Goal: Task Accomplishment & Management: Use online tool/utility

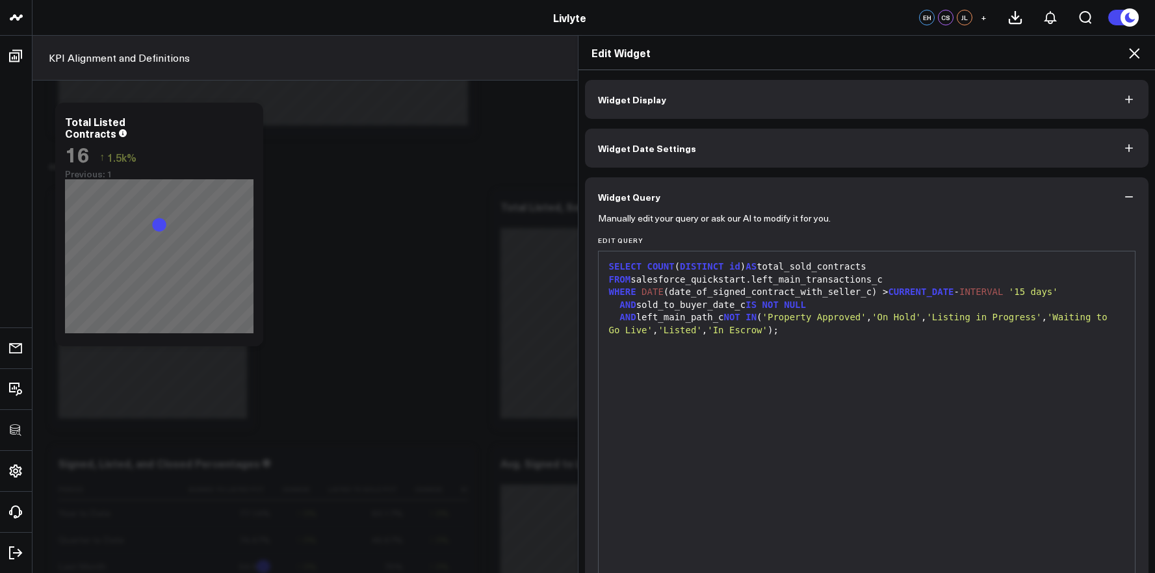
scroll to position [64, 0]
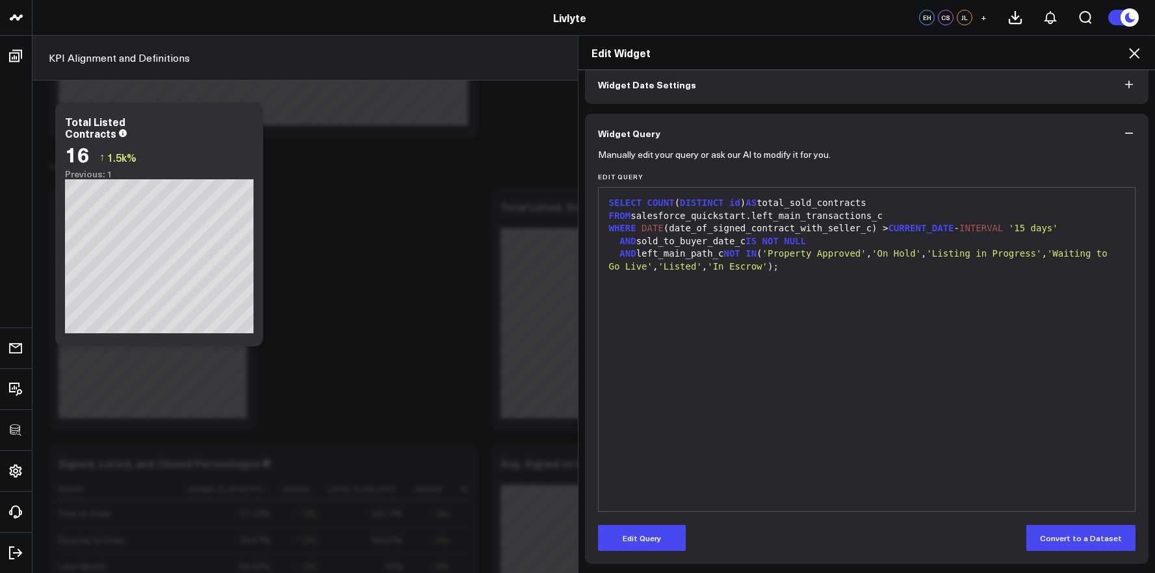
click at [921, 254] on span "'On Hold'" at bounding box center [896, 253] width 49 height 10
click at [904, 260] on div "AND left_main_path_c NOT IN ( 'Property Approved' , 'On Hold' , 'Listing in Pro…" at bounding box center [867, 260] width 524 height 25
click at [644, 532] on button "Edit Query" at bounding box center [642, 538] width 88 height 26
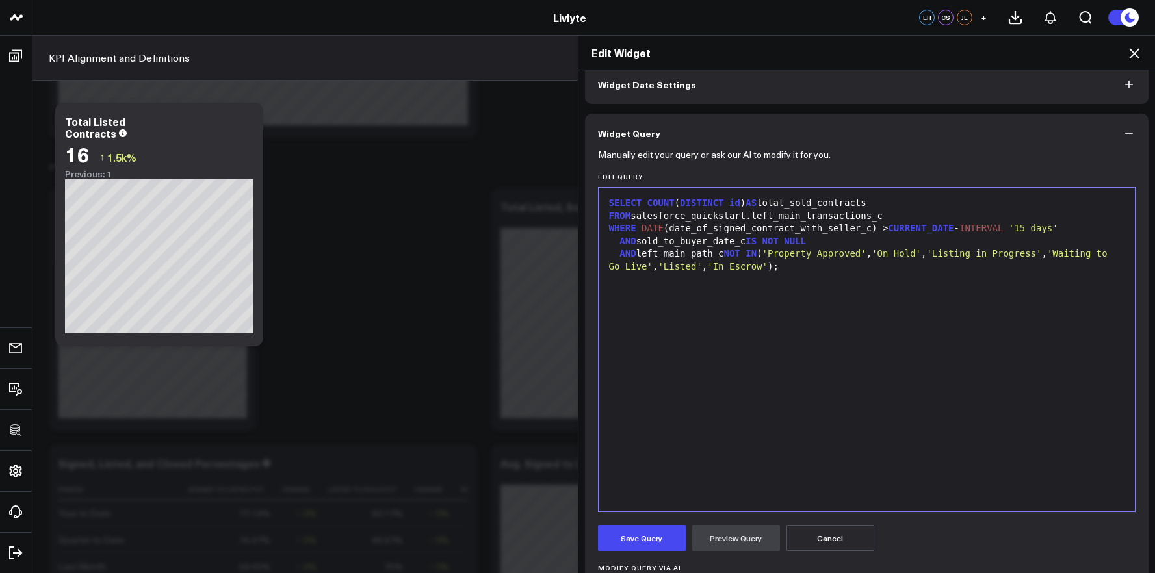
click at [902, 346] on div "SELECT COUNT ( DISTINCT id ) AS total_sold_contracts FROM salesforce_quickstart…" at bounding box center [867, 349] width 524 height 311
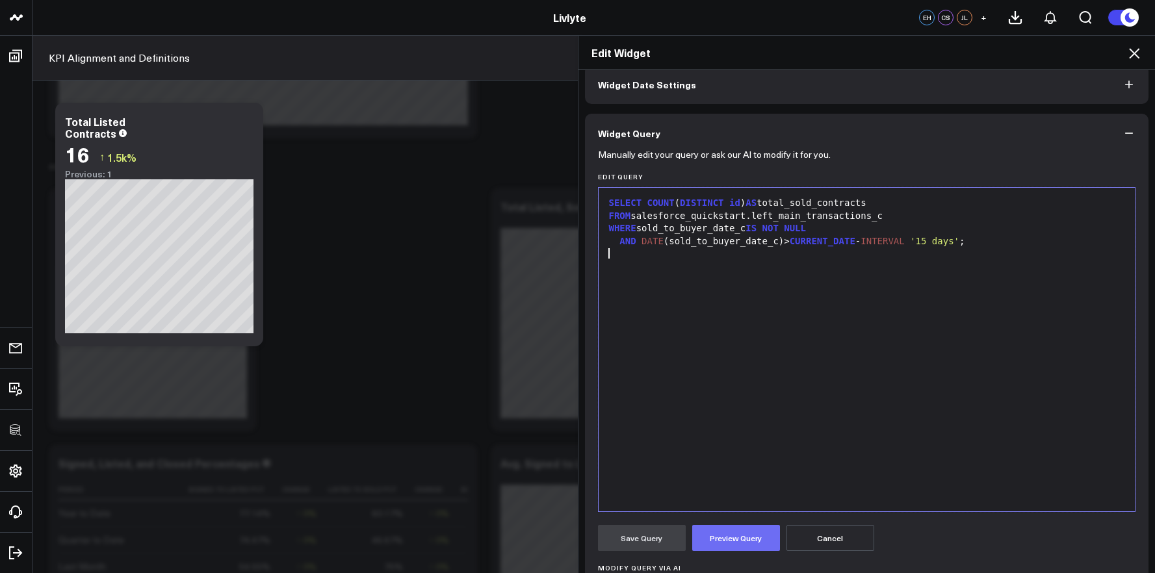
click at [741, 542] on button "Preview Query" at bounding box center [736, 538] width 88 height 26
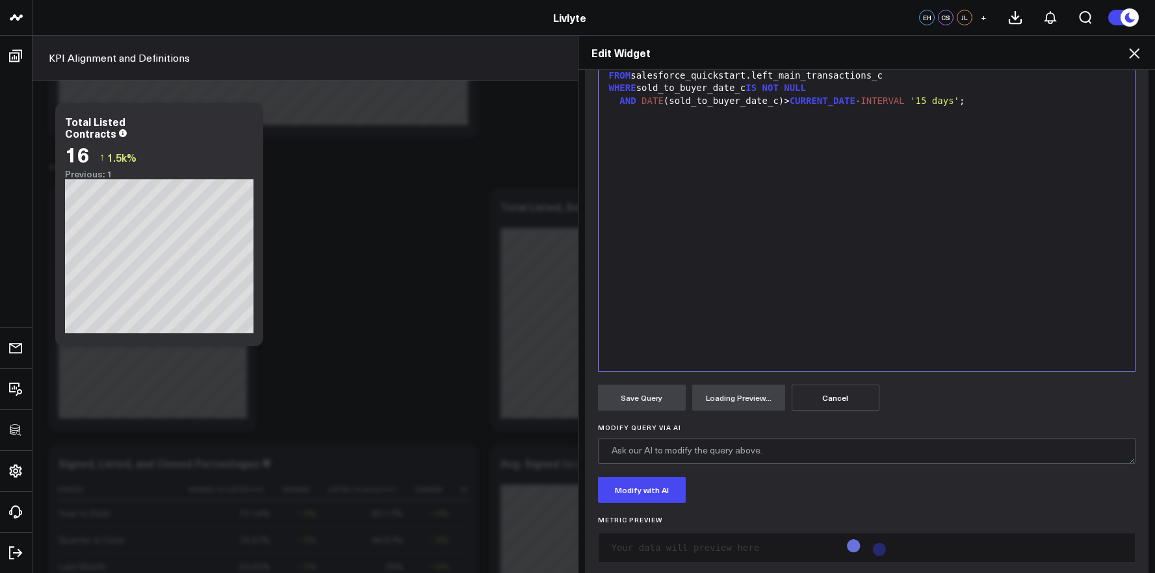
scroll to position [225, 0]
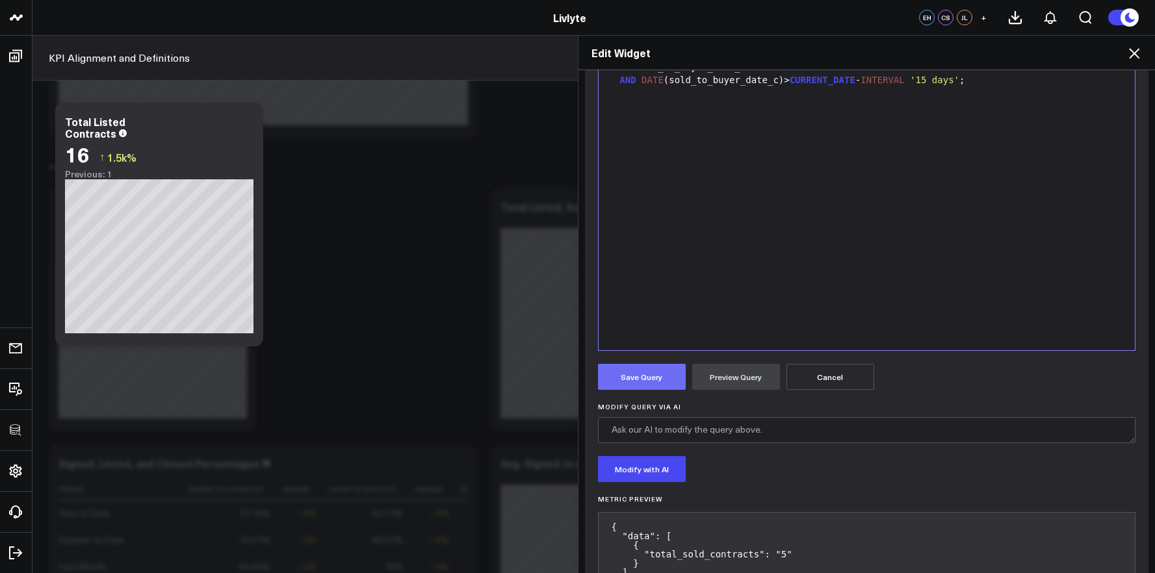
click at [655, 387] on button "Save Query" at bounding box center [642, 377] width 88 height 26
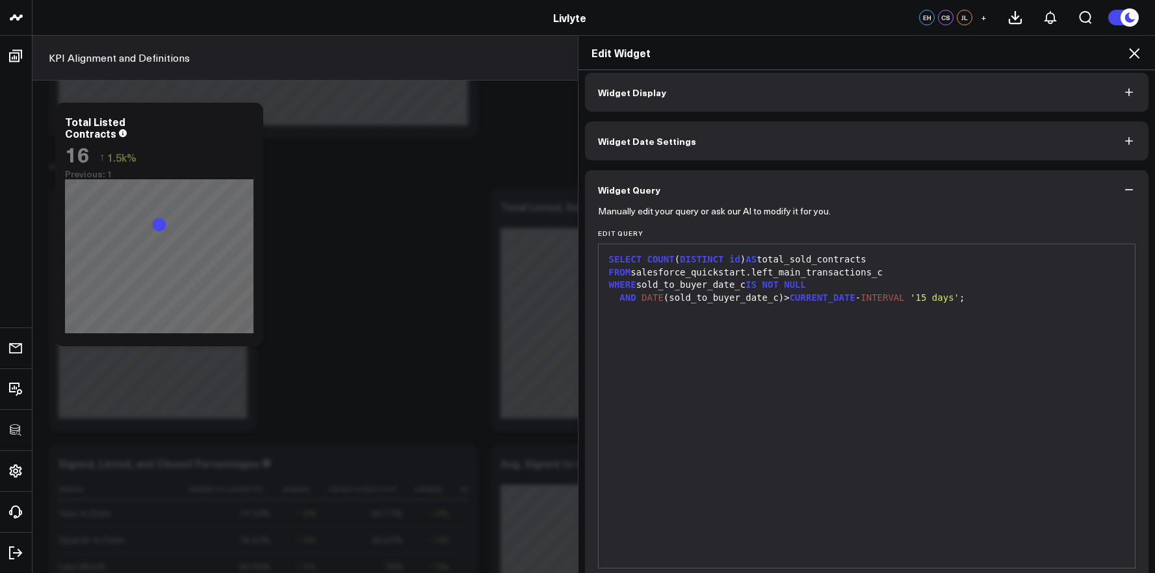
scroll to position [0, 0]
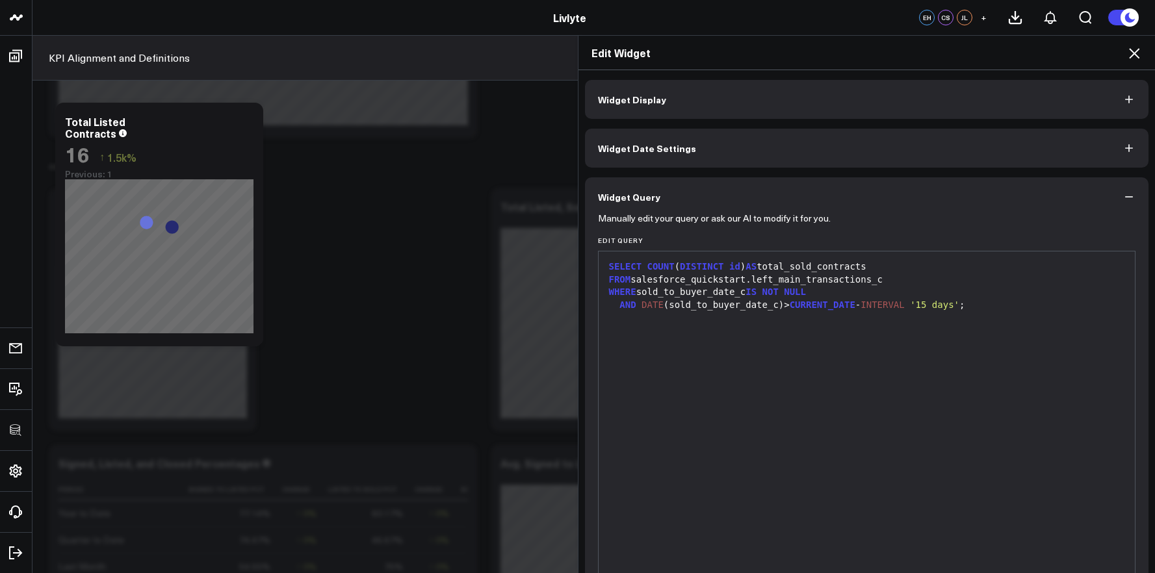
click at [726, 124] on div "Widget Display Widget Date Settings Widget Query Manually edit your query or as…" at bounding box center [867, 354] width 564 height 548
click at [727, 122] on div "Widget Display Widget Date Settings Widget Query Manually edit your query or as…" at bounding box center [867, 354] width 564 height 548
click at [727, 118] on button "Widget Display" at bounding box center [867, 99] width 564 height 39
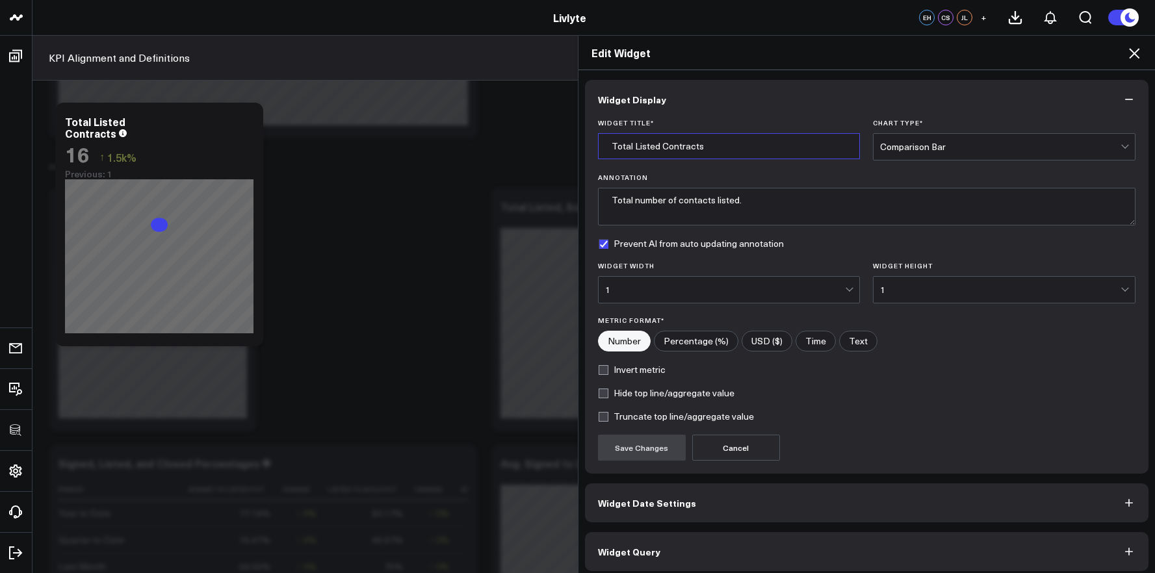
click at [646, 146] on input "Total Listed Contracts" at bounding box center [729, 146] width 263 height 26
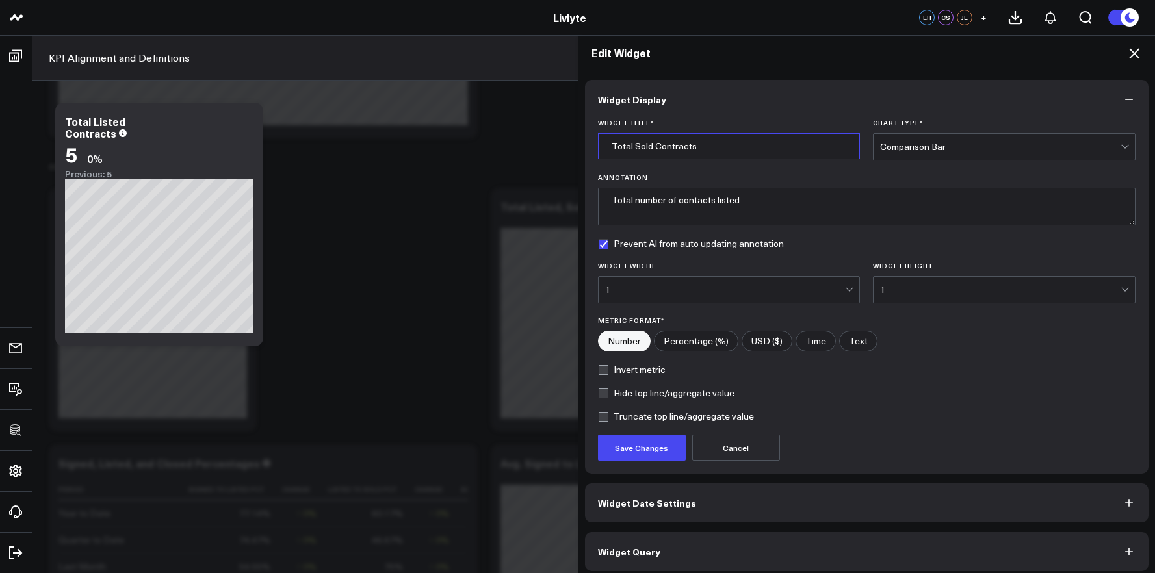
type input "Total Sold Contracts"
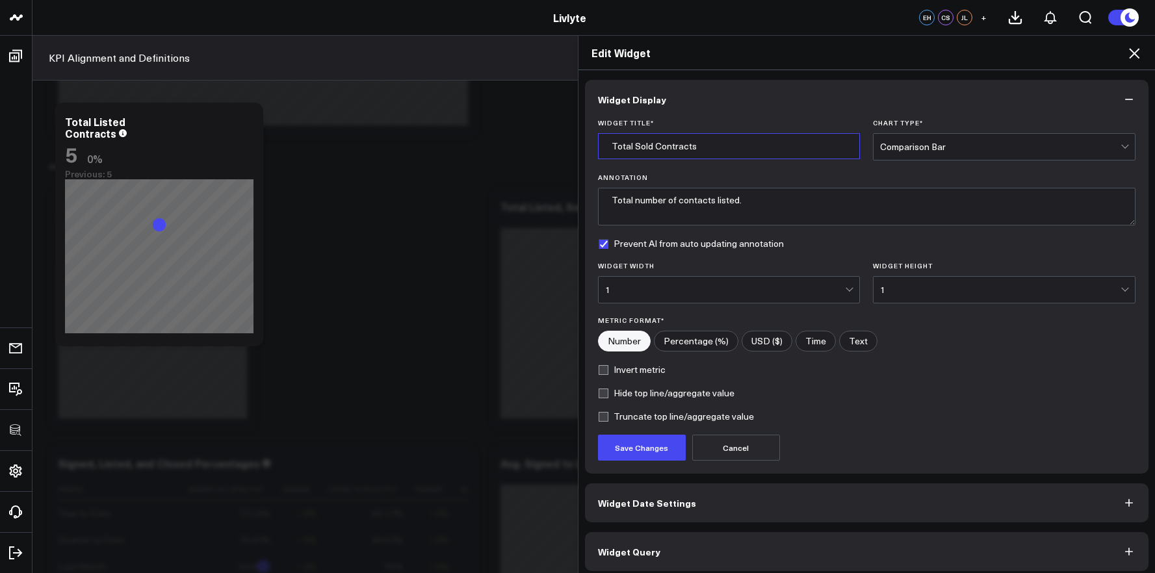
scroll to position [7, 0]
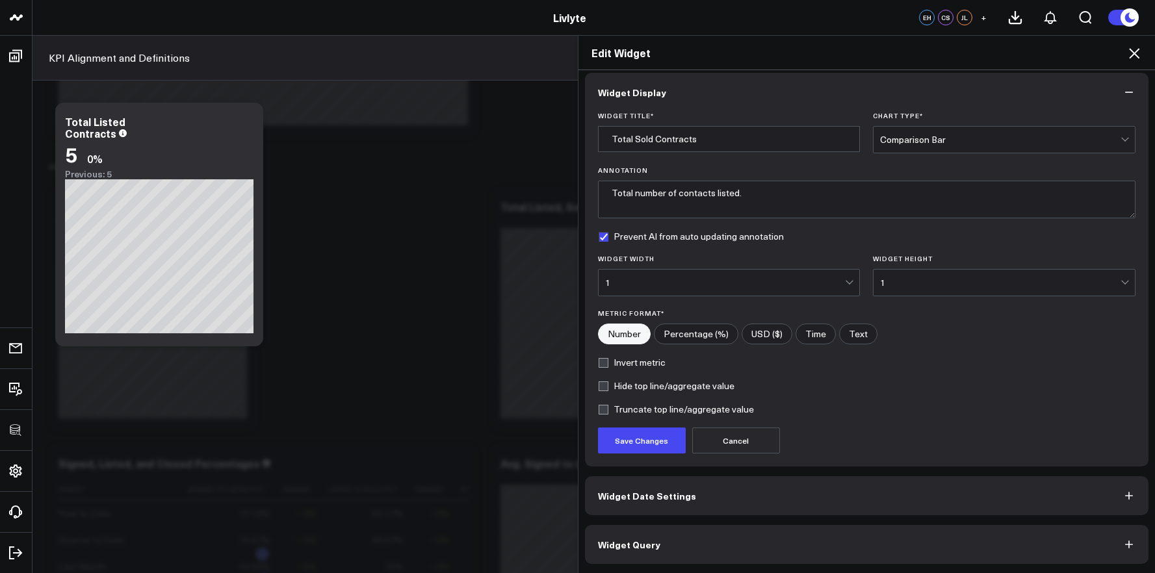
click at [739, 560] on button "Widget Query" at bounding box center [867, 544] width 564 height 39
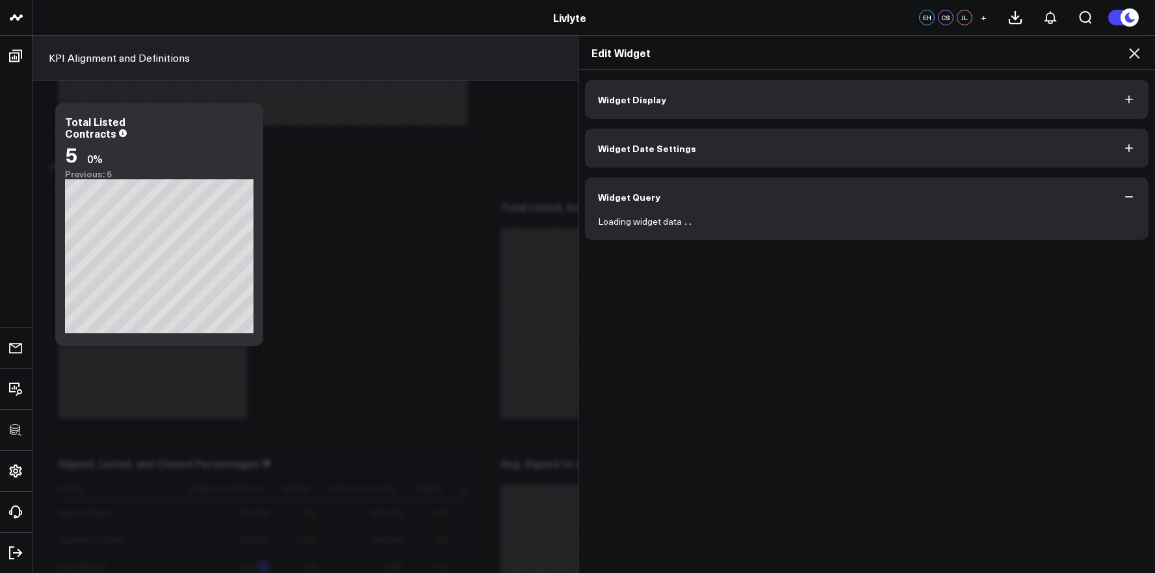
scroll to position [0, 0]
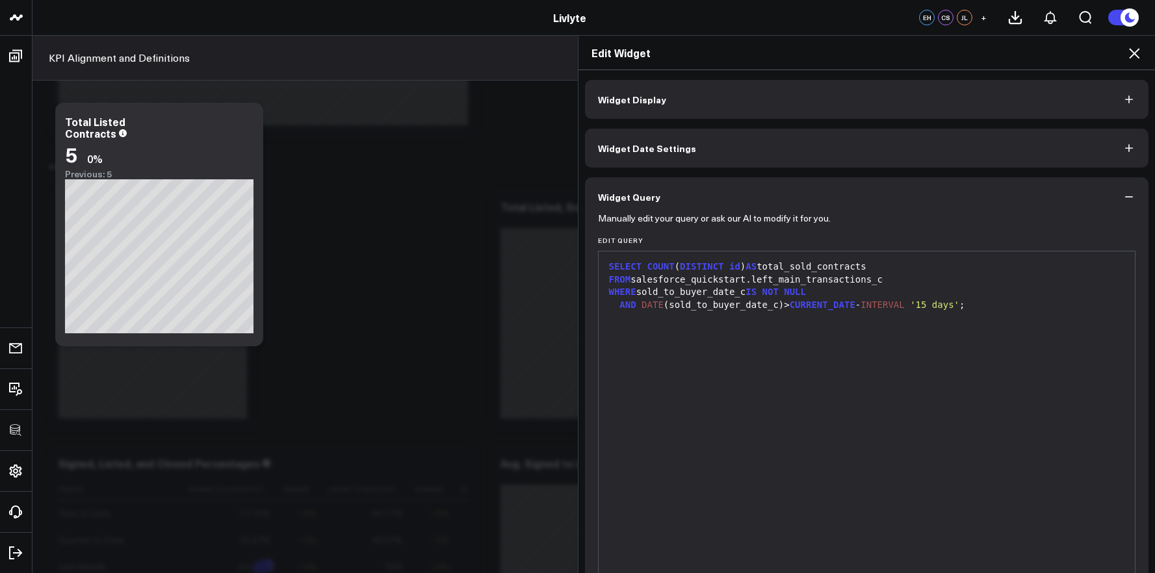
click at [716, 380] on div "SELECT COUNT ( DISTINCT id ) AS total_sold_contracts FROM salesforce_quickstart…" at bounding box center [867, 413] width 524 height 311
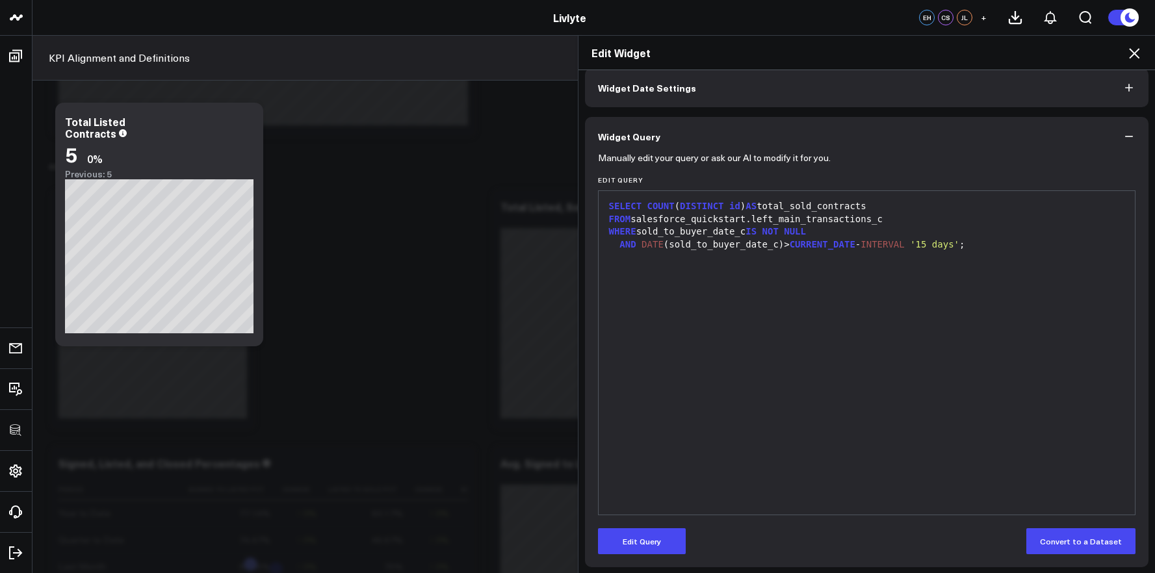
scroll to position [64, 0]
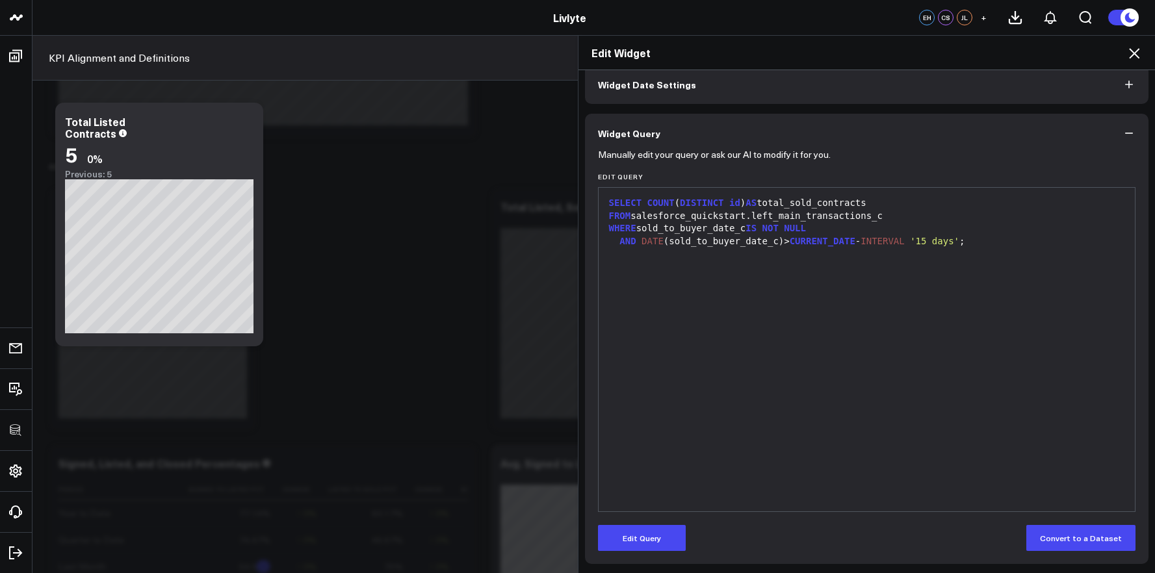
click at [633, 566] on div "Widget Display Widget Date Settings Widget Query Manually edit your query or as…" at bounding box center [867, 322] width 577 height 504
click at [636, 551] on button "Edit Query" at bounding box center [642, 538] width 88 height 26
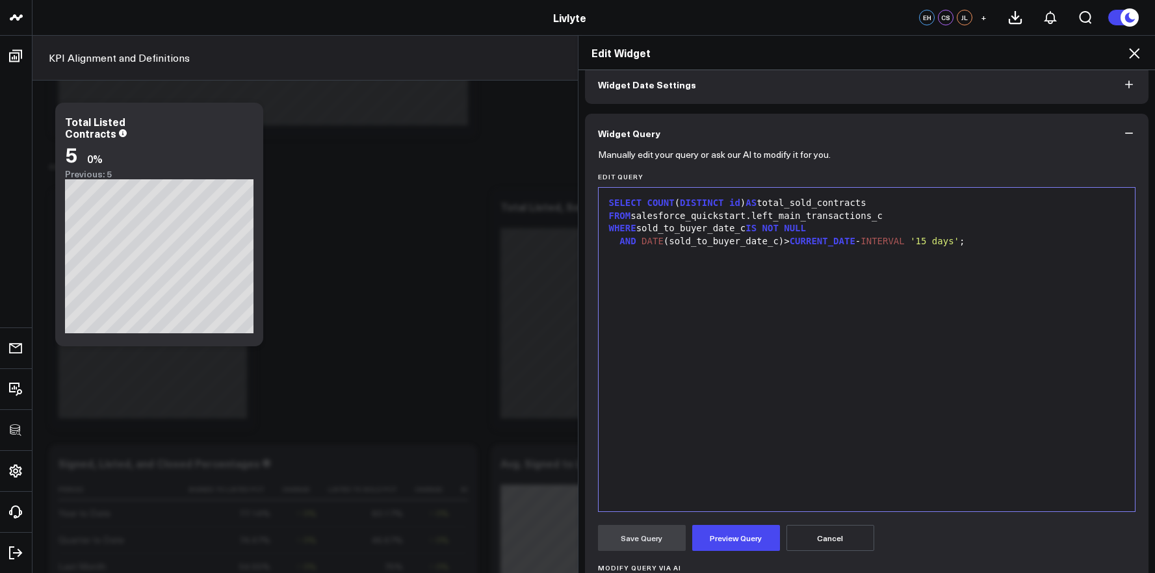
click at [765, 375] on div "SELECT COUNT ( DISTINCT id ) AS total_sold_contracts FROM salesforce_quickstart…" at bounding box center [867, 349] width 524 height 311
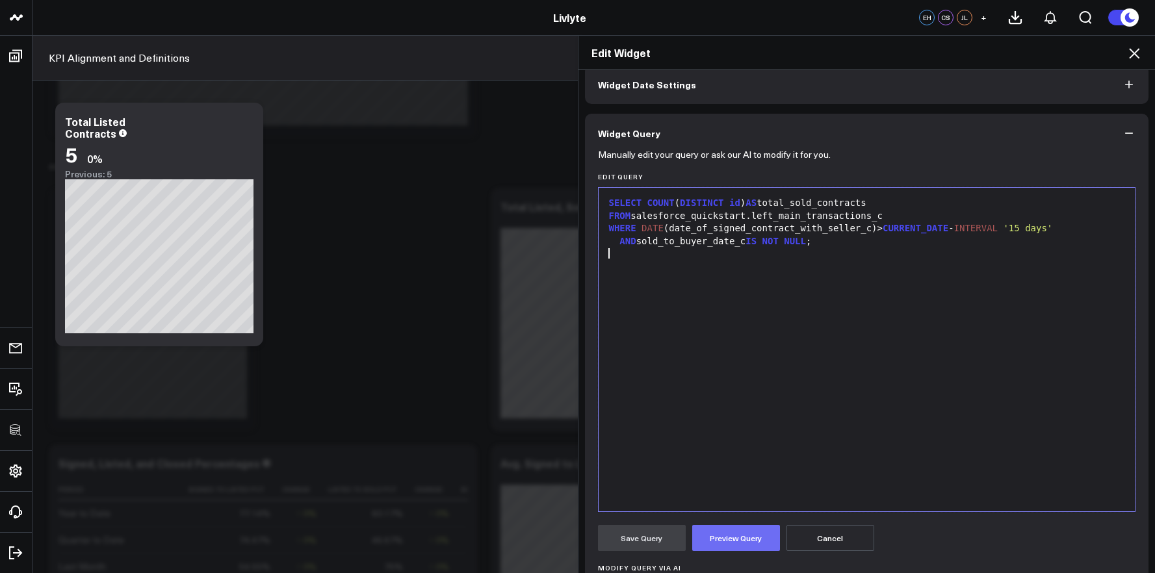
click at [744, 537] on button "Preview Query" at bounding box center [736, 538] width 88 height 26
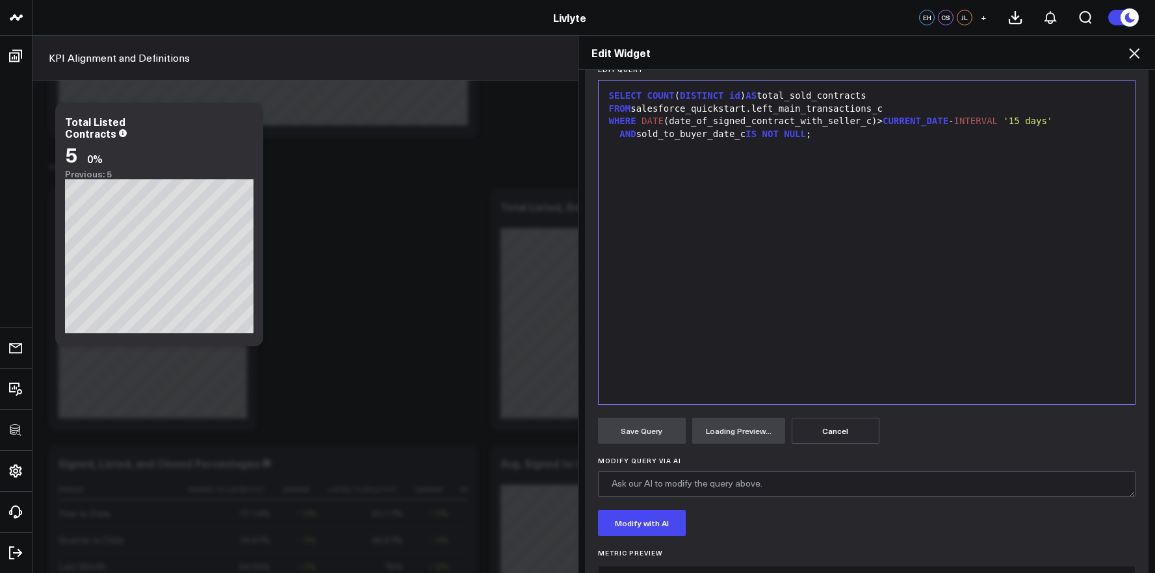
scroll to position [225, 0]
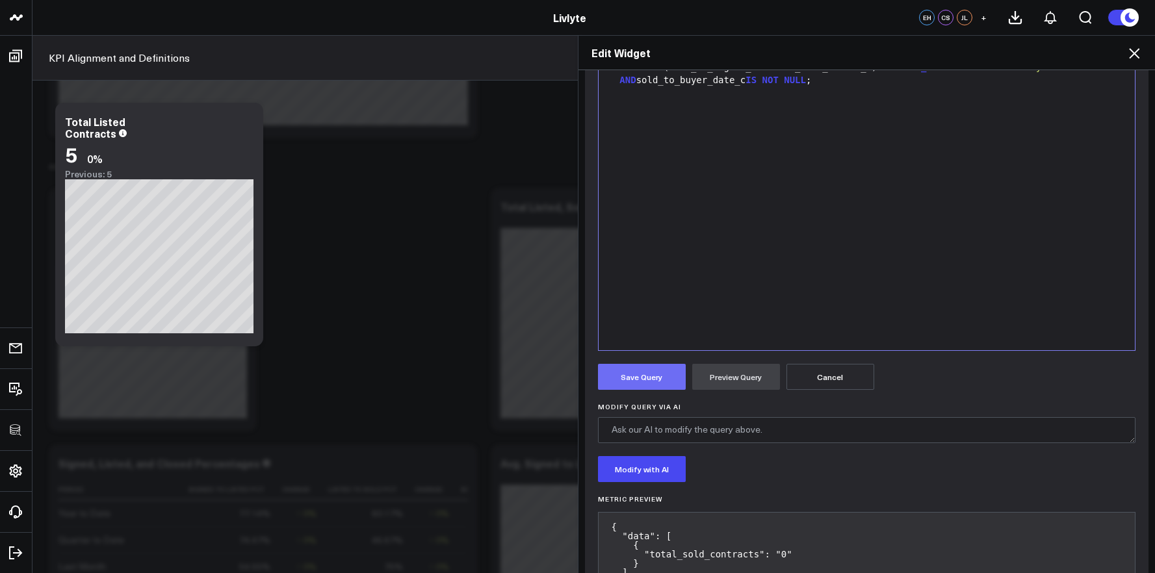
click at [645, 376] on button "Save Query" at bounding box center [642, 377] width 88 height 26
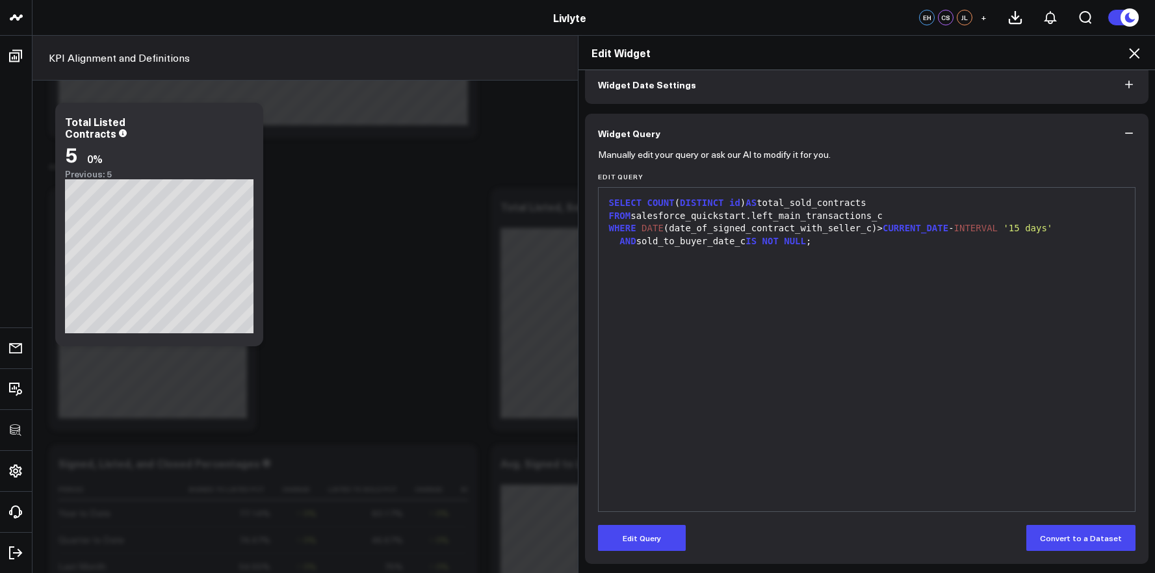
scroll to position [64, 0]
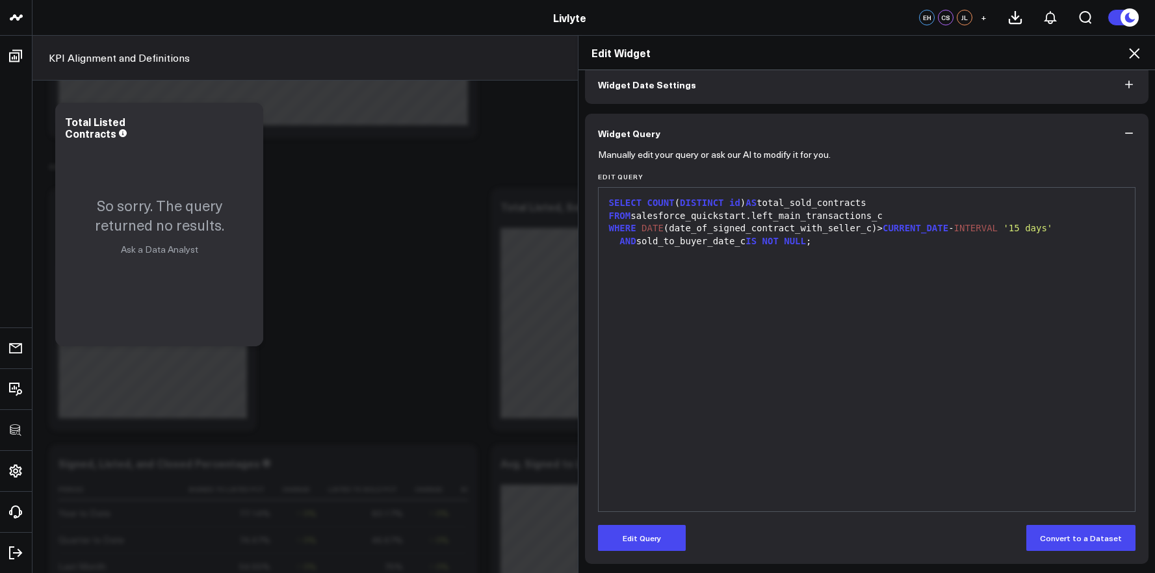
click at [630, 335] on div "SELECT COUNT ( DISTINCT id ) AS total_sold_contracts FROM salesforce_quickstart…" at bounding box center [867, 349] width 524 height 311
click at [663, 324] on div "SELECT COUNT ( DISTINCT id ) AS total_sold_contracts FROM salesforce_quickstart…" at bounding box center [867, 349] width 524 height 311
drag, startPoint x: 646, startPoint y: 542, endPoint x: 657, endPoint y: 508, distance: 35.6
click at [646, 542] on button "Edit Query" at bounding box center [642, 538] width 88 height 26
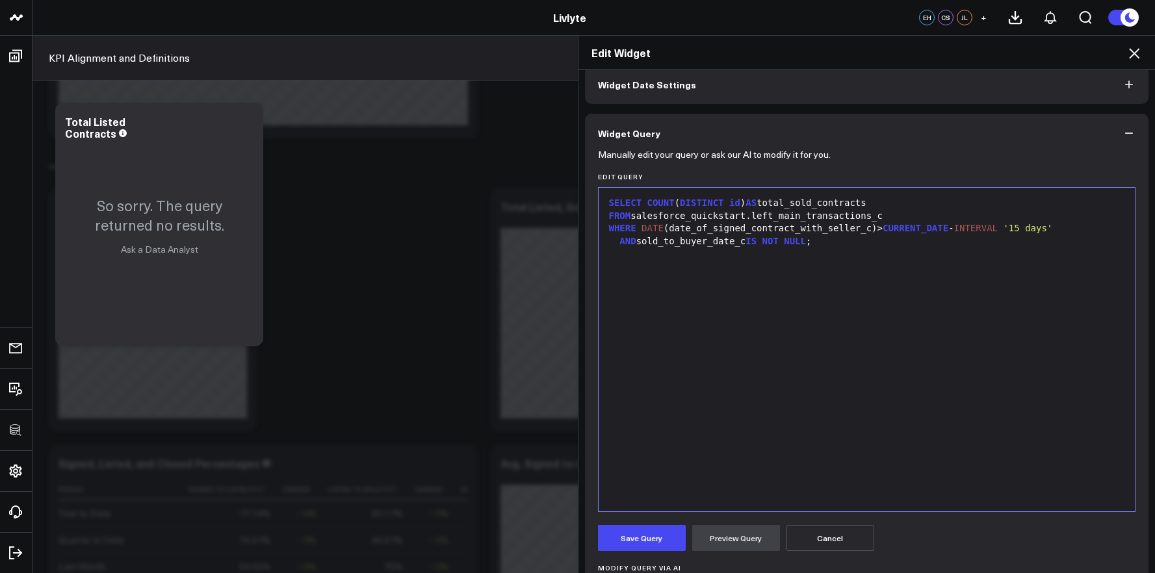
click at [711, 402] on div "SELECT COUNT ( DISTINCT id ) AS total_sold_contracts FROM salesforce_quickstart…" at bounding box center [867, 349] width 524 height 311
click at [723, 528] on button "Preview Query" at bounding box center [736, 538] width 88 height 26
click at [646, 535] on button "Save Query" at bounding box center [642, 538] width 88 height 26
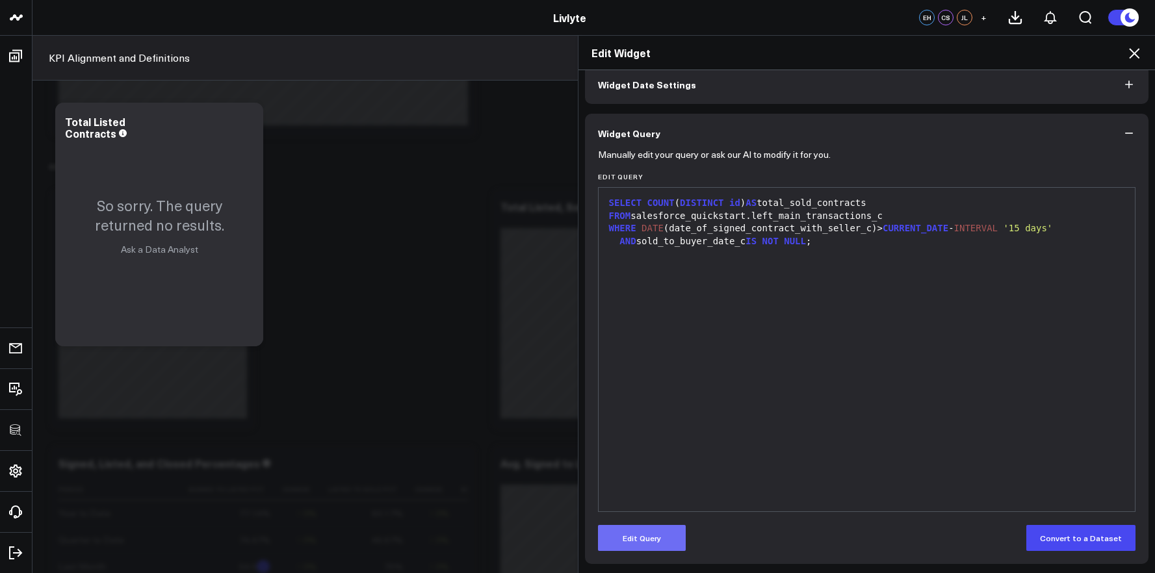
click at [647, 529] on button "Edit Query" at bounding box center [642, 538] width 88 height 26
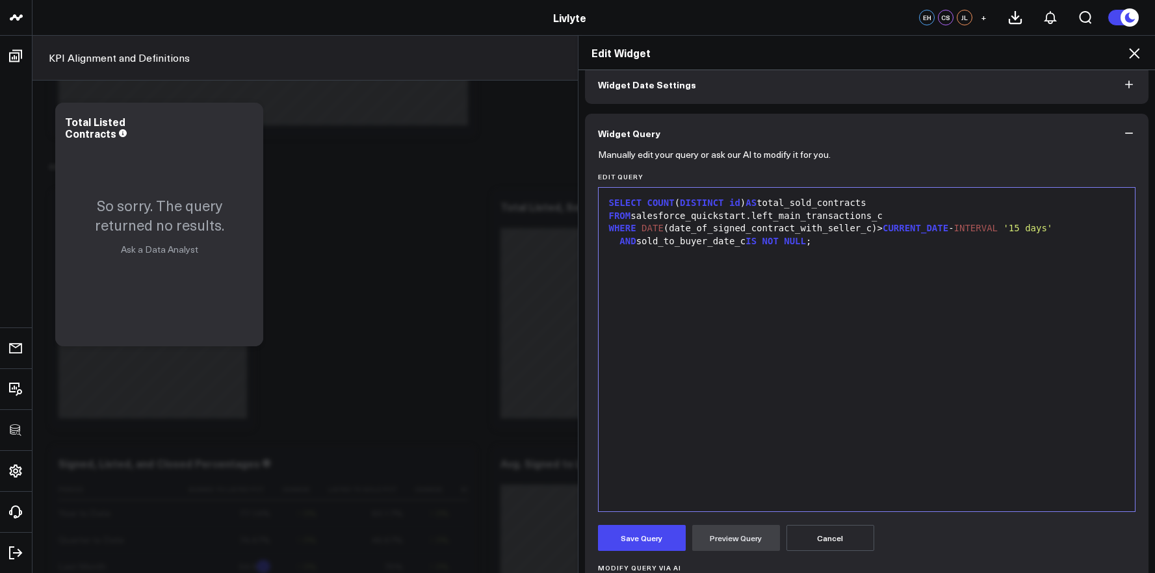
click at [647, 535] on button "Save Query" at bounding box center [642, 538] width 88 height 26
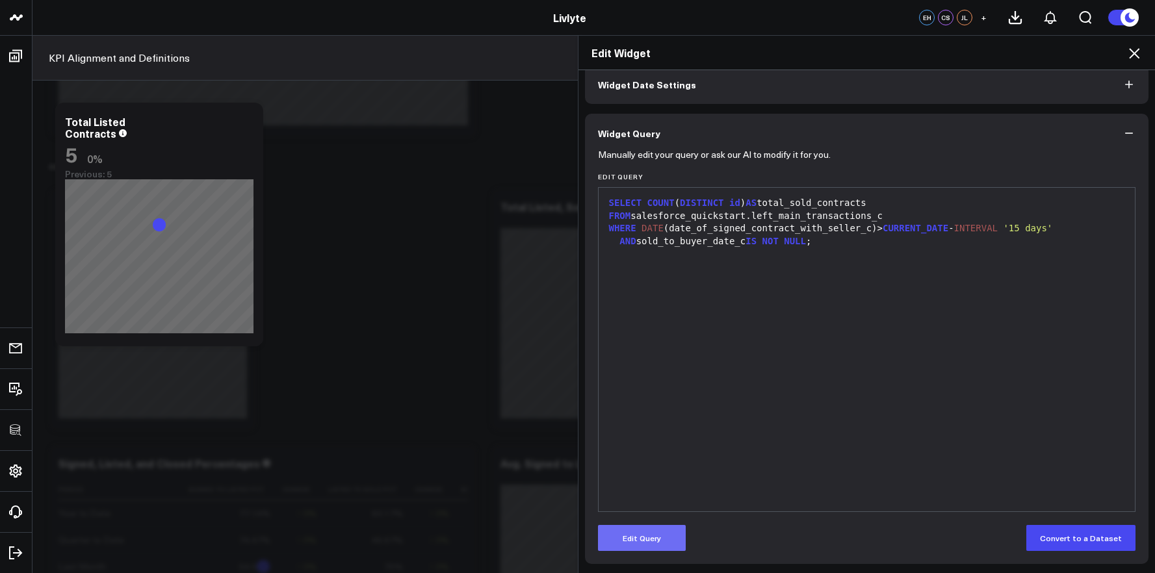
click at [649, 547] on button "Edit Query" at bounding box center [642, 538] width 88 height 26
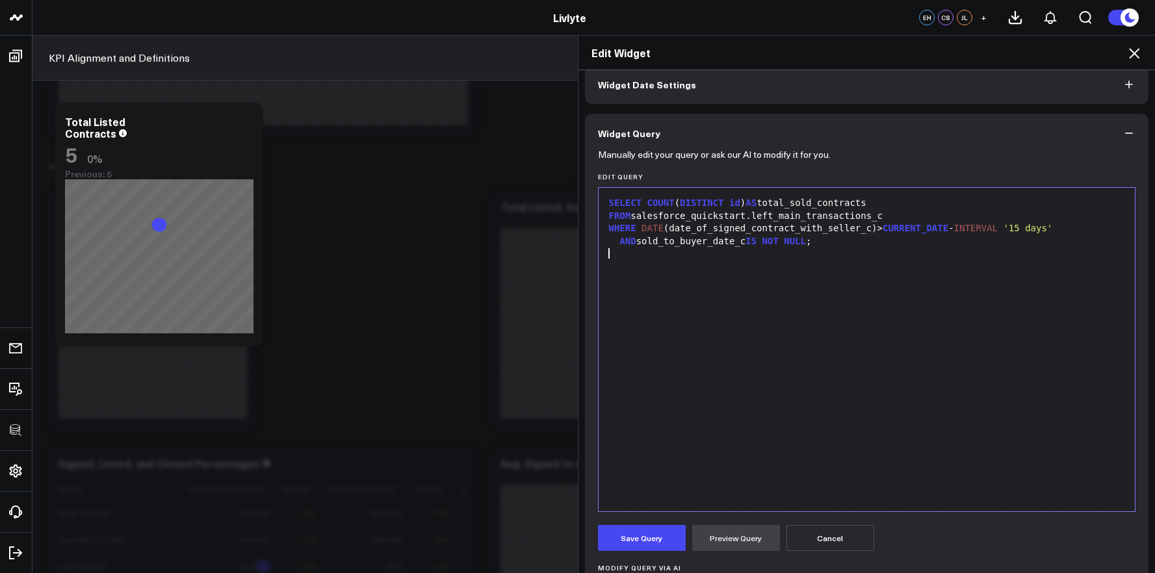
click at [797, 379] on div "SELECT COUNT ( DISTINCT id ) AS total_sold_contracts FROM salesforce_quickstart…" at bounding box center [867, 349] width 524 height 311
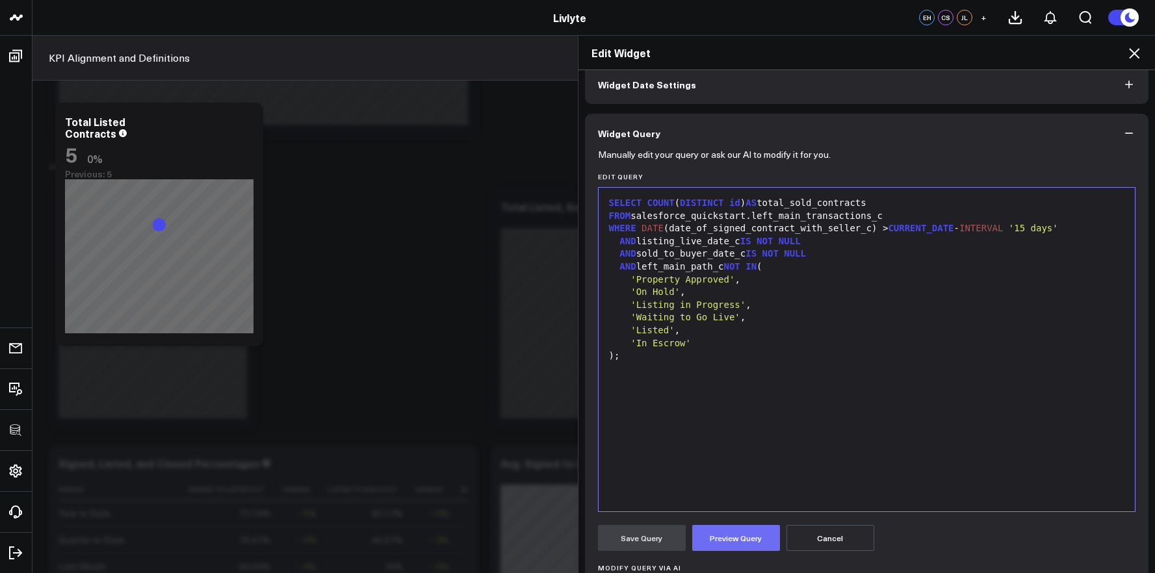
click at [765, 538] on button "Preview Query" at bounding box center [736, 538] width 88 height 26
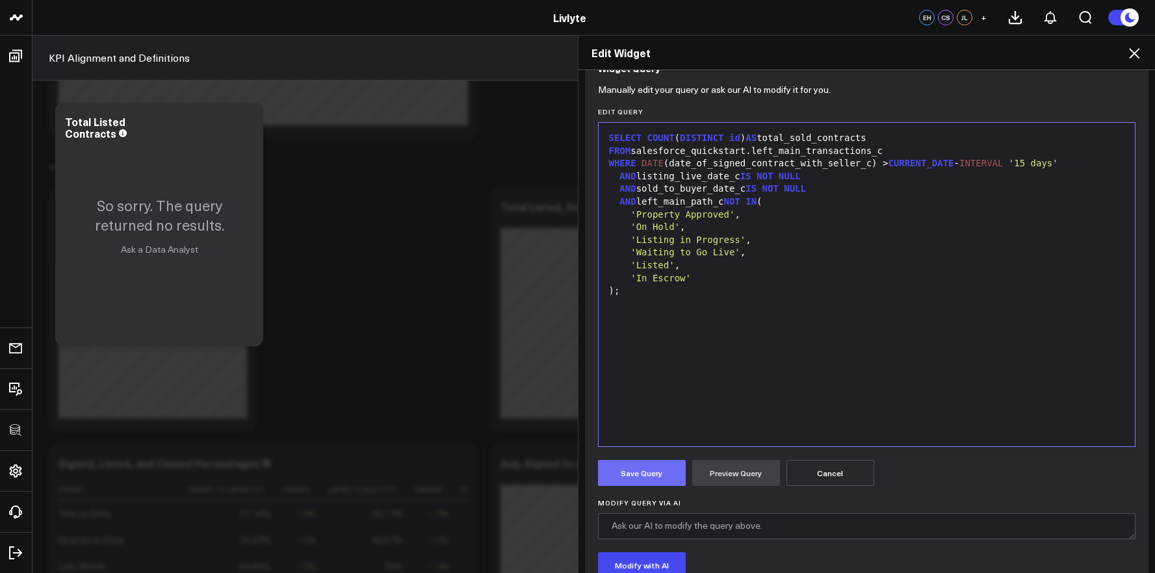
scroll to position [98, 0]
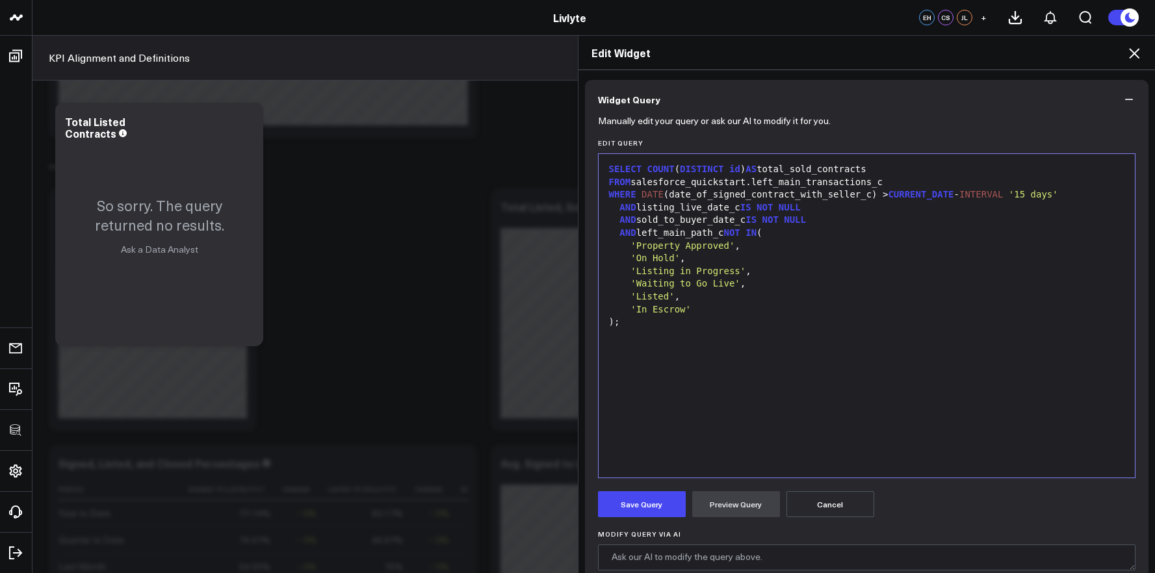
click at [744, 303] on div "SELECT COUNT ( DISTINCT id ) AS total_sold_contracts FROM salesforce_quickstart…" at bounding box center [867, 316] width 524 height 311
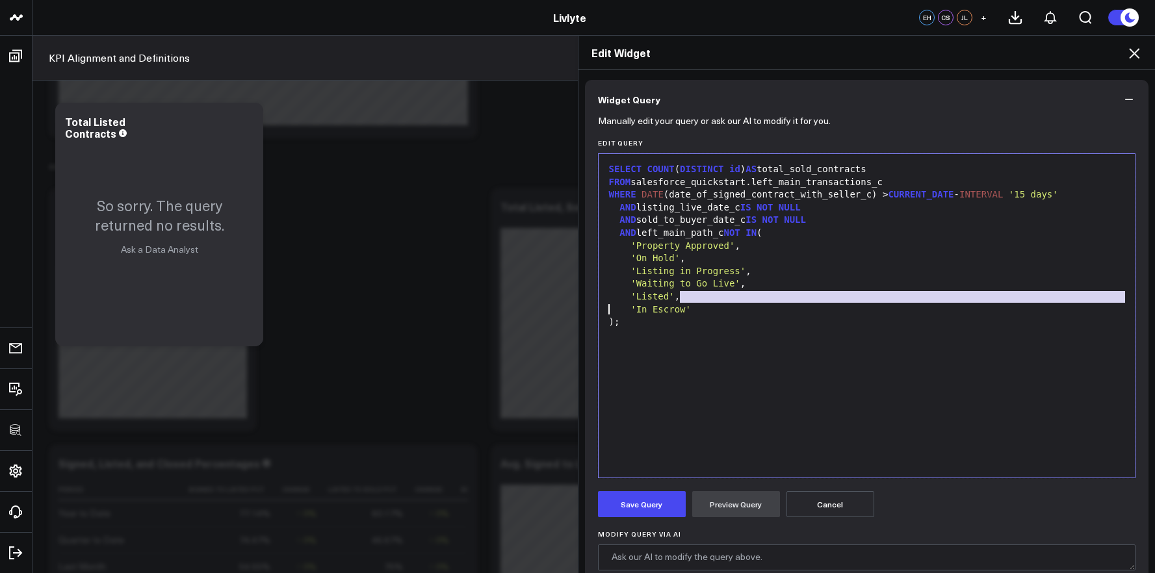
drag, startPoint x: 740, startPoint y: 325, endPoint x: 731, endPoint y: 343, distance: 20.4
click at [740, 326] on div ");" at bounding box center [867, 322] width 524 height 13
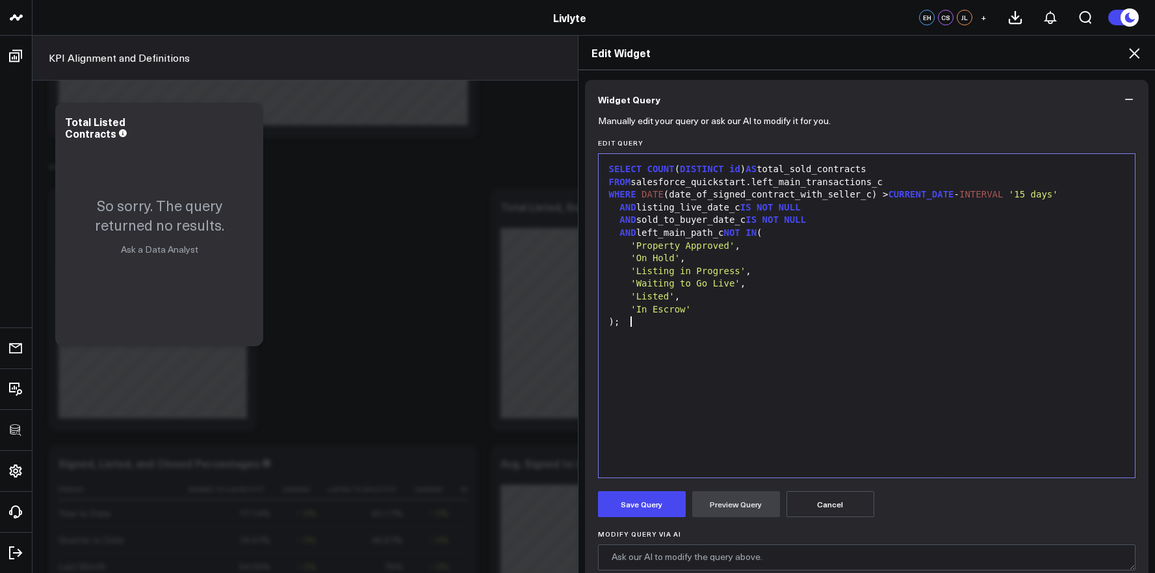
click at [683, 459] on div "SELECT COUNT ( DISTINCT id ) AS total_sold_contracts FROM salesforce_quickstart…" at bounding box center [867, 316] width 524 height 311
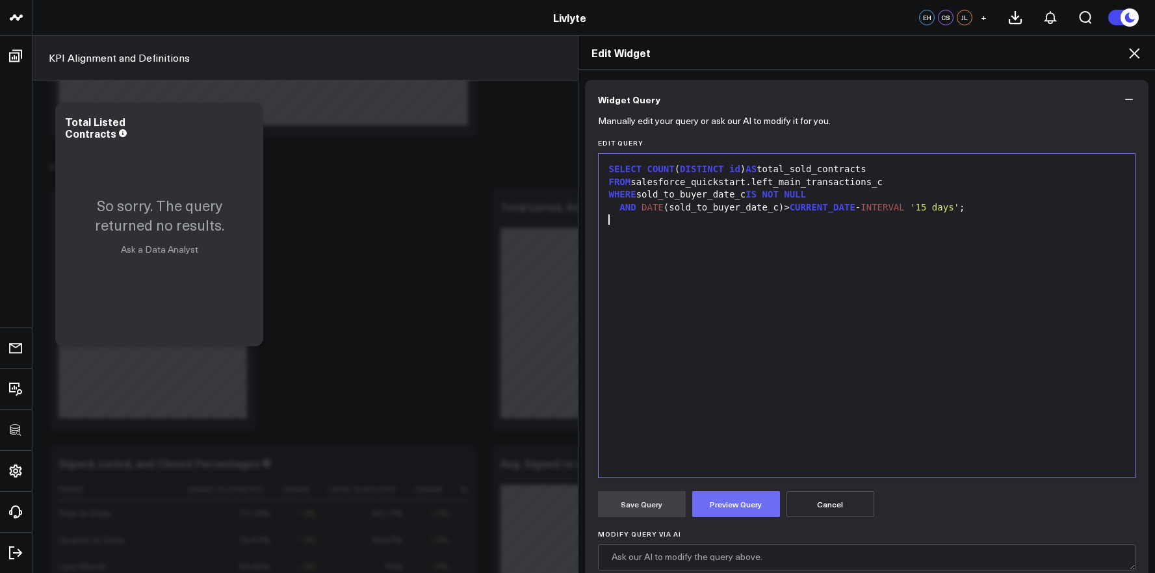
click at [712, 508] on button "Preview Query" at bounding box center [736, 504] width 88 height 26
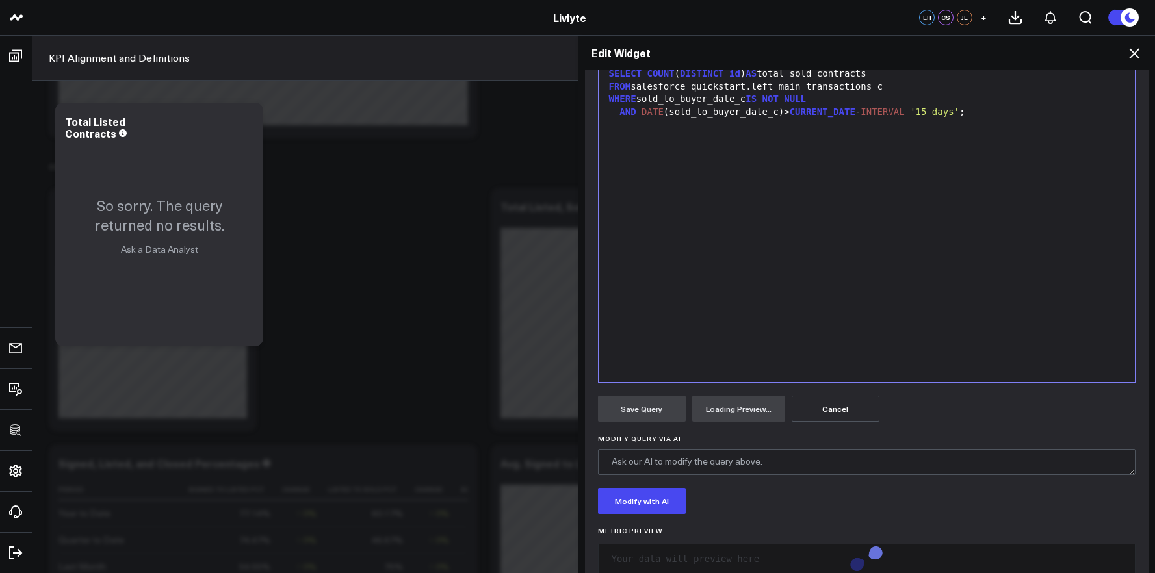
scroll to position [225, 0]
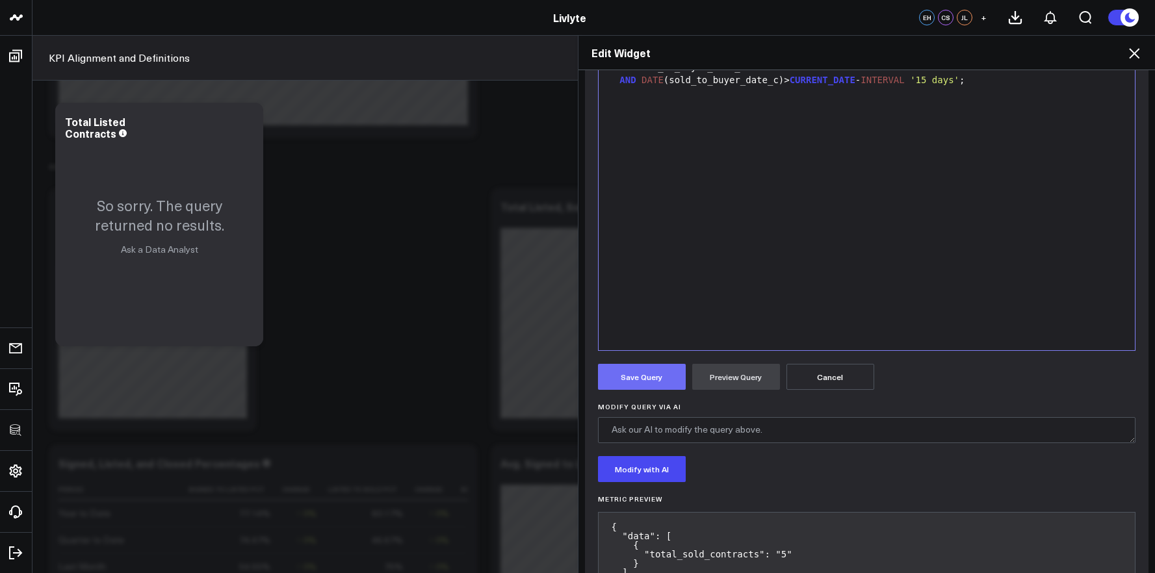
click at [636, 374] on button "Save Query" at bounding box center [642, 377] width 88 height 26
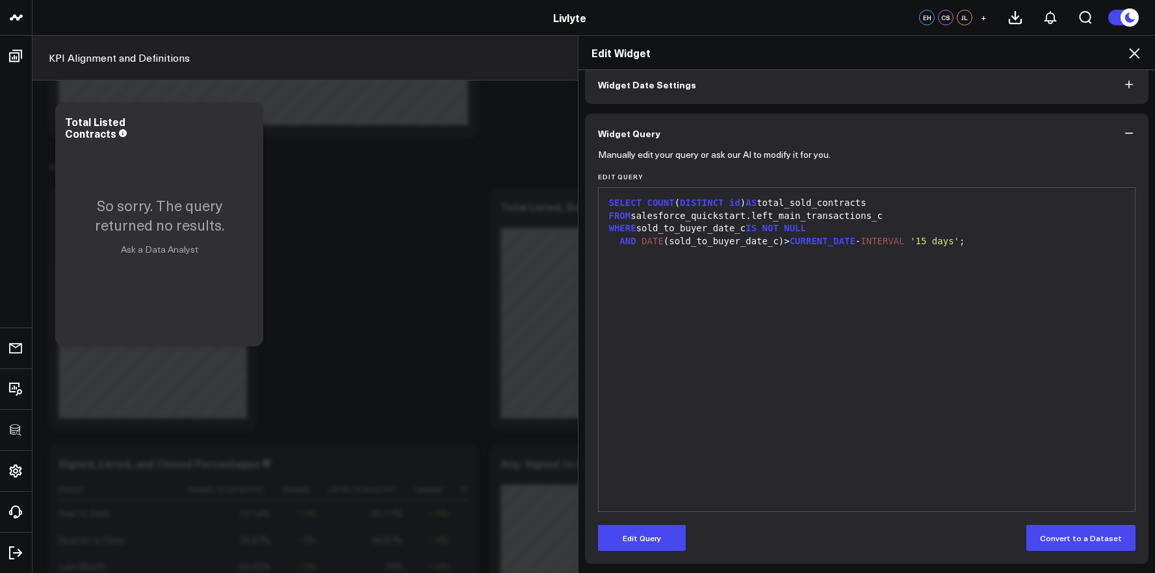
scroll to position [64, 0]
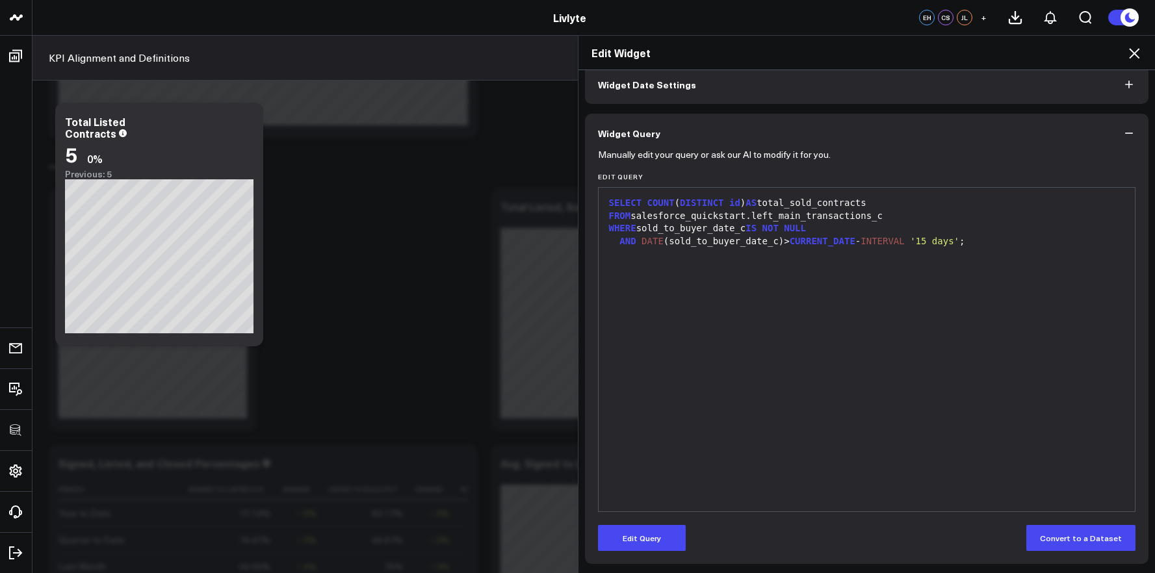
drag, startPoint x: 646, startPoint y: 528, endPoint x: 685, endPoint y: 488, distance: 56.1
click at [646, 528] on button "Edit Query" at bounding box center [642, 538] width 88 height 26
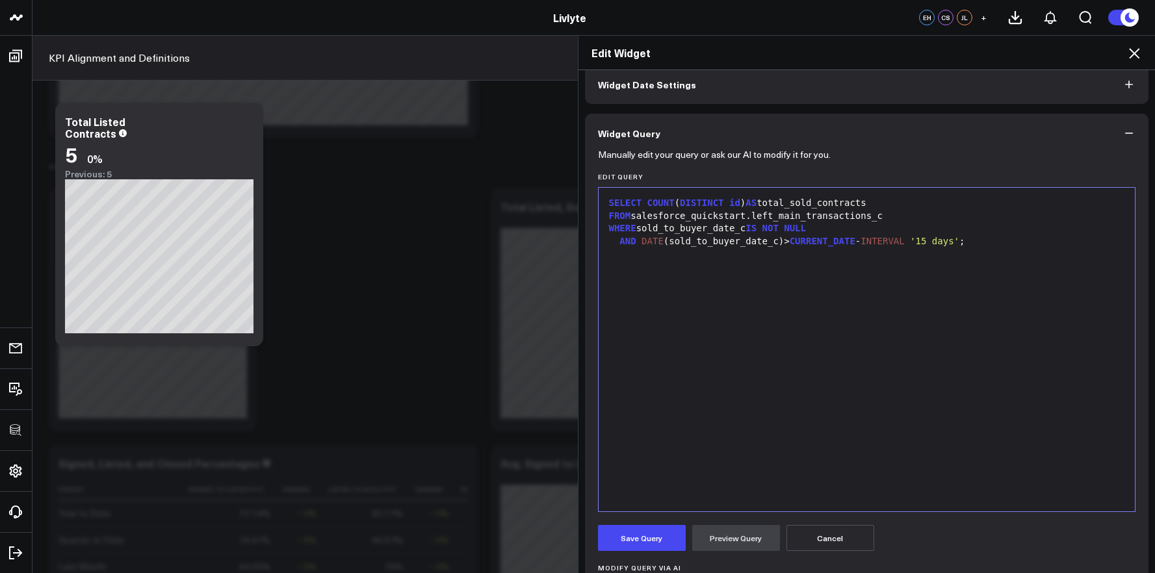
click at [772, 396] on div "SELECT COUNT ( DISTINCT id ) AS total_sold_contracts FROM salesforce_quickstart…" at bounding box center [867, 349] width 524 height 311
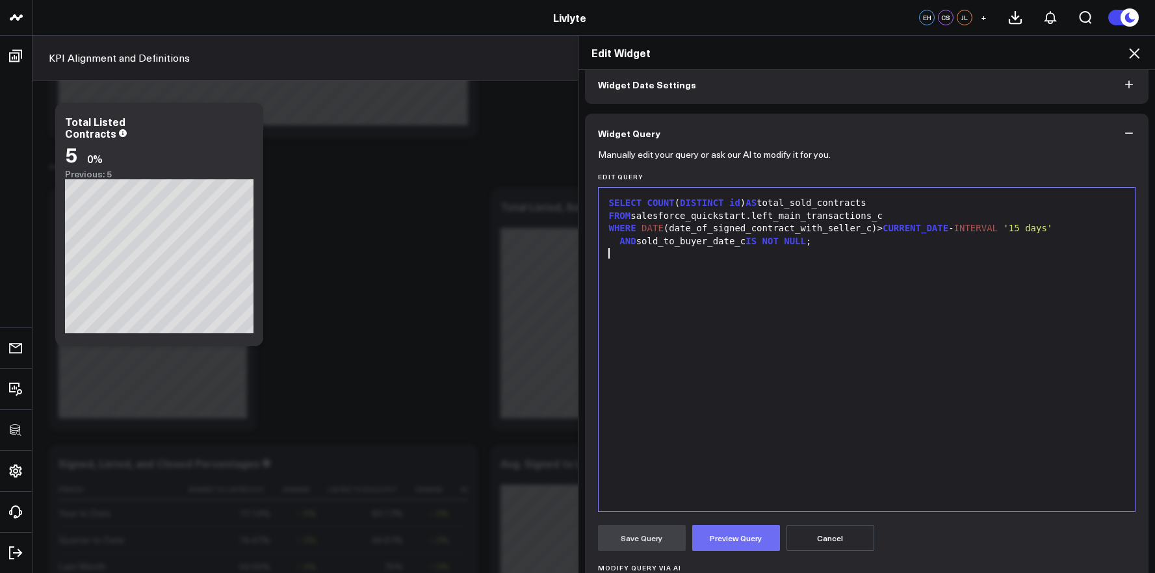
click at [755, 532] on button "Preview Query" at bounding box center [736, 538] width 88 height 26
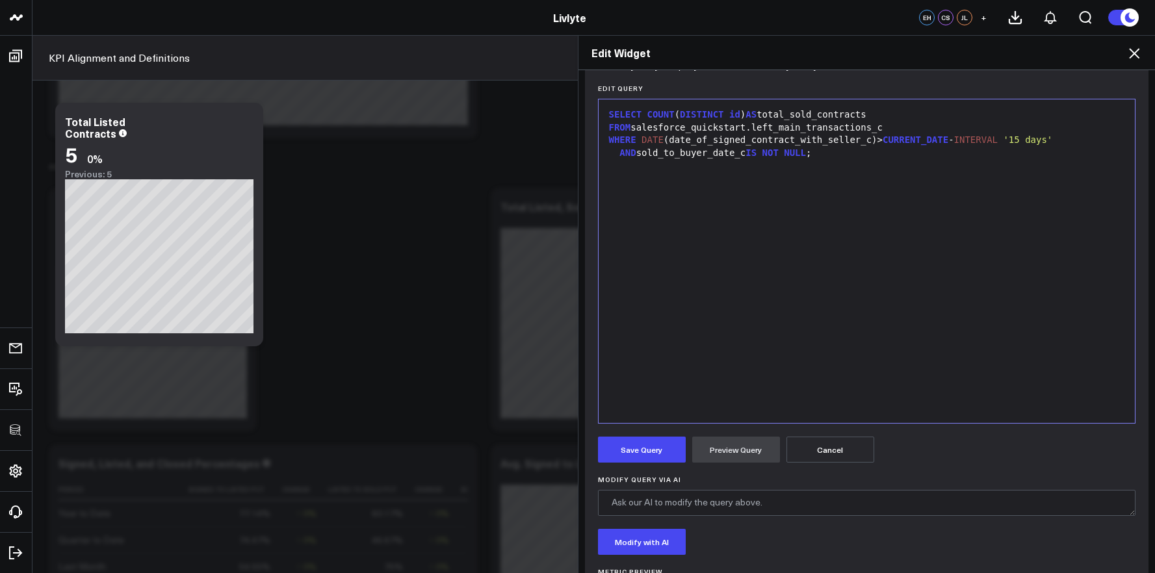
scroll to position [151, 0]
drag, startPoint x: 885, startPoint y: 186, endPoint x: 879, endPoint y: 184, distance: 6.8
click at [883, 185] on div "SELECT COUNT ( DISTINCT id ) AS total_sold_contracts FROM salesforce_quickstart…" at bounding box center [867, 262] width 524 height 311
click at [872, 203] on div "SELECT COUNT ( DISTINCT id ) AS total_sold_contracts FROM salesforce_quickstart…" at bounding box center [867, 262] width 524 height 311
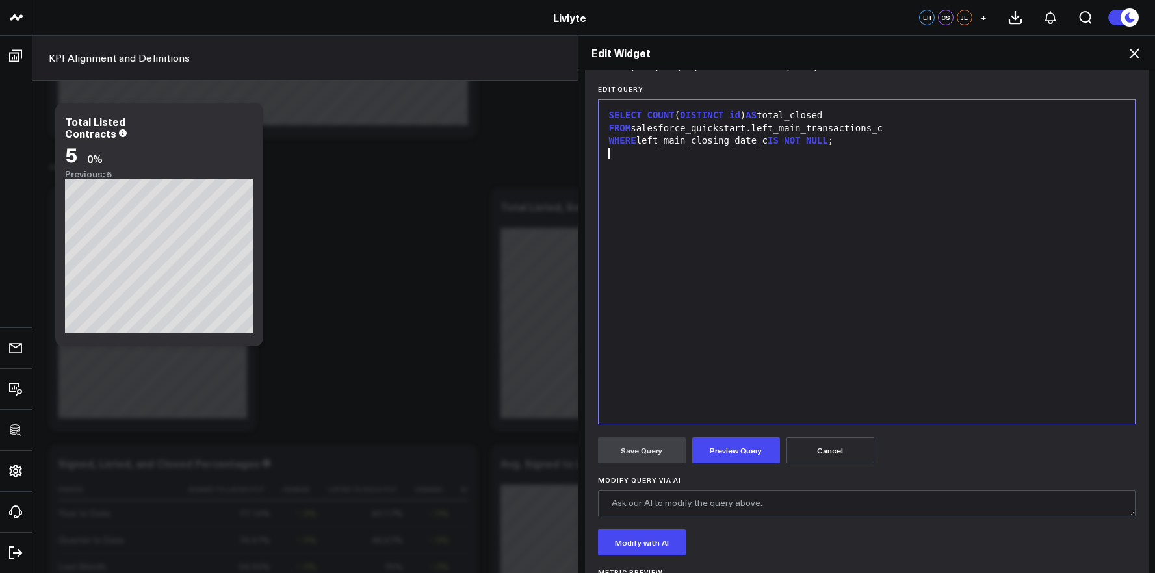
click at [742, 436] on form "Manually edit your query or ask our AI to modify it for you. Edit Query 9 1 2 3…" at bounding box center [867, 372] width 538 height 614
click at [745, 442] on button "Preview Query" at bounding box center [736, 451] width 88 height 26
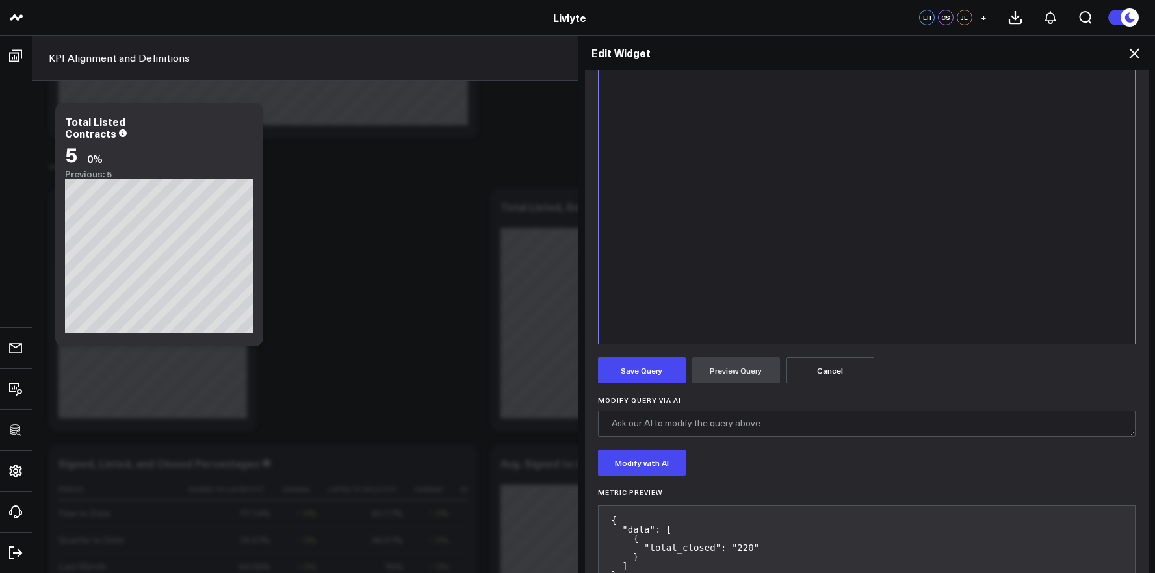
scroll to position [233, 0]
click at [650, 374] on button "Save Query" at bounding box center [642, 369] width 88 height 26
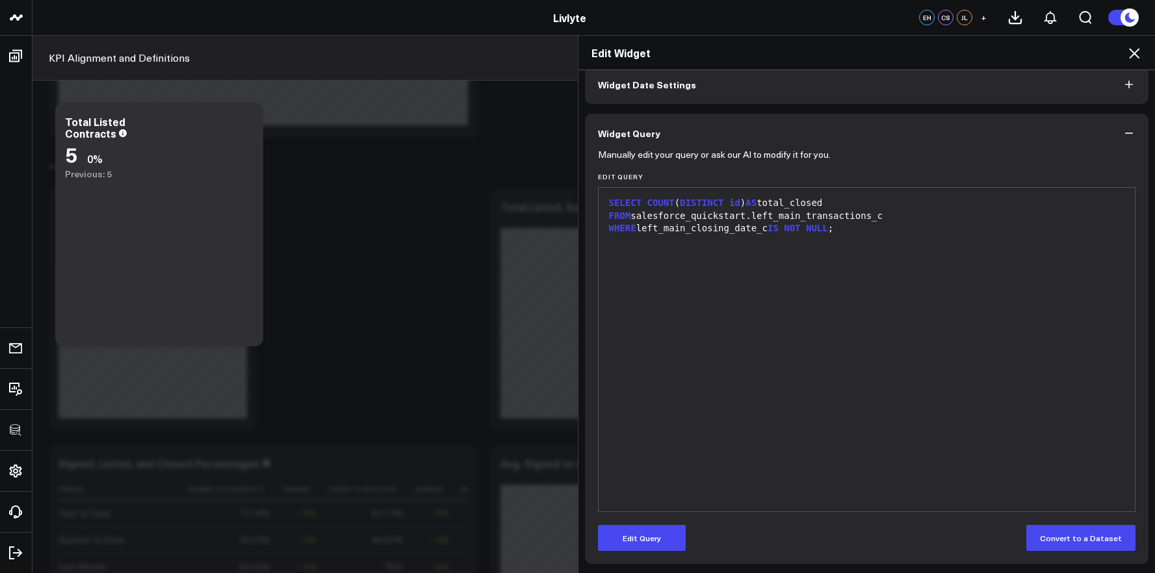
scroll to position [0, 0]
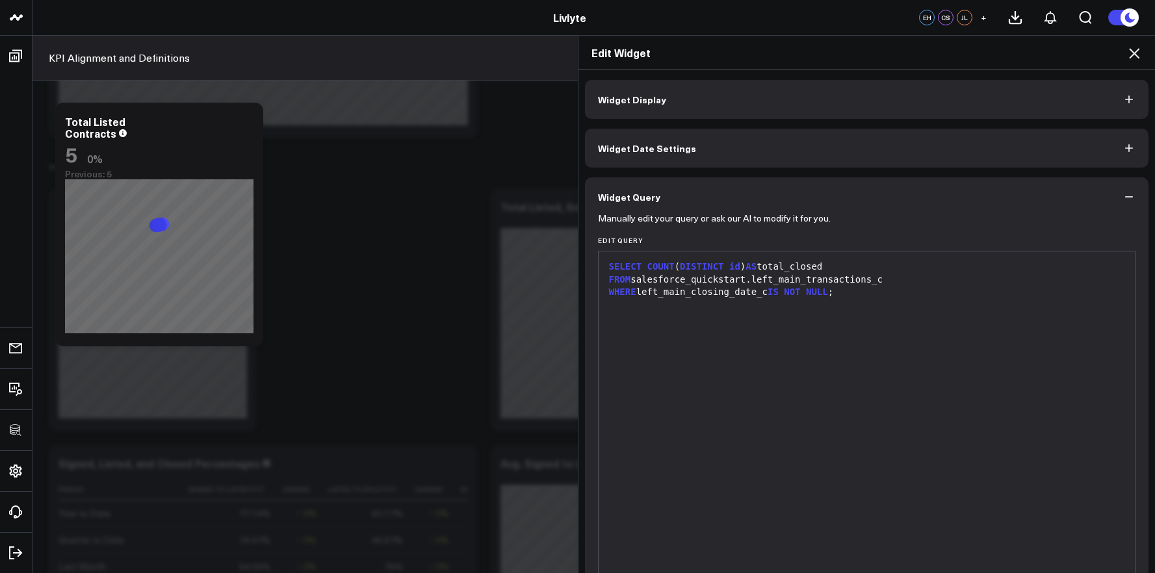
click at [691, 106] on button "Widget Display" at bounding box center [867, 99] width 564 height 39
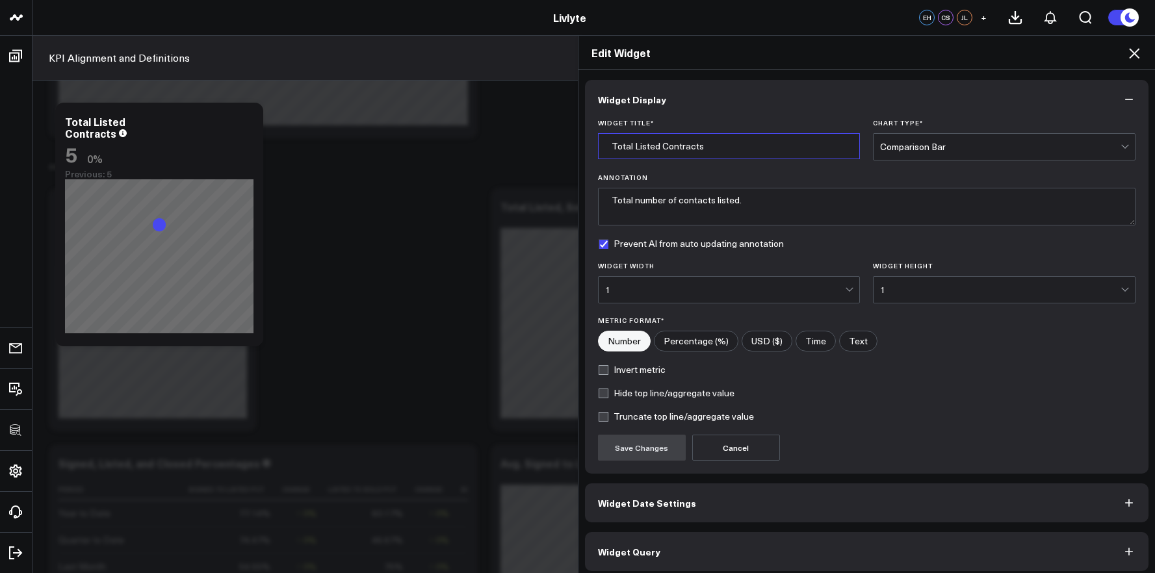
click at [647, 147] on input "Total Listed Contracts" at bounding box center [729, 146] width 263 height 26
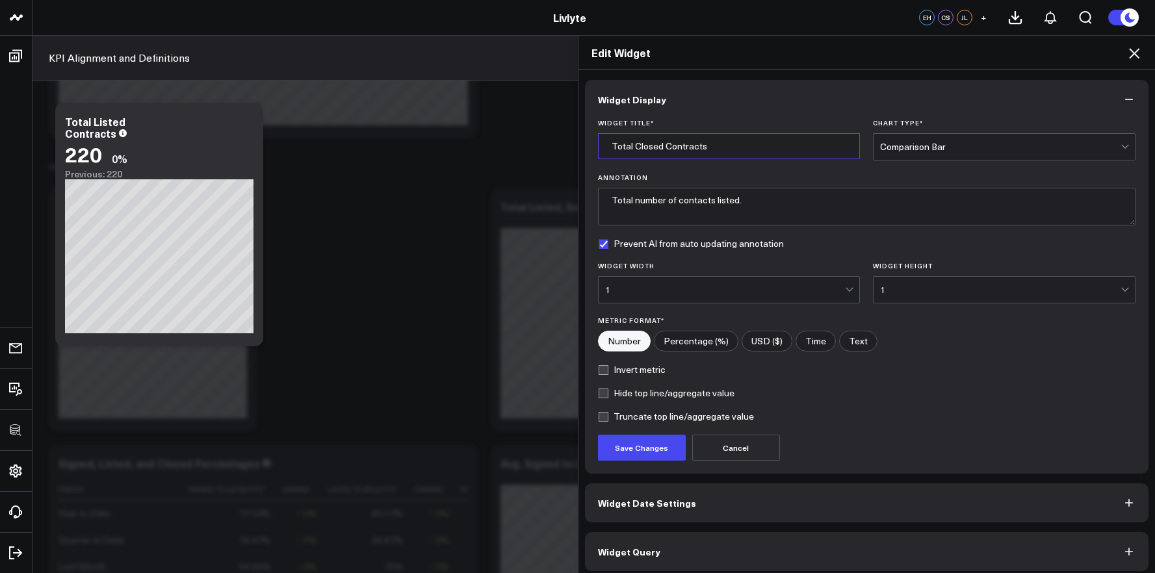
type input "Total Closed Contracts"
click at [1132, 50] on icon at bounding box center [1134, 53] width 10 height 10
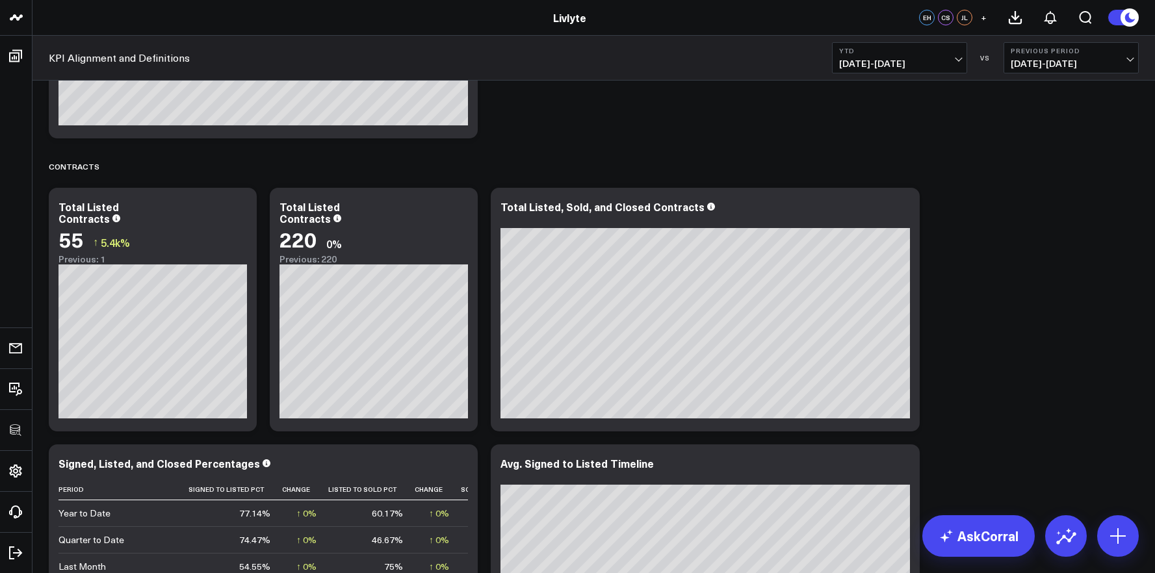
click at [1132, 50] on button "Previous Period [DATE] - [DATE]" at bounding box center [1071, 57] width 135 height 31
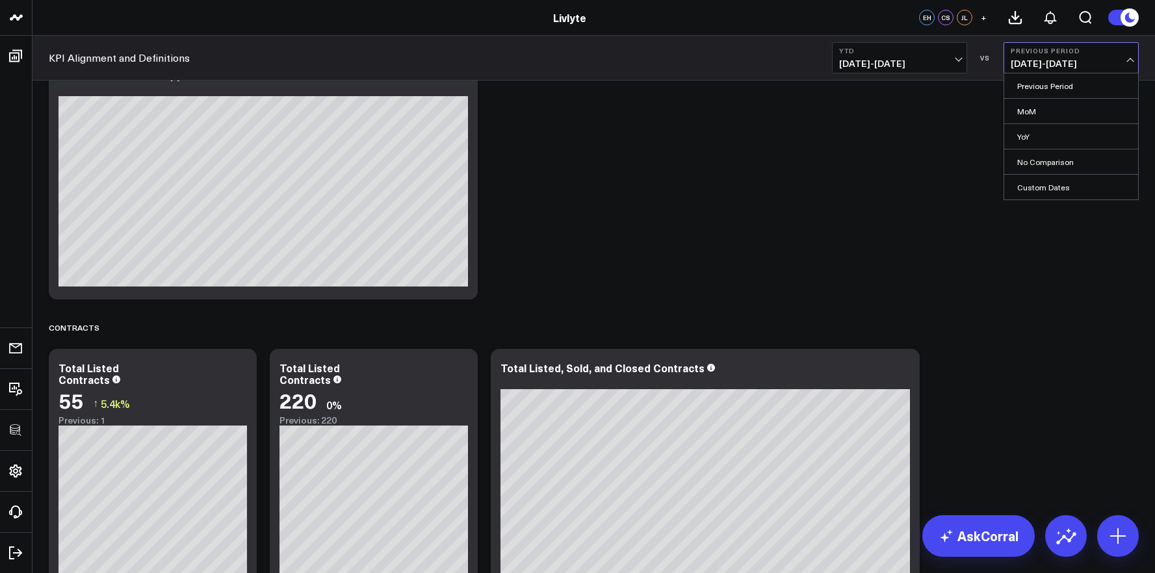
scroll to position [2045, 0]
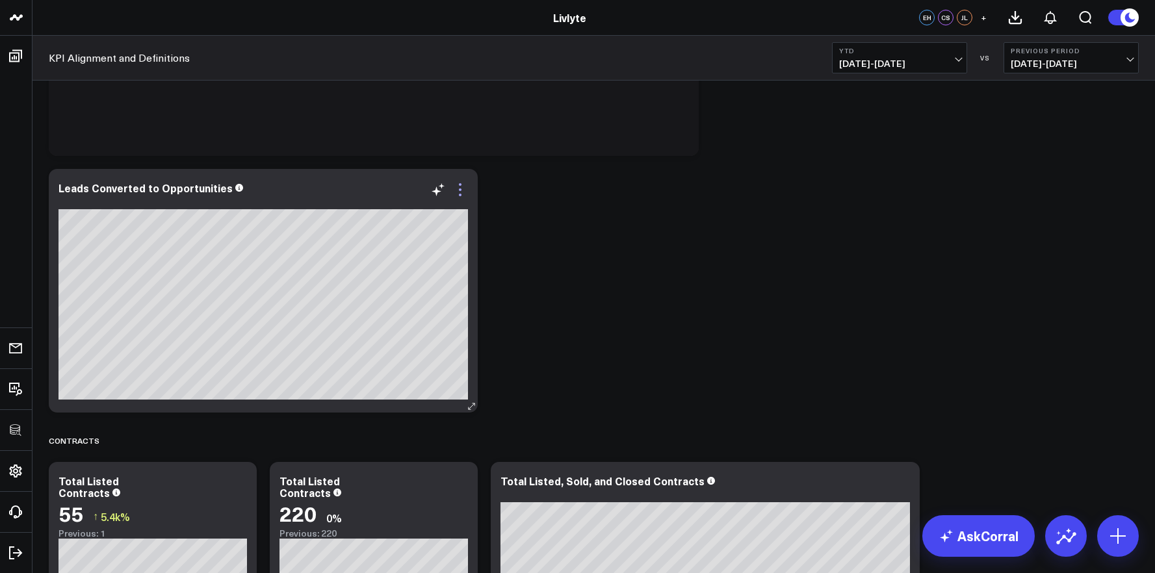
click at [461, 191] on icon at bounding box center [460, 190] width 16 height 16
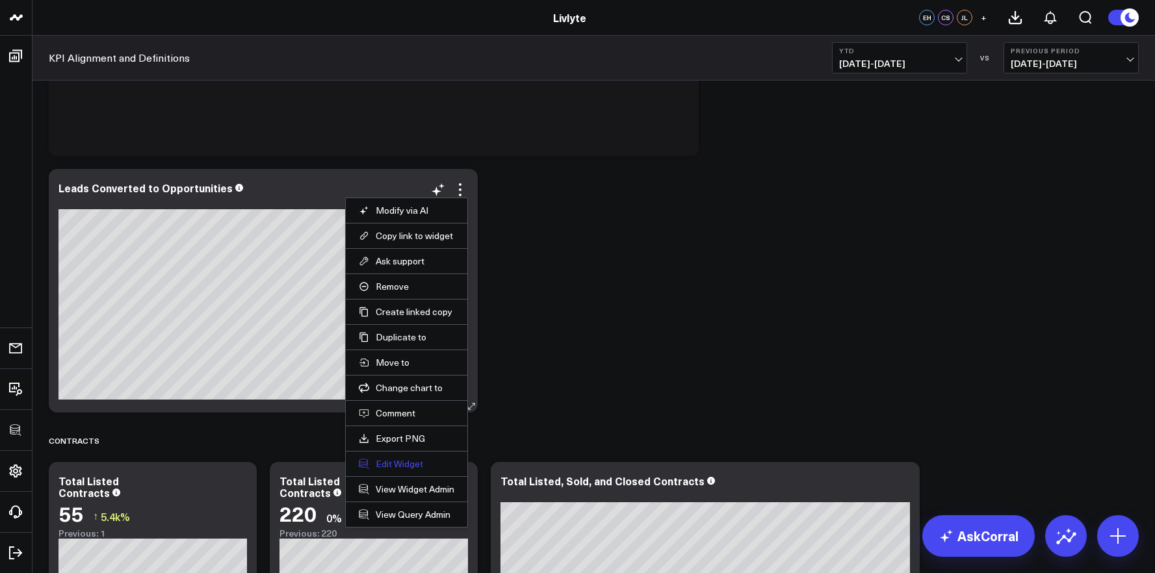
click at [408, 460] on button "Edit Widget" at bounding box center [407, 464] width 96 height 12
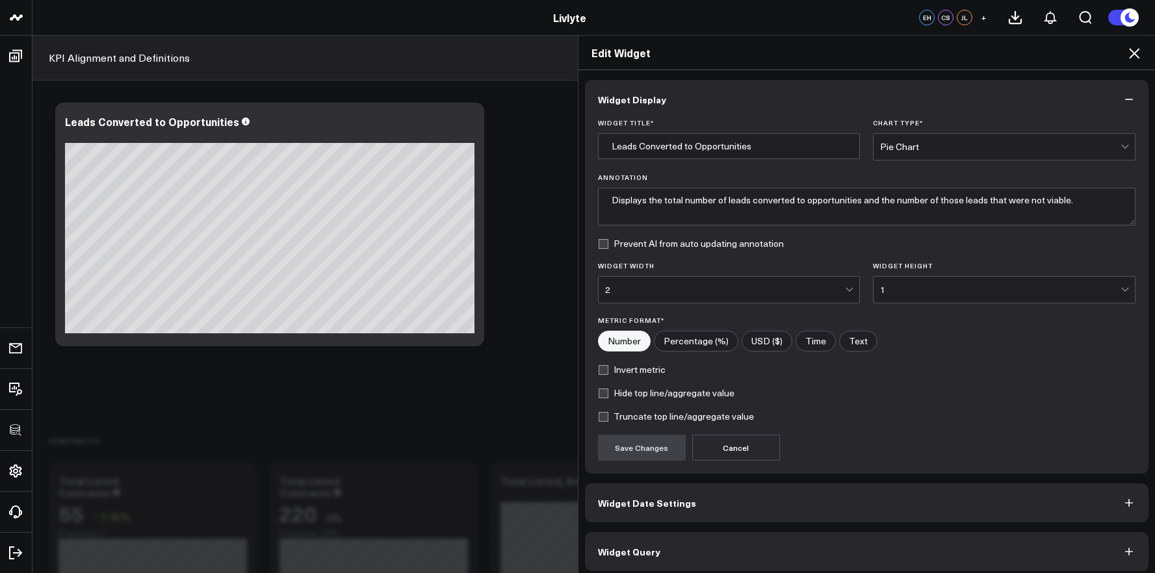
scroll to position [7, 0]
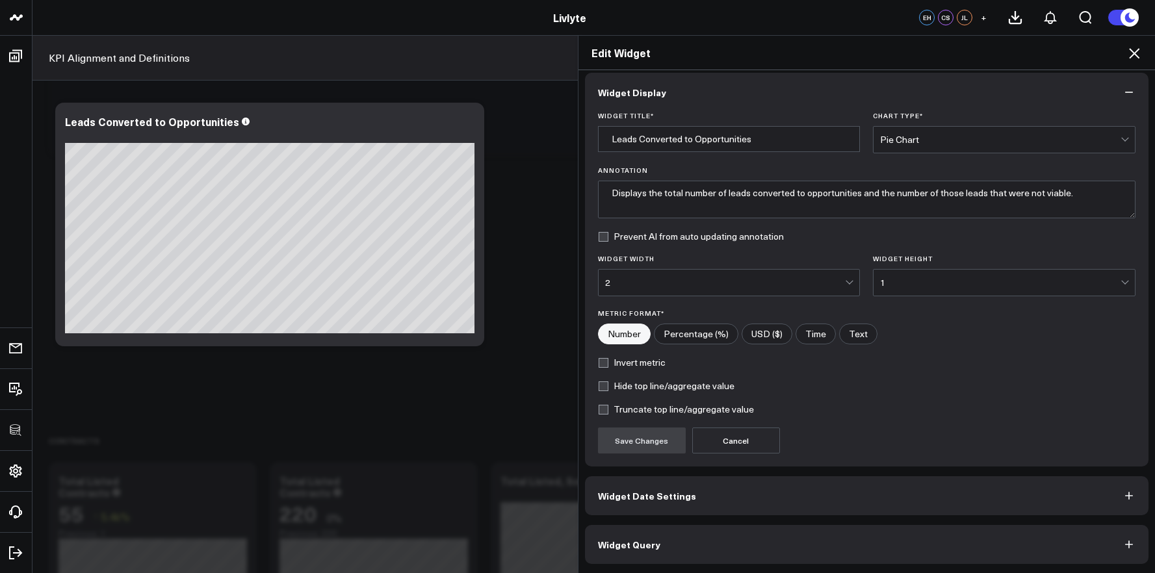
click at [732, 529] on button "Widget Query" at bounding box center [867, 544] width 564 height 39
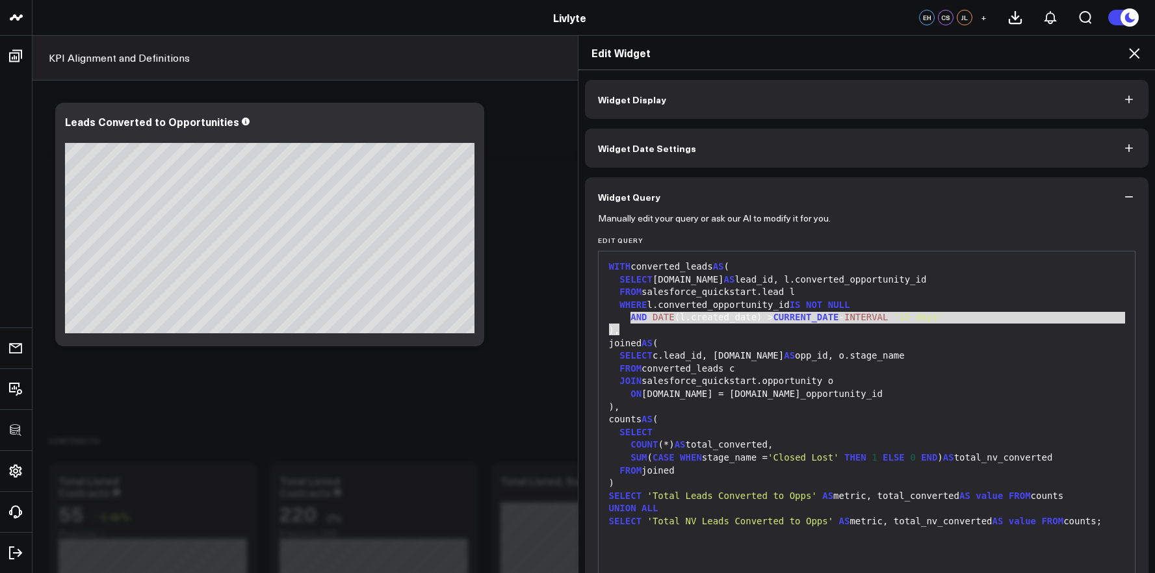
drag, startPoint x: 625, startPoint y: 319, endPoint x: 956, endPoint y: 324, distance: 331.6
click at [956, 324] on div "WITH converted_leads AS ( SELECT [DOMAIN_NAME] AS lead_id, l.converted_opportun…" at bounding box center [867, 413] width 524 height 311
drag, startPoint x: 972, startPoint y: 339, endPoint x: 1058, endPoint y: 237, distance: 133.3
click at [972, 339] on div "joined AS (" at bounding box center [867, 343] width 524 height 13
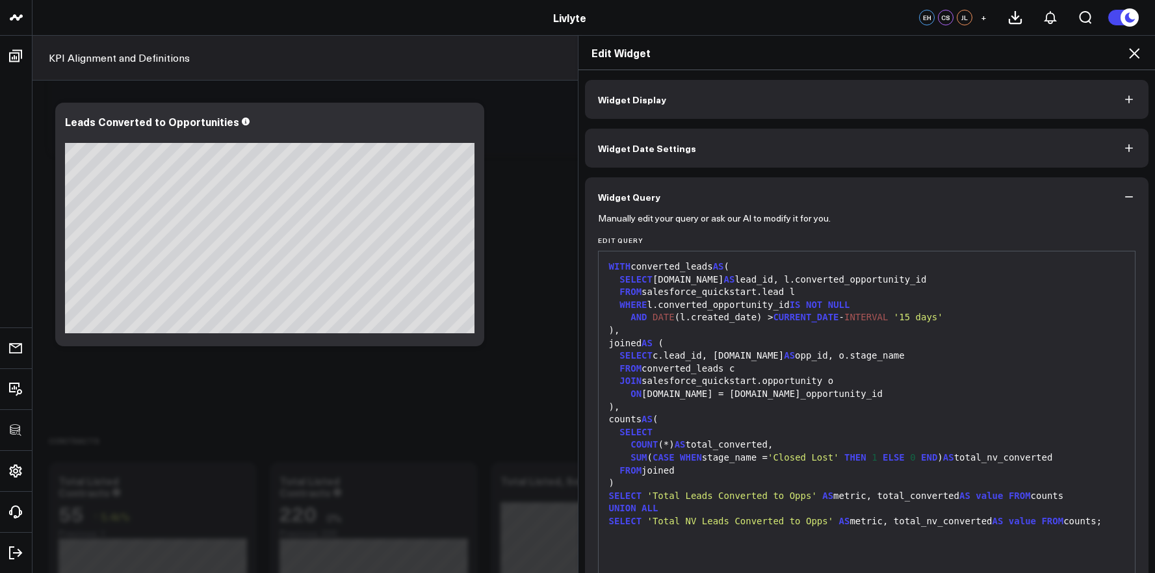
click at [1129, 51] on icon at bounding box center [1135, 54] width 16 height 16
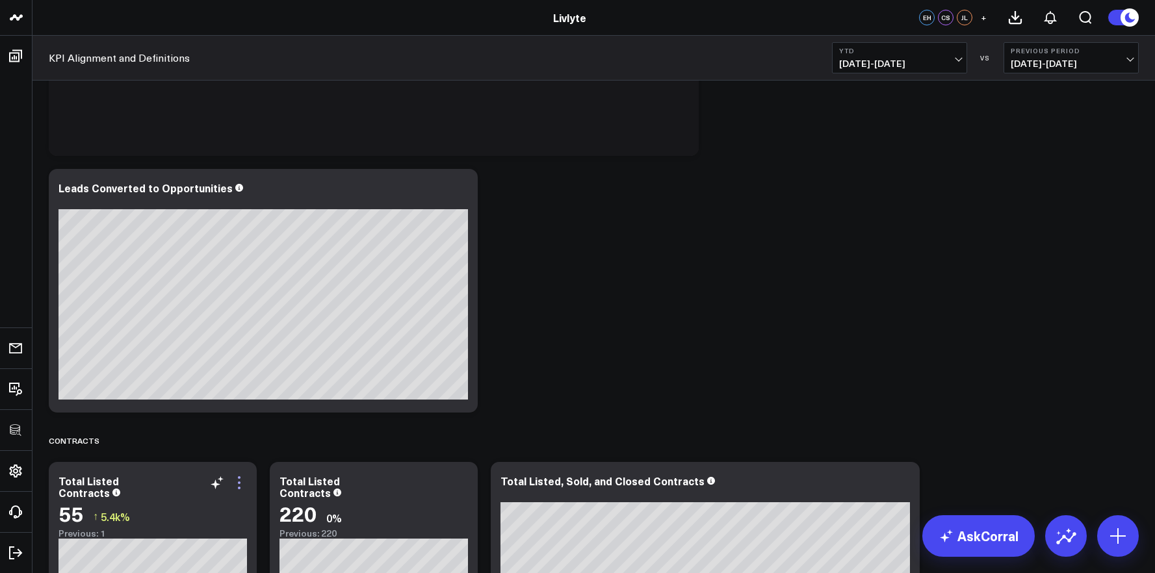
click at [239, 478] on icon at bounding box center [239, 478] width 3 height 3
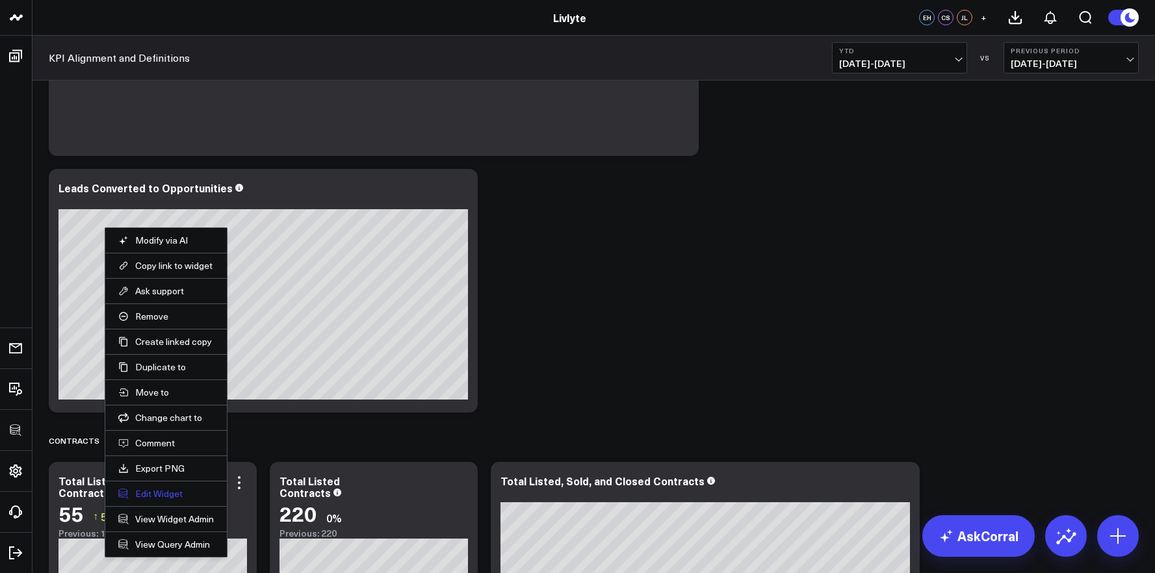
click at [184, 495] on button "Edit Widget" at bounding box center [166, 494] width 96 height 12
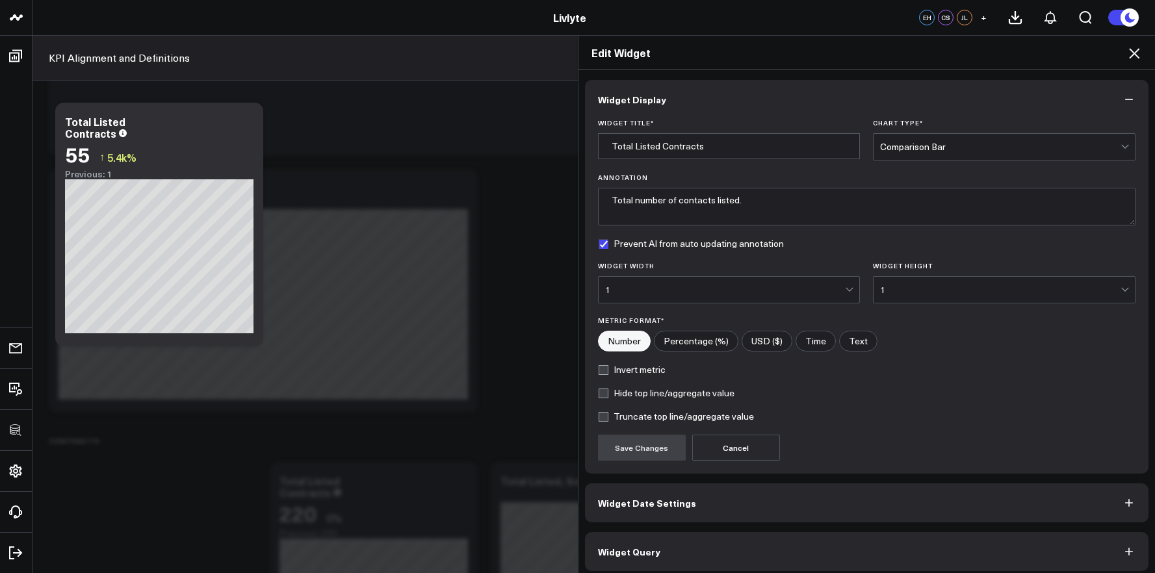
scroll to position [7, 0]
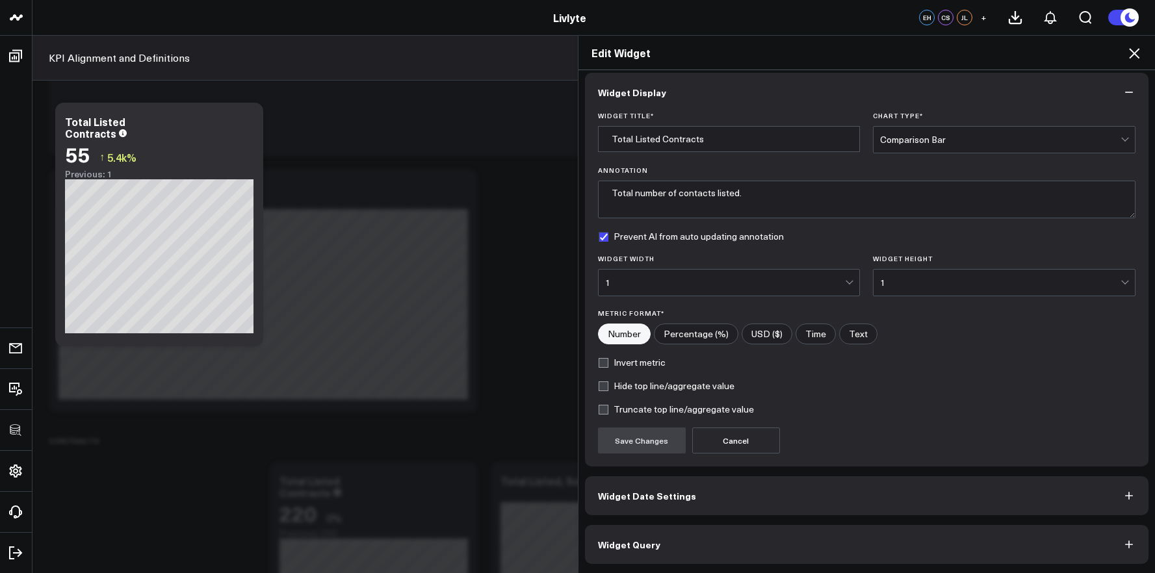
click at [662, 556] on button "Widget Query" at bounding box center [867, 544] width 564 height 39
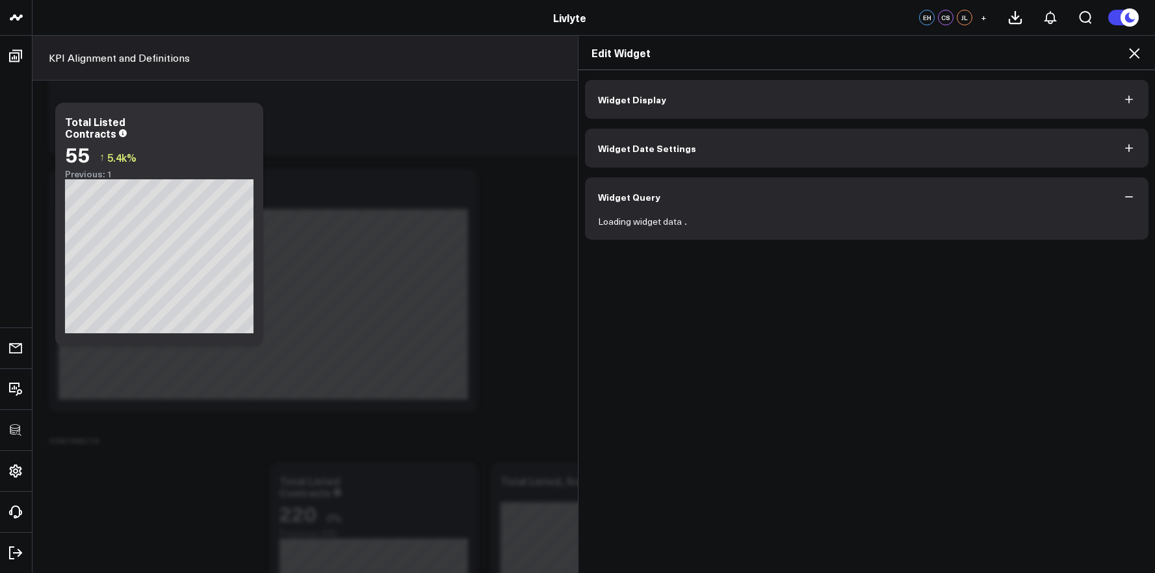
scroll to position [0, 0]
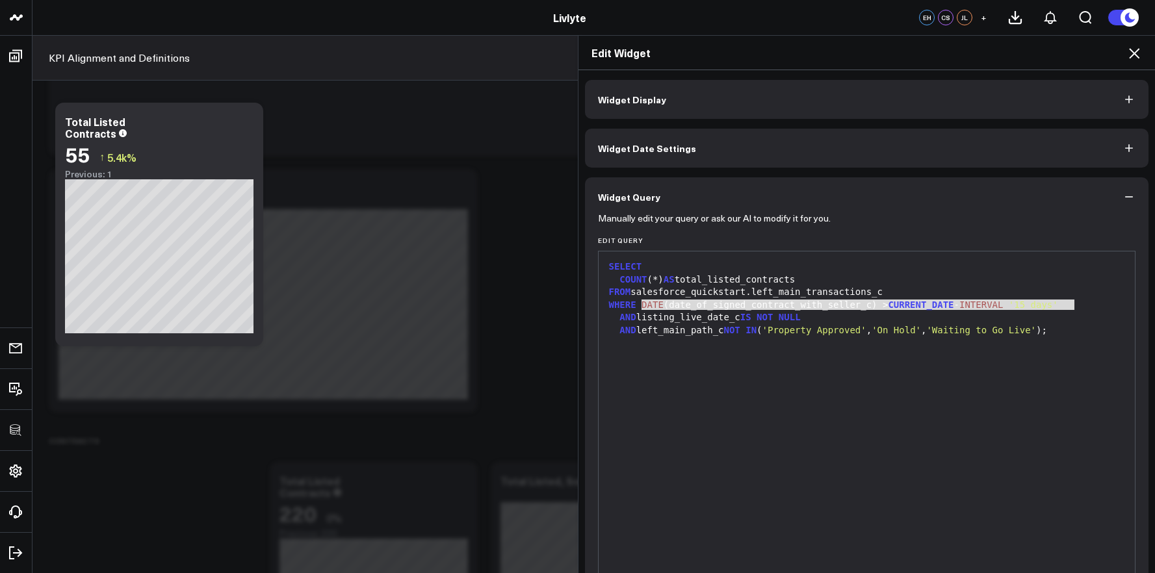
drag, startPoint x: 636, startPoint y: 307, endPoint x: 1073, endPoint y: 304, distance: 436.9
click at [1073, 304] on div "WHERE DATE (date_of_signed_contract_with_seller_c) > CURRENT_DATE - INTERVAL '1…" at bounding box center [867, 305] width 524 height 13
copy div "DATE (date_of_signed_contract_with_seller_c) > CURRENT_DATE - INTERVAL '15 days'"
click at [1144, 49] on div "Edit Widget" at bounding box center [867, 53] width 577 height 34
click at [1136, 55] on icon at bounding box center [1134, 53] width 10 height 10
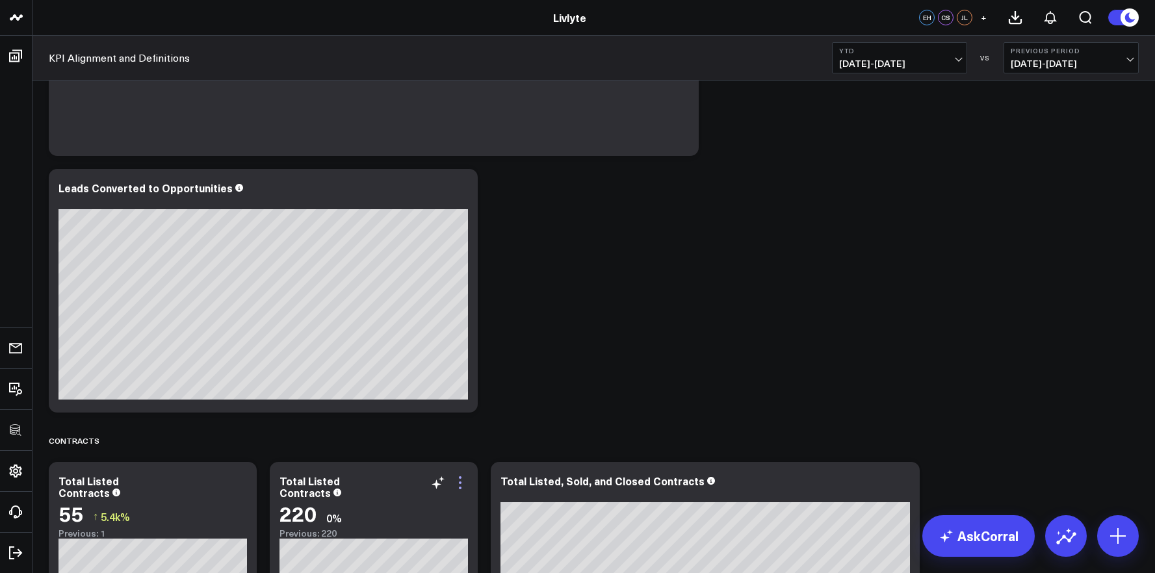
click at [464, 489] on icon at bounding box center [460, 483] width 16 height 16
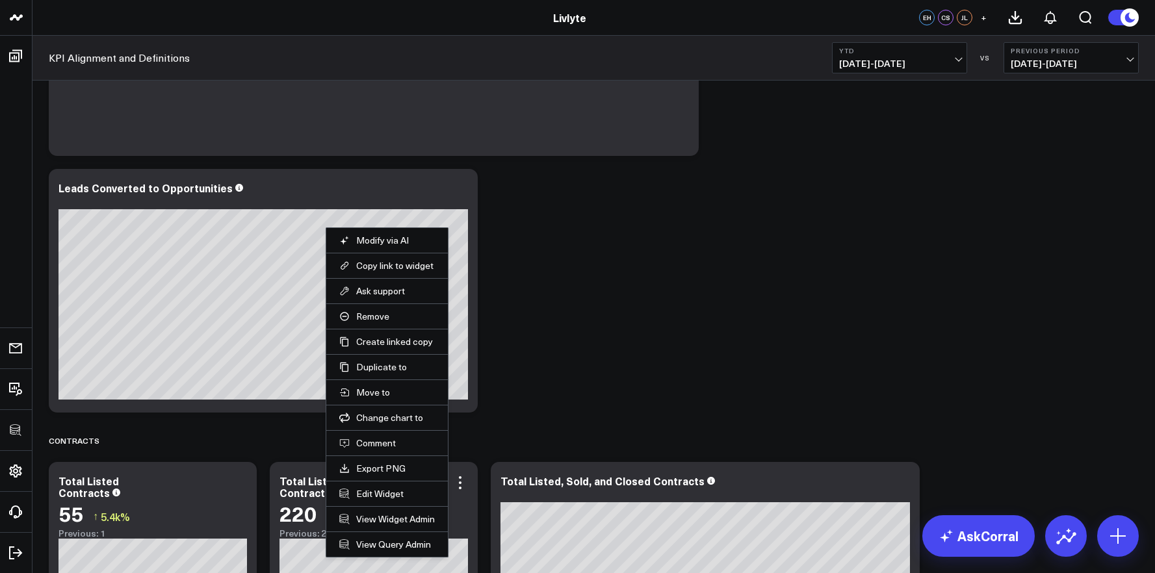
click at [387, 500] on li "Edit Widget" at bounding box center [387, 493] width 122 height 25
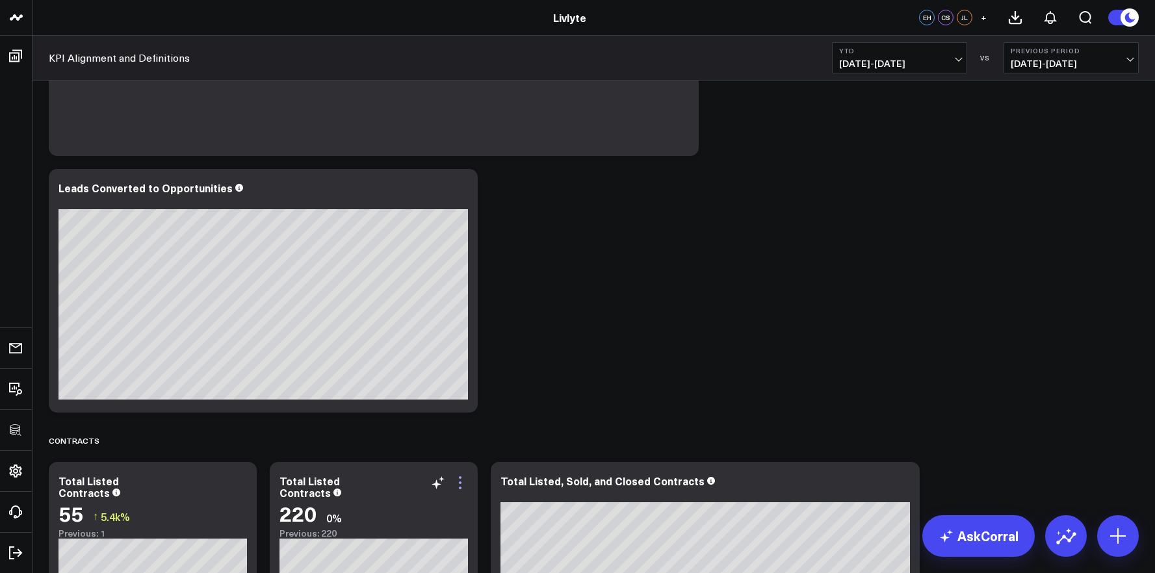
click at [456, 486] on icon at bounding box center [460, 483] width 16 height 16
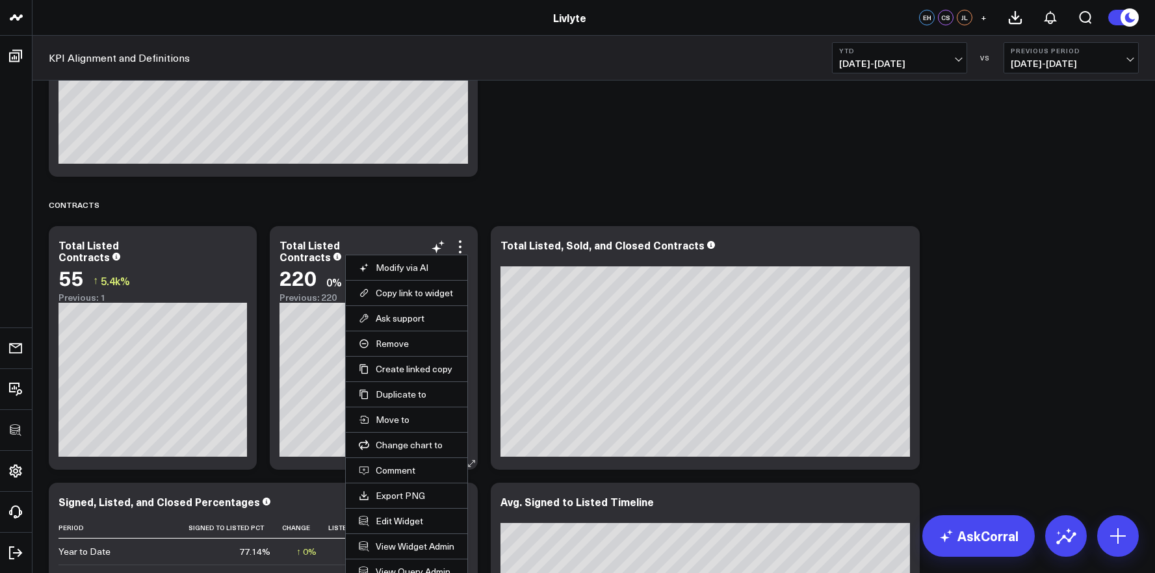
scroll to position [2311, 0]
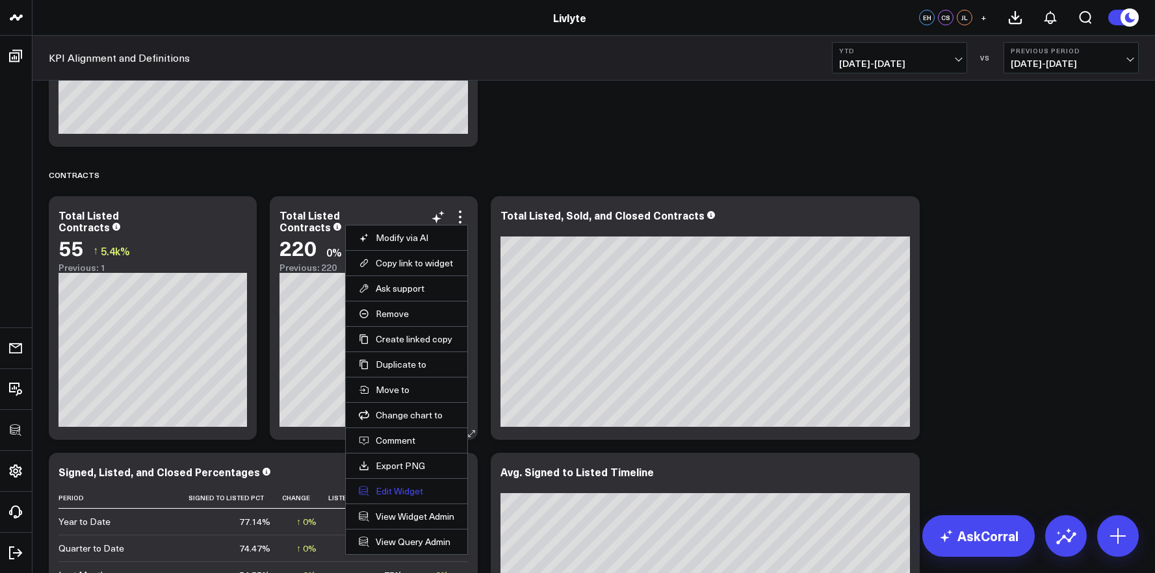
click at [406, 495] on button "Edit Widget" at bounding box center [407, 492] width 96 height 12
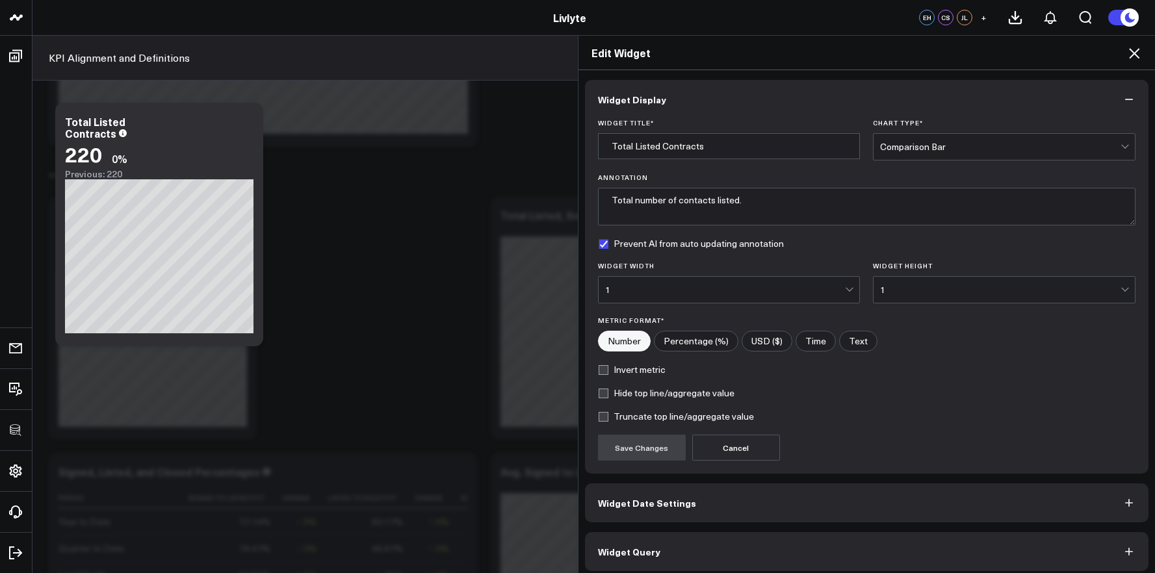
scroll to position [7, 0]
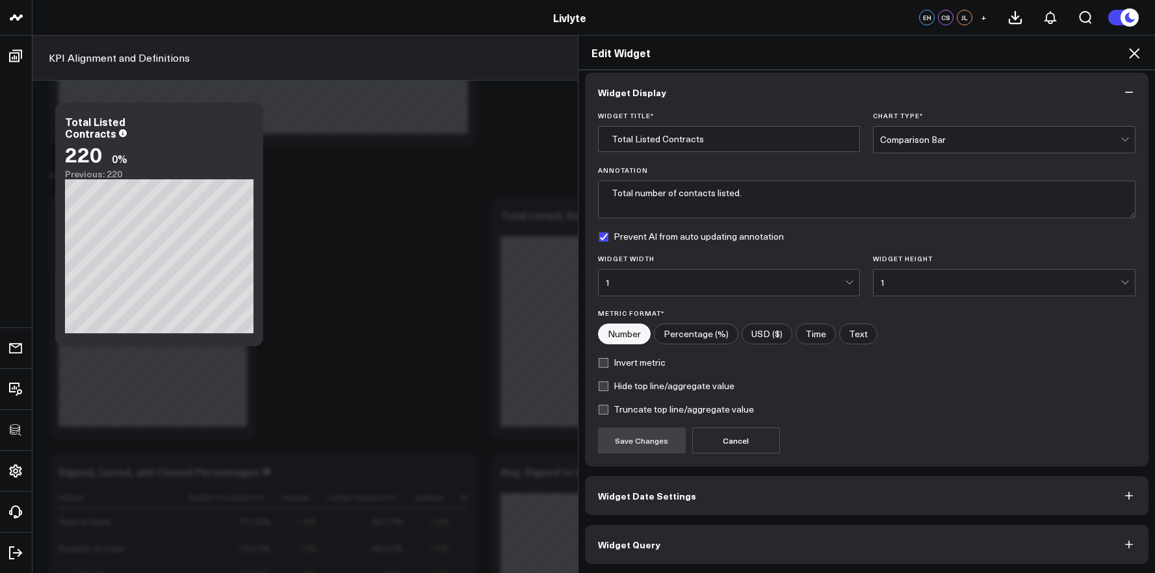
click at [699, 522] on div "Widget Display Widget Title * Total Listed Contracts Chart Type * Comparison Ba…" at bounding box center [867, 318] width 564 height 491
click at [699, 532] on button "Widget Query" at bounding box center [867, 544] width 564 height 39
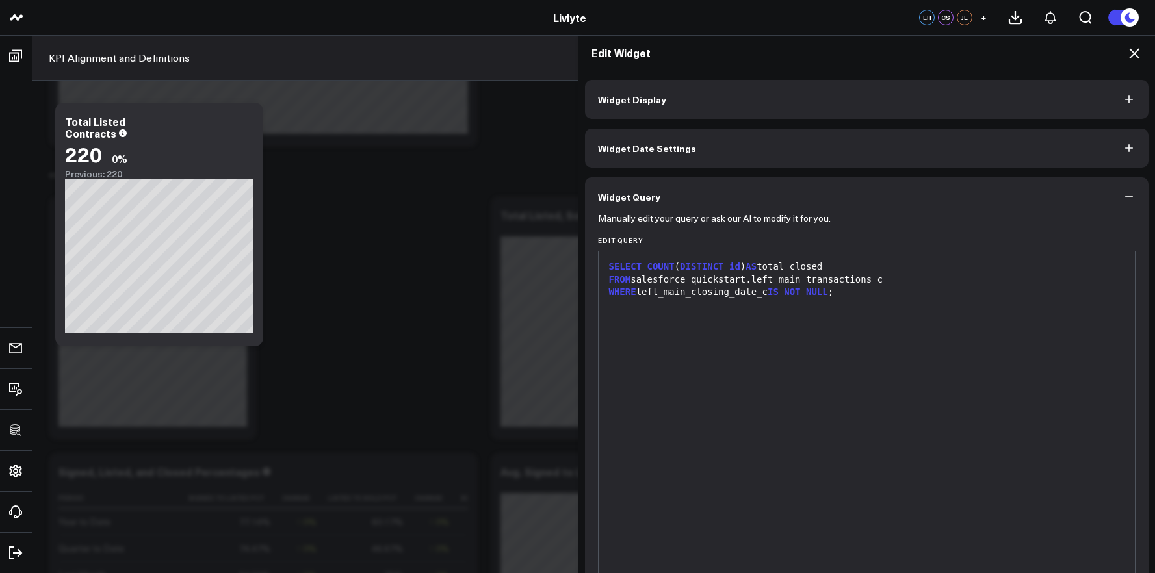
click at [844, 296] on div "WHERE left_main_closing_date_c IS NOT NULL ;" at bounding box center [867, 292] width 524 height 13
click at [836, 294] on div "WHERE left_main_closing_date_c IS NOT NULL ;" at bounding box center [867, 292] width 524 height 13
click at [838, 293] on div "WHERE left_main_closing_date_c IS NOT NULL ;" at bounding box center [867, 292] width 524 height 13
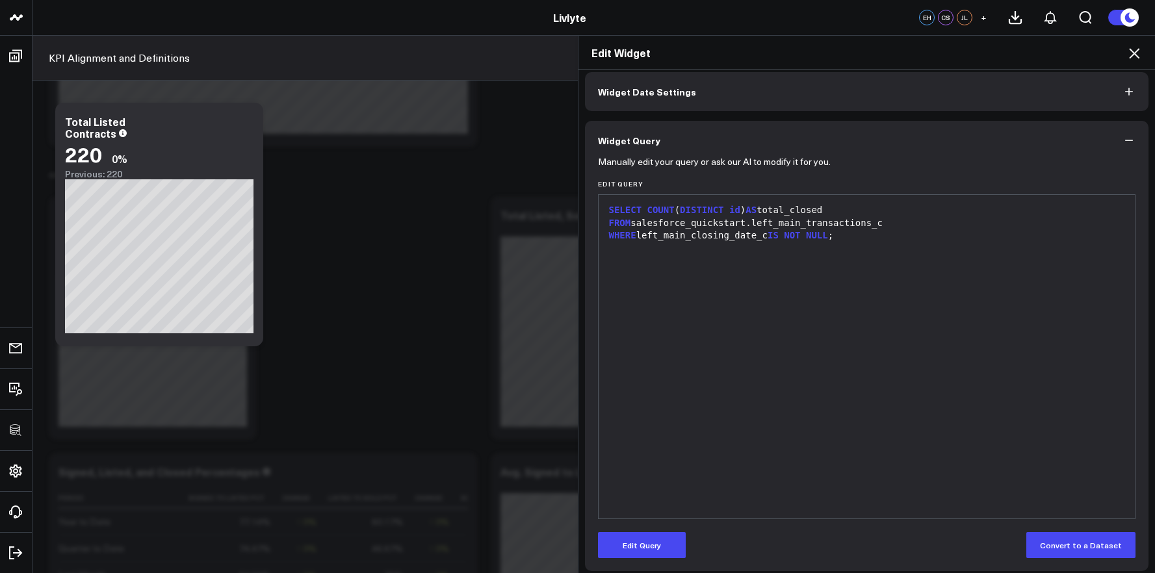
scroll to position [64, 0]
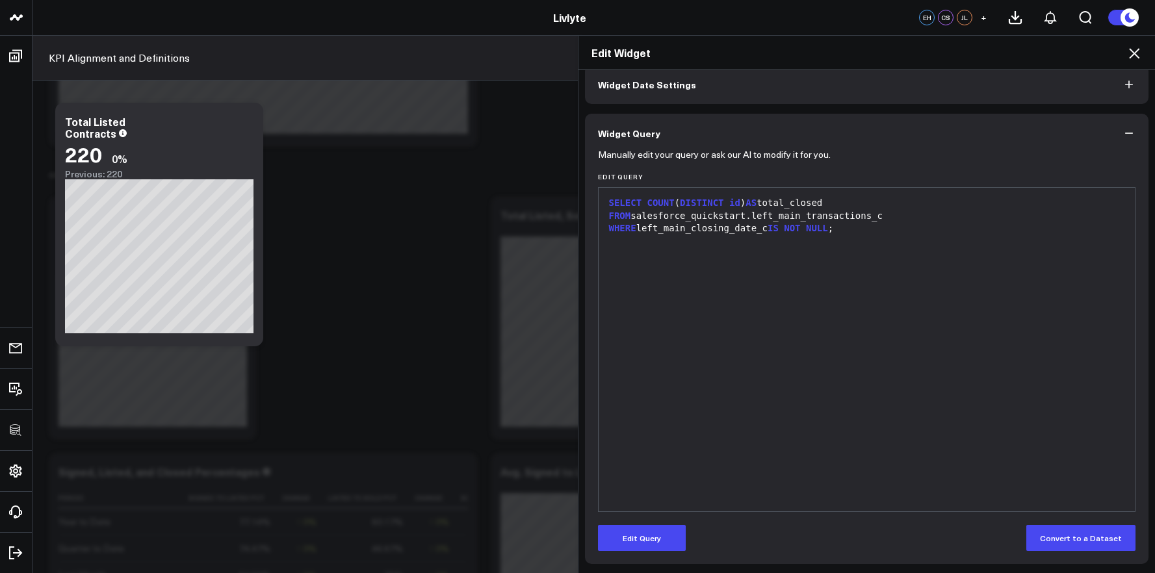
drag, startPoint x: 639, startPoint y: 551, endPoint x: 645, endPoint y: 539, distance: 13.7
click at [639, 551] on div "Manually edit your query or ask our AI to modify it for you. Edit Query 9 1 2 3…" at bounding box center [867, 359] width 564 height 412
click at [647, 532] on button "Edit Query" at bounding box center [642, 538] width 88 height 26
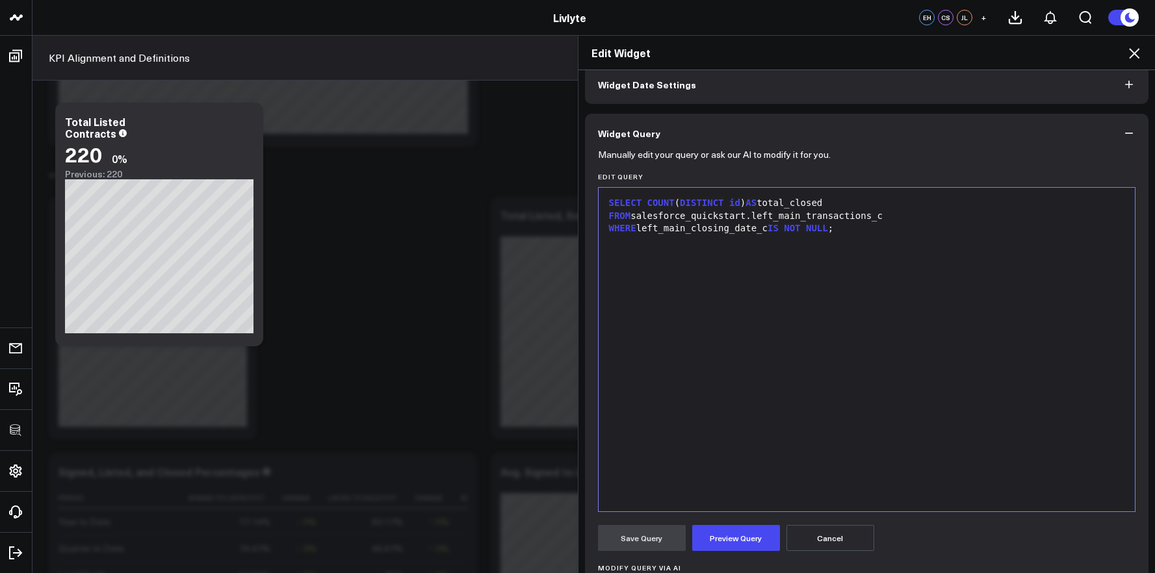
click at [837, 228] on div "WHERE left_main_closing_date_c IS NOT NULL ;" at bounding box center [867, 228] width 524 height 13
paste div
click at [613, 246] on div "DATE (date_of_signed_contract_with_seller_c) > CURRENT_DATE - INTERVAL '15 days…" at bounding box center [867, 241] width 524 height 13
click at [609, 220] on span "FROM" at bounding box center [620, 216] width 22 height 10
drag, startPoint x: 642, startPoint y: 202, endPoint x: 653, endPoint y: 203, distance: 11.8
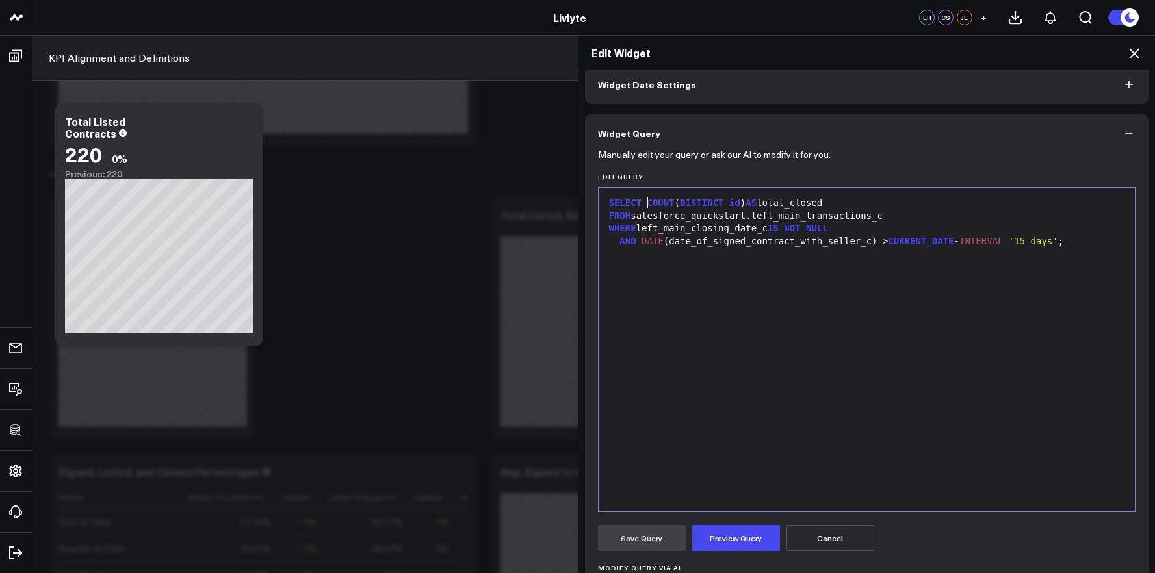
click at [647, 202] on span "COUNT" at bounding box center [660, 203] width 27 height 10
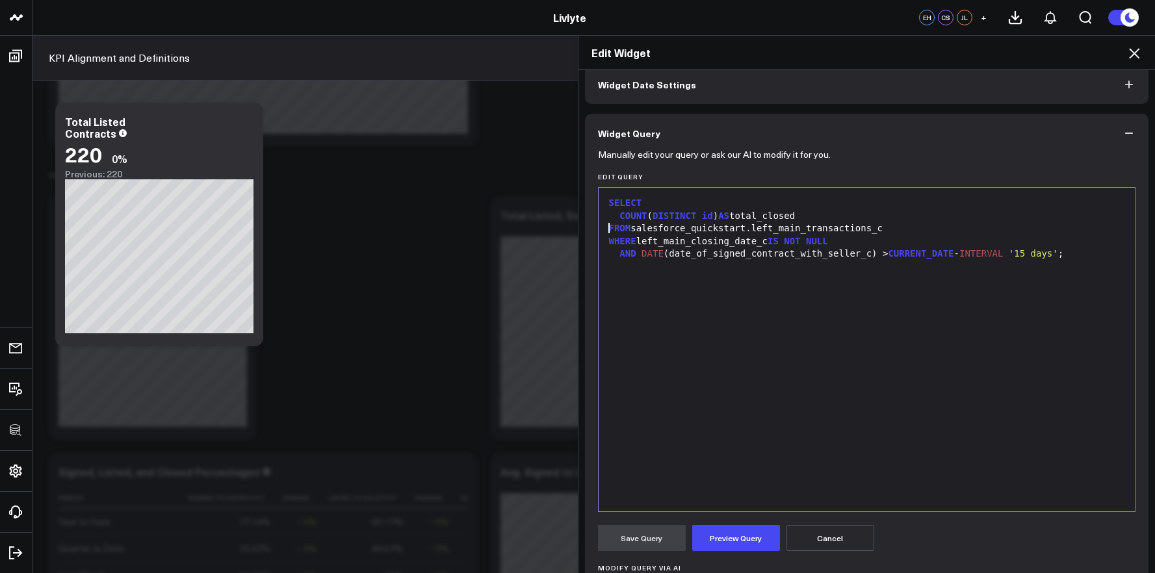
click at [609, 227] on span "FROM" at bounding box center [620, 228] width 22 height 10
click at [609, 242] on span "WHERE" at bounding box center [622, 241] width 27 height 10
click at [715, 312] on div "SELECT COUNT ( DISTINCT id ) AS total_closed FROM salesforce_quickstart.left_ma…" at bounding box center [867, 349] width 524 height 311
click at [753, 541] on button "Preview Query" at bounding box center [736, 538] width 88 height 26
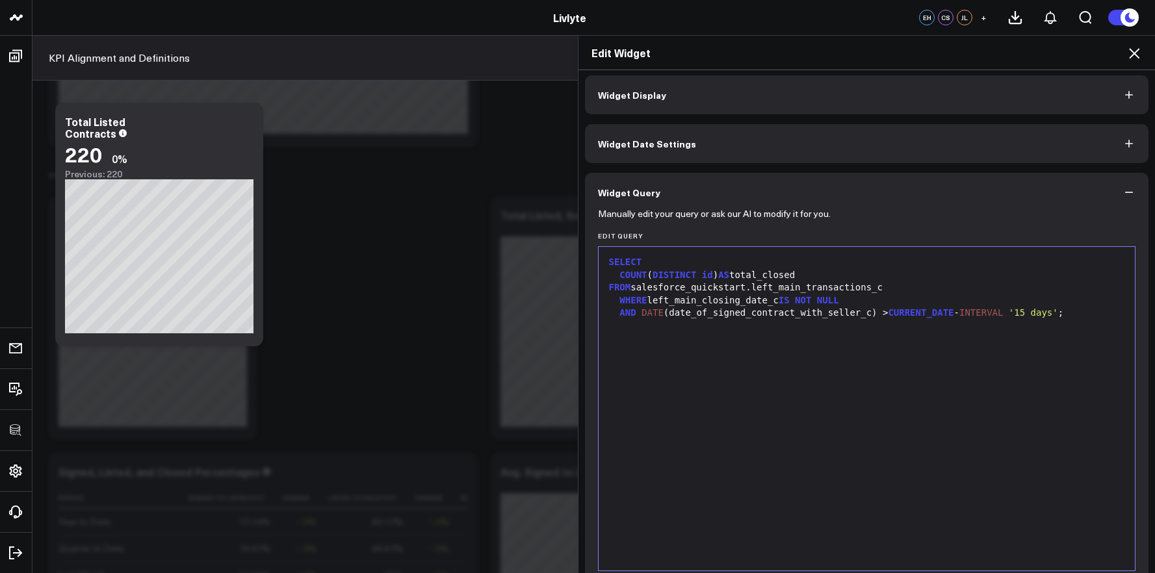
scroll to position [0, 0]
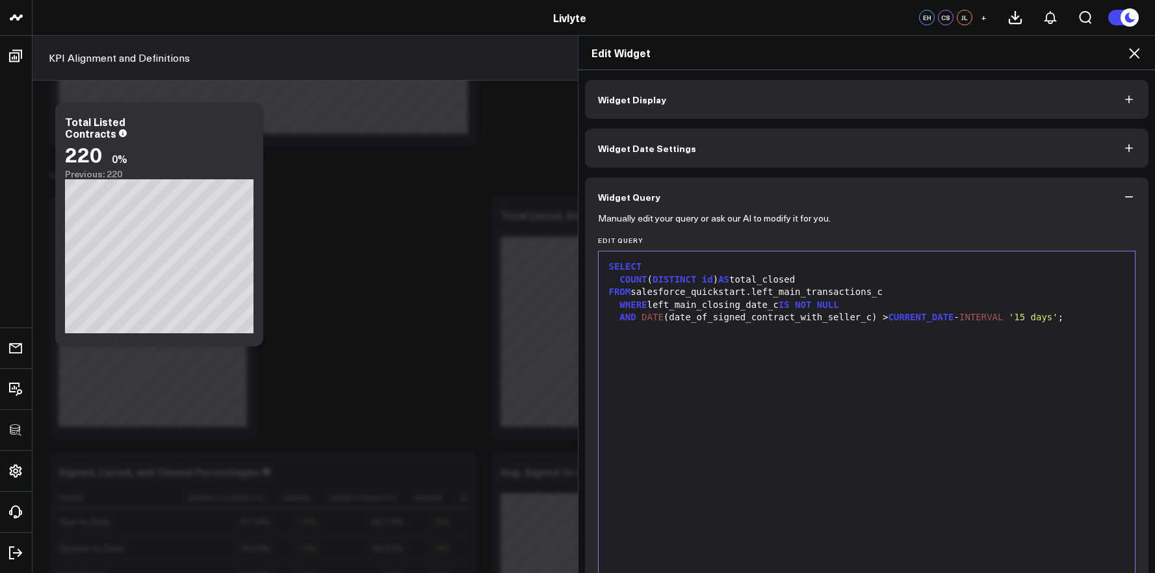
click at [658, 103] on button "Widget Display" at bounding box center [867, 99] width 564 height 39
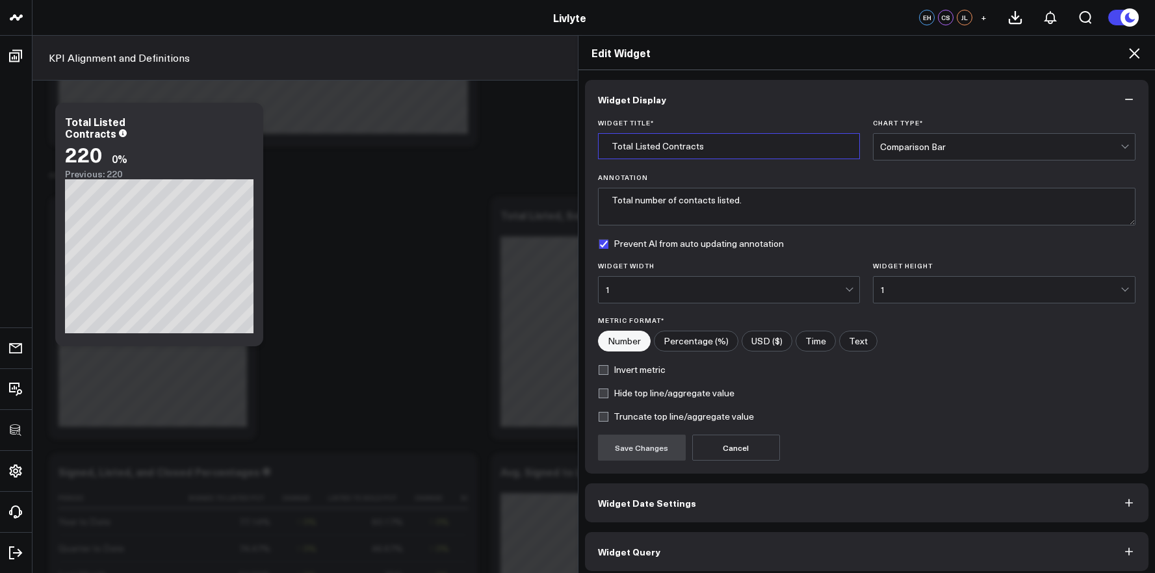
click at [646, 148] on input "Total Listed Contracts" at bounding box center [729, 146] width 263 height 26
type input "Total Closed Contracts"
click at [647, 449] on button "Save Changes" at bounding box center [642, 448] width 88 height 26
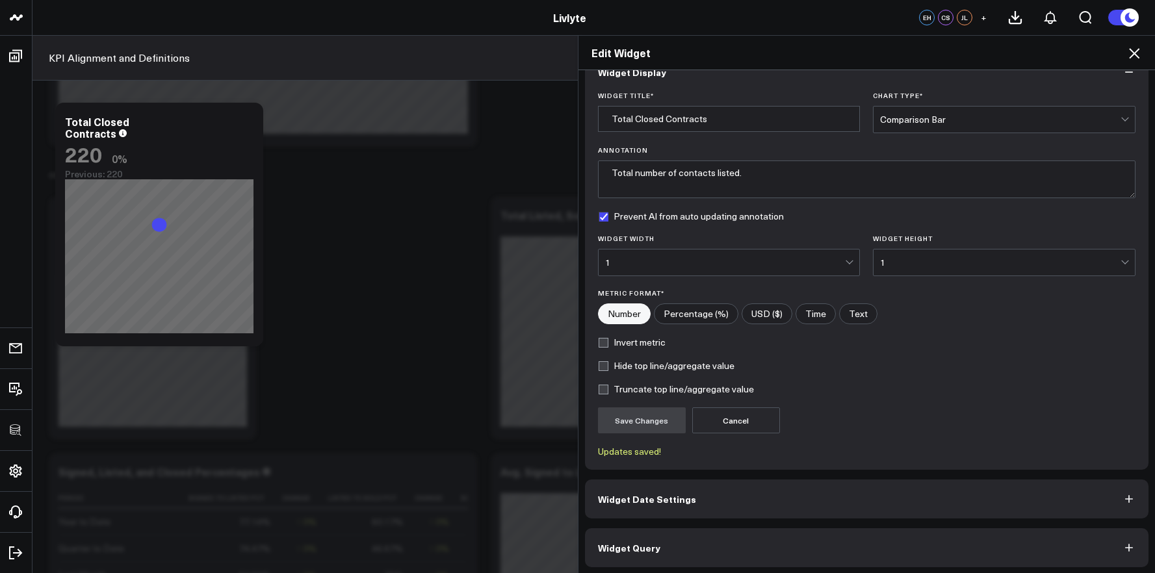
scroll to position [31, 0]
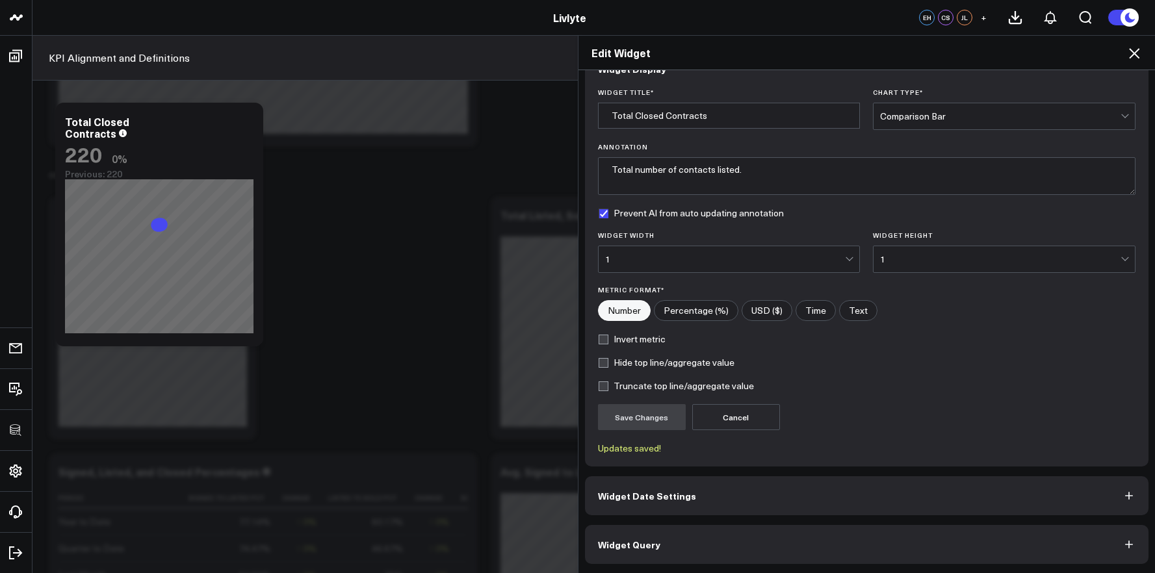
click at [717, 557] on button "Widget Query" at bounding box center [867, 544] width 564 height 39
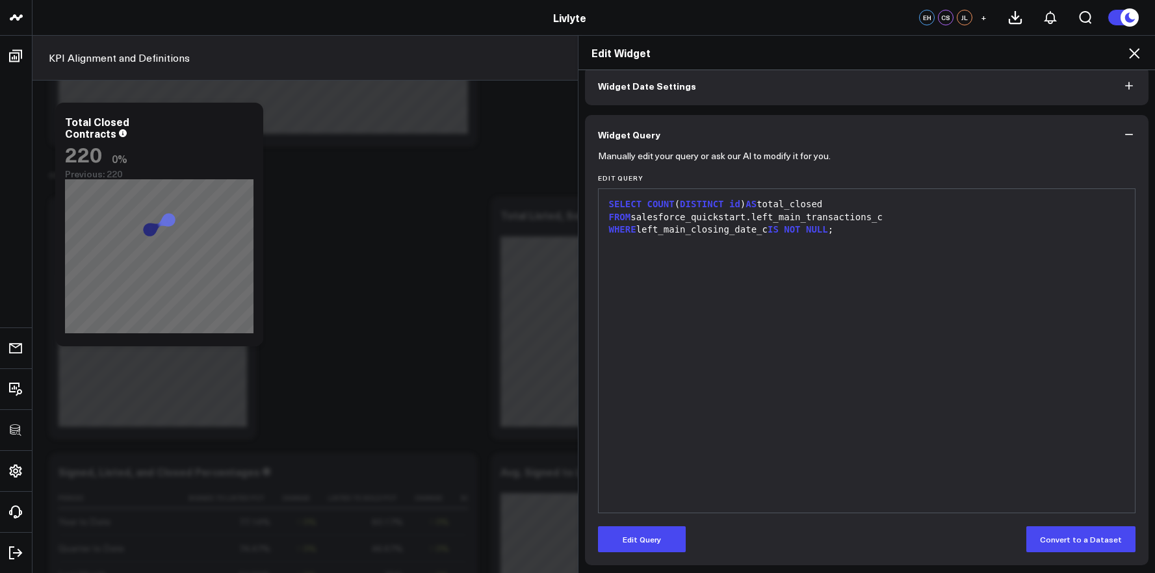
scroll to position [64, 0]
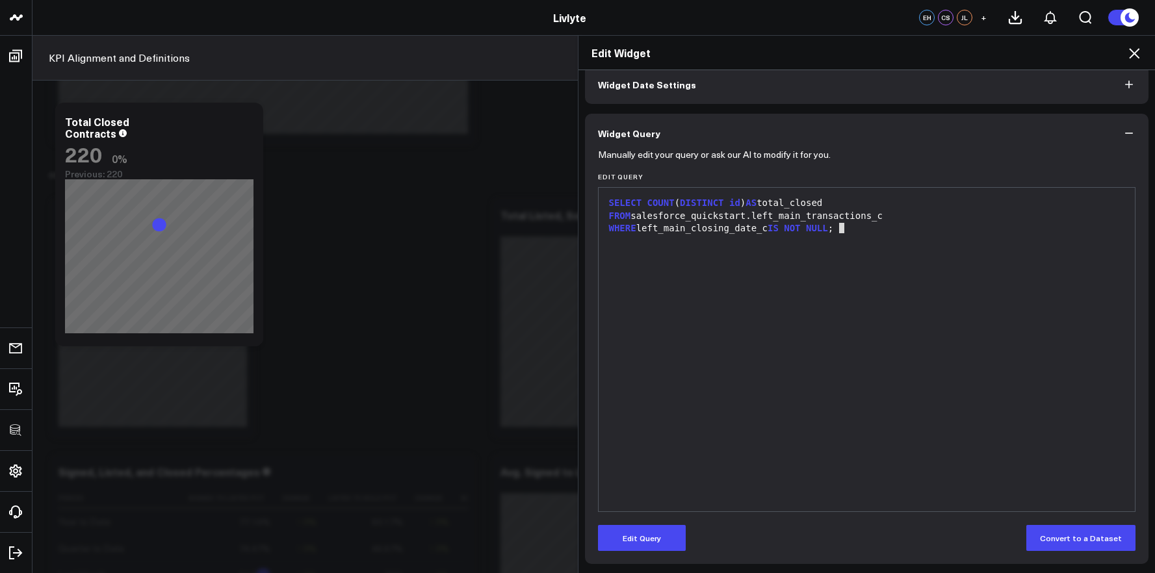
click at [838, 224] on div "WHERE left_main_closing_date_c IS NOT NULL ;" at bounding box center [867, 228] width 524 height 13
click at [834, 230] on div "WHERE left_main_closing_date_c IS NOT NULL ;" at bounding box center [867, 228] width 524 height 13
click at [651, 529] on button "Edit Query" at bounding box center [642, 538] width 88 height 26
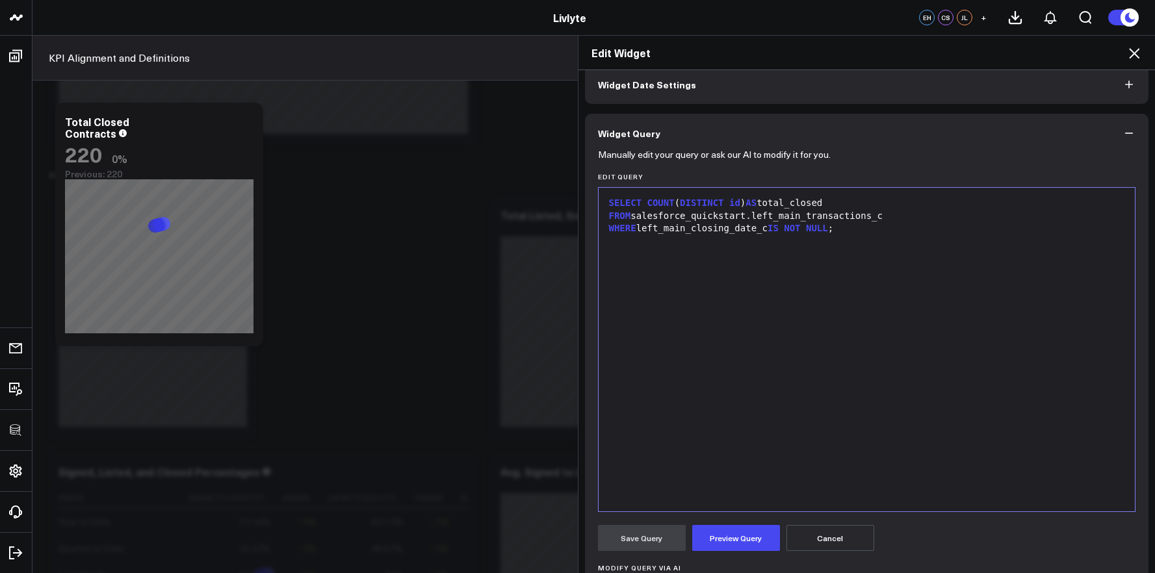
click at [834, 226] on div "WHERE left_main_closing_date_c IS NOT NULL ;" at bounding box center [867, 228] width 524 height 13
click at [647, 205] on span "COUNT" at bounding box center [660, 203] width 27 height 10
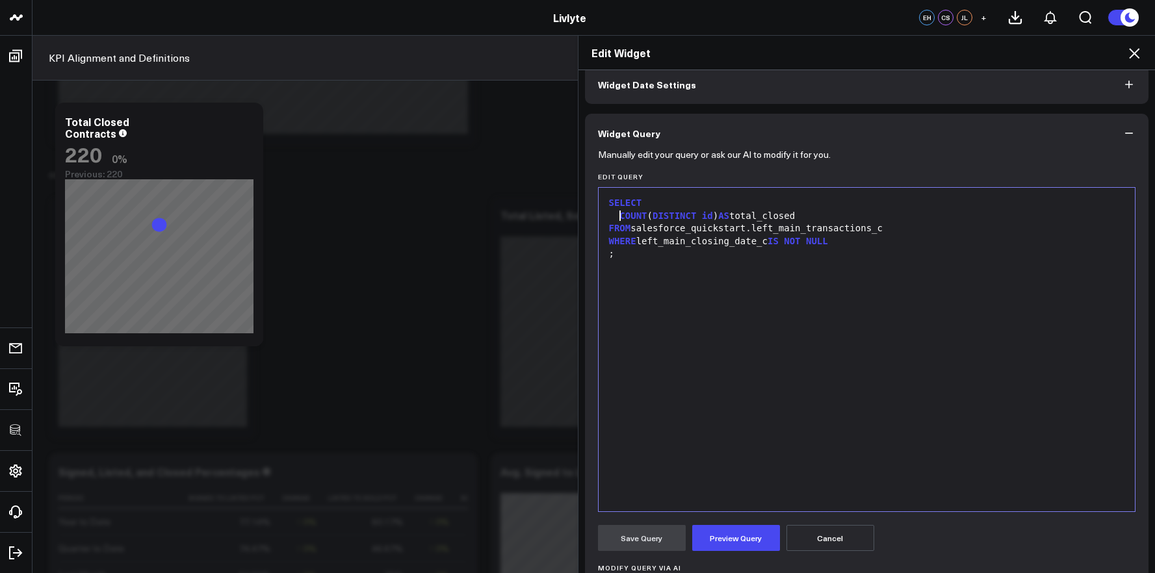
click at [616, 253] on div ";" at bounding box center [867, 254] width 524 height 13
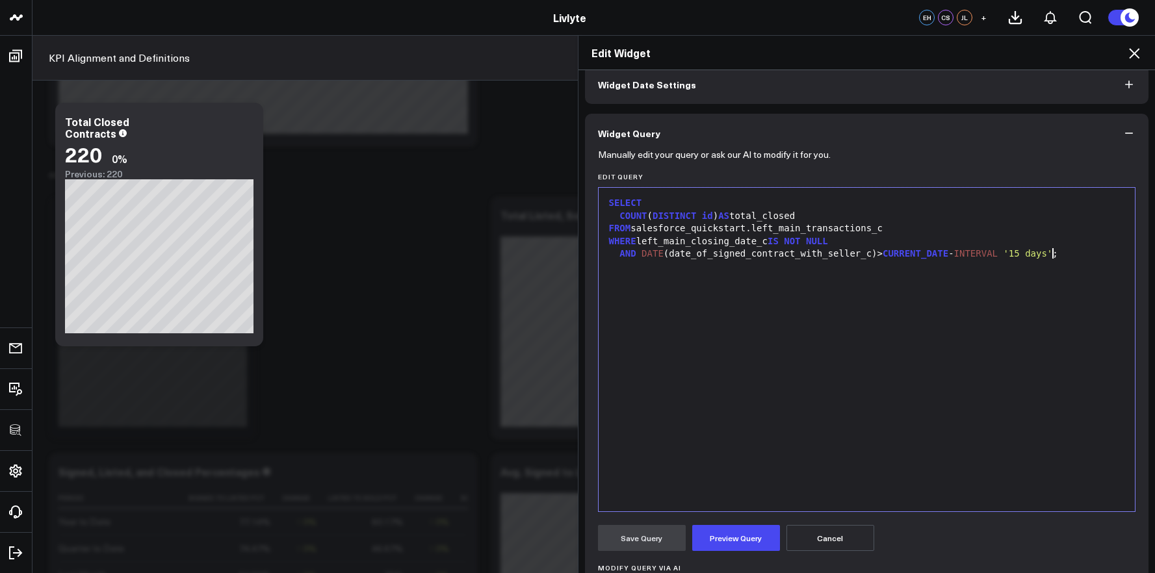
click at [609, 242] on span "WHERE" at bounding box center [622, 241] width 27 height 10
click at [714, 534] on button "Preview Query" at bounding box center [736, 538] width 88 height 26
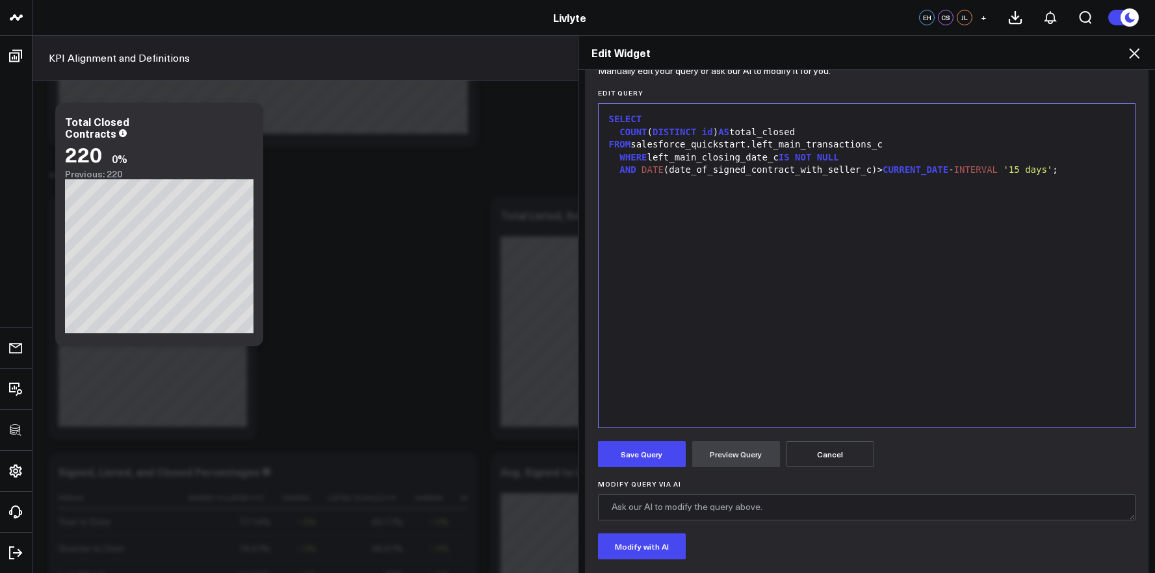
scroll to position [215, 0]
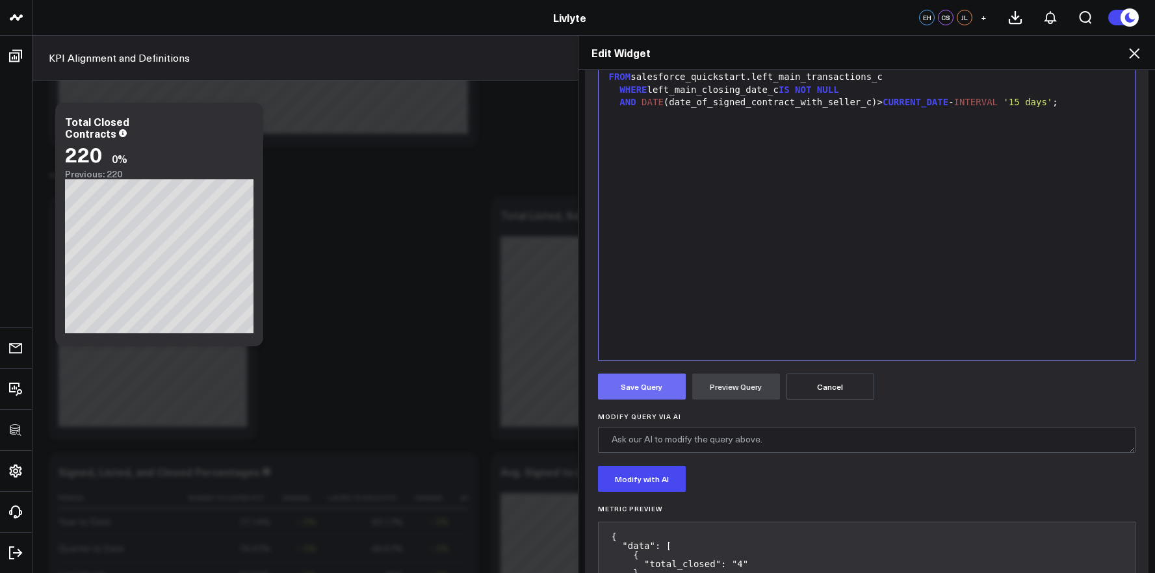
click at [649, 397] on button "Save Query" at bounding box center [642, 387] width 88 height 26
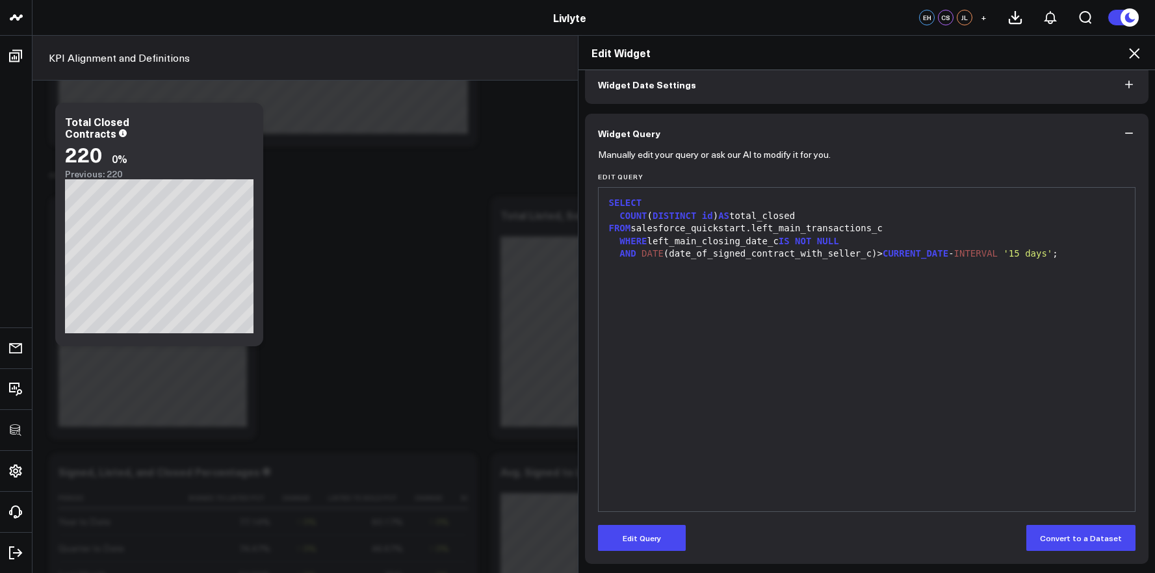
scroll to position [64, 0]
click at [1142, 60] on div "Edit Widget" at bounding box center [867, 53] width 577 height 34
click at [1134, 55] on icon at bounding box center [1135, 54] width 16 height 16
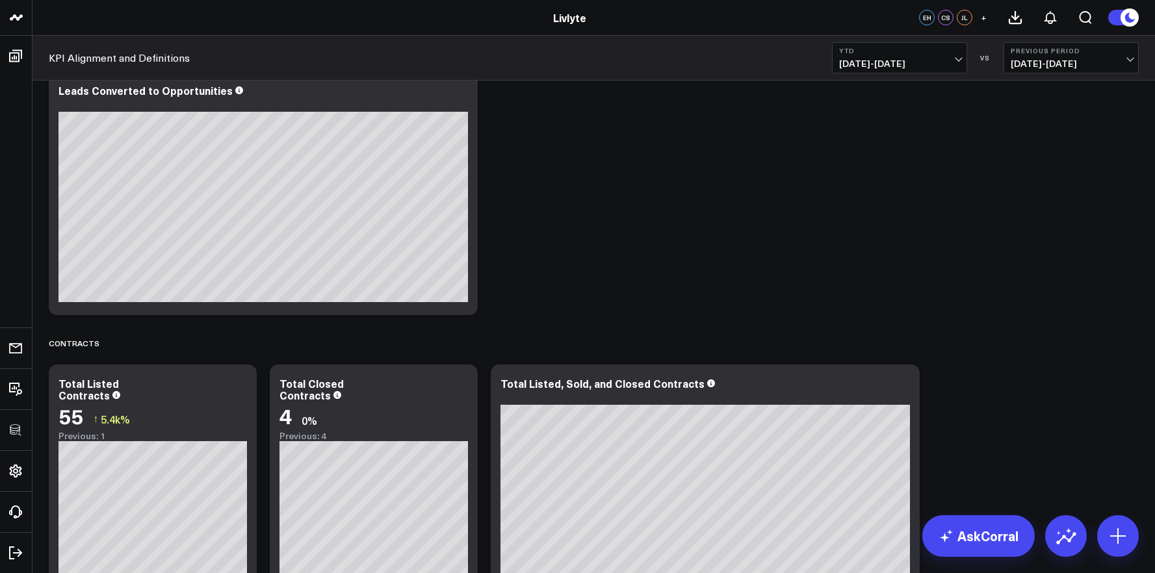
scroll to position [2141, 0]
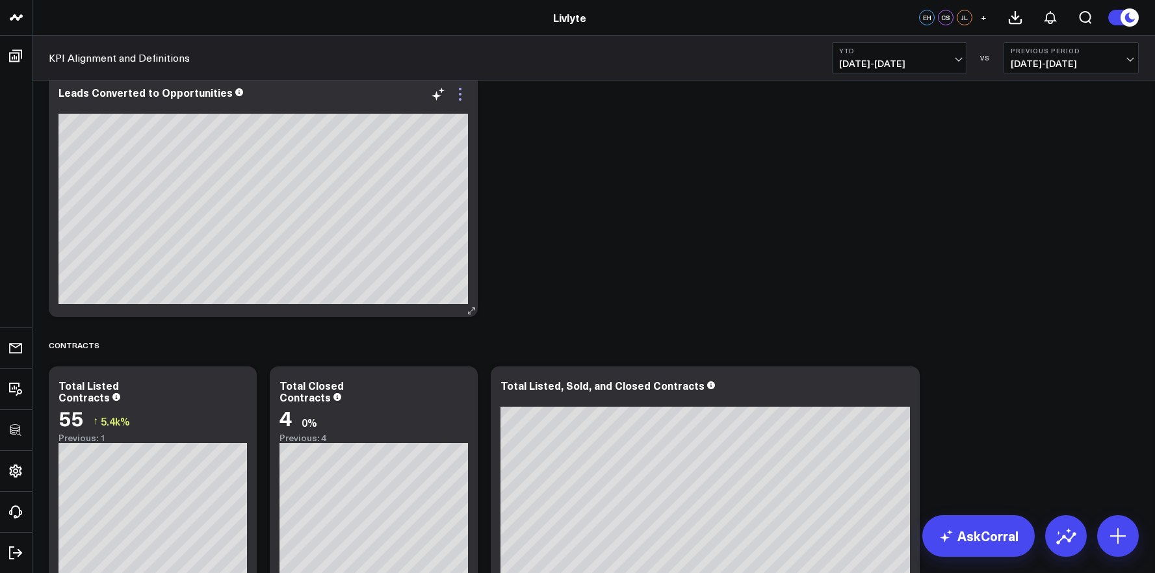
click at [464, 100] on icon at bounding box center [460, 94] width 16 height 16
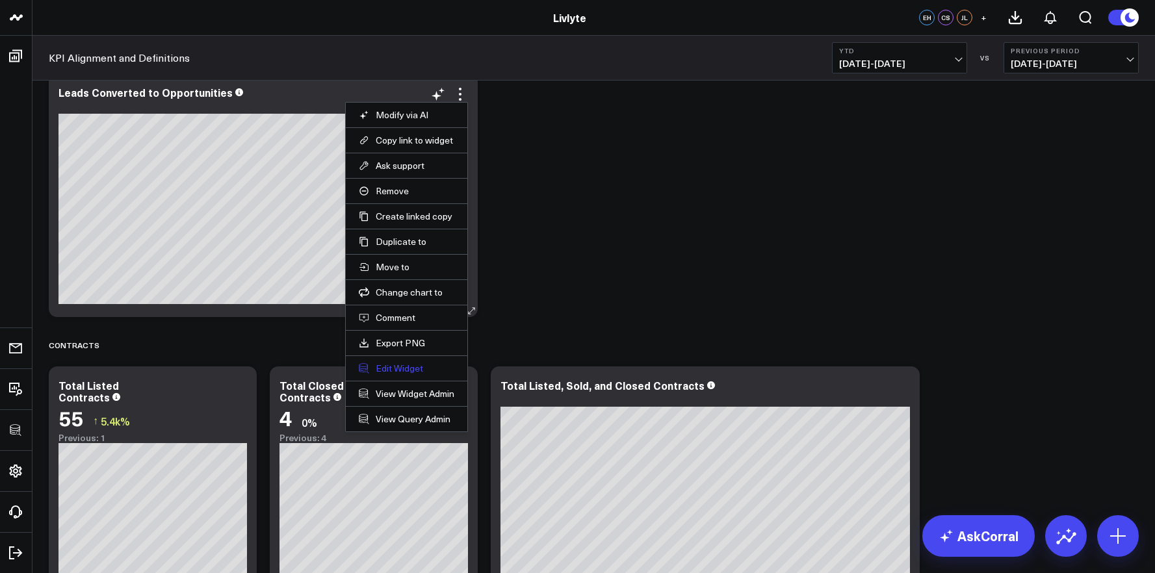
click at [420, 363] on button "Edit Widget" at bounding box center [407, 369] width 96 height 12
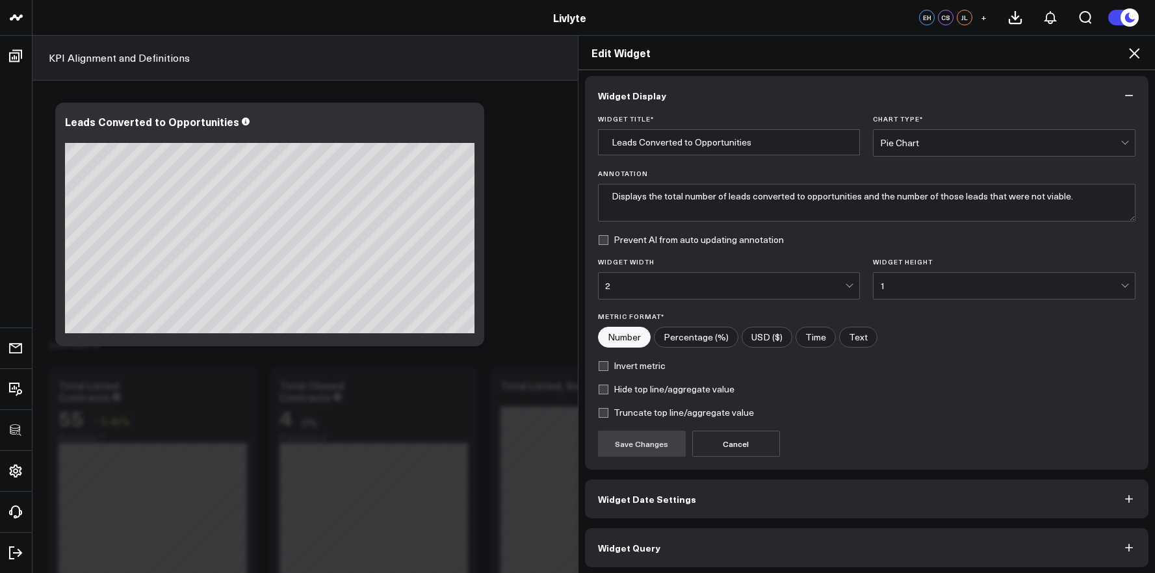
scroll to position [7, 0]
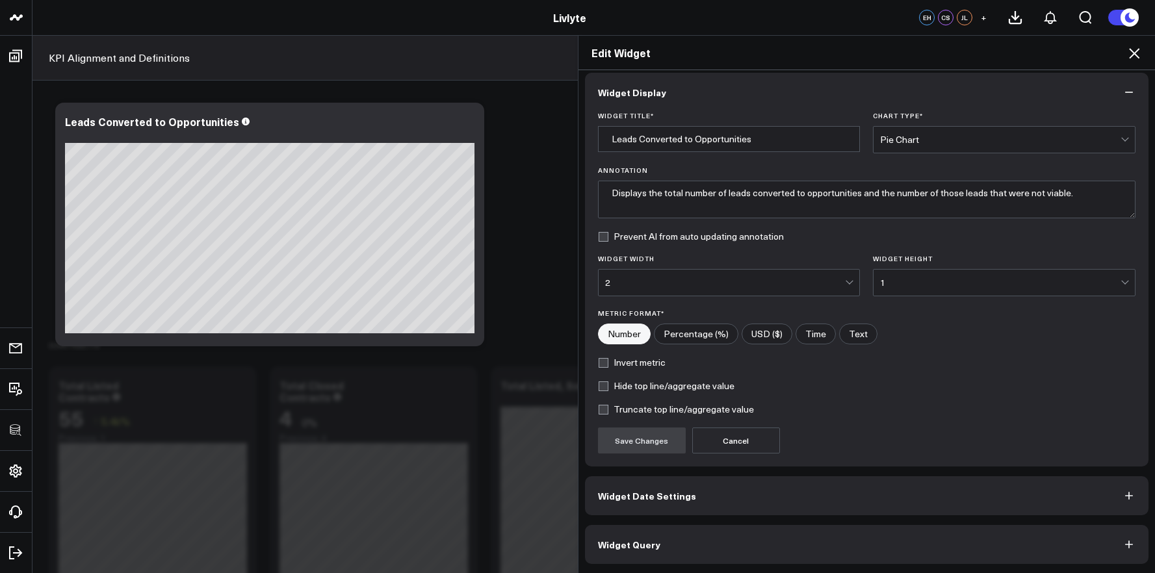
click at [757, 543] on button "Widget Query" at bounding box center [867, 544] width 564 height 39
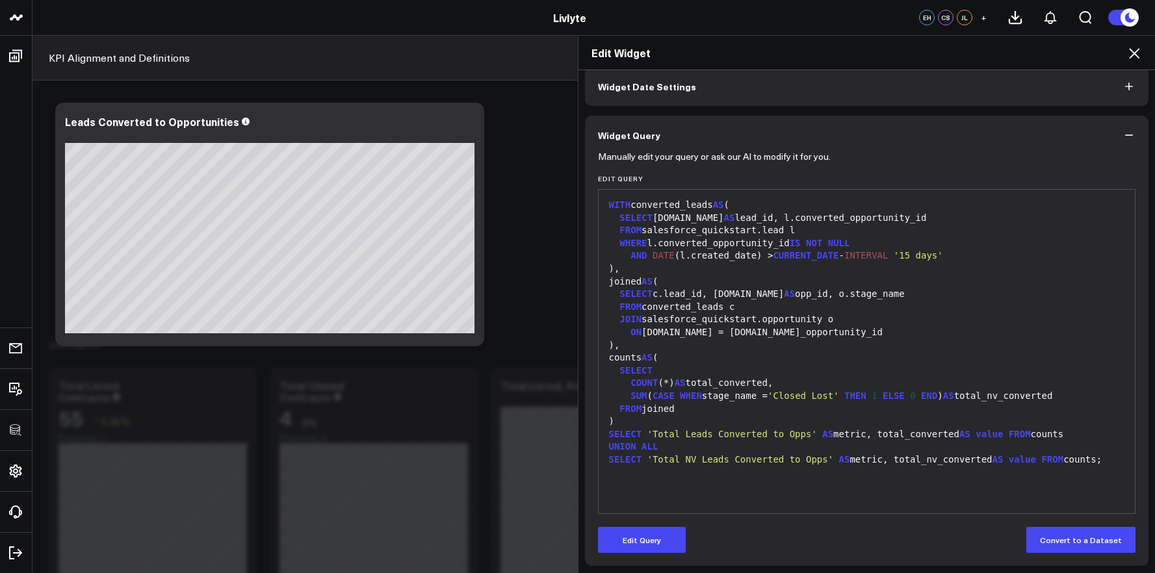
scroll to position [64, 0]
click at [767, 264] on div ")," at bounding box center [867, 267] width 524 height 13
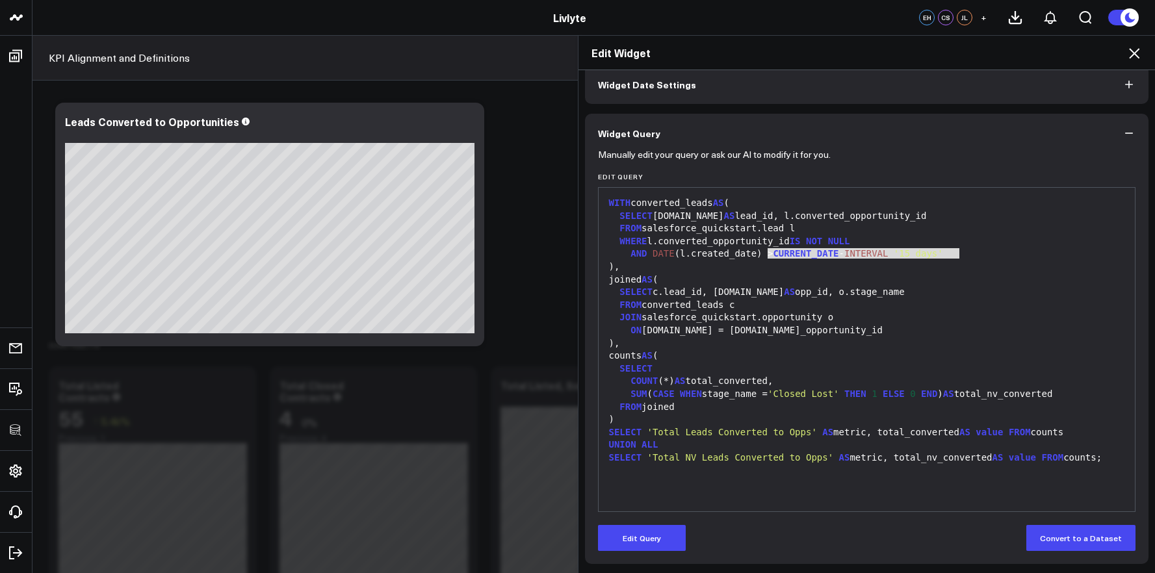
drag, startPoint x: 762, startPoint y: 252, endPoint x: 963, endPoint y: 250, distance: 201.5
click at [963, 250] on div "AND DATE (l.created_date) > CURRENT_DATE - INTERVAL '15 days'" at bounding box center [867, 254] width 524 height 13
copy div "> CURRENT_DATE - INTERVAL '15 days'"
click at [667, 550] on button "Edit Query" at bounding box center [642, 538] width 88 height 26
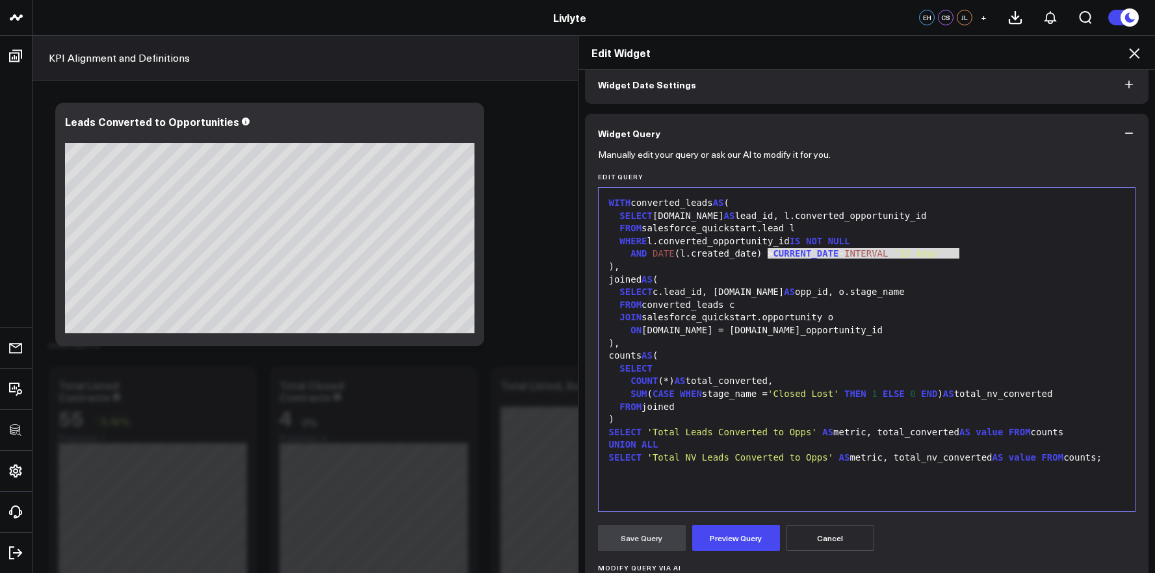
click at [945, 264] on div ")," at bounding box center [867, 267] width 524 height 13
drag, startPoint x: 964, startPoint y: 253, endPoint x: 775, endPoint y: 257, distance: 189.2
click at [775, 257] on div "AND DATE (l.created_date) > CURRENT_DATE - INTERVAL '15 days'" at bounding box center [867, 254] width 524 height 13
copy div "CURRENT_DATE - INTERVAL '15 days'"
click at [1136, 50] on icon at bounding box center [1135, 54] width 16 height 16
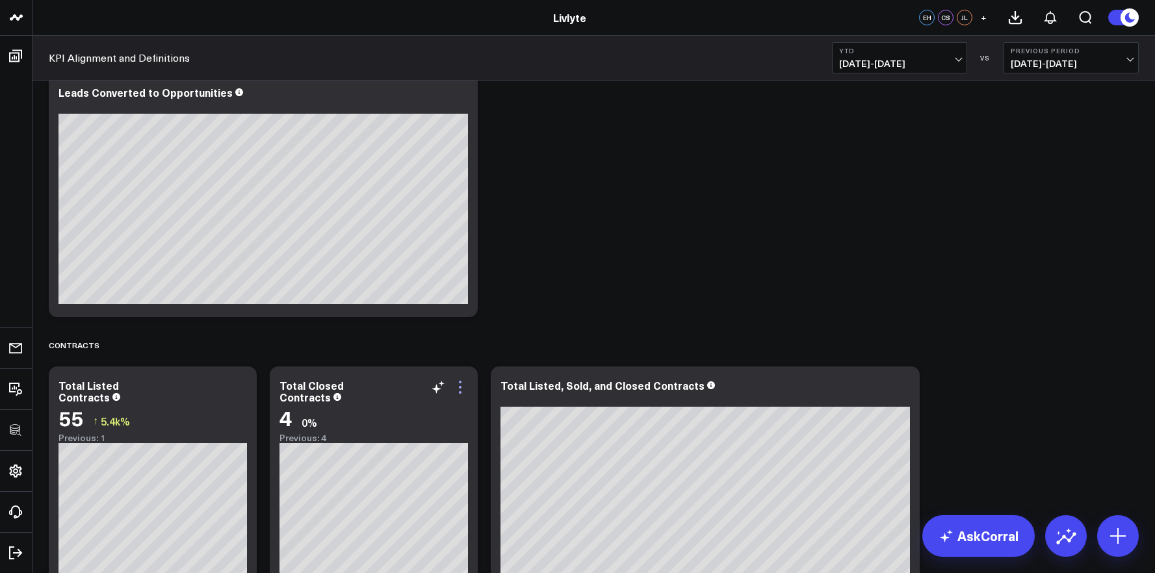
click at [458, 387] on icon at bounding box center [460, 388] width 16 height 16
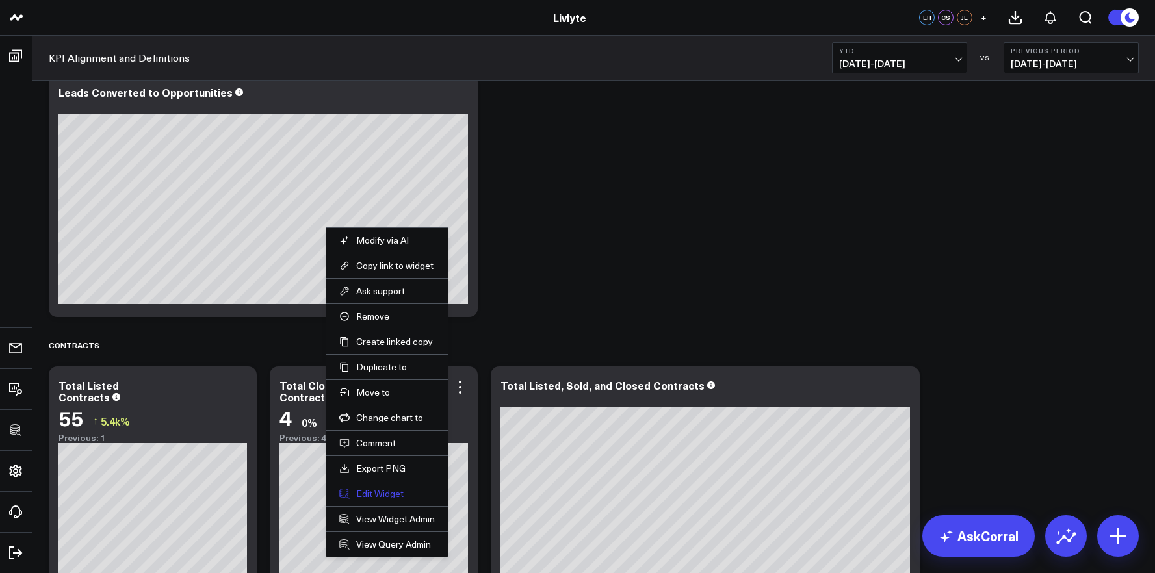
click at [393, 493] on button "Edit Widget" at bounding box center [387, 494] width 96 height 12
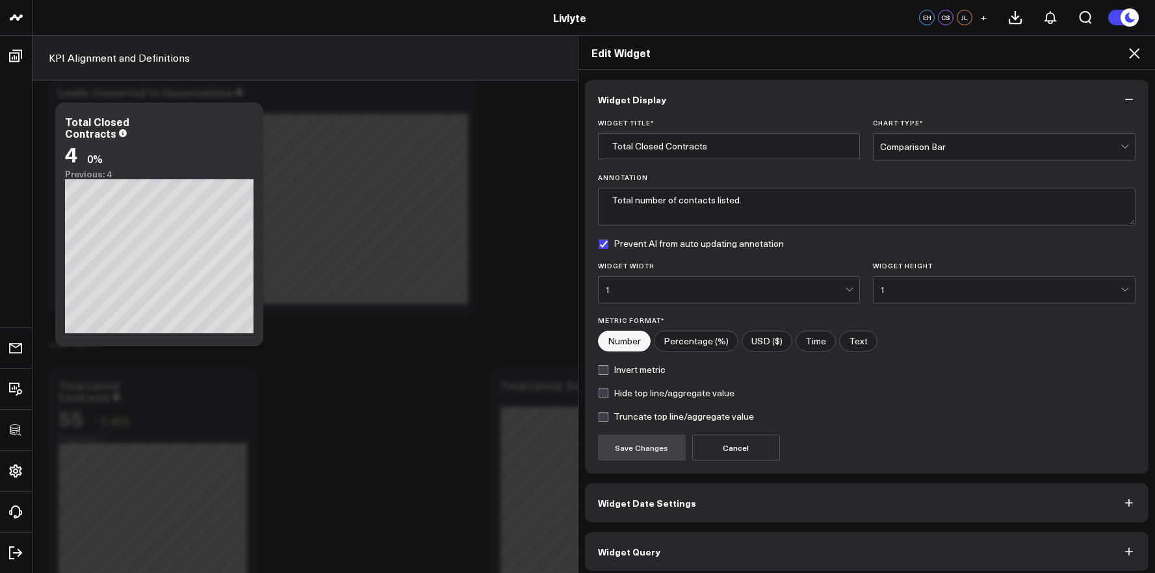
click at [650, 547] on button "Widget Query" at bounding box center [867, 551] width 564 height 39
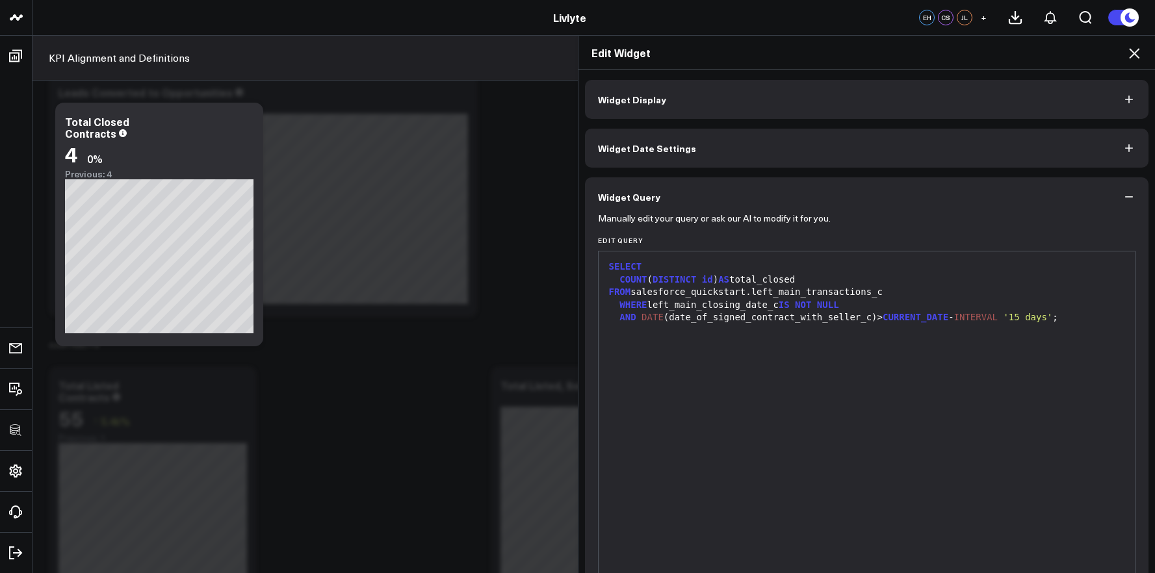
click at [865, 288] on div "FROM salesforce_quickstart.left_main_transactions_c" at bounding box center [867, 292] width 524 height 13
drag, startPoint x: 1053, startPoint y: 316, endPoint x: 872, endPoint y: 322, distance: 180.8
click at [872, 322] on div "AND DATE (date_of_signed_contract_with_seller_c)> CURRENT_DATE - INTERVAL '15 d…" at bounding box center [867, 317] width 524 height 13
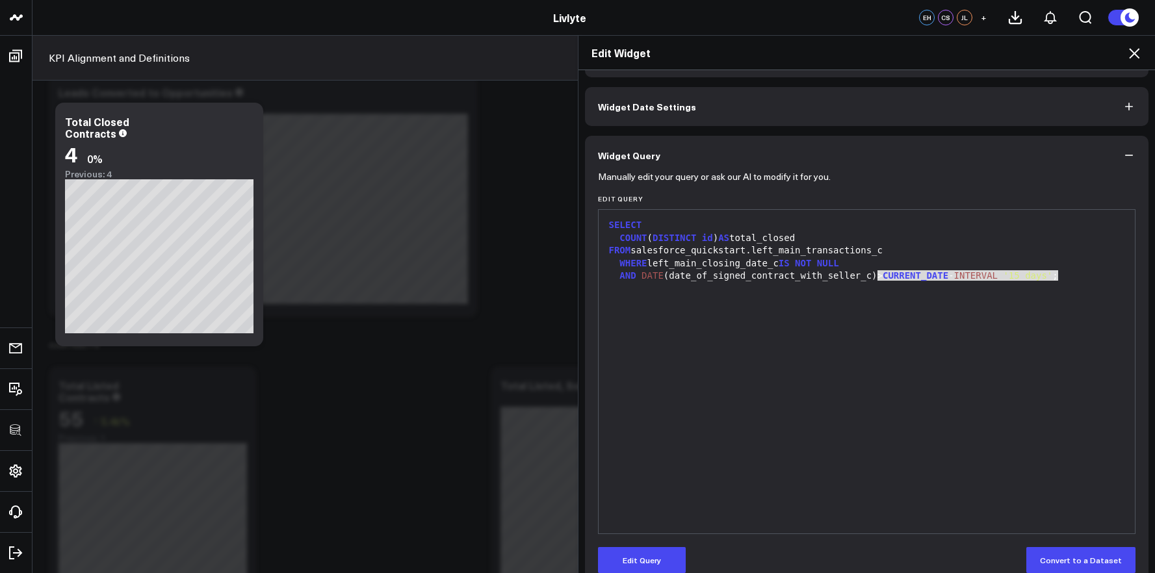
scroll to position [64, 0]
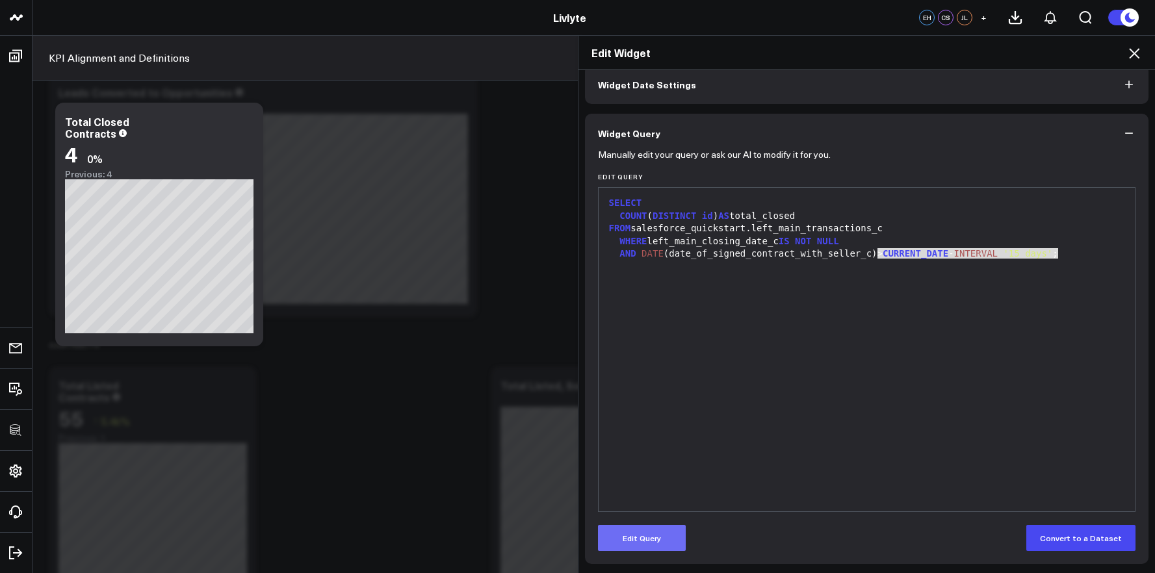
click at [661, 542] on button "Edit Query" at bounding box center [642, 538] width 88 height 26
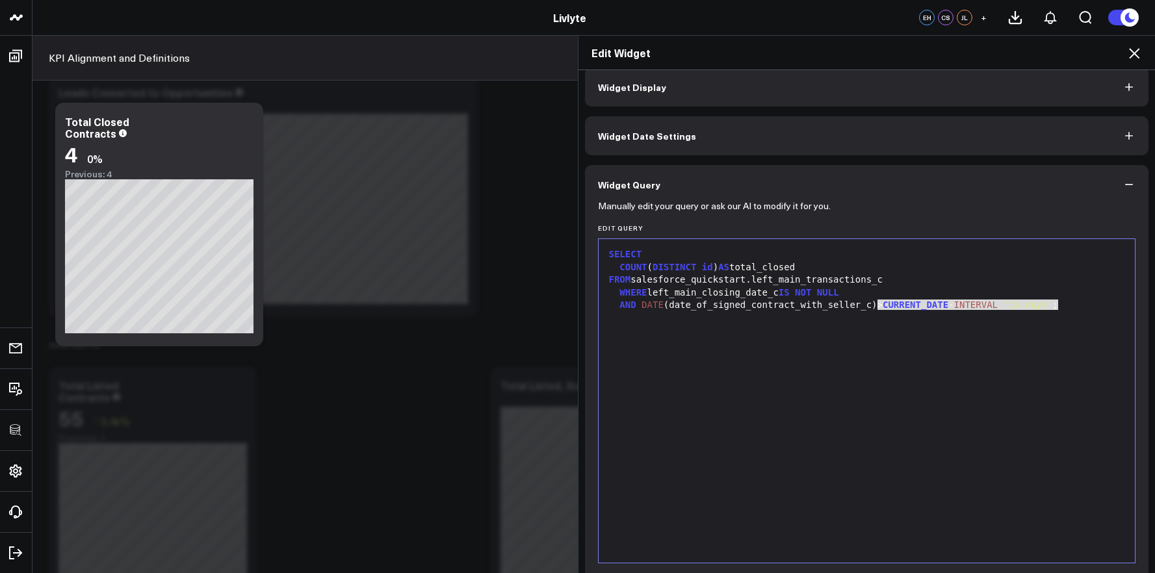
scroll to position [0, 0]
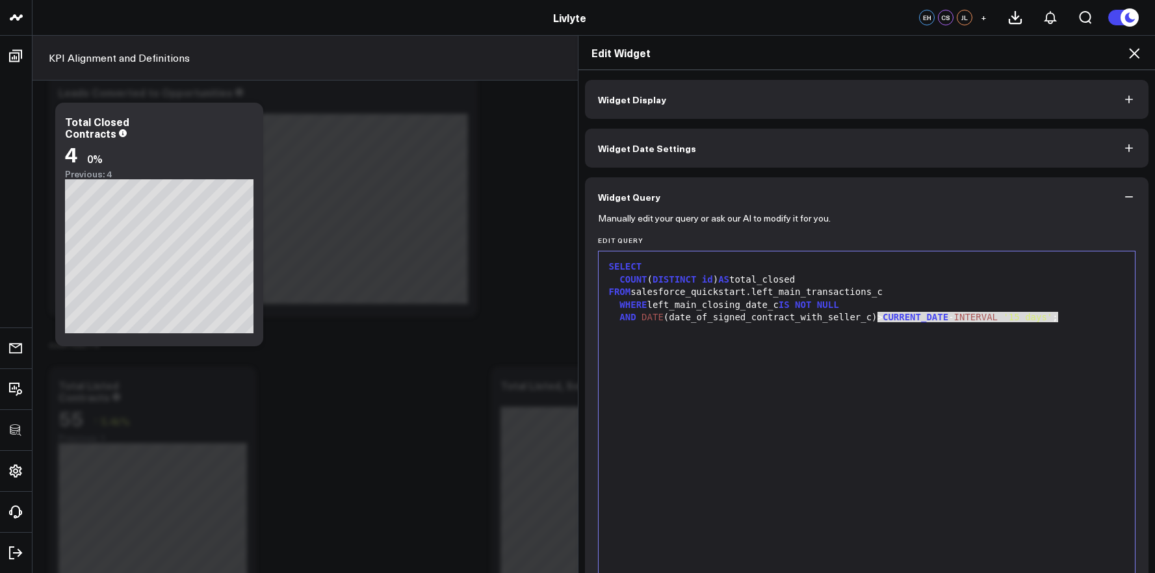
click at [900, 324] on div at bounding box center [867, 330] width 524 height 13
drag, startPoint x: 1075, startPoint y: 317, endPoint x: 873, endPoint y: 319, distance: 202.2
click at [873, 319] on div "AND DATE (date_of_signed_contract_with_seller_c)> CURRENT_DATE - INTERVAL '15 d…" at bounding box center [867, 317] width 524 height 13
click at [878, 319] on span "CURRENT_DATE" at bounding box center [911, 317] width 66 height 10
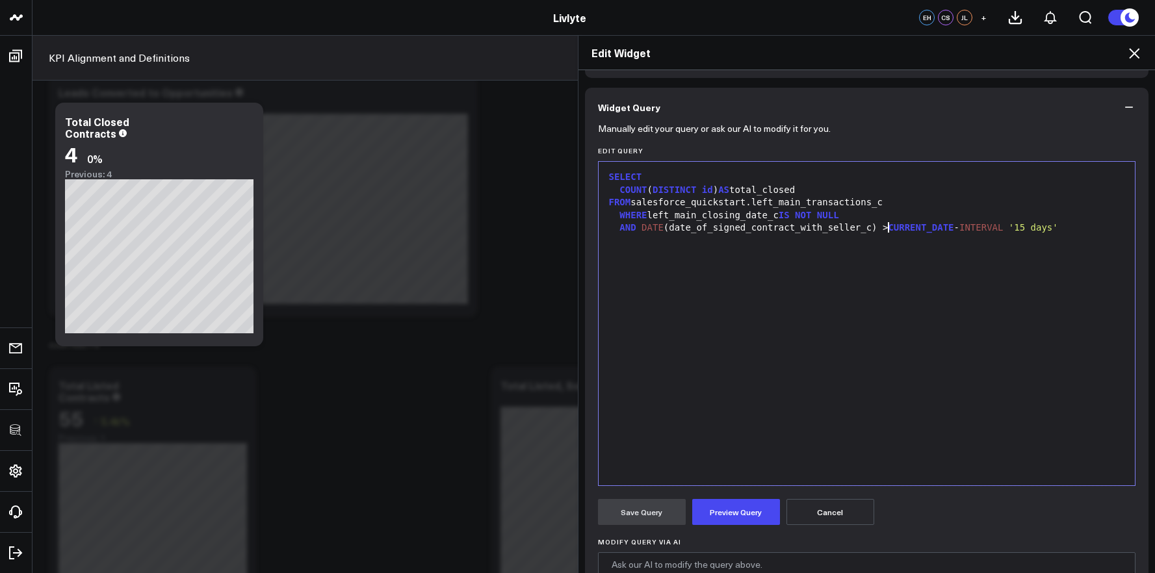
scroll to position [225, 0]
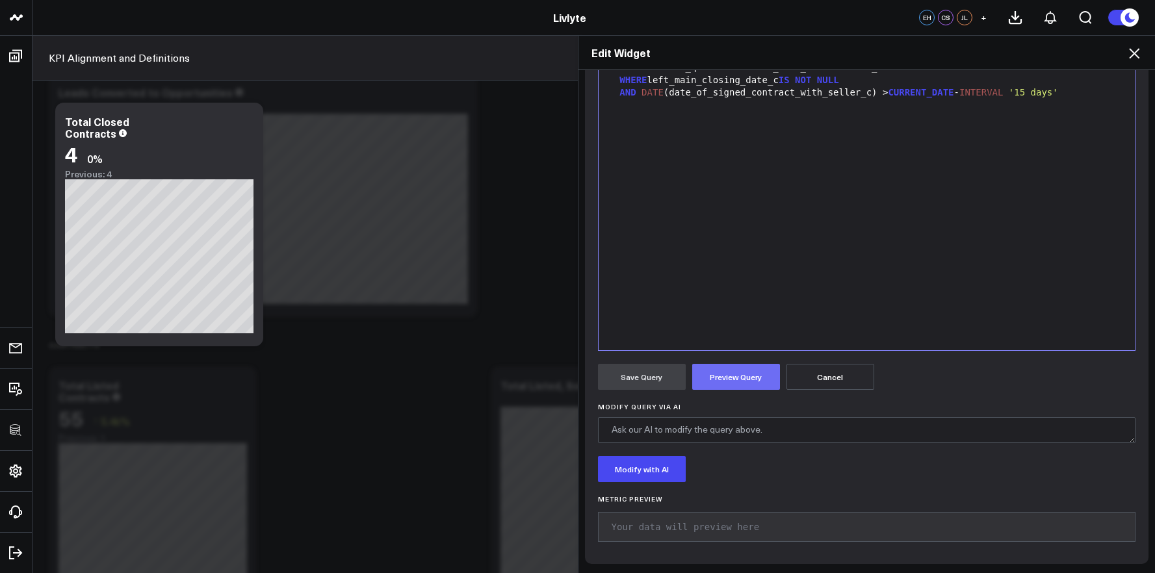
click at [735, 386] on button "Preview Query" at bounding box center [736, 377] width 88 height 26
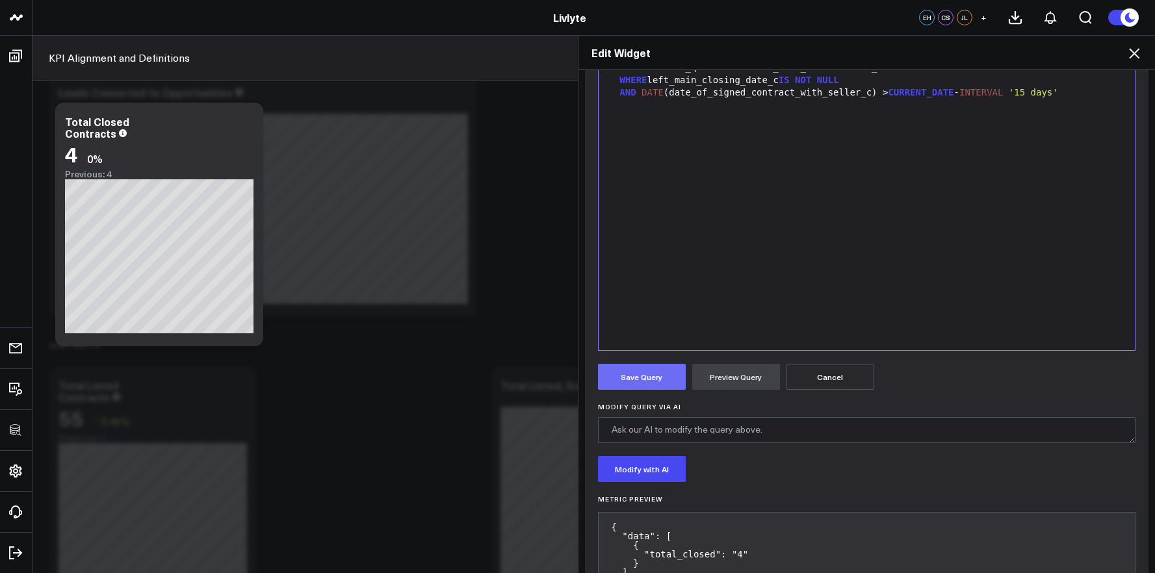
click at [648, 376] on button "Save Query" at bounding box center [642, 377] width 88 height 26
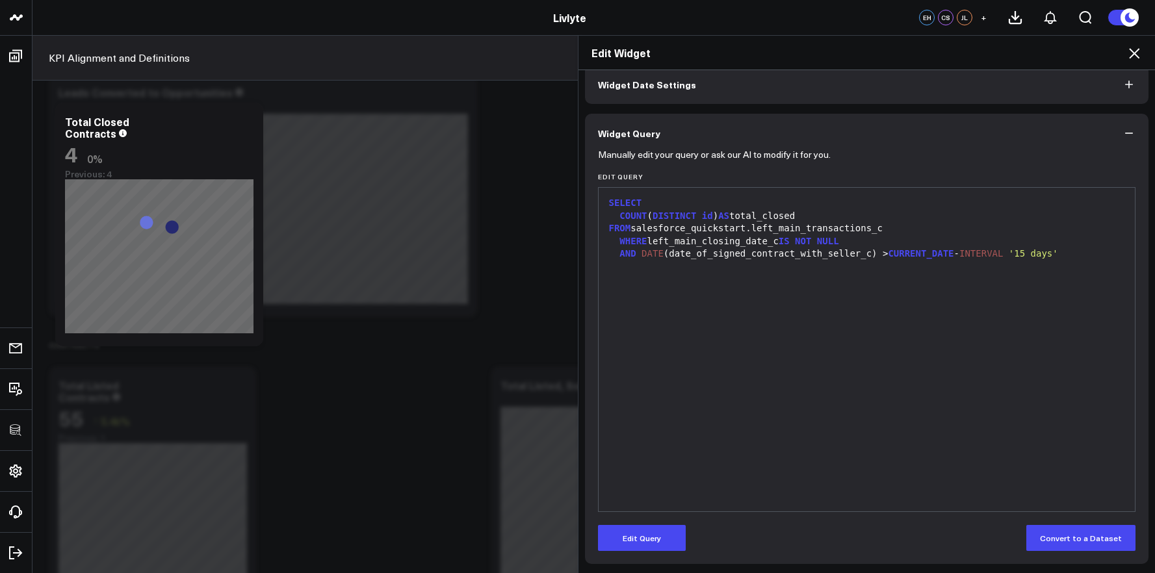
scroll to position [0, 0]
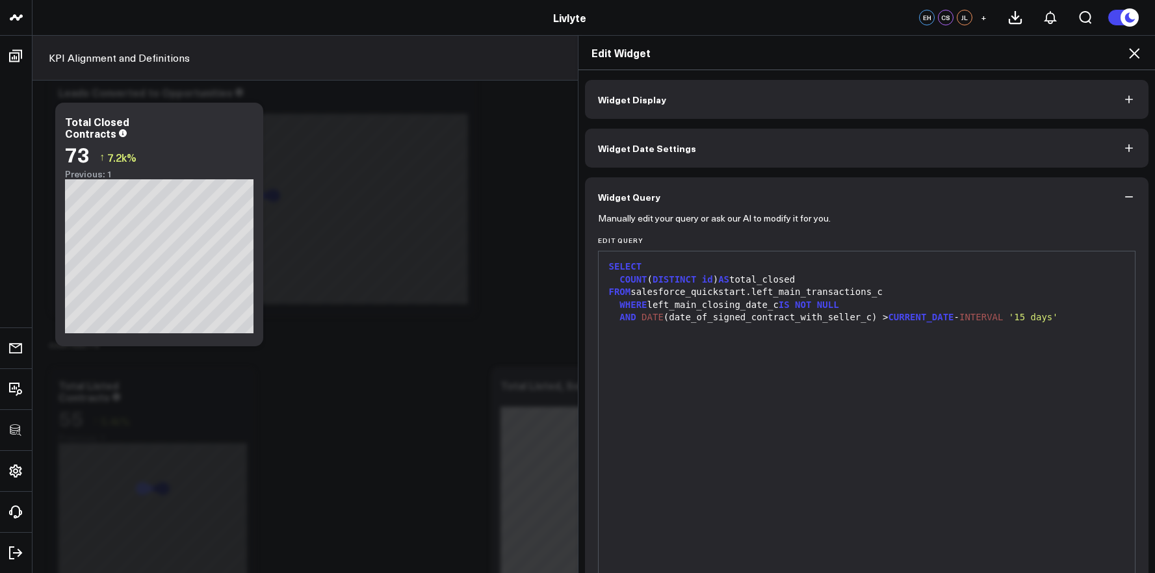
click at [1135, 51] on icon at bounding box center [1135, 54] width 16 height 16
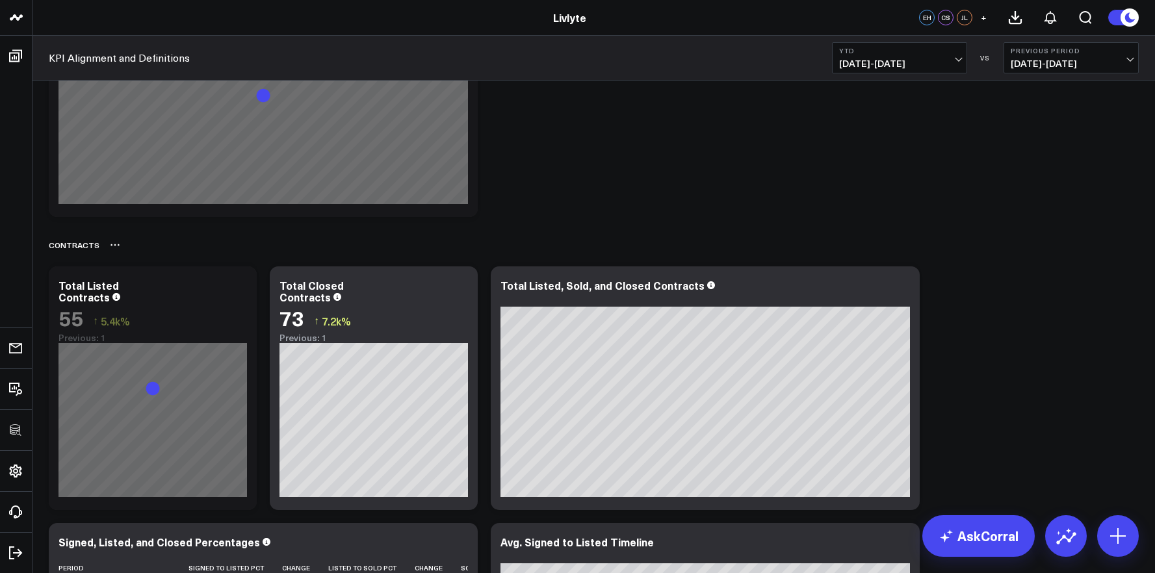
scroll to position [2242, 0]
click at [904, 286] on icon at bounding box center [903, 287] width 16 height 16
click at [460, 288] on icon at bounding box center [460, 287] width 16 height 16
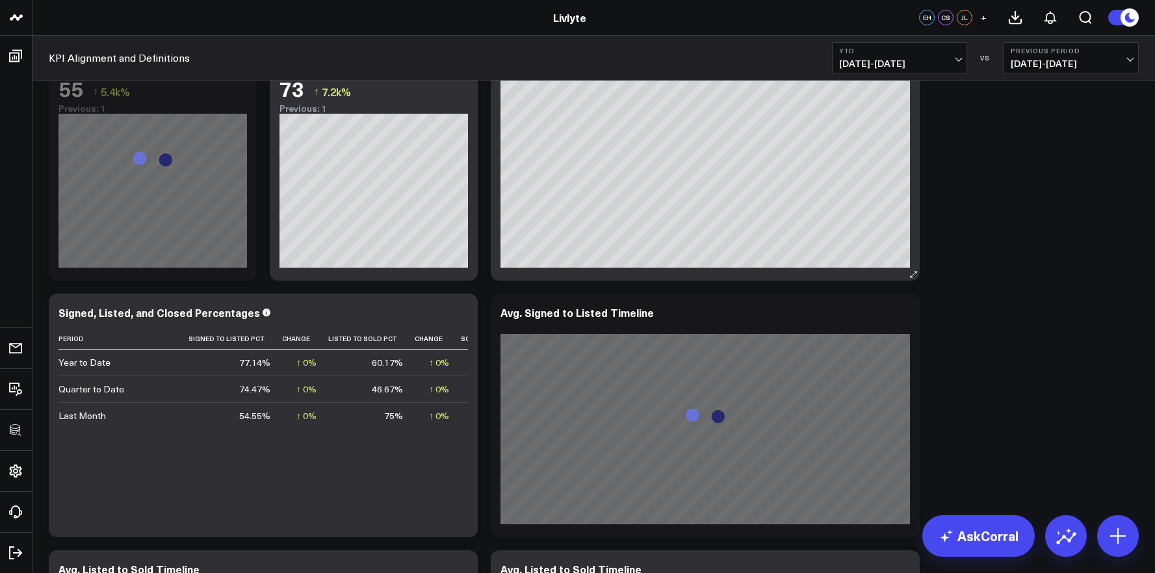
scroll to position [2196, 0]
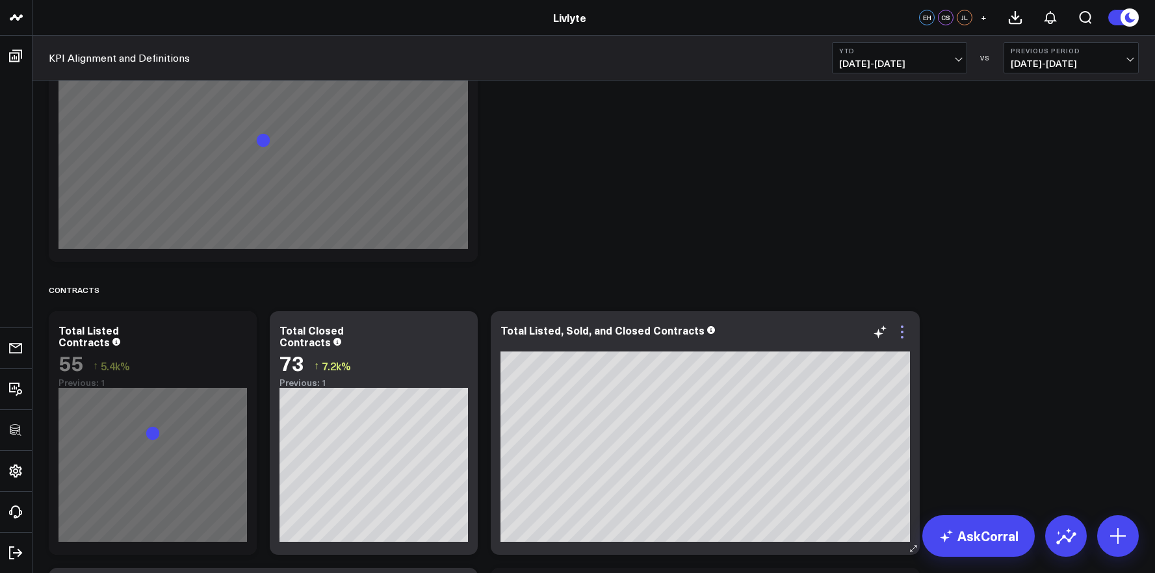
click at [905, 331] on icon at bounding box center [903, 332] width 16 height 16
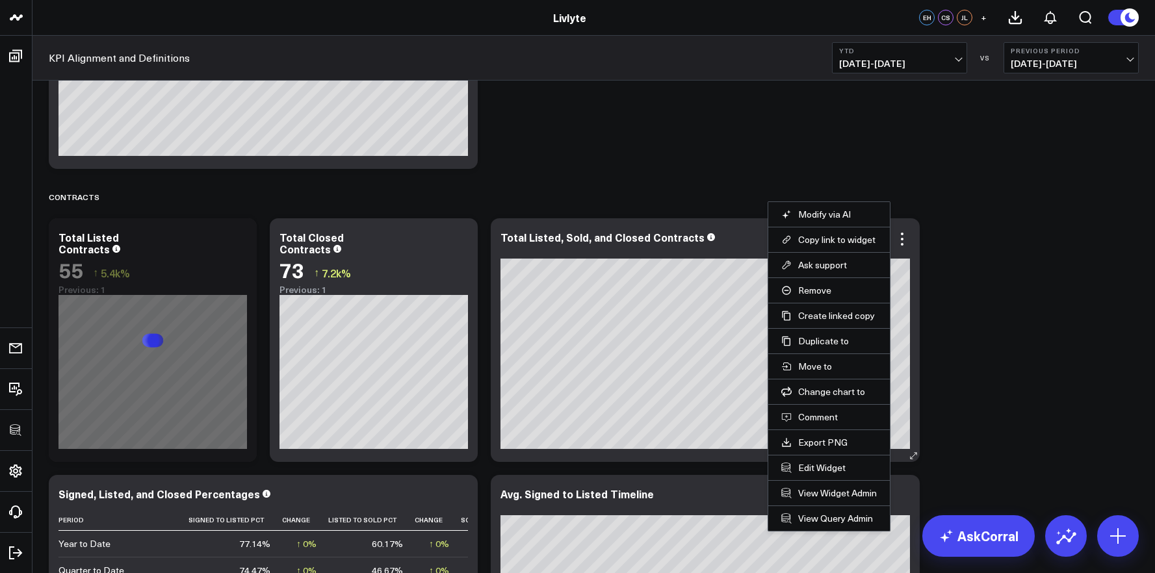
scroll to position [2292, 0]
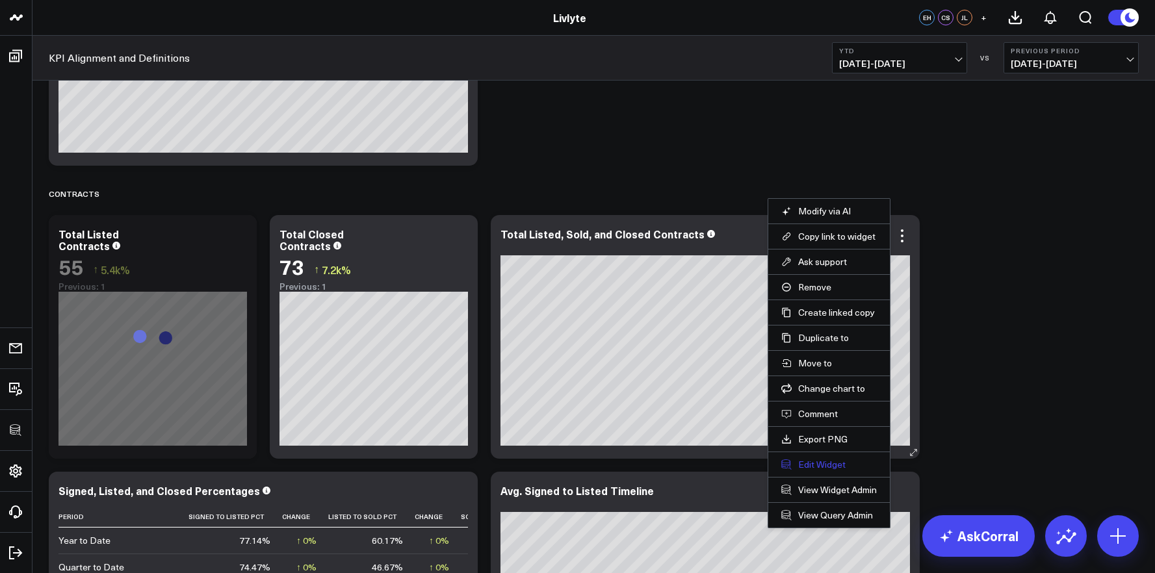
click at [820, 462] on button "Edit Widget" at bounding box center [829, 465] width 96 height 12
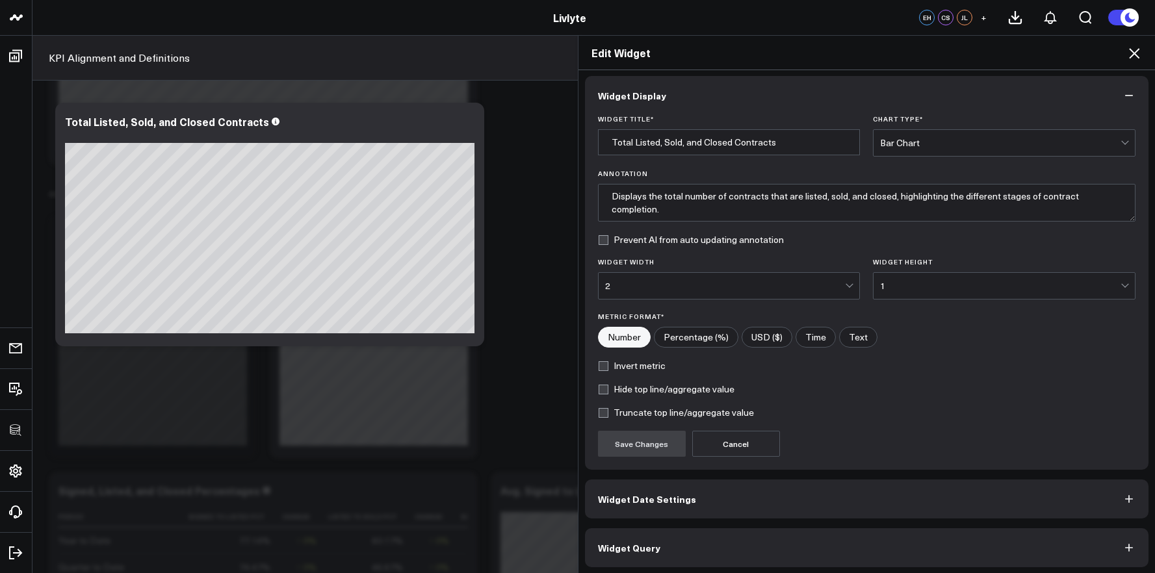
scroll to position [7, 0]
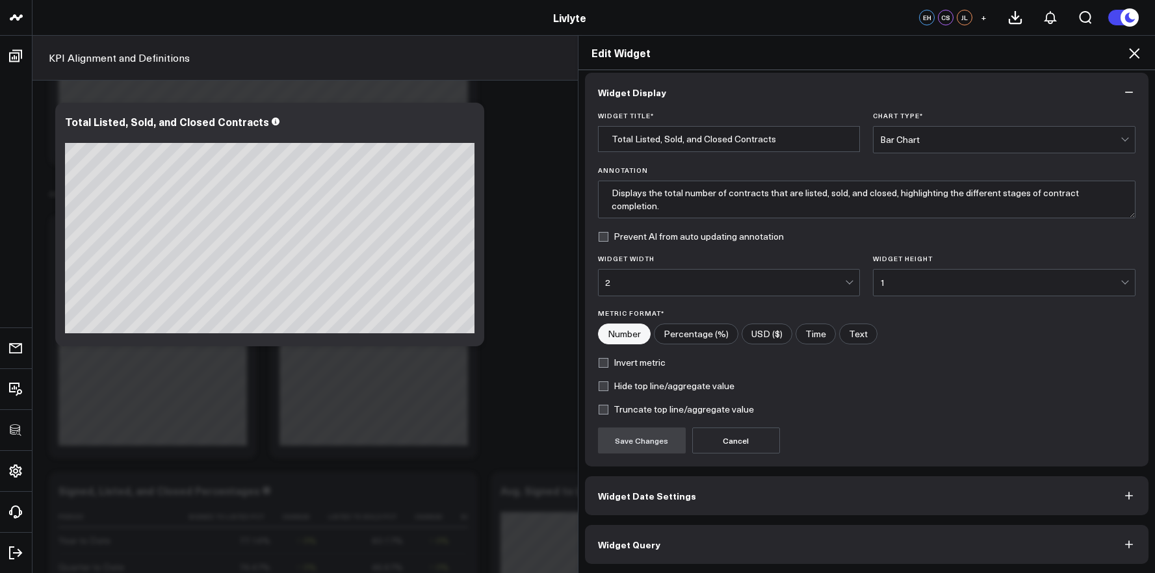
click at [869, 542] on button "Widget Query" at bounding box center [867, 544] width 564 height 39
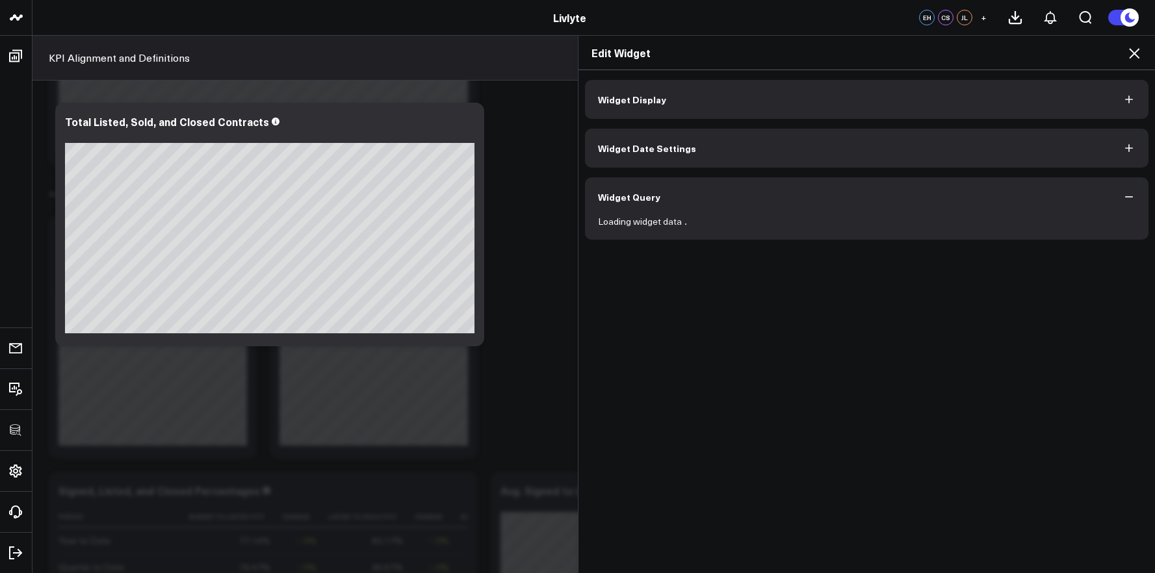
scroll to position [0, 0]
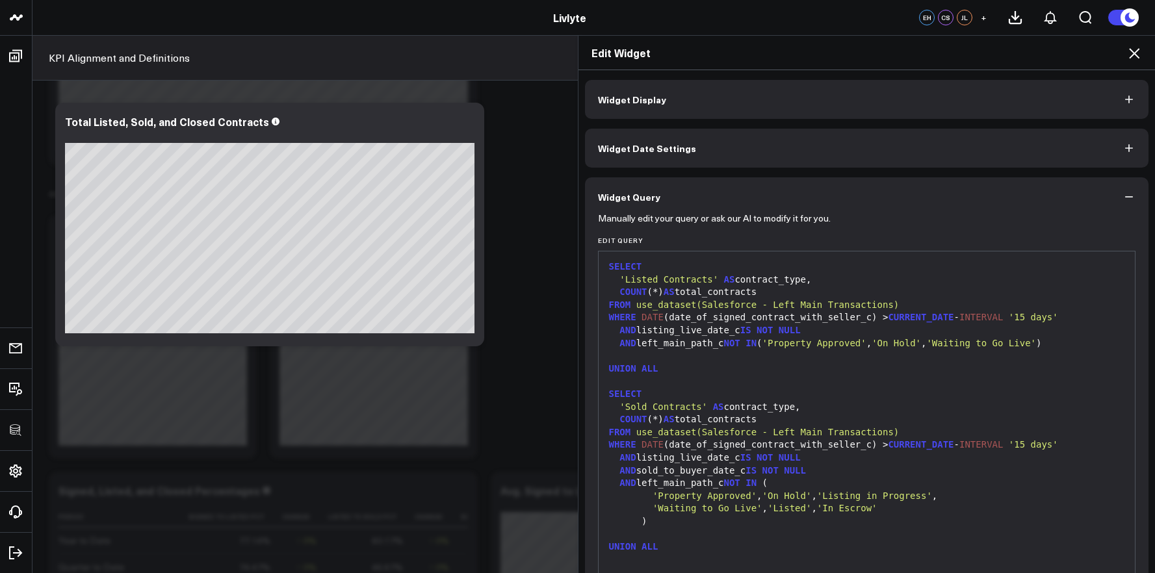
click at [705, 517] on div ")" at bounding box center [867, 522] width 524 height 13
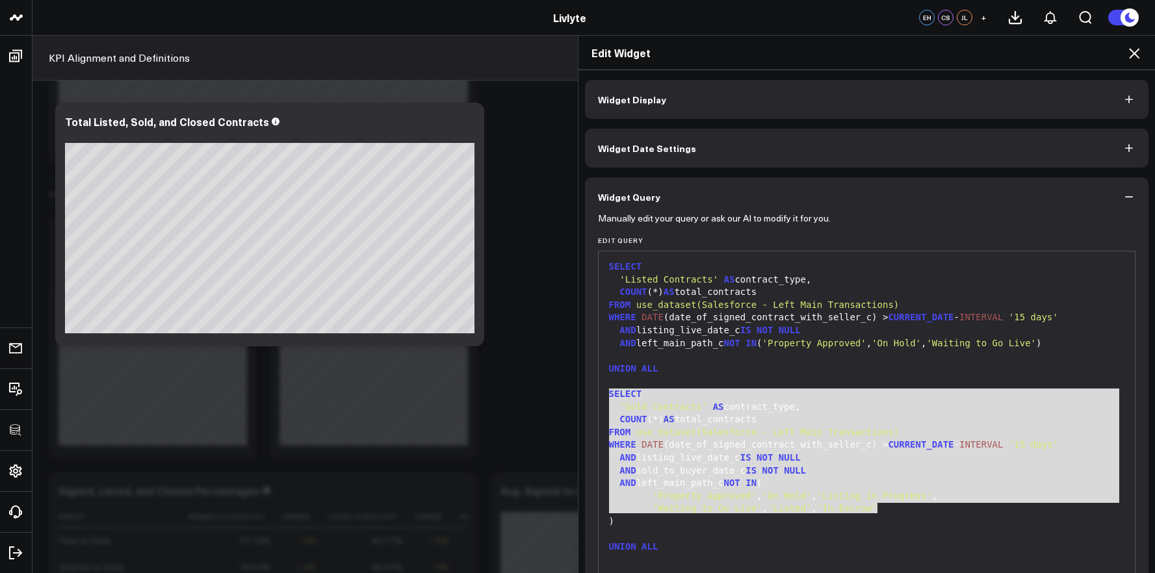
drag, startPoint x: 605, startPoint y: 395, endPoint x: 902, endPoint y: 513, distance: 318.9
click at [902, 513] on div "SELECT 'Listed Contracts' AS contract_type, COUNT (*) AS total_contracts FROM u…" at bounding box center [867, 490] width 524 height 464
copy div "SELECT 'Sold Contracts' AS contract_type, COUNT (*) AS total_contracts FROM use…"
click at [1131, 60] on icon at bounding box center [1135, 54] width 16 height 16
click at [1137, 55] on button "Previous Period [DATE] - [DATE]" at bounding box center [1071, 57] width 135 height 31
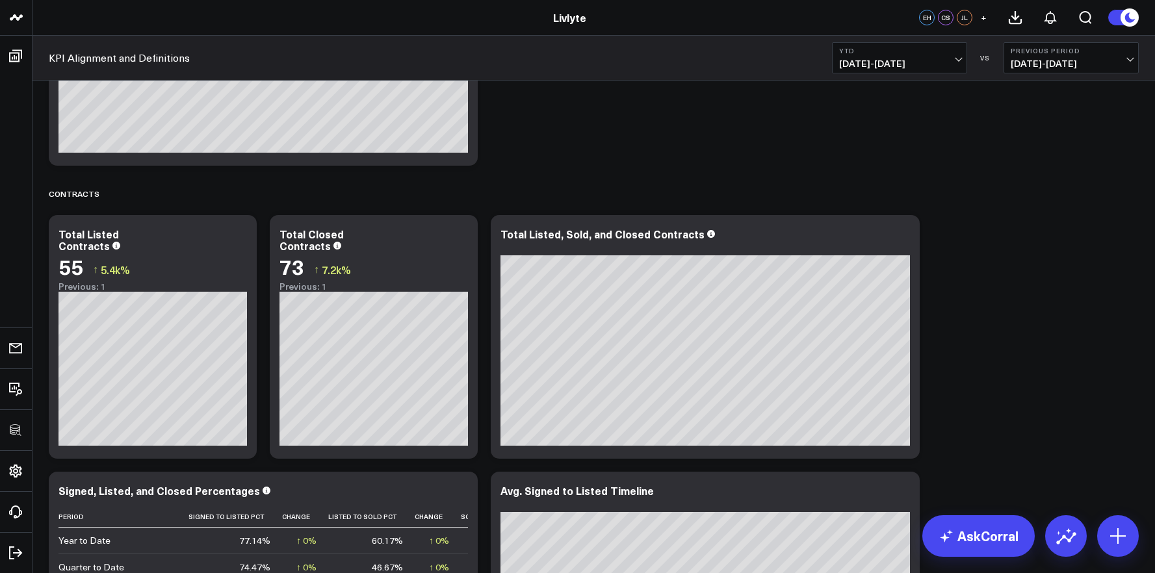
drag, startPoint x: 464, startPoint y: 234, endPoint x: 472, endPoint y: 233, distance: 8.5
click at [463, 234] on icon at bounding box center [460, 236] width 16 height 16
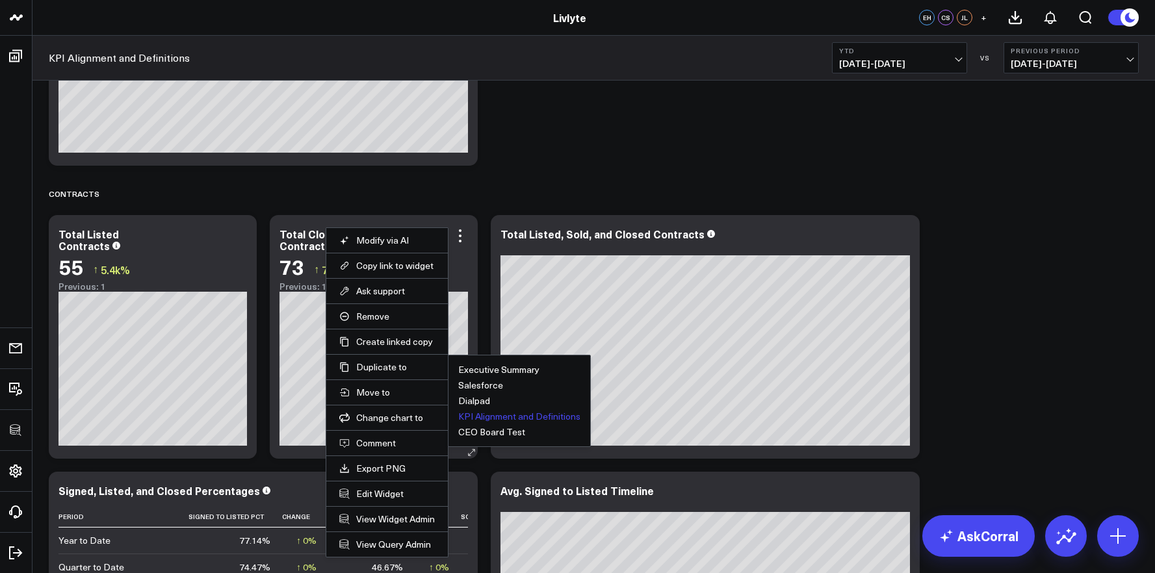
click at [467, 413] on button "KPI Alignment and Definitions" at bounding box center [519, 416] width 122 height 9
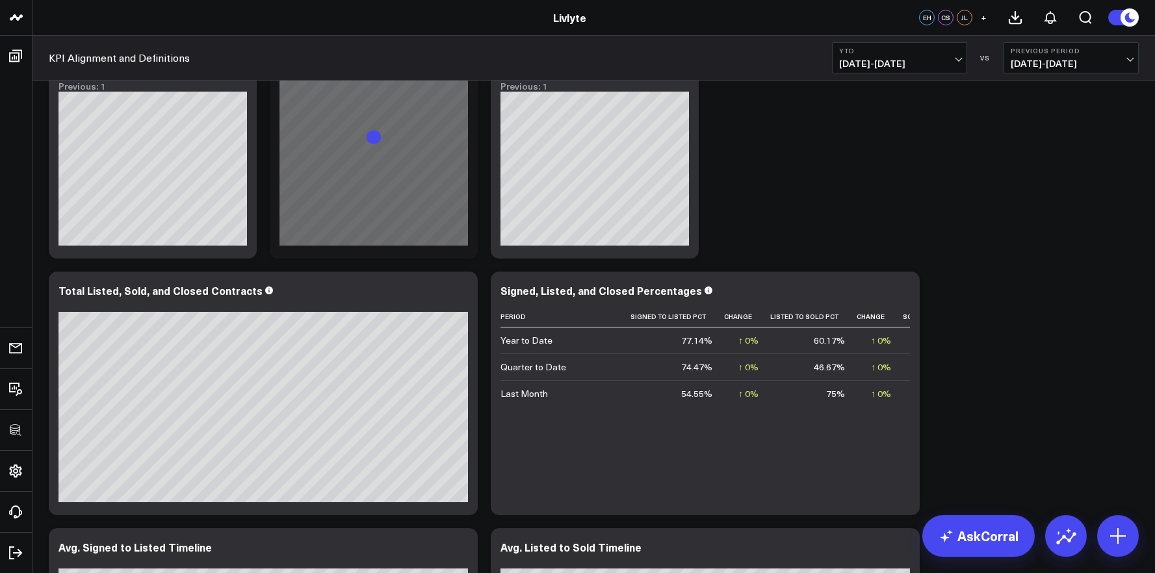
scroll to position [2333, 0]
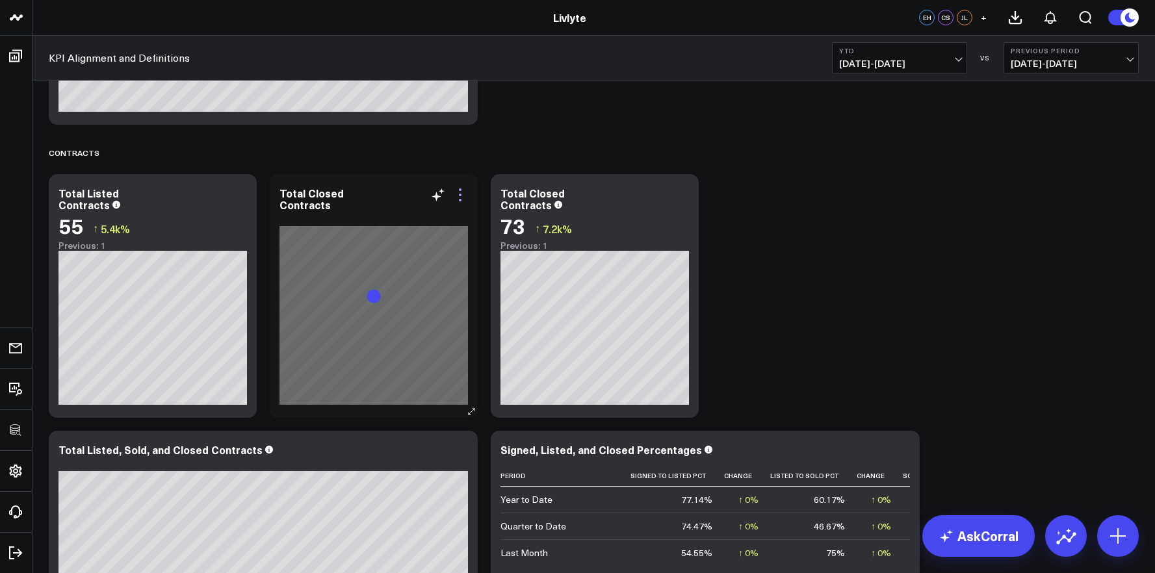
click at [458, 197] on icon at bounding box center [460, 195] width 16 height 16
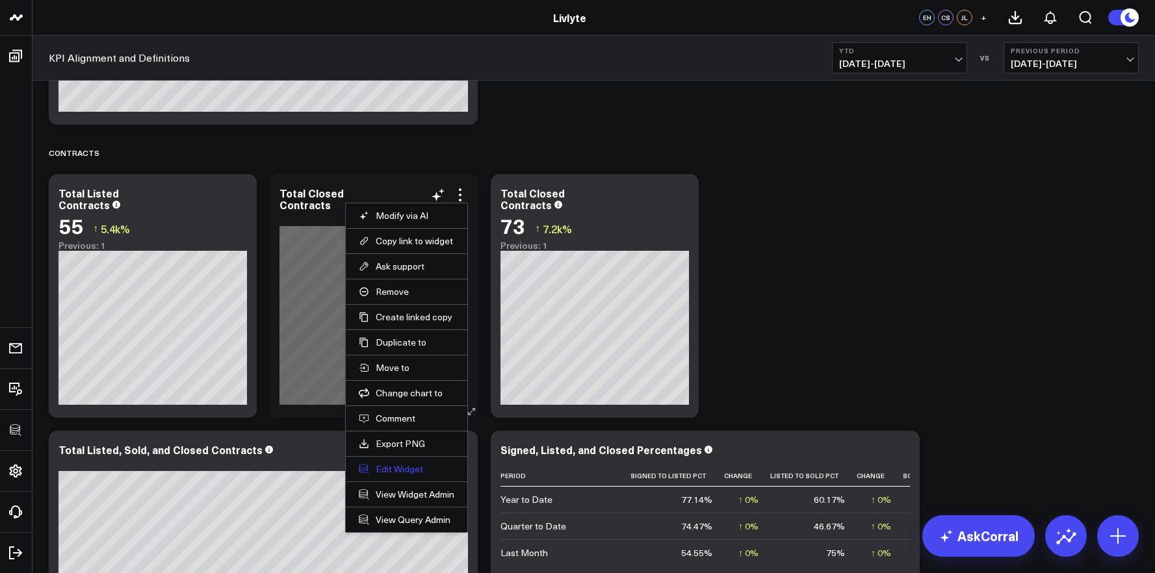
click at [407, 469] on button "Edit Widget" at bounding box center [407, 470] width 96 height 12
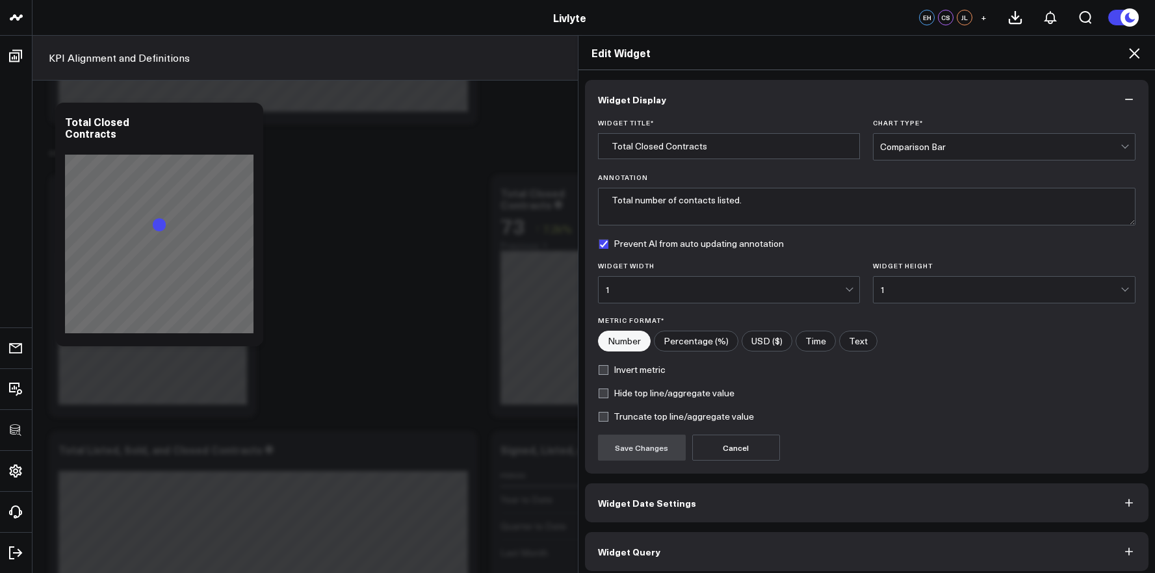
scroll to position [7, 0]
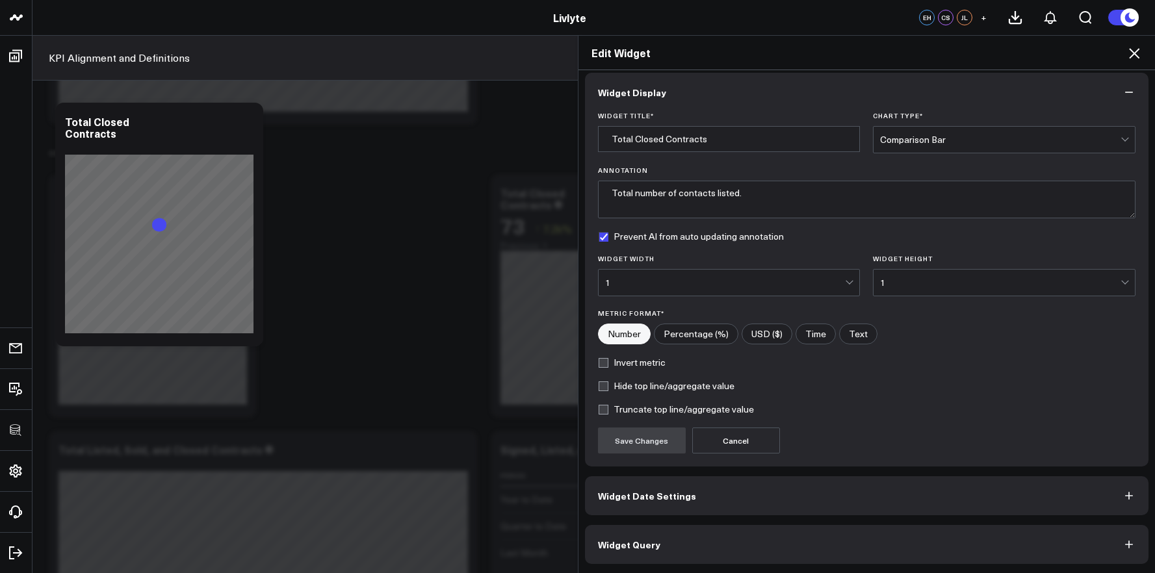
click at [690, 539] on button "Widget Query" at bounding box center [867, 544] width 564 height 39
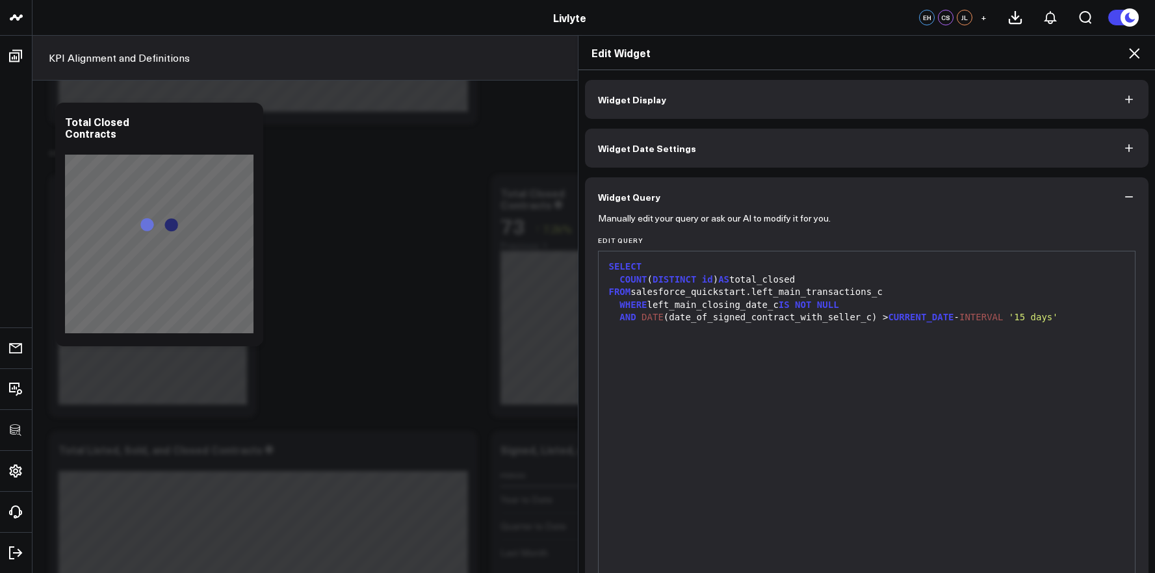
click at [739, 413] on div "SELECT COUNT ( DISTINCT id ) AS total_closed FROM salesforce_quickstart.left_ma…" at bounding box center [867, 413] width 524 height 311
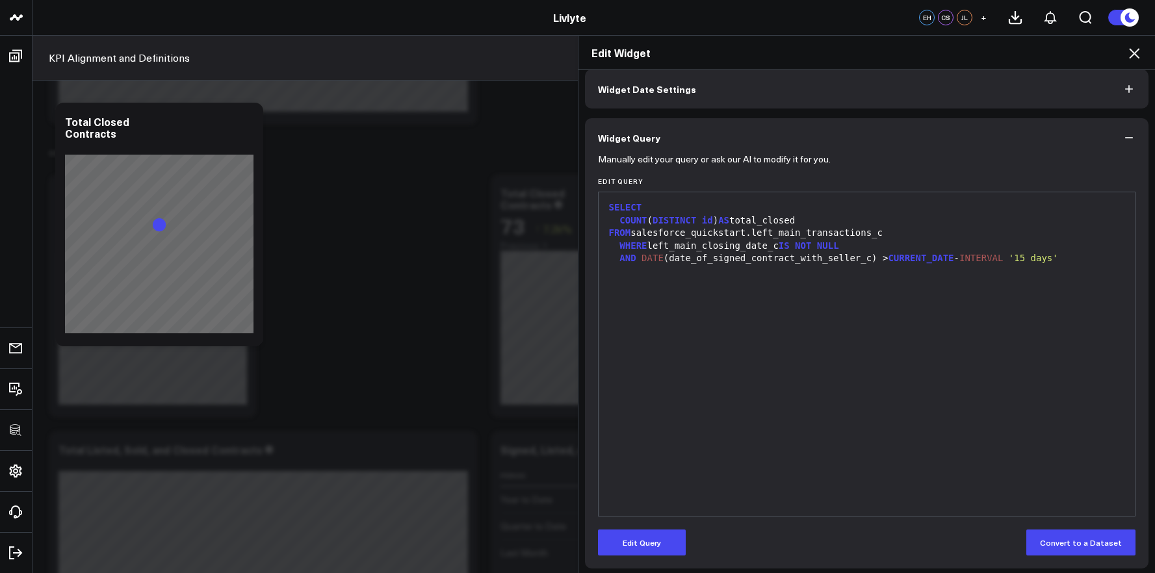
scroll to position [64, 0]
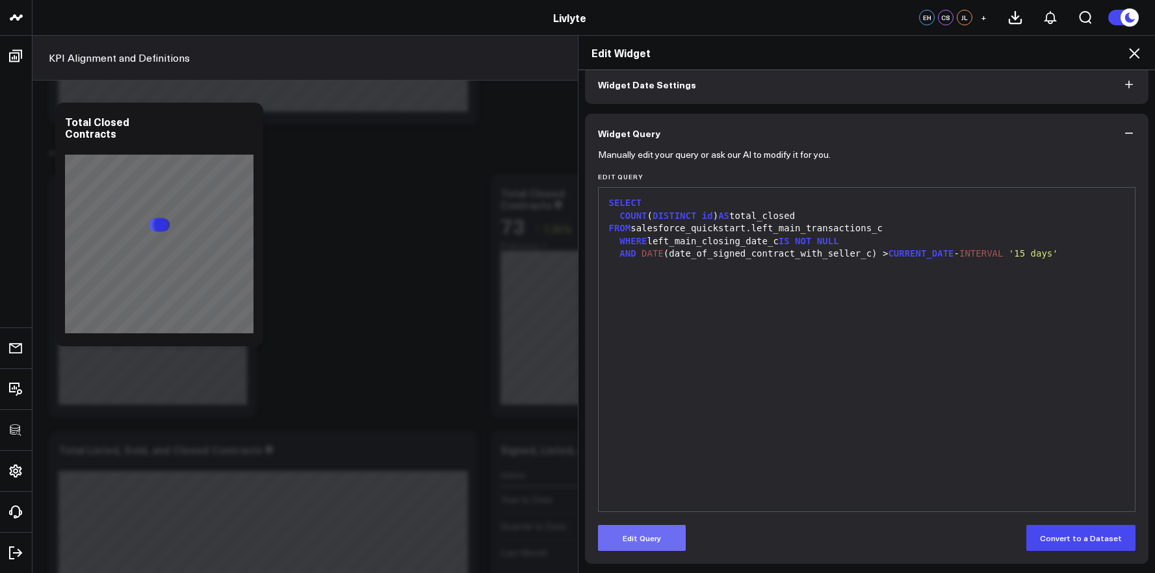
click at [655, 525] on form "Manually edit your query or ask our AI to modify it for you. Edit Query 9 1 2 3…" at bounding box center [867, 352] width 538 height 399
click at [660, 534] on button "Edit Query" at bounding box center [642, 538] width 88 height 26
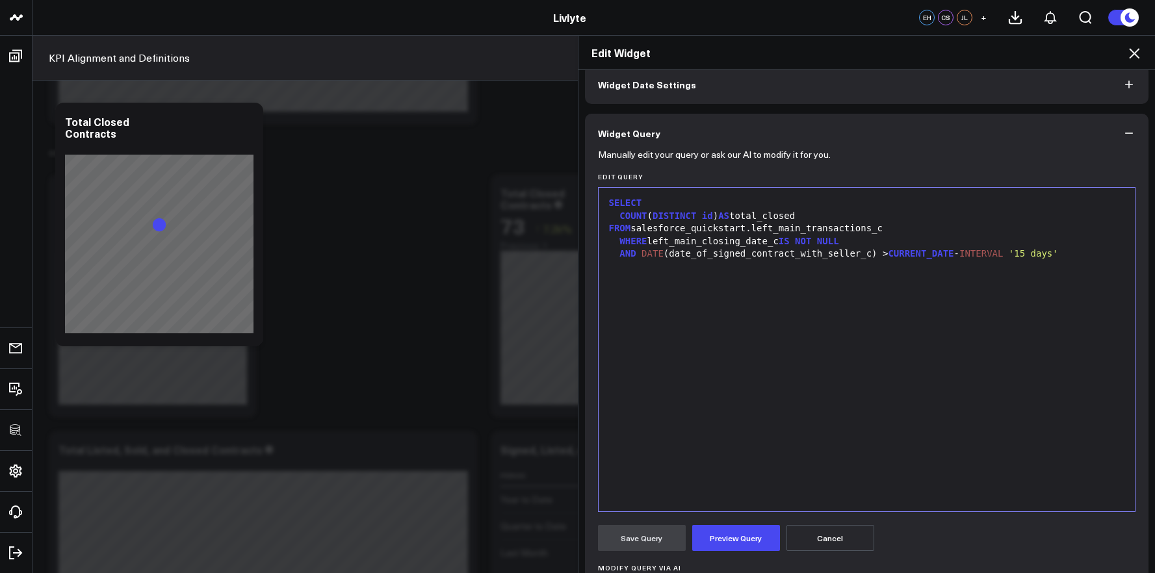
click at [707, 423] on div "SELECT COUNT ( DISTINCT id ) AS total_closed FROM salesforce_quickstart.left_ma…" at bounding box center [867, 349] width 524 height 311
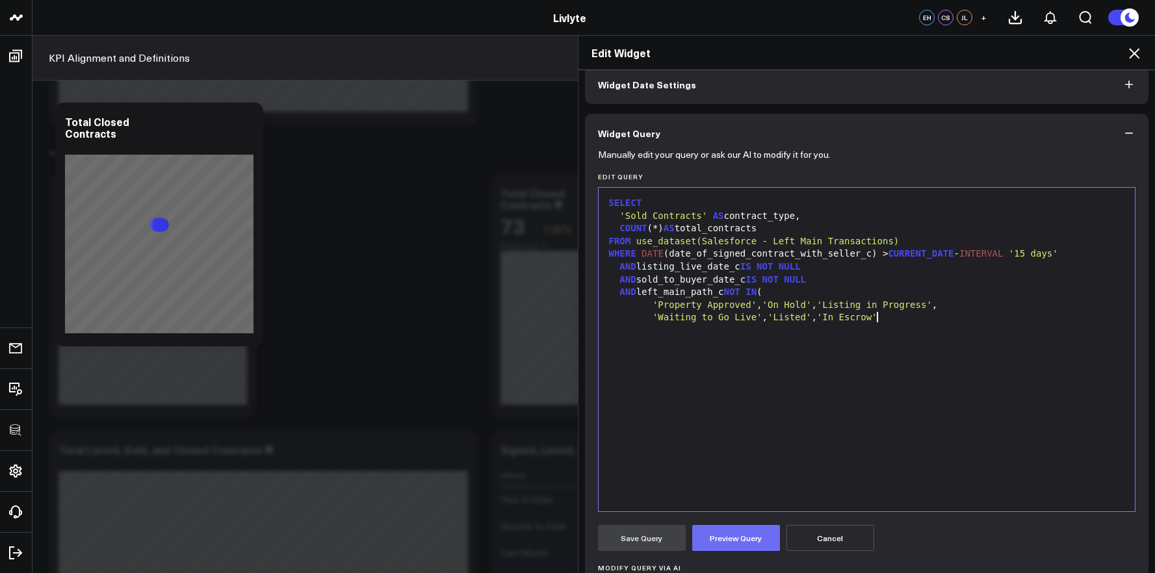
click at [739, 547] on button "Preview Query" at bounding box center [736, 538] width 88 height 26
click at [696, 385] on div "SELECT 'Sold Contracts' AS contract_type, COUNT (*) AS total_contracts FROM use…" at bounding box center [867, 349] width 524 height 311
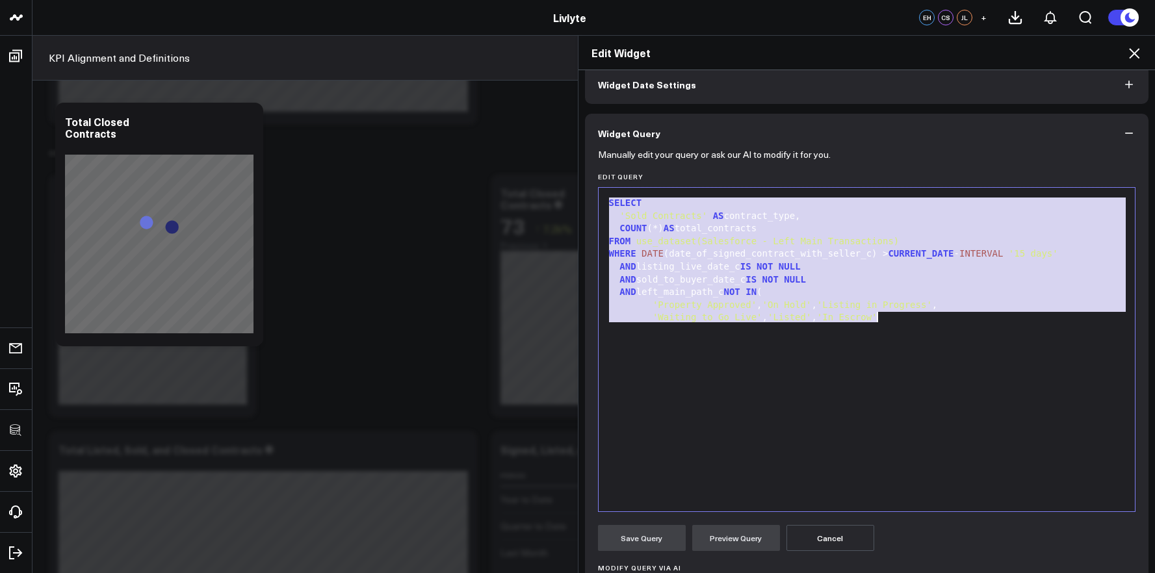
copy div "SELECT 'Sold Contracts' AS contract_type, COUNT (*) AS total_contracts FROM use…"
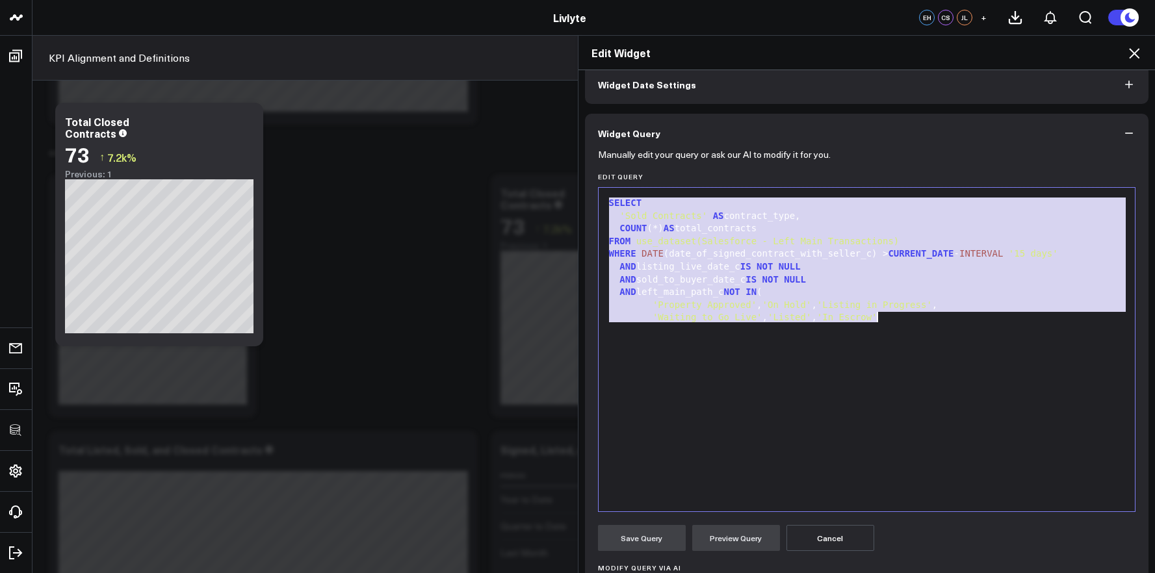
click at [701, 255] on div "WHERE DATE (date_of_signed_contract_with_seller_c) > CURRENT_DATE - INTERVAL '1…" at bounding box center [867, 254] width 524 height 13
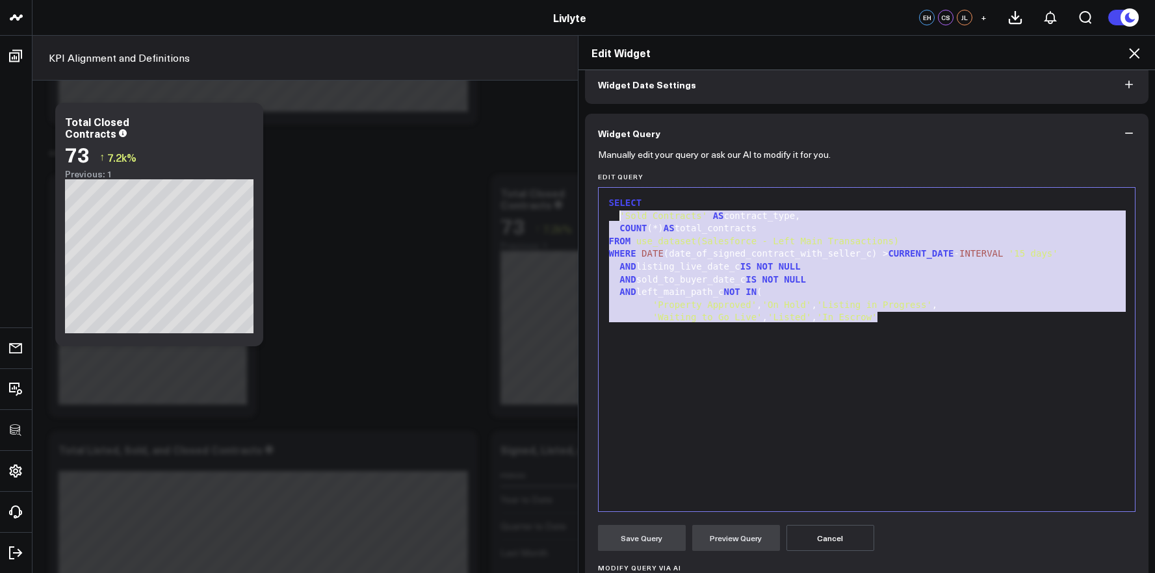
drag, startPoint x: 831, startPoint y: 311, endPoint x: 616, endPoint y: 220, distance: 233.6
click at [616, 220] on div "SELECT 'Sold Contracts' AS contract_type, COUNT (*) AS total_contracts FROM use…" at bounding box center [867, 349] width 524 height 311
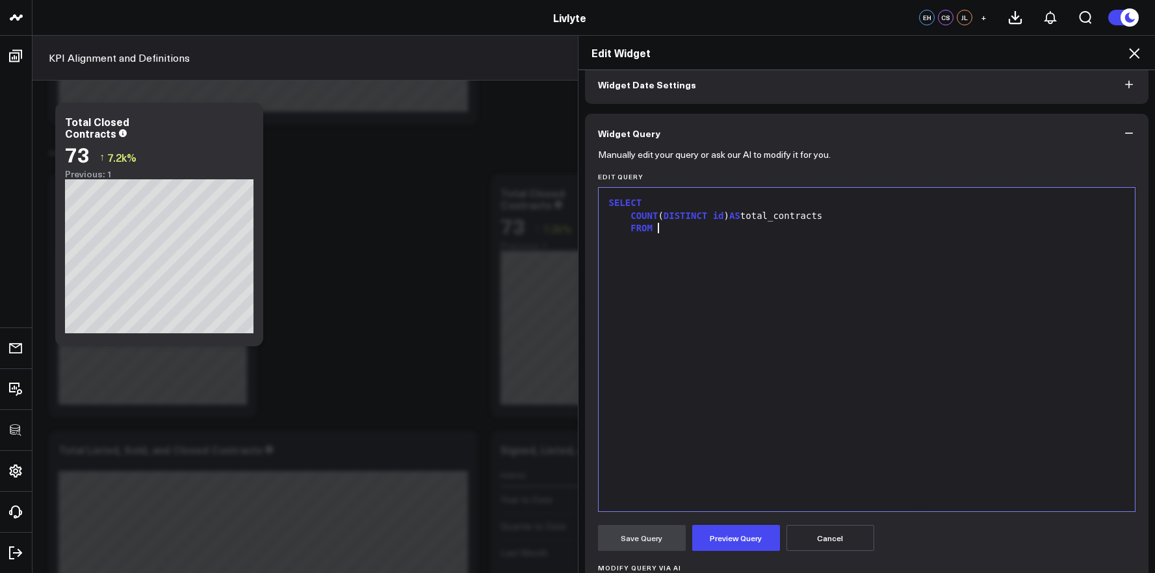
click at [248, 126] on div "Edit Widget Widget Display Widget Date Settings Widget Query Manually edit your…" at bounding box center [577, 304] width 1155 height 538
drag, startPoint x: 808, startPoint y: 257, endPoint x: 799, endPoint y: 254, distance: 9.5
click at [808, 257] on div "SELECT COUNT ( DISTINCT id ) AS total_contracts FROM" at bounding box center [867, 349] width 524 height 311
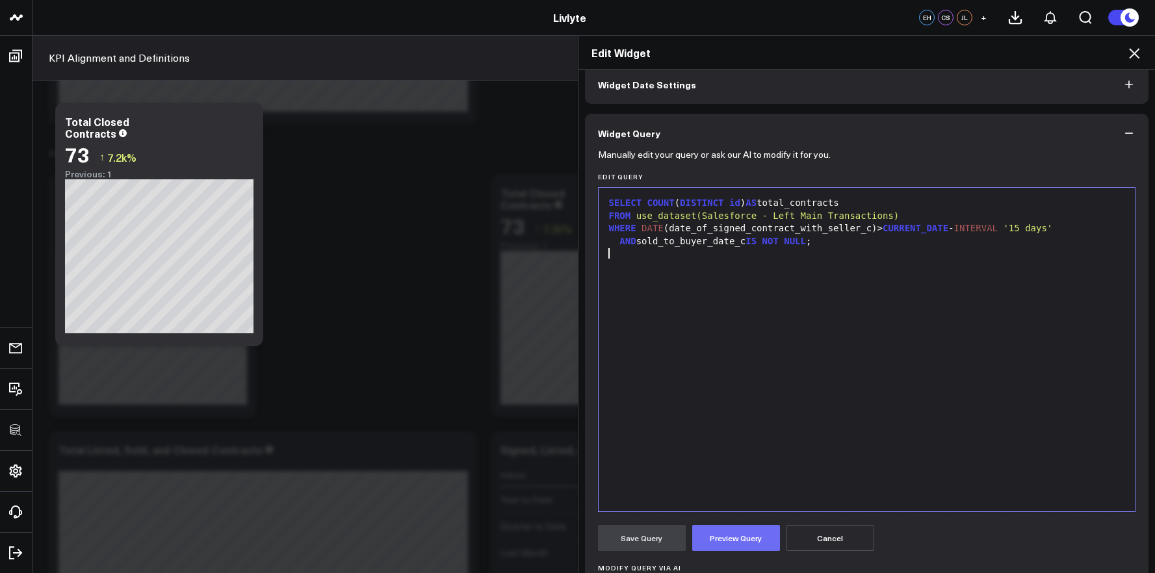
click at [720, 532] on button "Preview Query" at bounding box center [736, 538] width 88 height 26
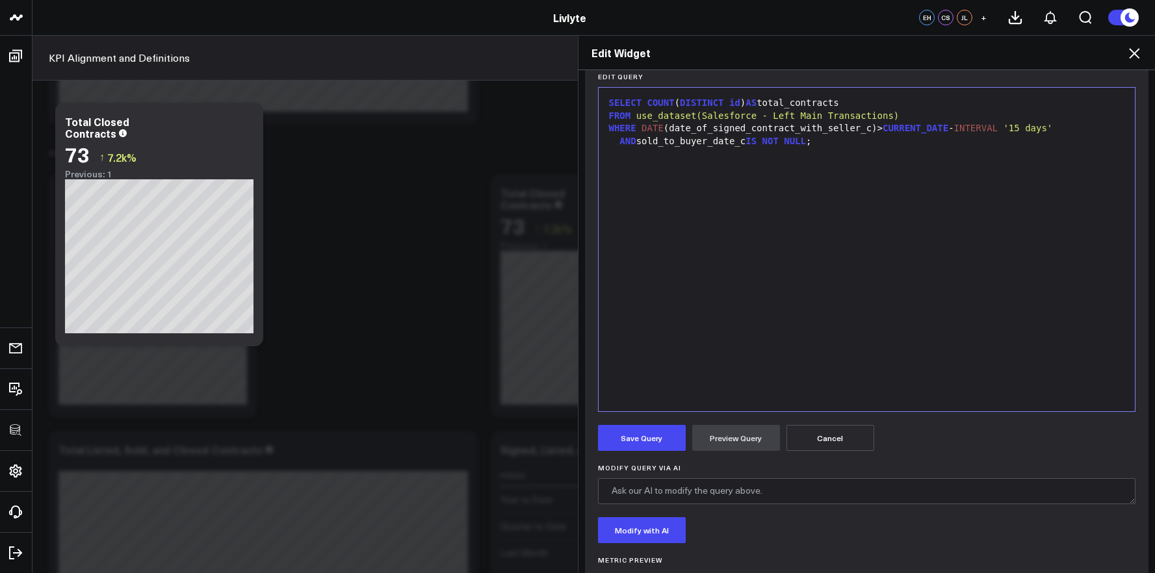
scroll to position [158, 0]
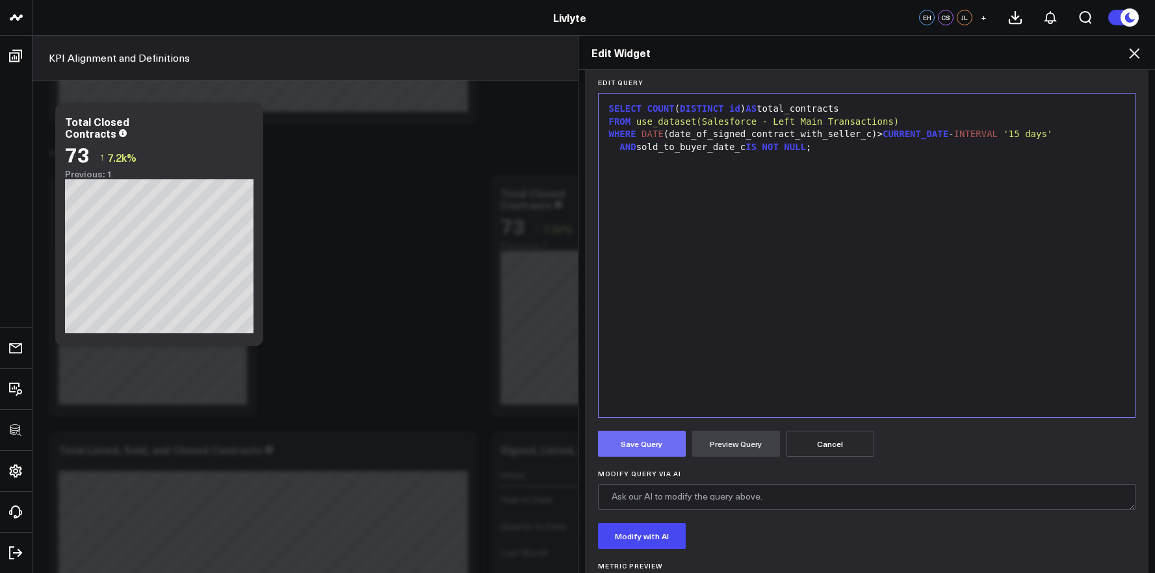
click at [671, 441] on button "Save Query" at bounding box center [642, 444] width 88 height 26
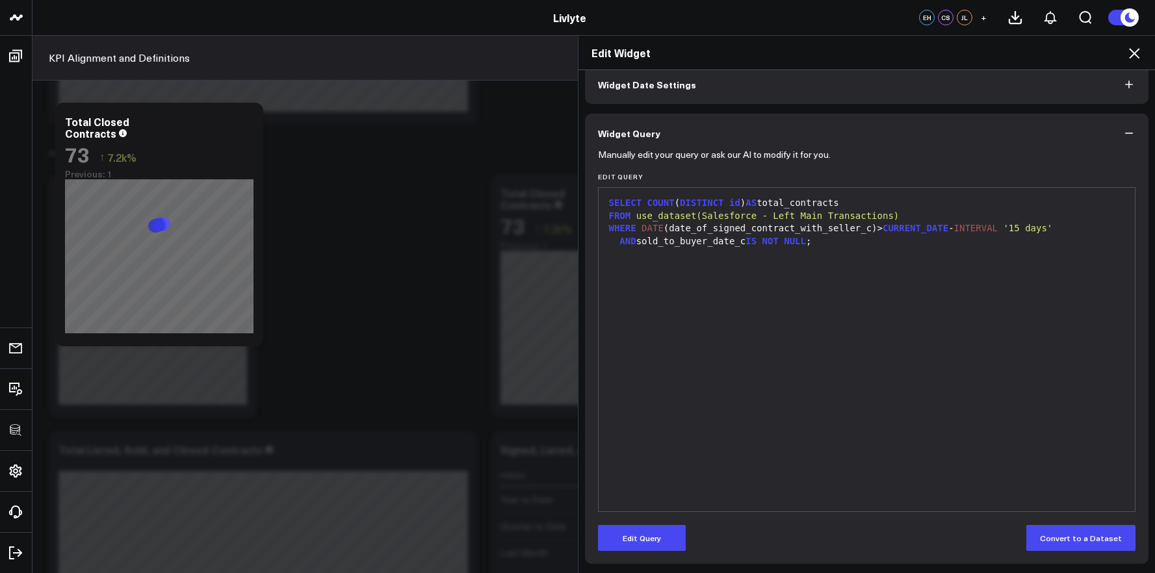
scroll to position [64, 0]
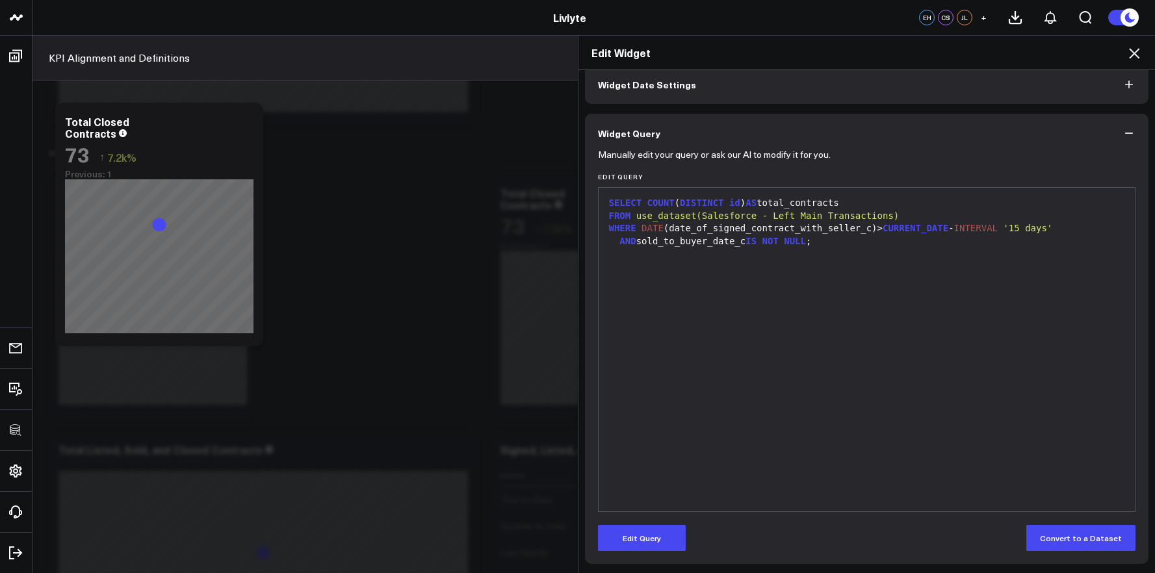
click at [1138, 54] on icon at bounding box center [1135, 54] width 16 height 16
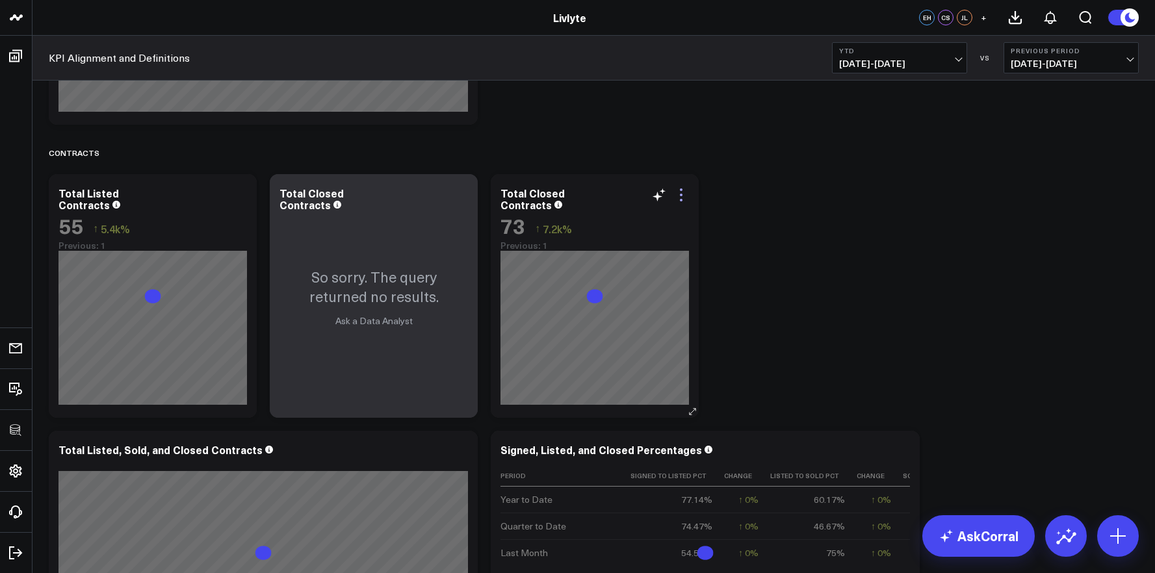
click at [678, 193] on icon at bounding box center [681, 195] width 16 height 16
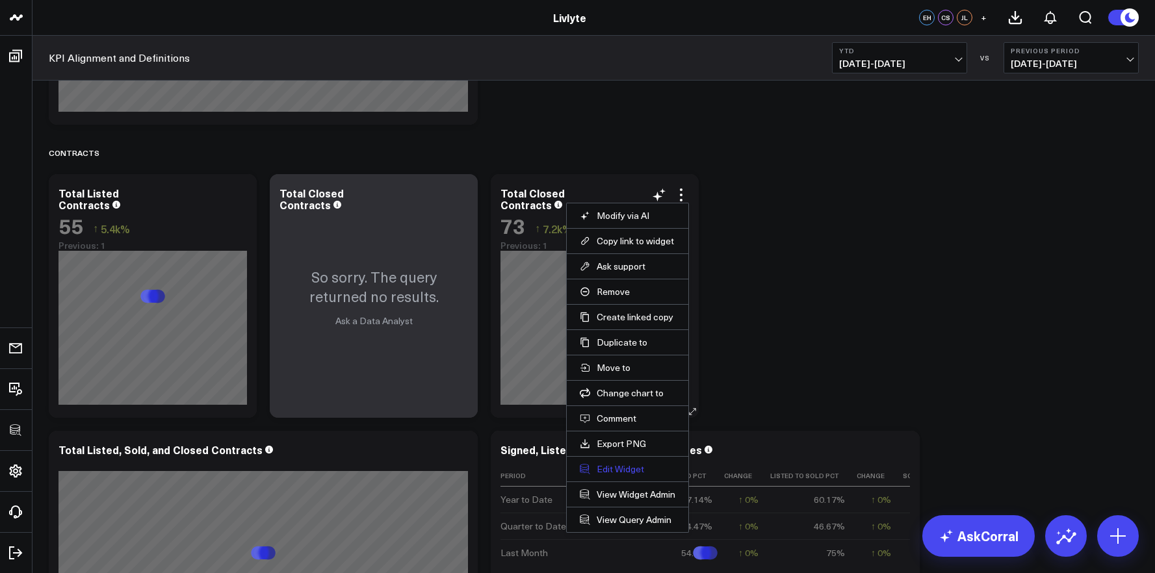
click at [631, 471] on button "Edit Widget" at bounding box center [628, 470] width 96 height 12
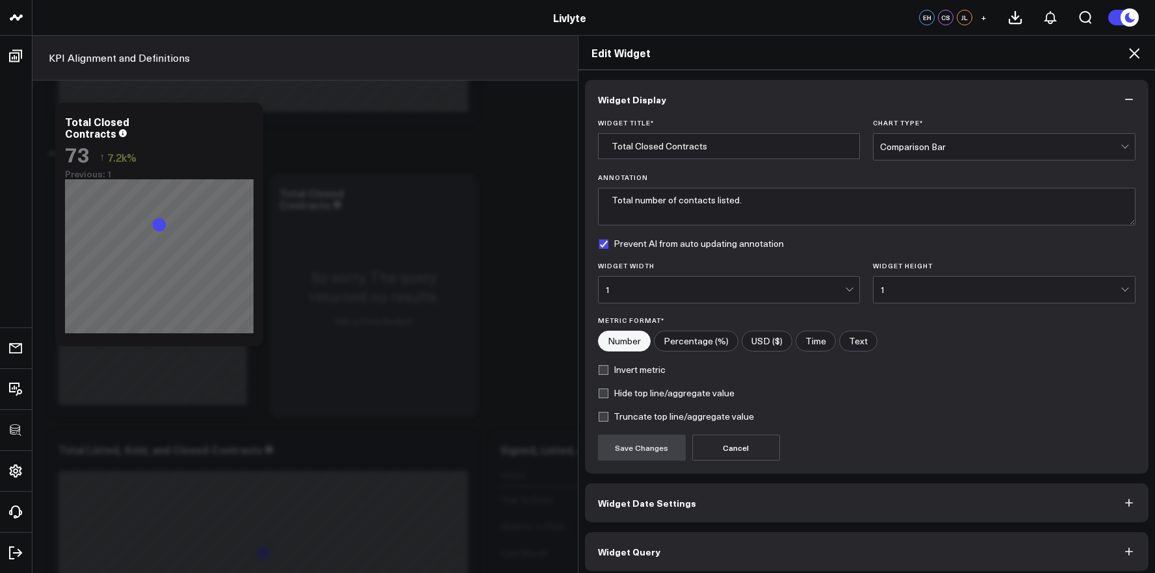
scroll to position [7, 0]
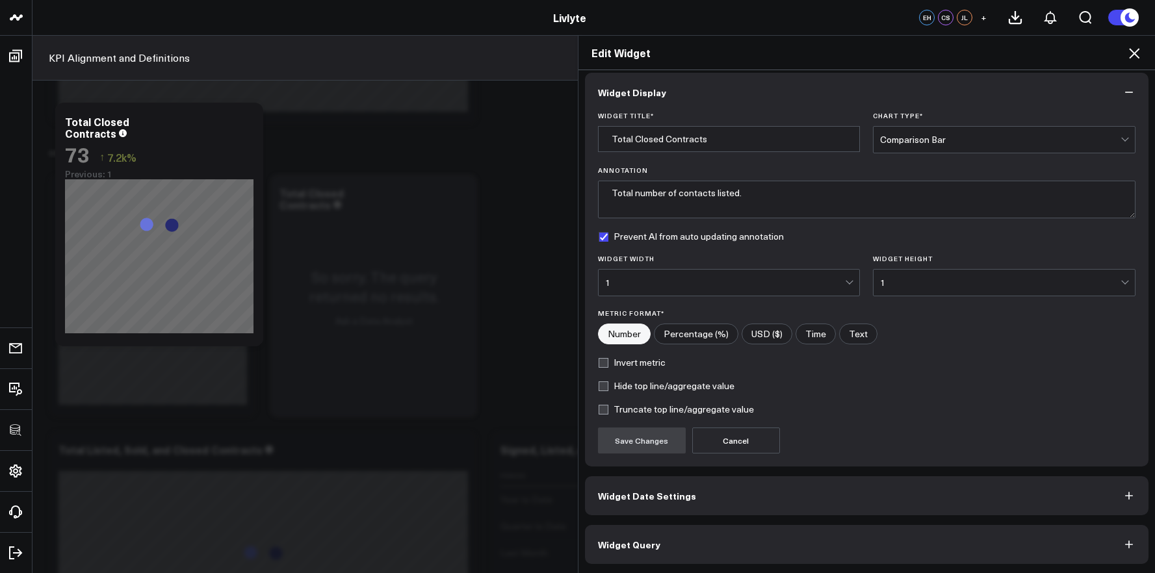
click at [742, 567] on div "Widget Display Widget Title * Total Closed Contracts Chart Type * Comparison Ba…" at bounding box center [867, 322] width 577 height 504
click at [744, 555] on button "Widget Query" at bounding box center [867, 544] width 564 height 39
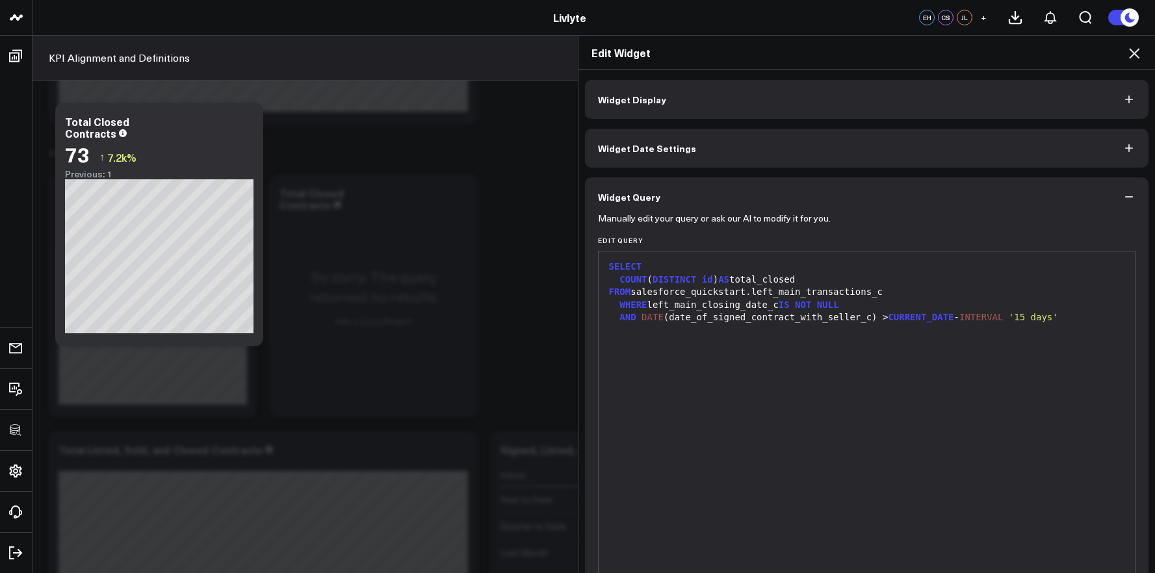
click at [814, 341] on div "SELECT COUNT ( DISTINCT id ) AS total_closed FROM salesforce_quickstart.left_ma…" at bounding box center [867, 413] width 524 height 311
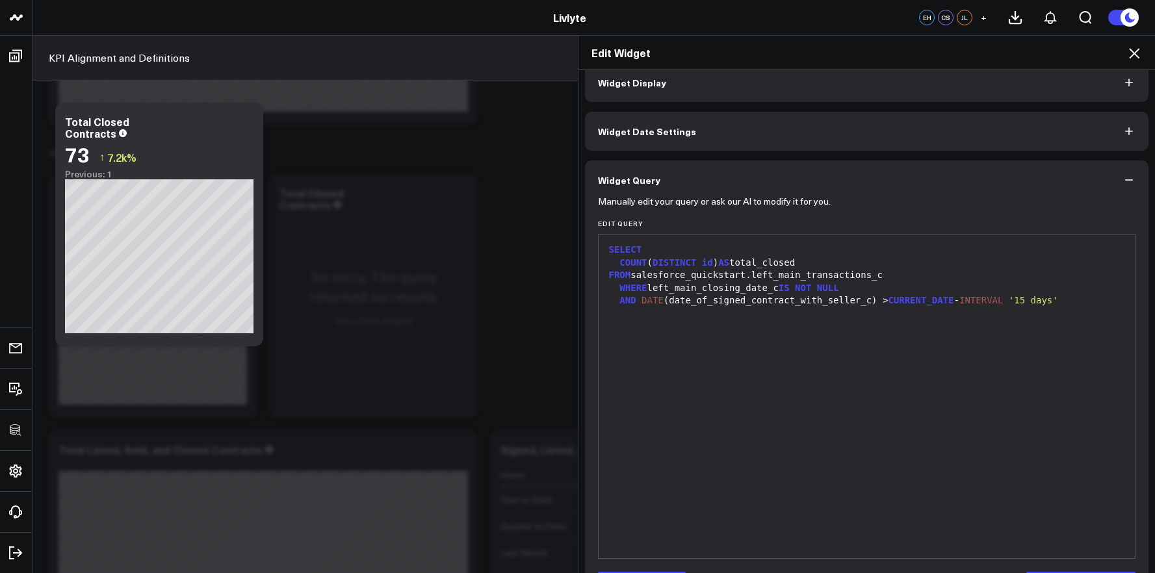
scroll to position [64, 0]
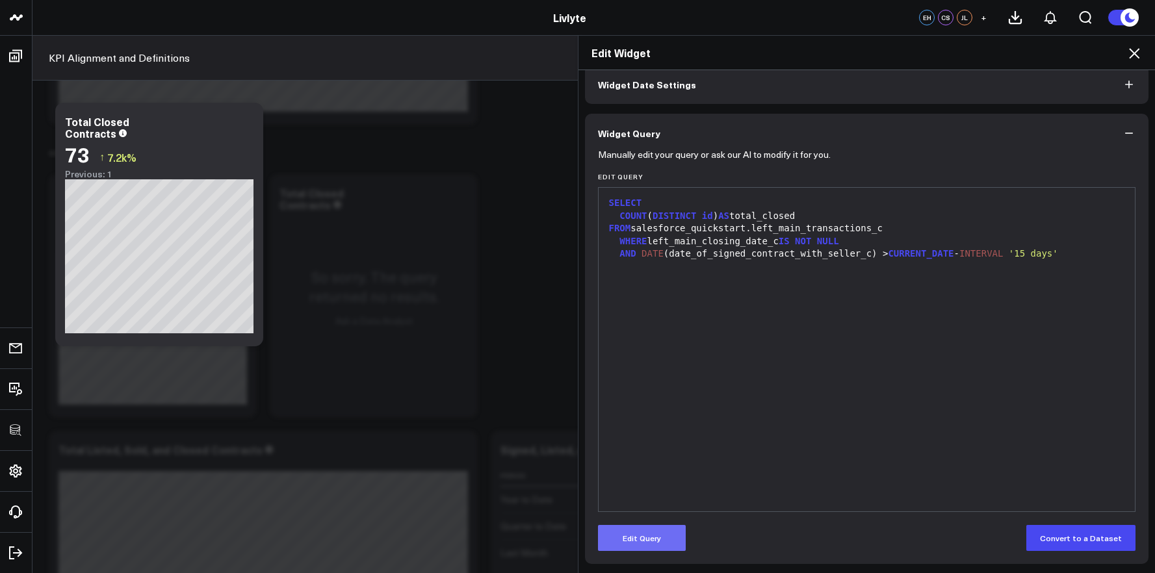
click at [638, 549] on button "Edit Query" at bounding box center [642, 538] width 88 height 26
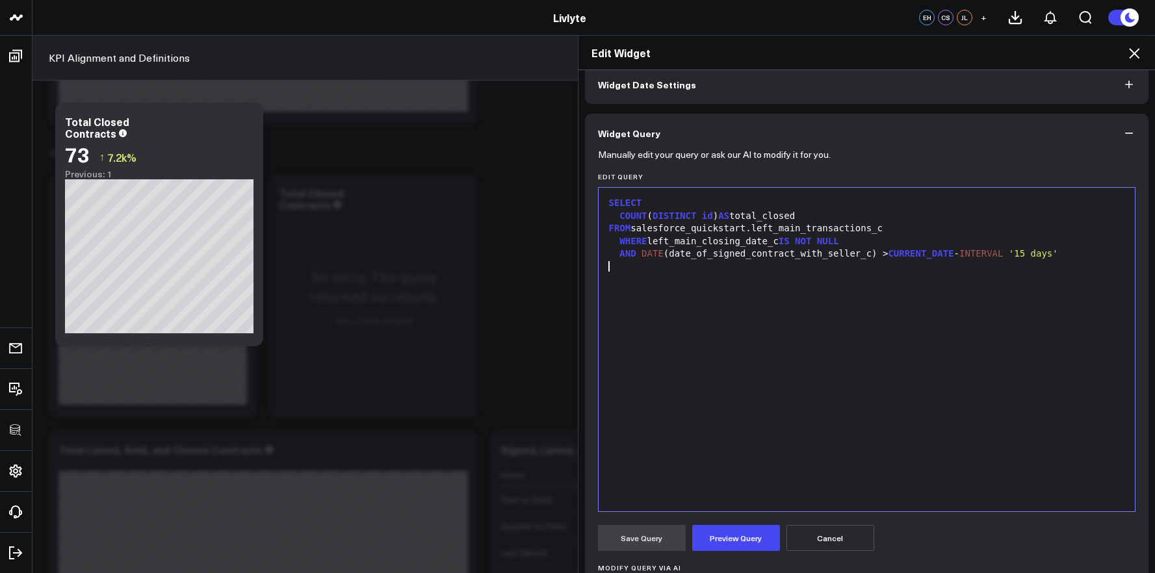
click at [691, 451] on div "SELECT COUNT ( DISTINCT id ) AS total_closed FROM salesforce_quickstart.left_ma…" at bounding box center [867, 349] width 524 height 311
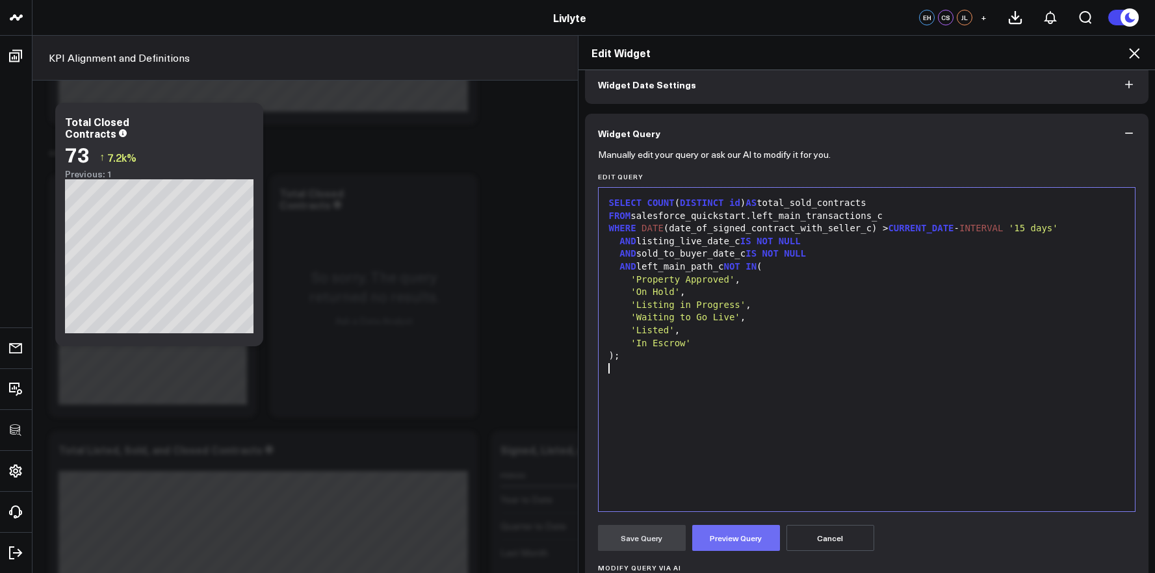
click at [708, 539] on button "Preview Query" at bounding box center [736, 538] width 88 height 26
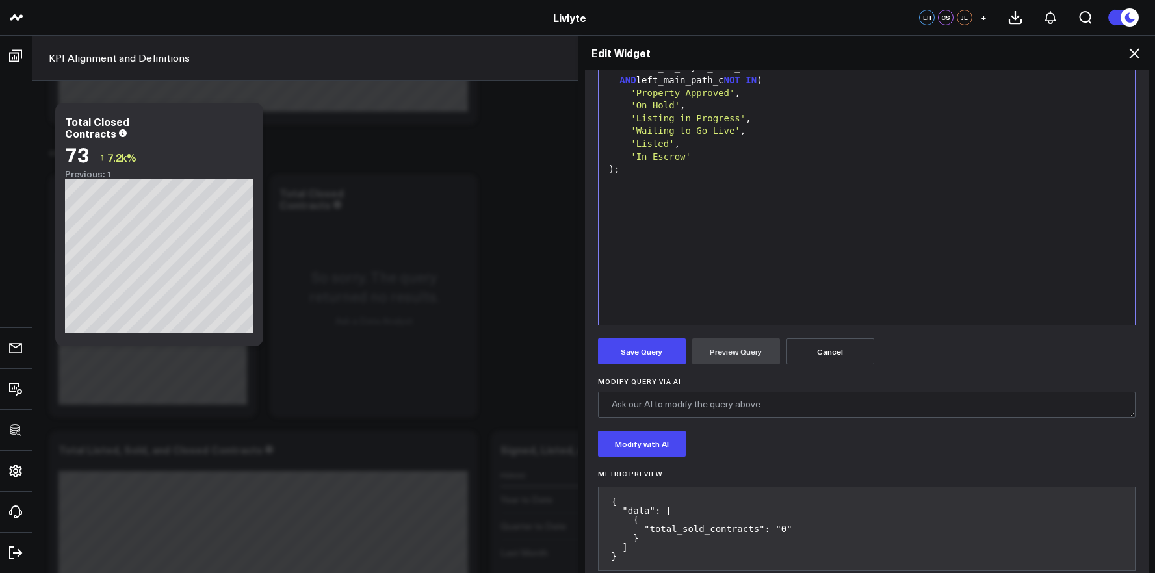
scroll to position [280, 0]
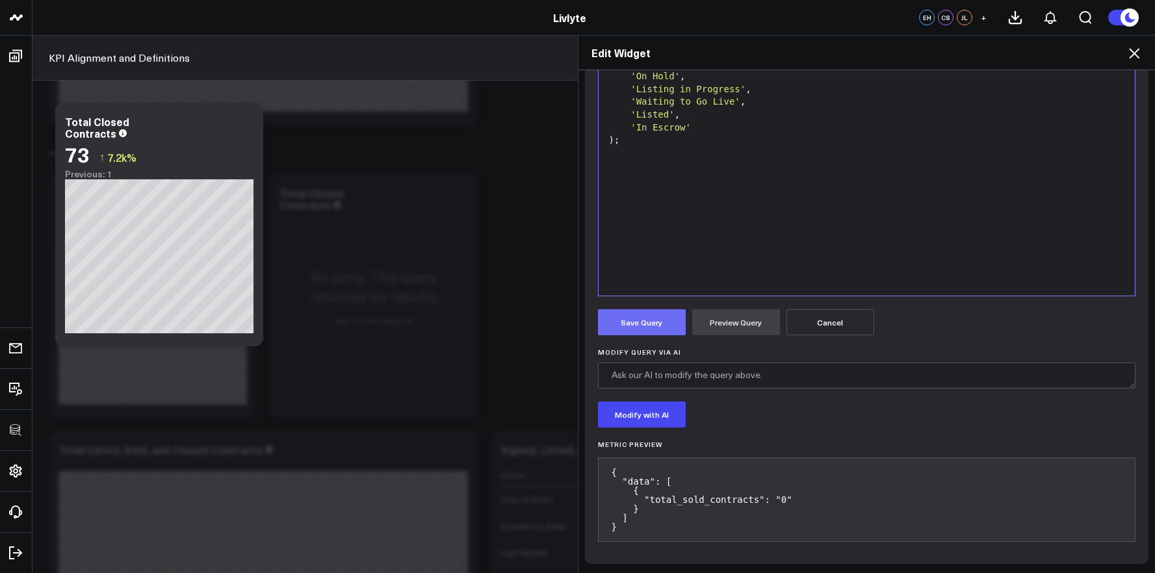
click at [672, 332] on button "Save Query" at bounding box center [642, 322] width 88 height 26
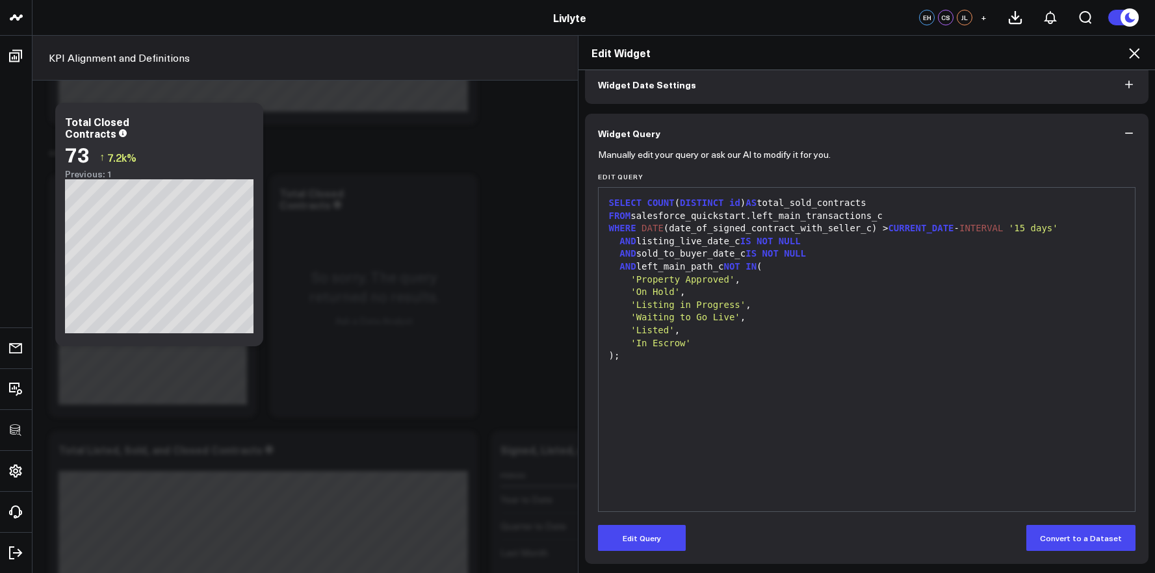
scroll to position [64, 0]
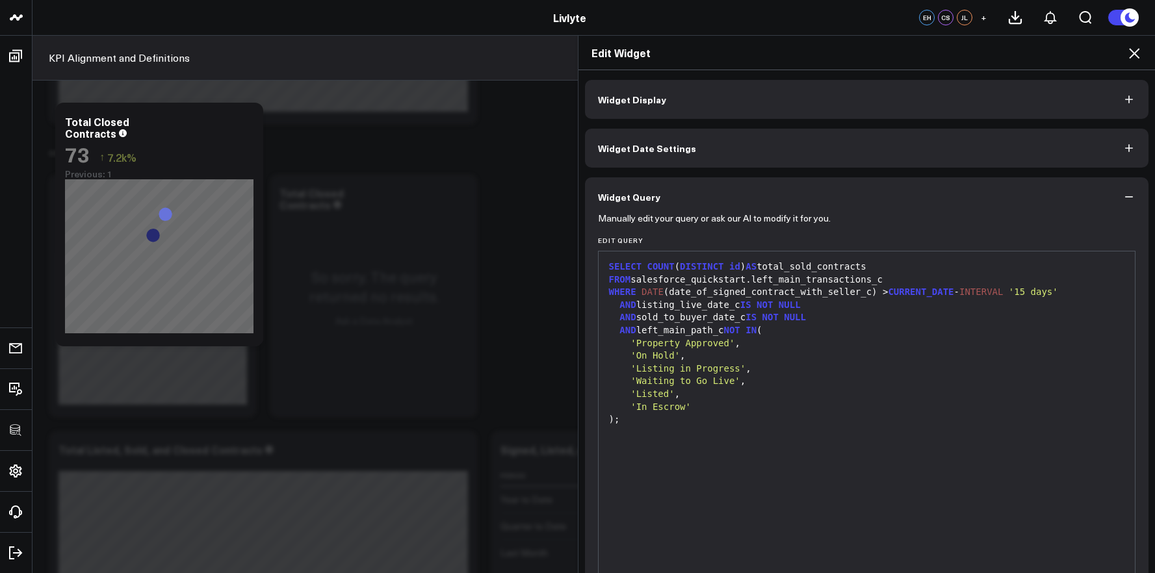
scroll to position [64, 0]
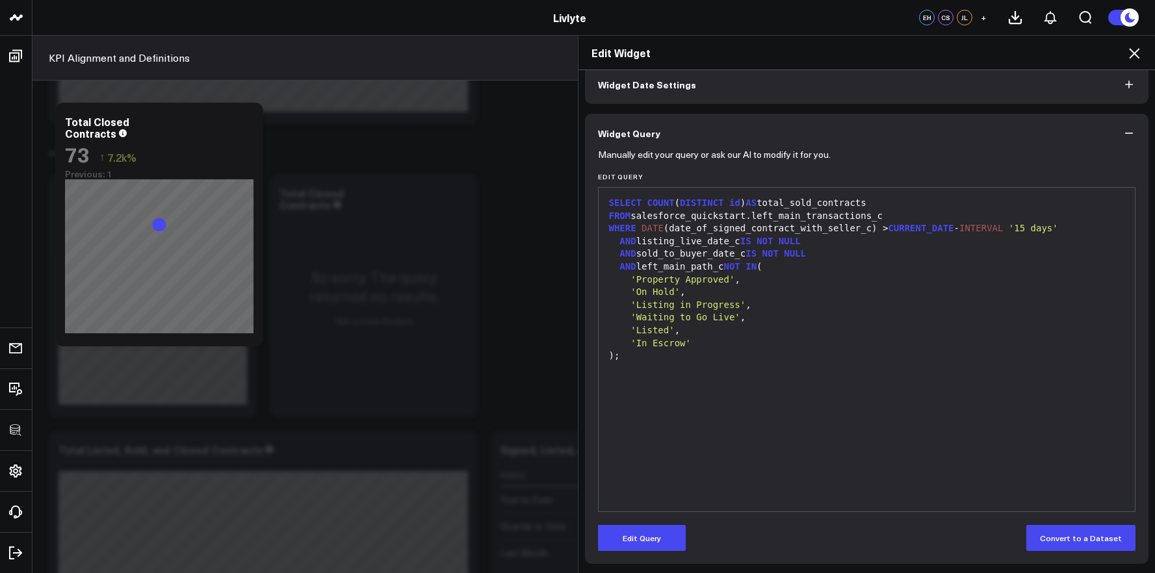
click at [679, 363] on div at bounding box center [867, 369] width 524 height 13
click at [647, 357] on div ");" at bounding box center [867, 356] width 524 height 13
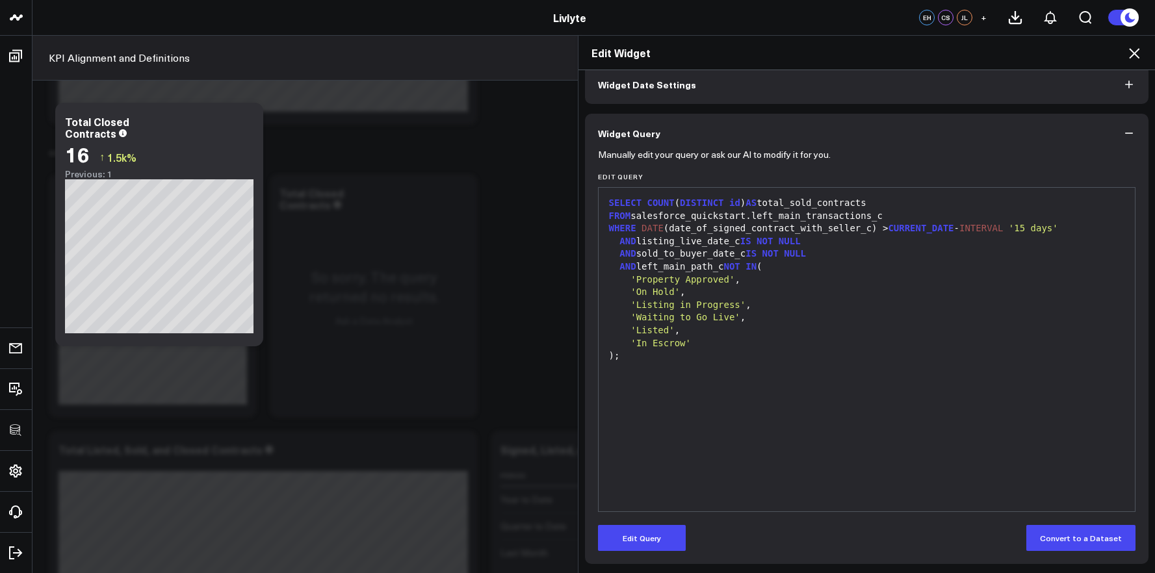
click at [1129, 53] on icon at bounding box center [1135, 54] width 16 height 16
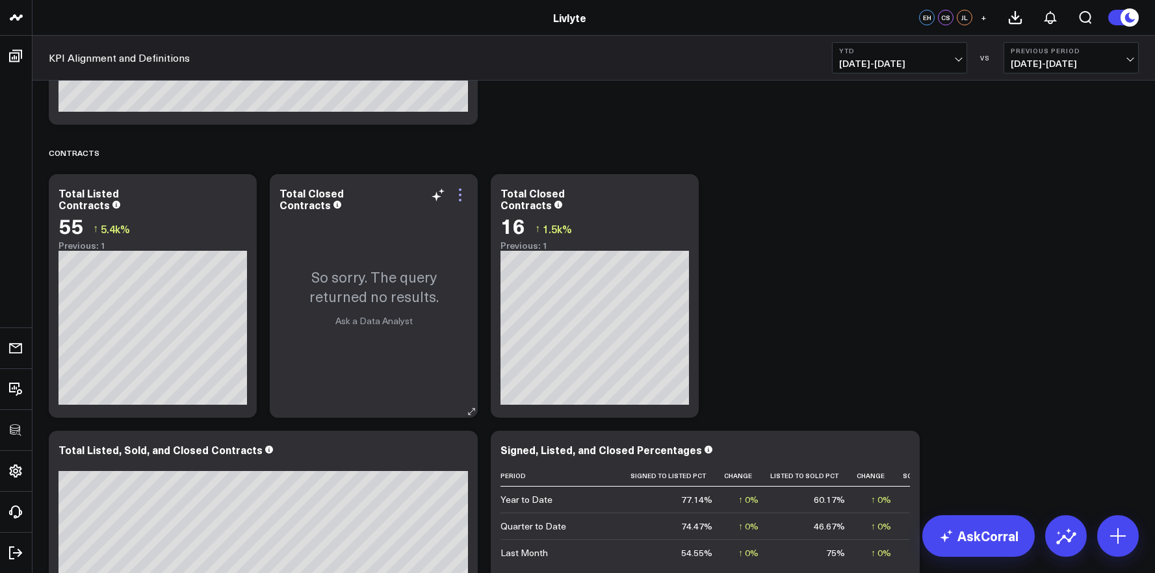
click at [458, 194] on icon at bounding box center [460, 195] width 16 height 16
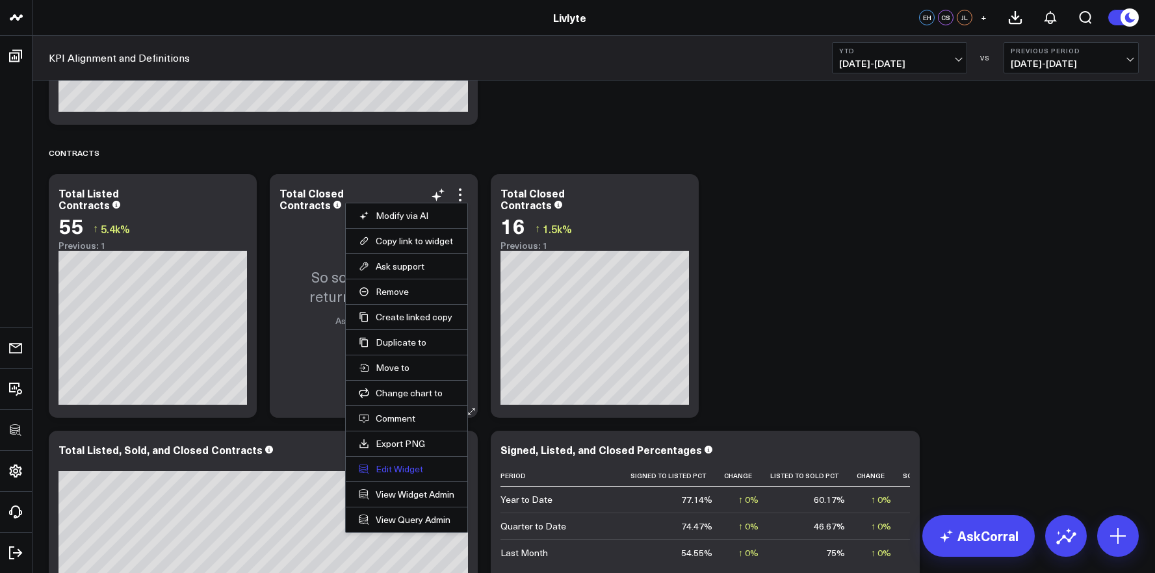
click at [394, 469] on button "Edit Widget" at bounding box center [407, 470] width 96 height 12
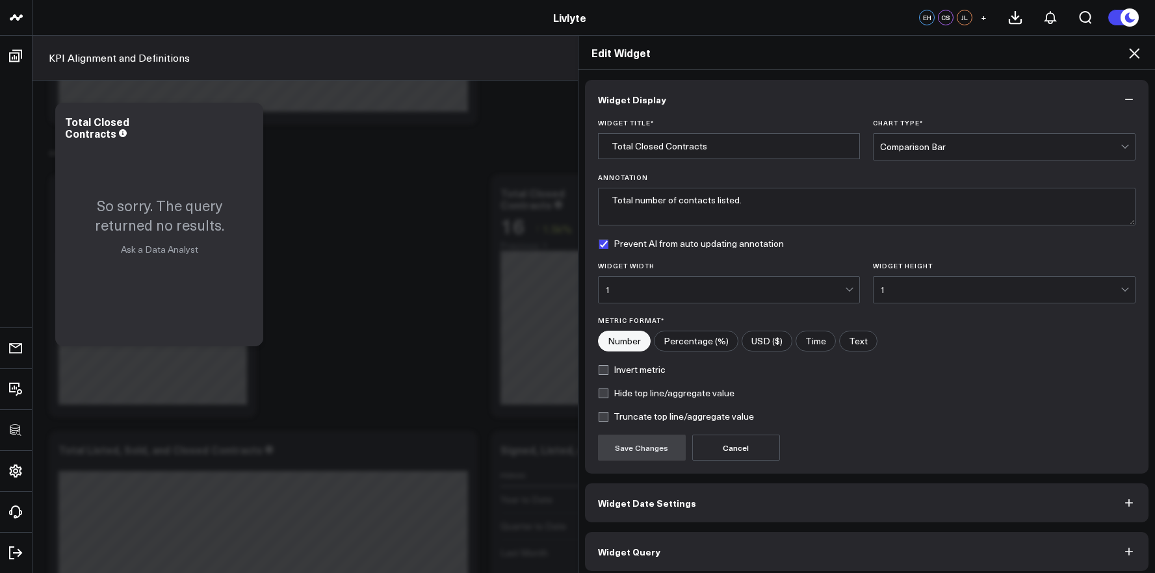
scroll to position [7, 0]
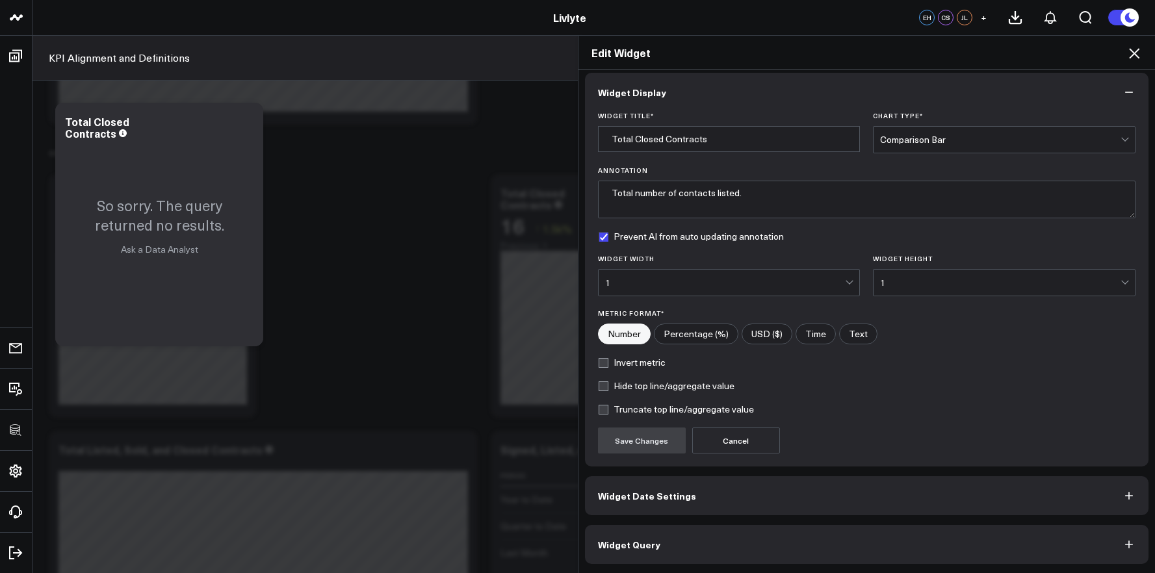
click at [731, 548] on button "Widget Query" at bounding box center [867, 544] width 564 height 39
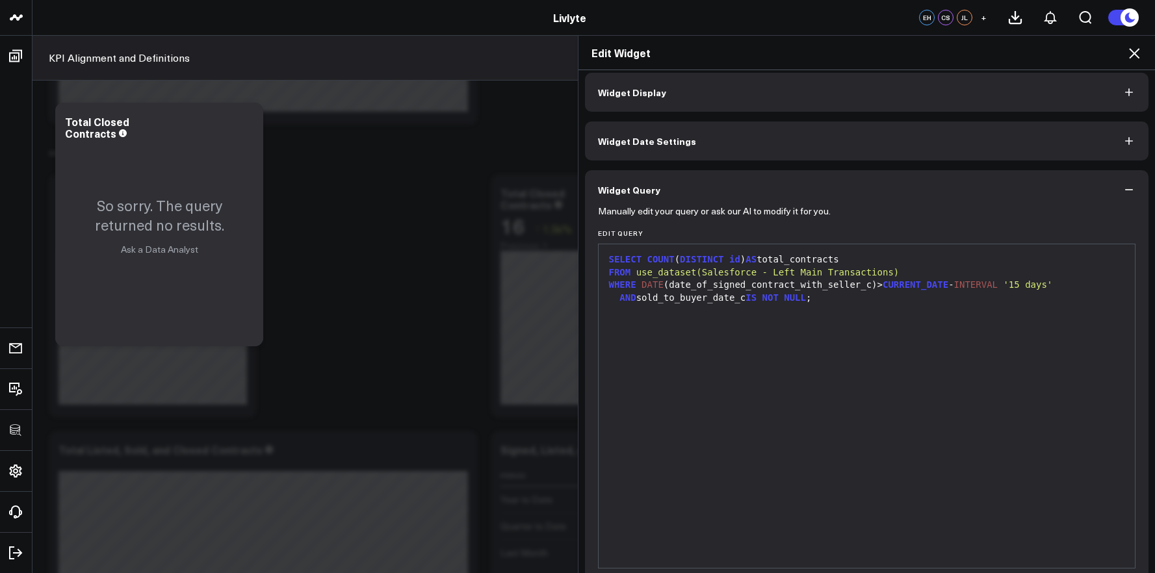
scroll to position [0, 0]
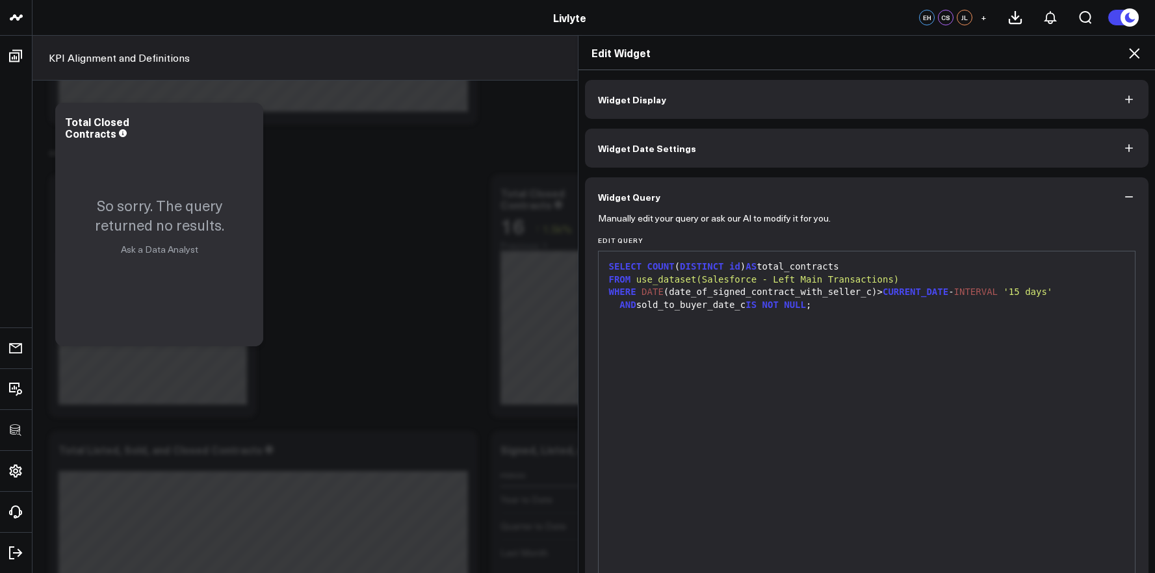
click at [752, 324] on div "SELECT COUNT ( DISTINCT id ) AS total_contracts FROM use_dataset(Salesforce - L…" at bounding box center [867, 413] width 524 height 311
click at [752, 316] on div at bounding box center [867, 317] width 524 height 13
drag, startPoint x: 787, startPoint y: 319, endPoint x: 811, endPoint y: 315, distance: 24.4
click at [787, 320] on div at bounding box center [867, 317] width 524 height 13
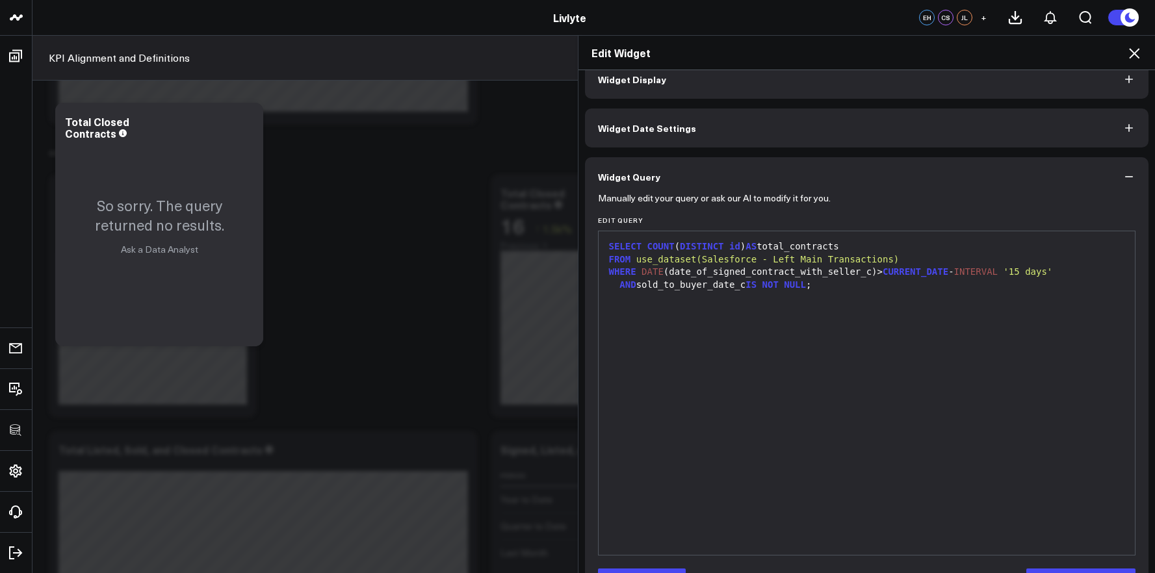
scroll to position [64, 0]
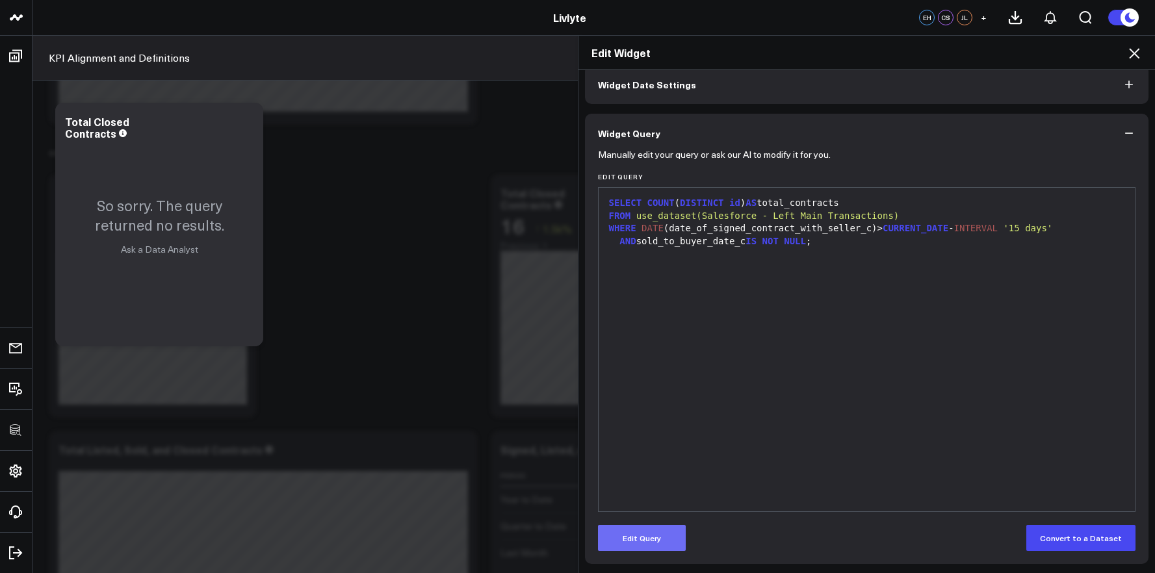
click at [633, 536] on button "Edit Query" at bounding box center [642, 538] width 88 height 26
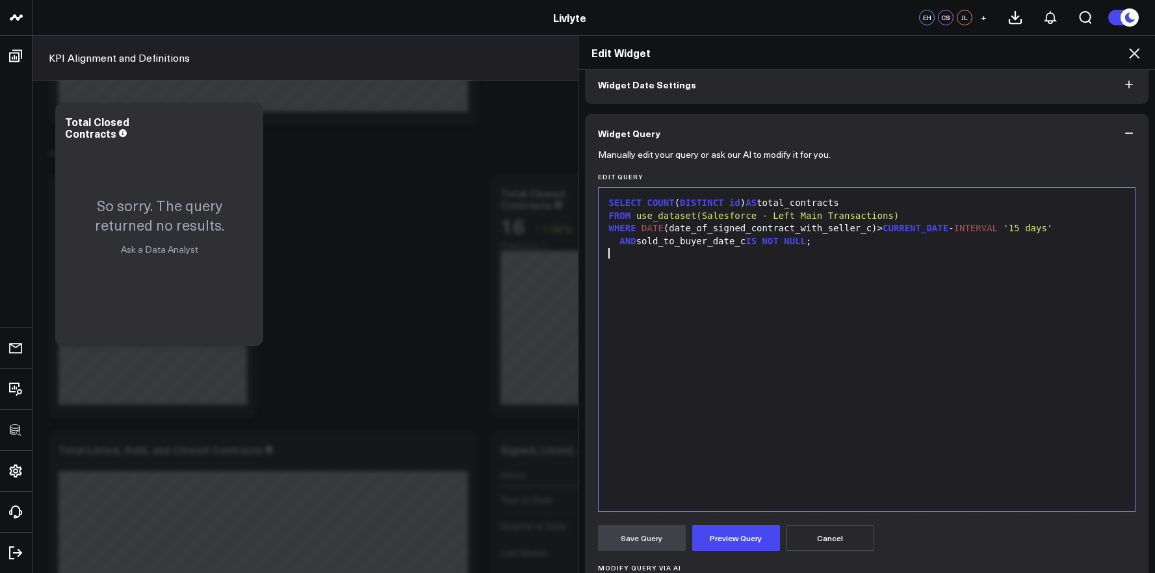
click at [737, 412] on div "SELECT COUNT ( DISTINCT id ) AS total_contracts FROM use_dataset(Salesforce - L…" at bounding box center [867, 349] width 524 height 311
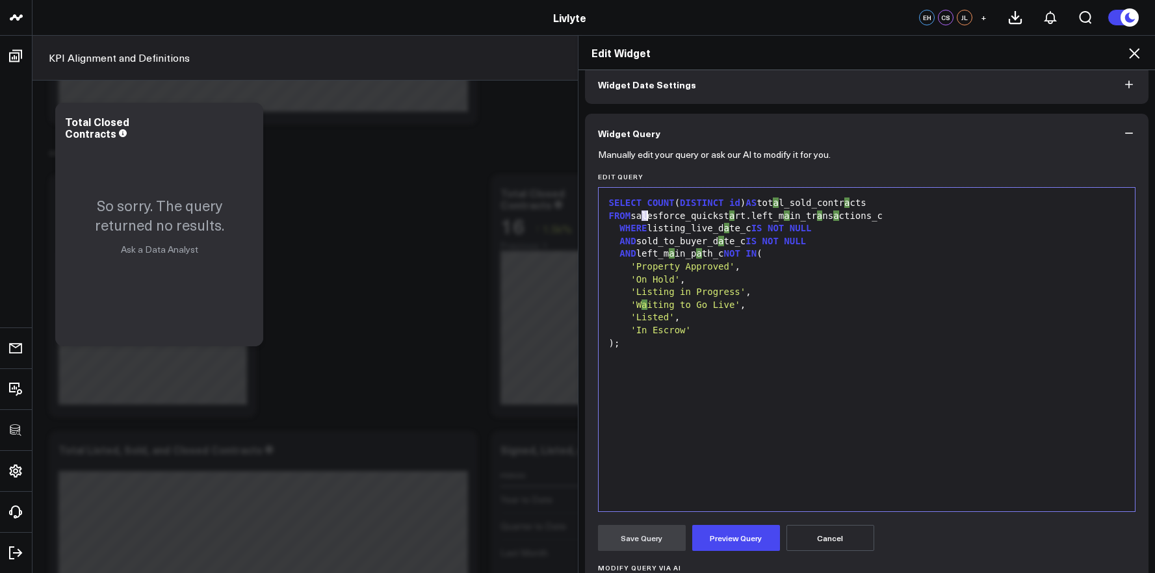
drag, startPoint x: 634, startPoint y: 216, endPoint x: 684, endPoint y: 217, distance: 49.4
click at [684, 217] on div "FROM salesforce_quickst a rt.left_m a in_tr a ns a ctions_c" at bounding box center [867, 216] width 524 height 13
click at [884, 237] on div "AND sold_to_buyer_date_c IS NOT NULL" at bounding box center [867, 241] width 524 height 13
drag, startPoint x: 861, startPoint y: 218, endPoint x: 634, endPoint y: 218, distance: 226.9
click at [634, 218] on div "FROM salesforce_quickstart.left_main_transactions_c" at bounding box center [867, 216] width 524 height 13
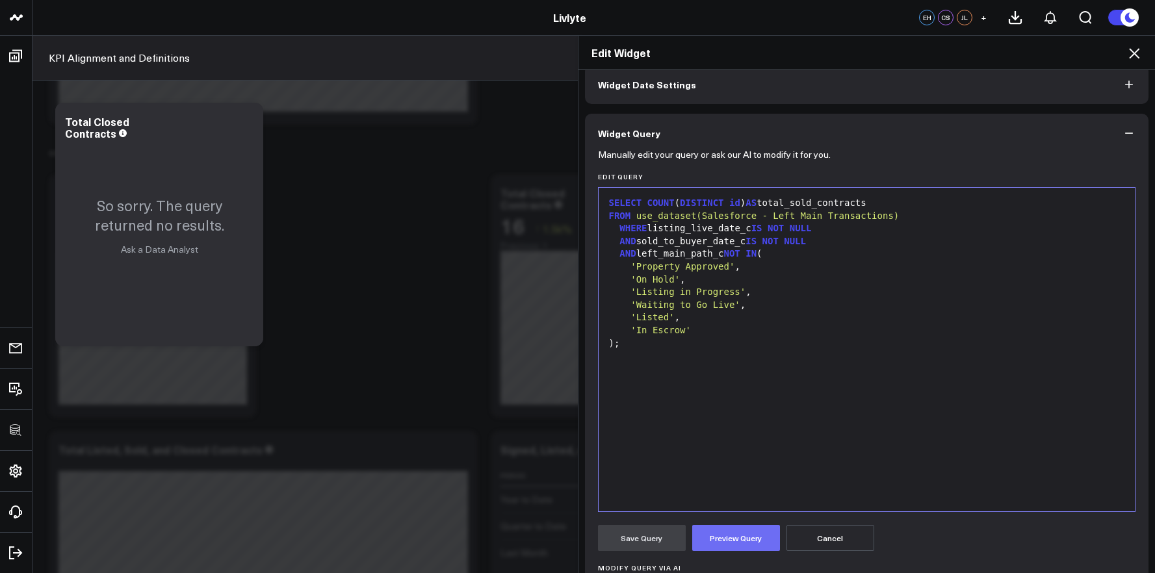
click at [711, 540] on button "Preview Query" at bounding box center [736, 538] width 88 height 26
click at [661, 536] on button "Save Query" at bounding box center [642, 538] width 88 height 26
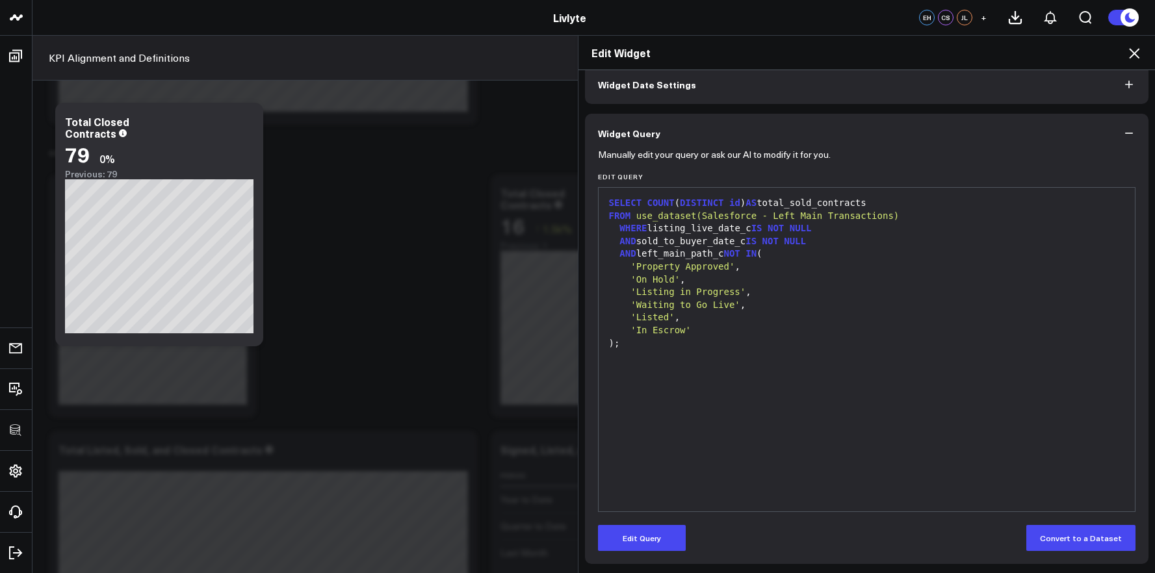
click at [364, 294] on div "Edit Widget Widget Display Widget Date Settings Widget Query Manually edit your…" at bounding box center [577, 304] width 1155 height 538
click at [1140, 52] on icon at bounding box center [1135, 54] width 16 height 16
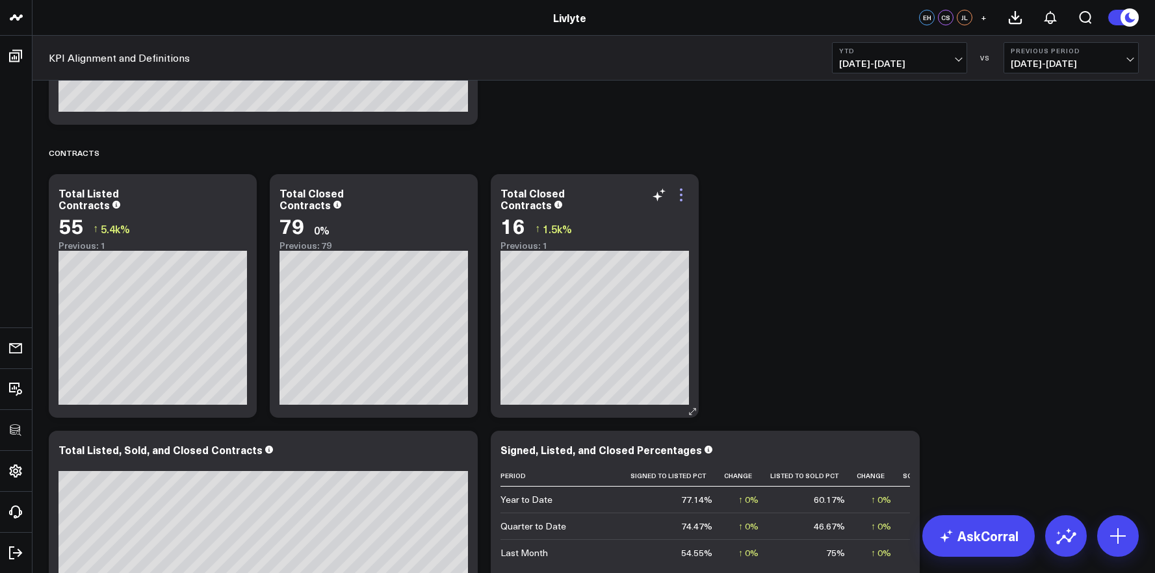
click at [676, 195] on icon at bounding box center [681, 195] width 16 height 16
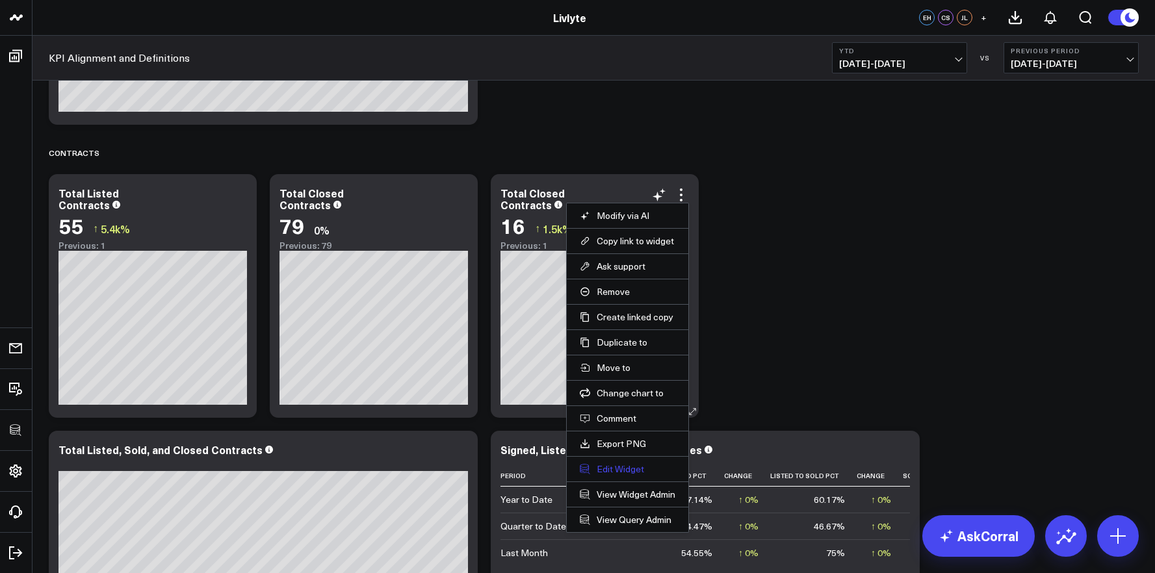
click at [611, 470] on button "Edit Widget" at bounding box center [628, 470] width 96 height 12
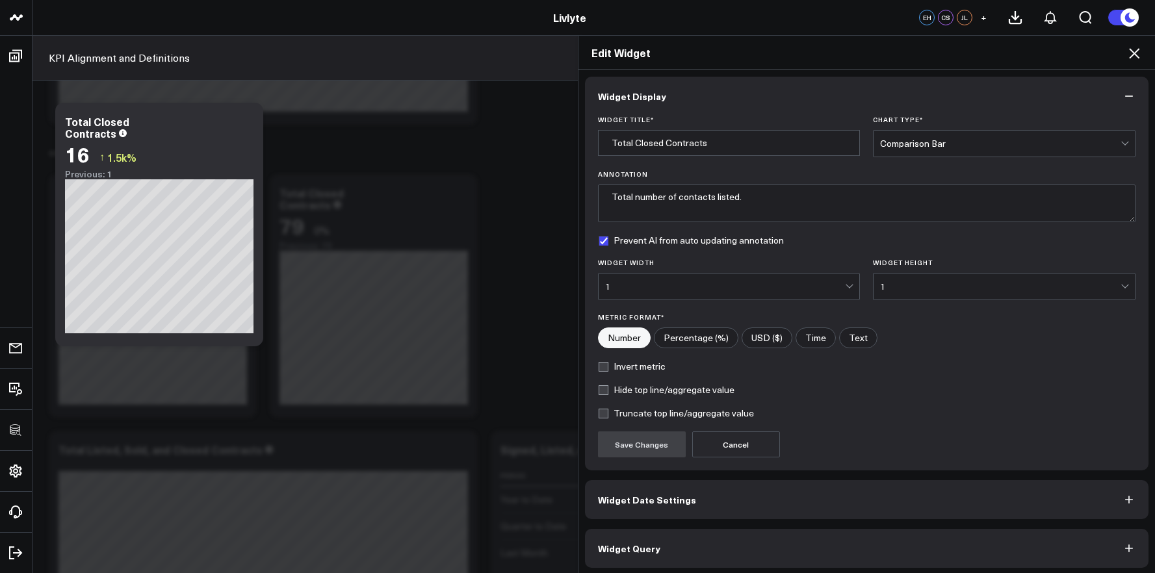
scroll to position [7, 0]
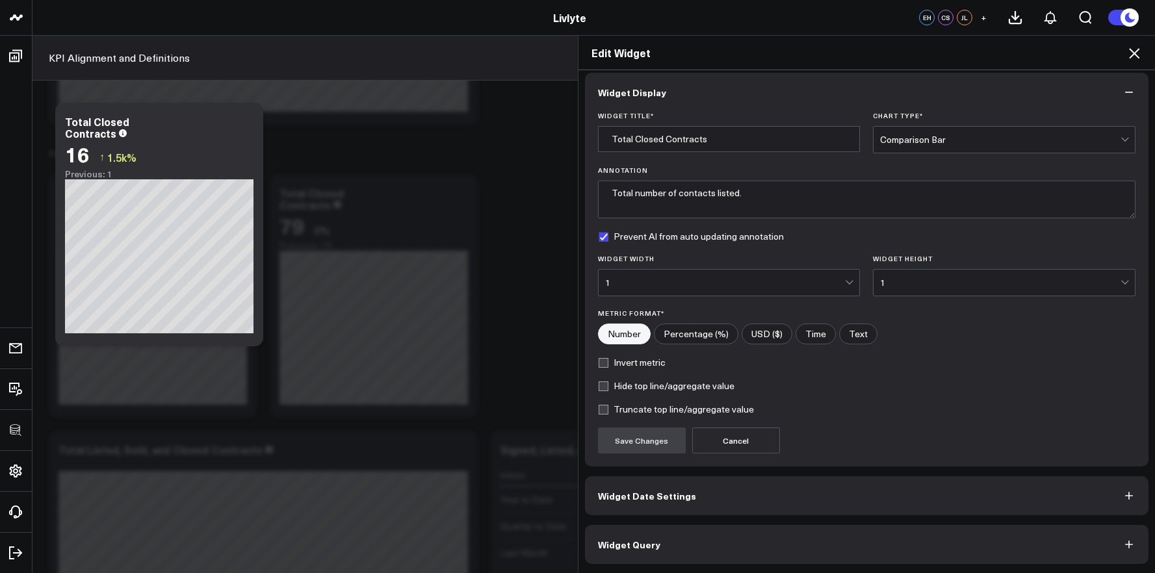
click at [765, 534] on button "Widget Query" at bounding box center [867, 544] width 564 height 39
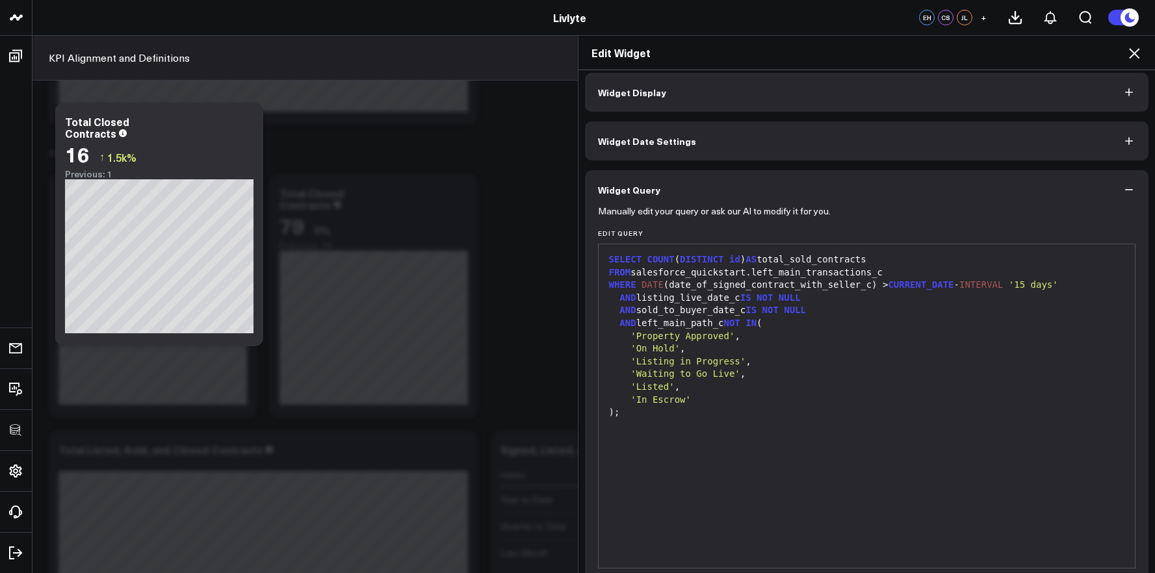
scroll to position [0, 0]
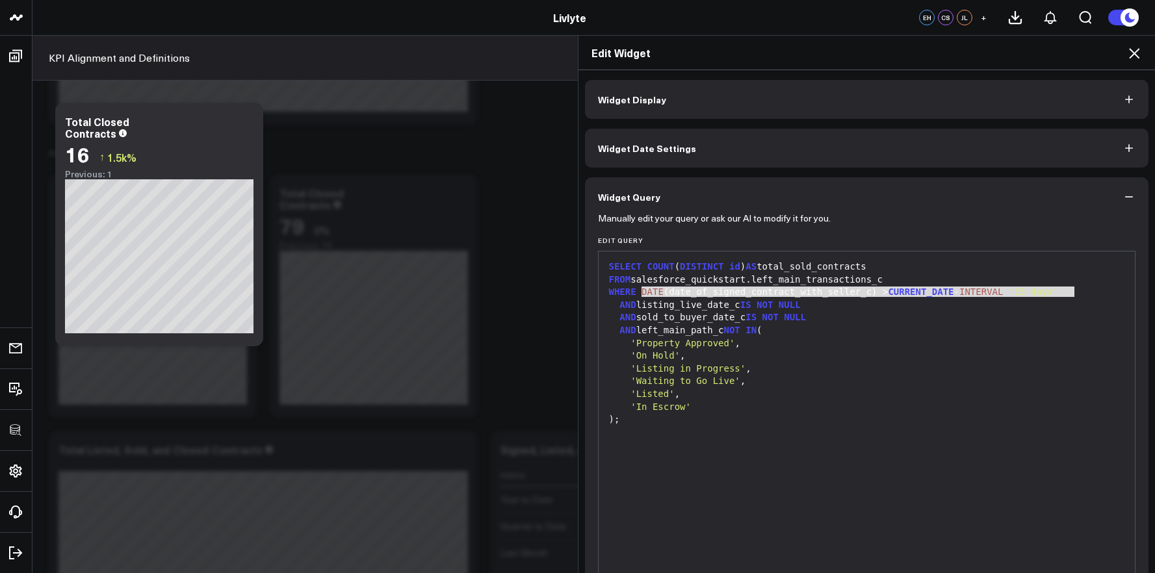
drag, startPoint x: 637, startPoint y: 293, endPoint x: 1077, endPoint y: 289, distance: 439.5
click at [1077, 289] on div "WHERE DATE (date_of_signed_contract_with_seller_c) > CURRENT_DATE - INTERVAL '1…" at bounding box center [867, 292] width 524 height 13
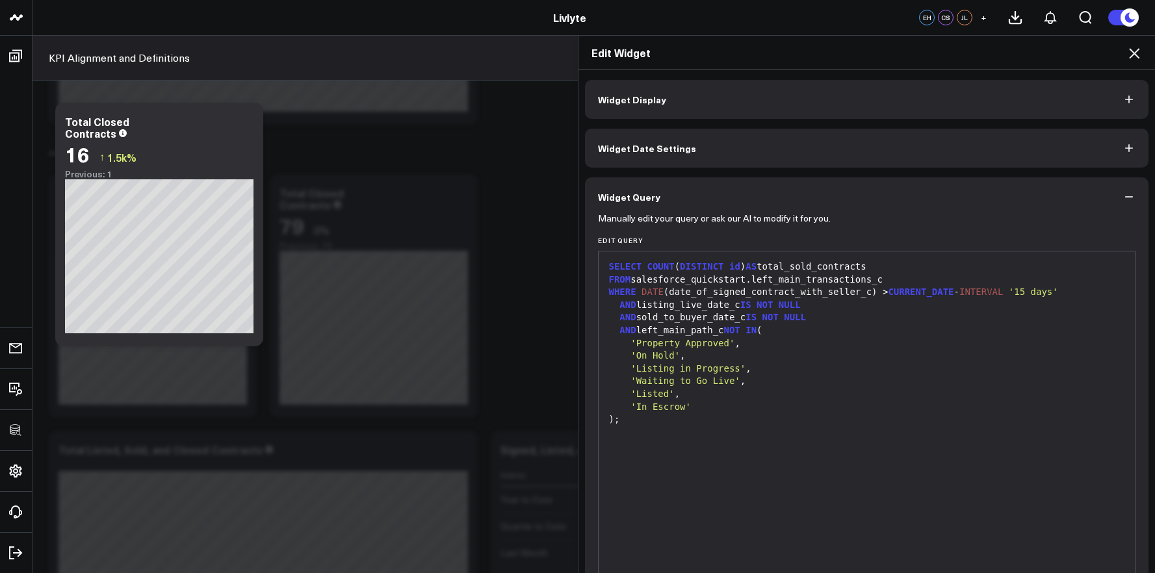
click at [1076, 290] on div "WHERE DATE (date_of_signed_contract_with_seller_c) > CURRENT_DATE - INTERVAL '1…" at bounding box center [867, 292] width 524 height 13
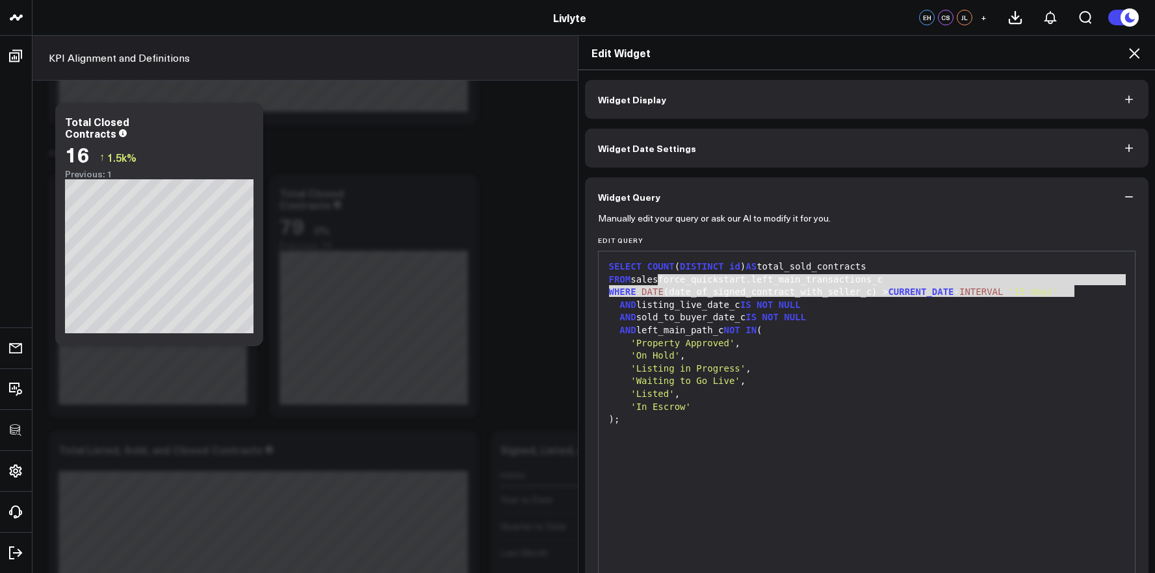
drag, startPoint x: 1069, startPoint y: 293, endPoint x: 595, endPoint y: 278, distance: 474.1
click at [598, 276] on div "99 1 2 3 4 5 6 7 8 9 10 11 12 13 14 › ⌄ SELECT COUNT ( DISTINCT id ) AS total_s…" at bounding box center [867, 413] width 538 height 325
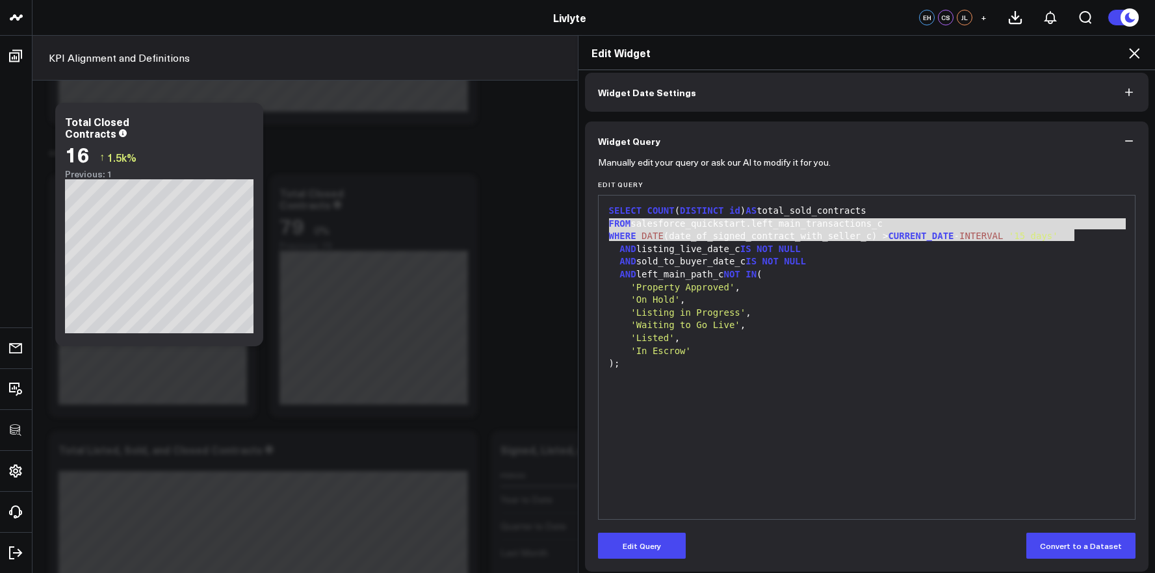
scroll to position [64, 0]
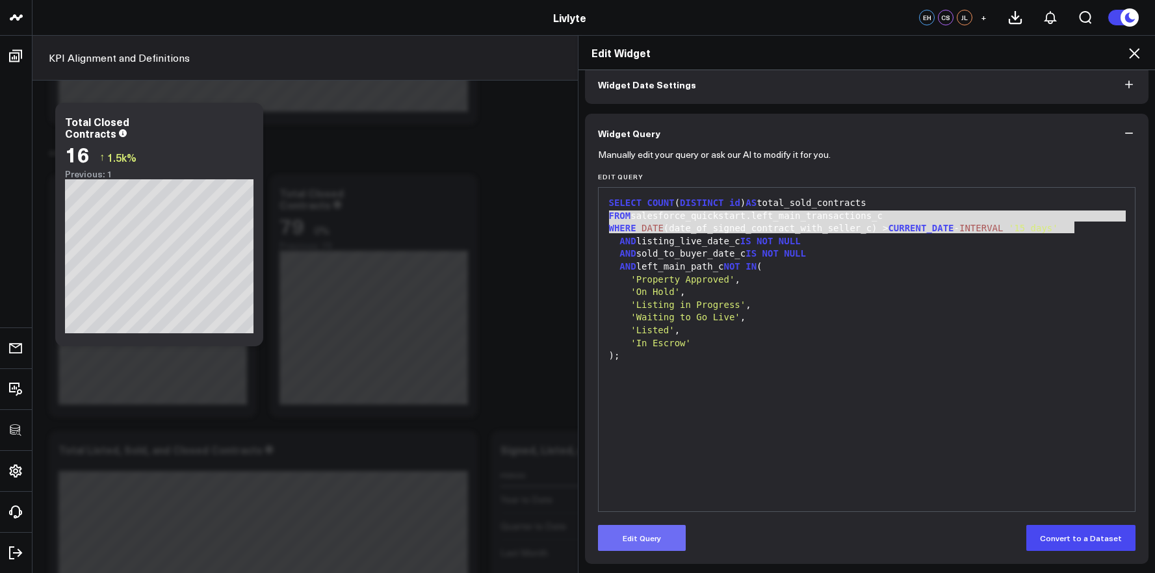
click at [660, 530] on button "Edit Query" at bounding box center [642, 538] width 88 height 26
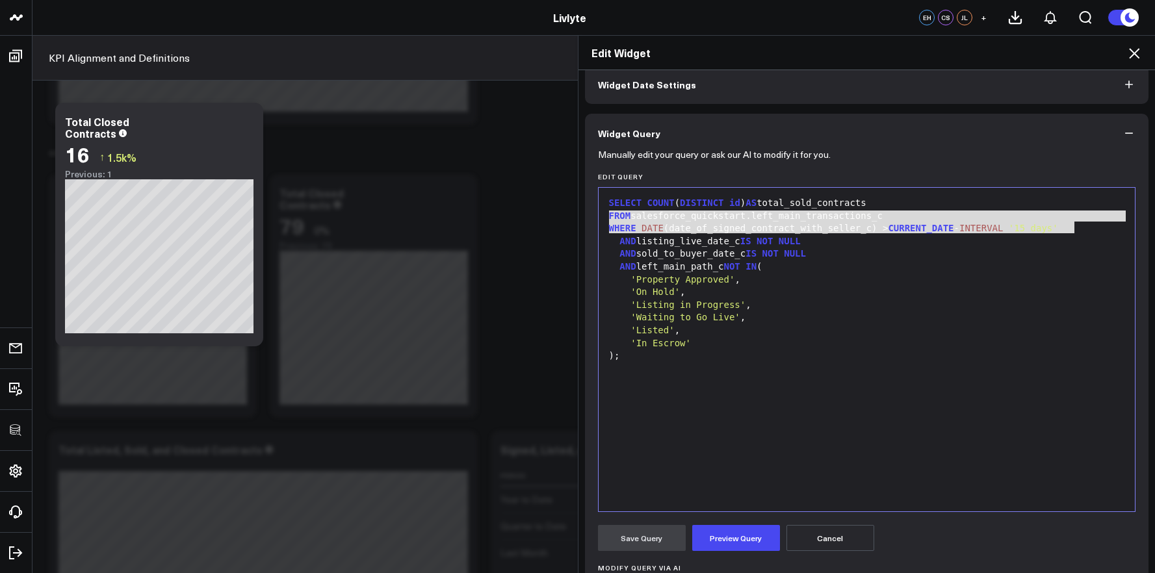
click at [982, 235] on div "WHERE DATE (date_of_signed_contract_with_seller_c) > CURRENT_DATE - INTERVAL '1…" at bounding box center [867, 228] width 524 height 13
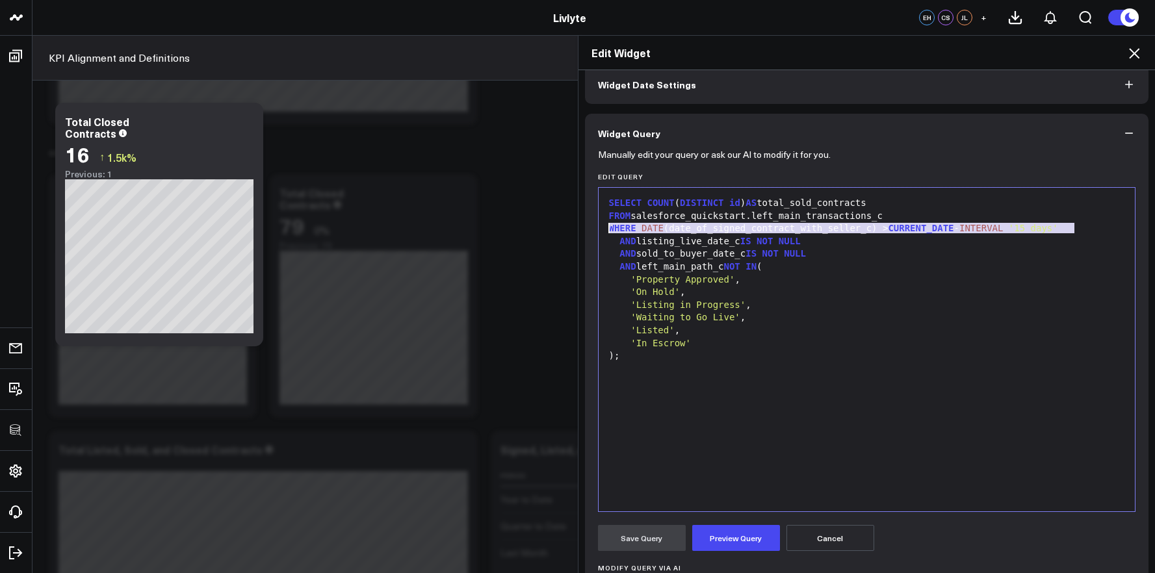
drag, startPoint x: 1075, startPoint y: 224, endPoint x: 558, endPoint y: 230, distance: 516.2
click at [560, 231] on div "Edit Widget Widget Display Widget Date Settings Widget Query Manually edit your…" at bounding box center [577, 304] width 1155 height 538
copy div "WHERE DATE (date_of_signed_contract_with_seller_c) > CURRENT_DATE - INTERVAL '1…"
click at [1139, 47] on icon at bounding box center [1135, 54] width 16 height 16
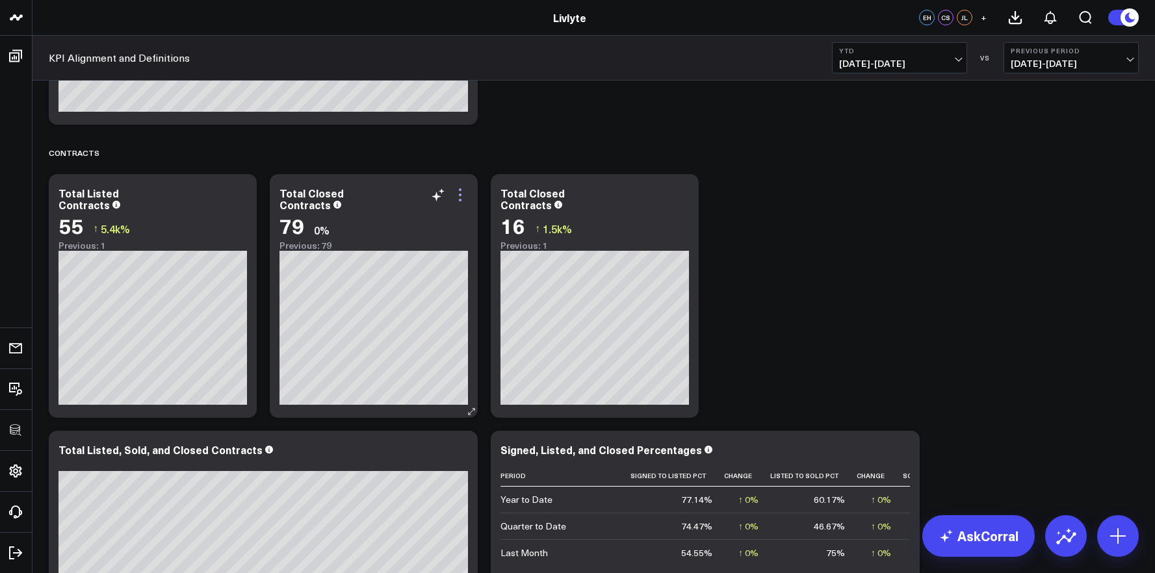
click at [458, 194] on icon at bounding box center [460, 195] width 16 height 16
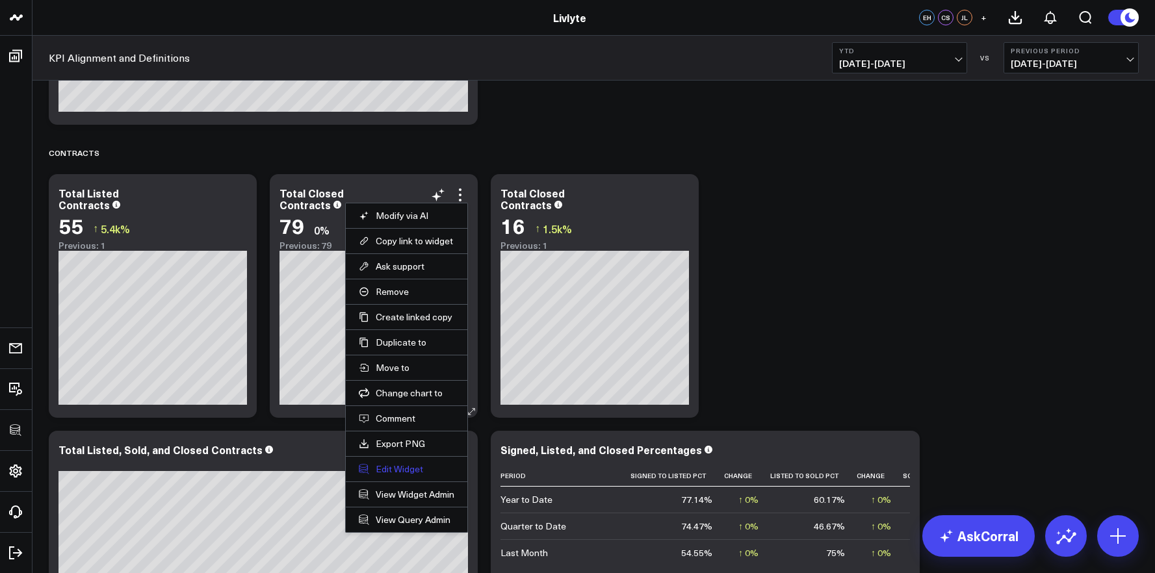
click at [391, 472] on button "Edit Widget" at bounding box center [407, 470] width 96 height 12
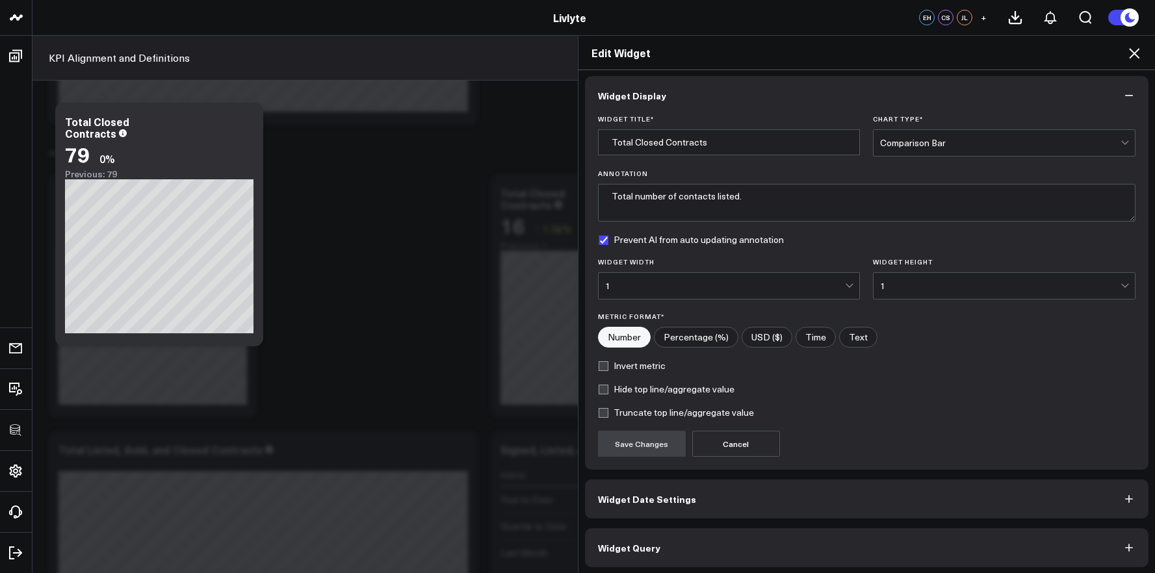
scroll to position [7, 0]
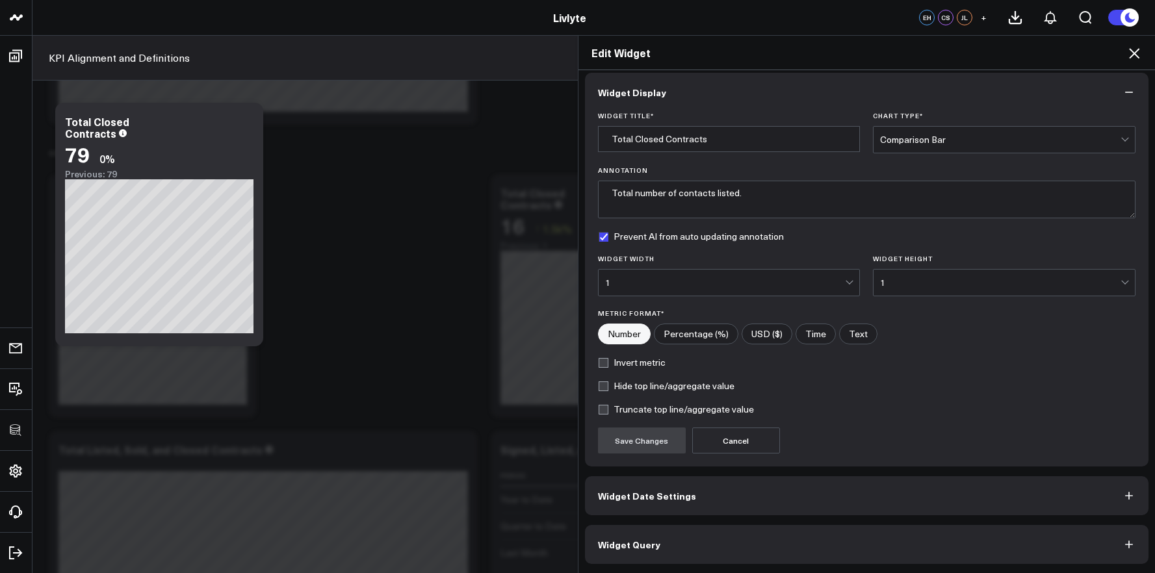
click at [811, 532] on button "Widget Query" at bounding box center [867, 544] width 564 height 39
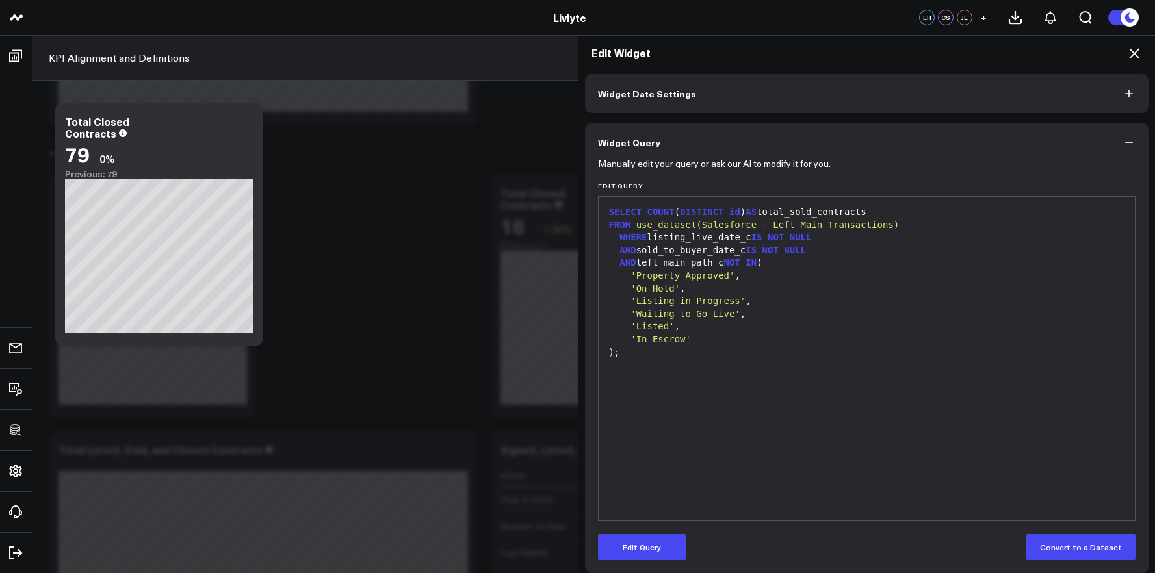
scroll to position [64, 0]
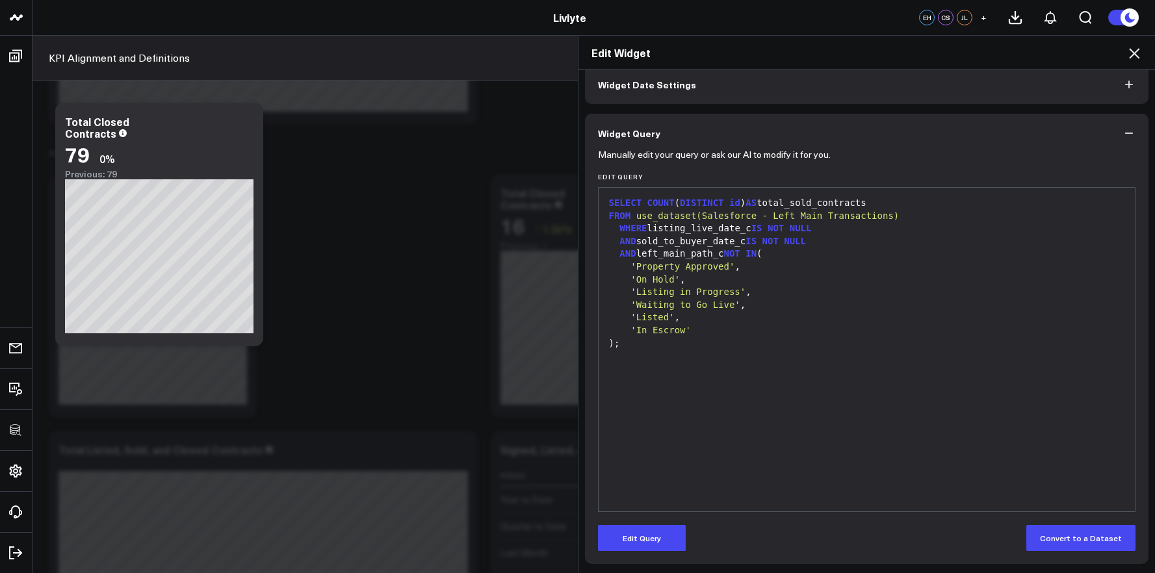
click at [654, 523] on form "Manually edit your query or ask our AI to modify it for you. Edit Query 99 1 2 …" at bounding box center [867, 352] width 538 height 399
click at [657, 539] on button "Edit Query" at bounding box center [642, 538] width 88 height 26
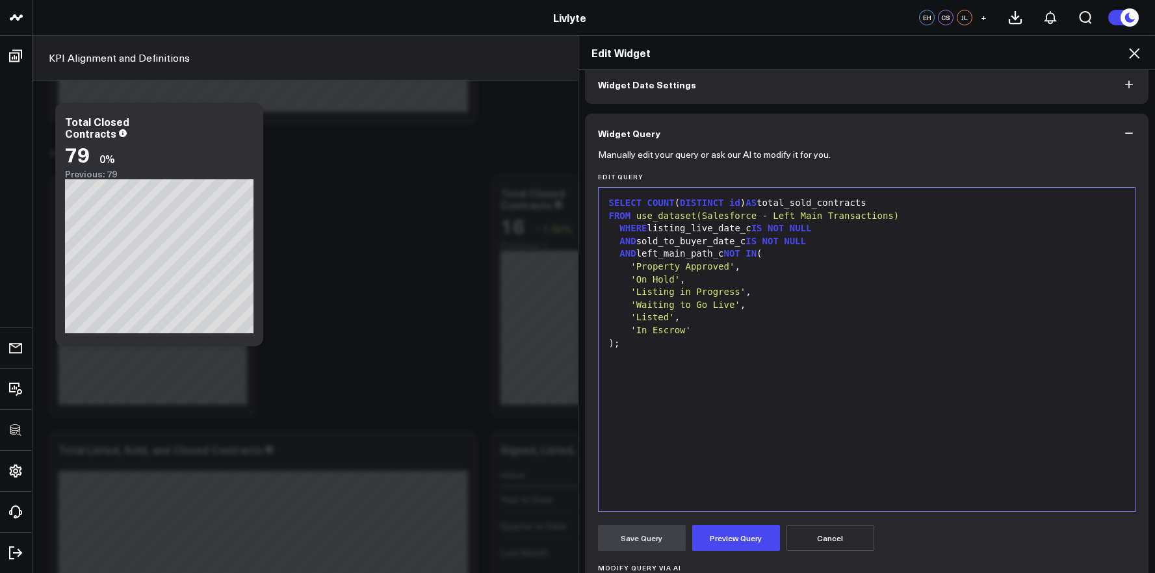
click at [649, 228] on div "WHERE listing_live_date_c IS NOT NULL" at bounding box center [867, 228] width 524 height 13
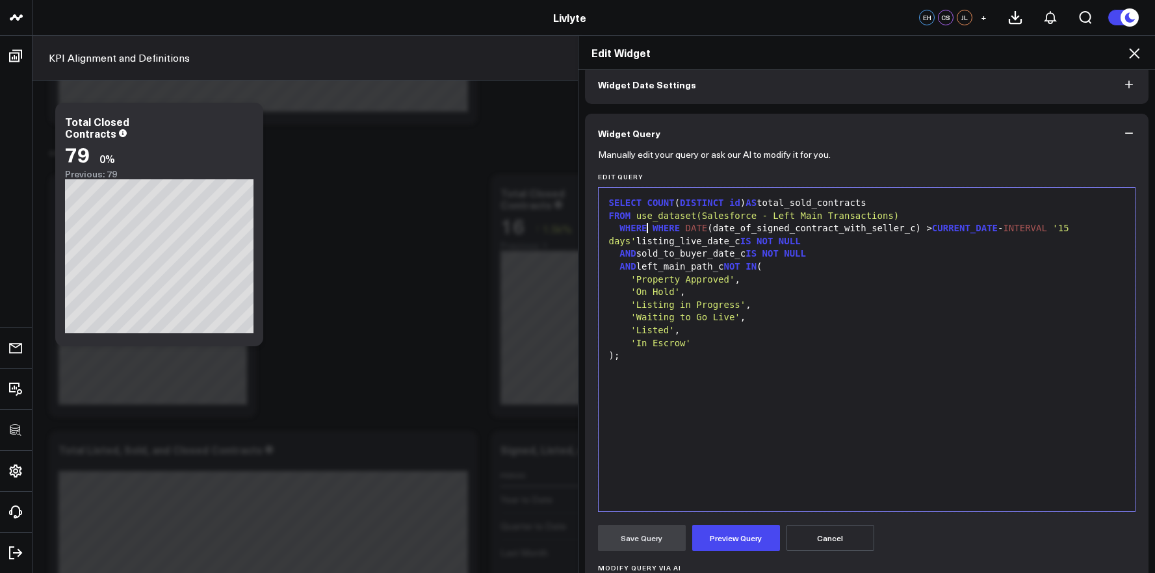
click at [643, 229] on div "WHERE WHERE DATE (date_of_signed_contract_with_seller_c) > CURRENT_DATE - INTER…" at bounding box center [867, 234] width 524 height 25
click at [632, 244] on div "WHERE DATE (date_of_signed_contract_with_seller_c) > CURRENT_DATE - INTERVAL '1…" at bounding box center [867, 234] width 524 height 25
click at [737, 543] on button "Preview Query" at bounding box center [736, 538] width 88 height 26
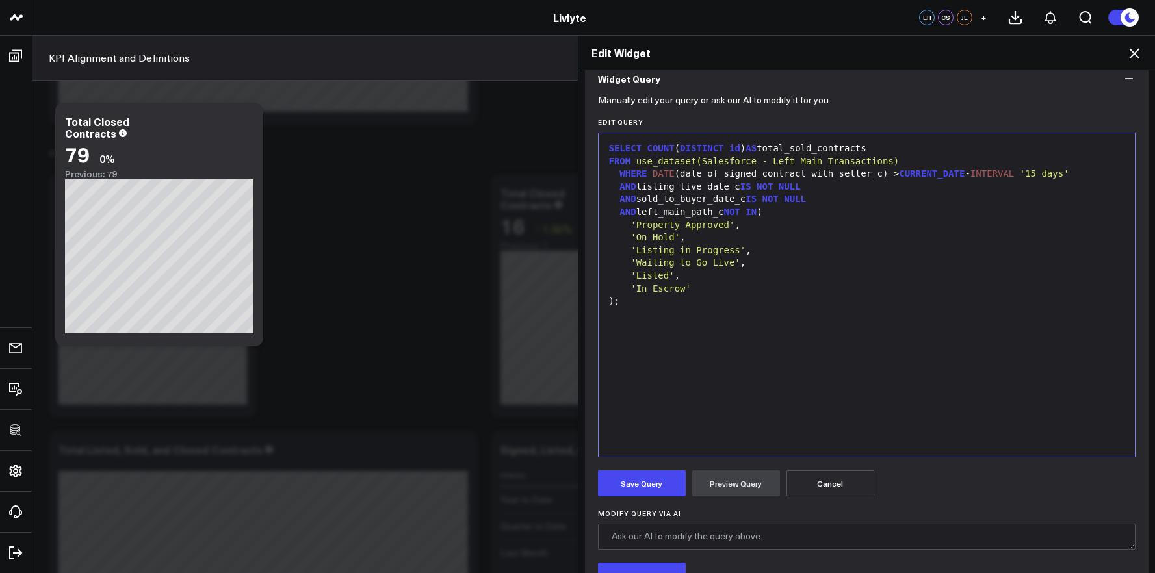
scroll to position [133, 0]
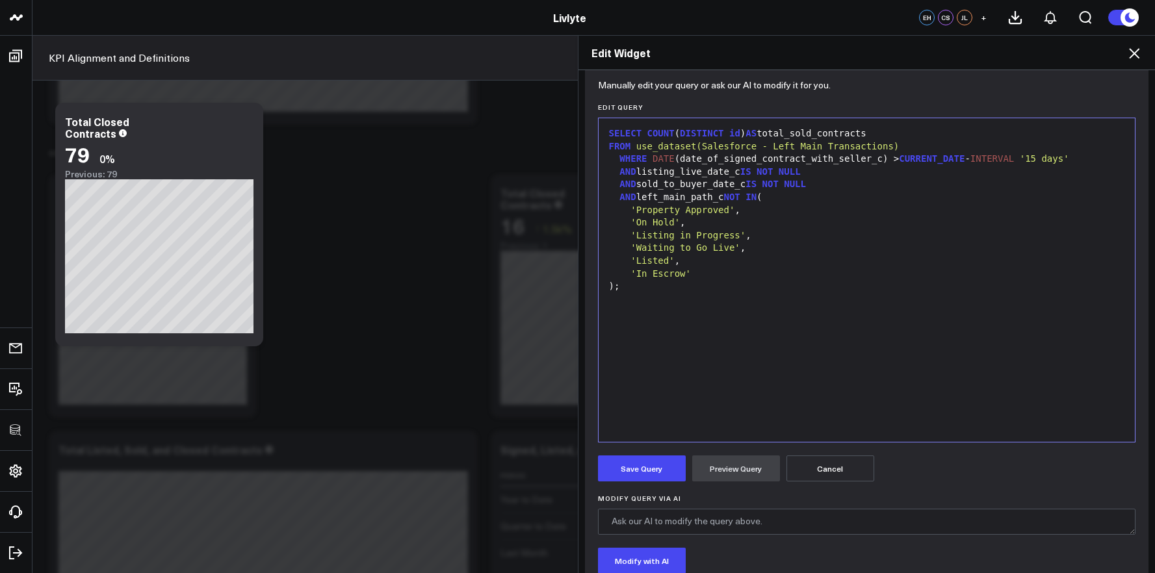
click at [661, 454] on form "Manually edit your query or ask our AI to modify it for you. Edit Query 99 1 2 …" at bounding box center [867, 390] width 538 height 614
click at [661, 458] on button "Save Query" at bounding box center [642, 469] width 88 height 26
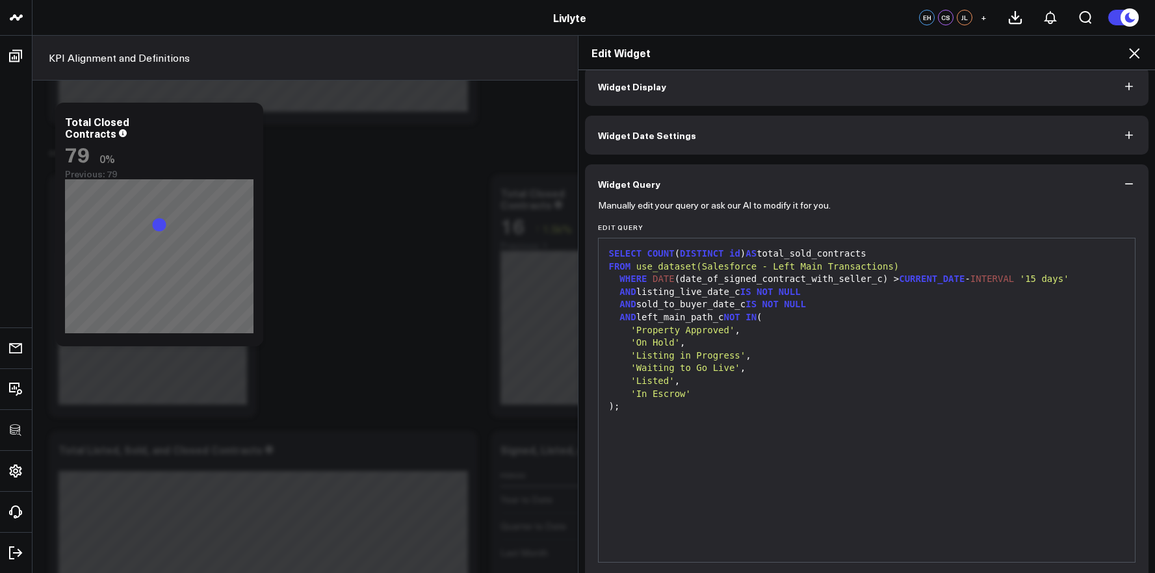
scroll to position [0, 0]
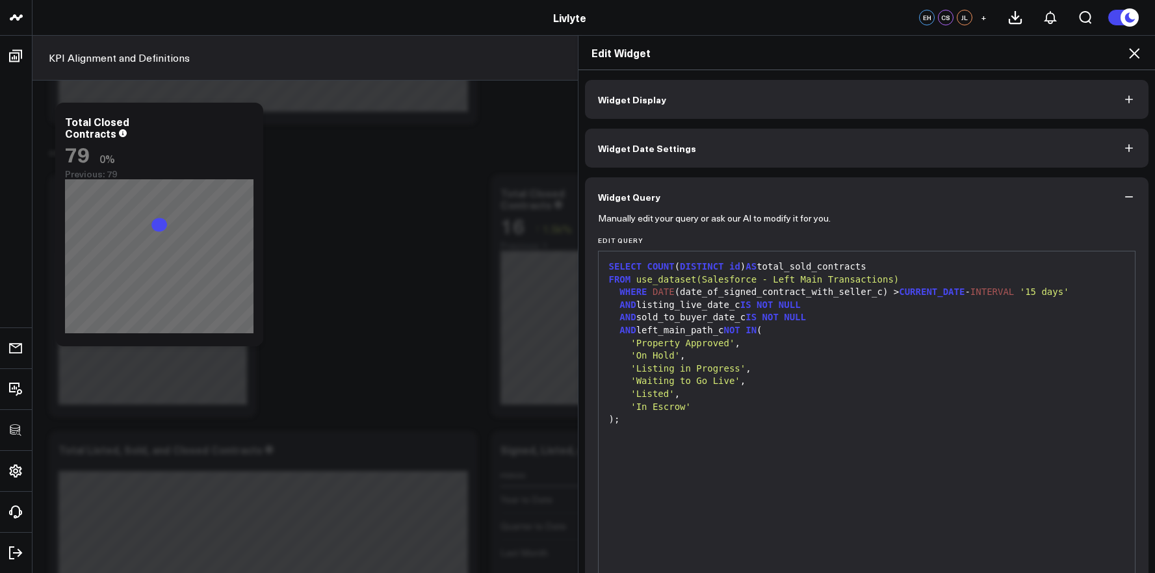
click at [696, 81] on button "Widget Display" at bounding box center [867, 99] width 564 height 39
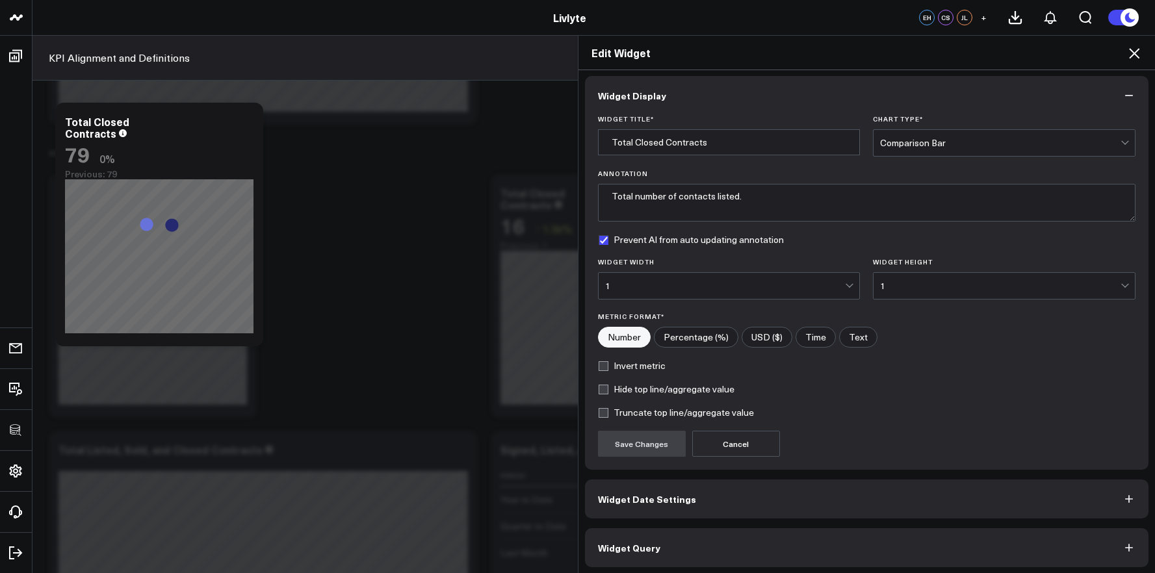
scroll to position [7, 0]
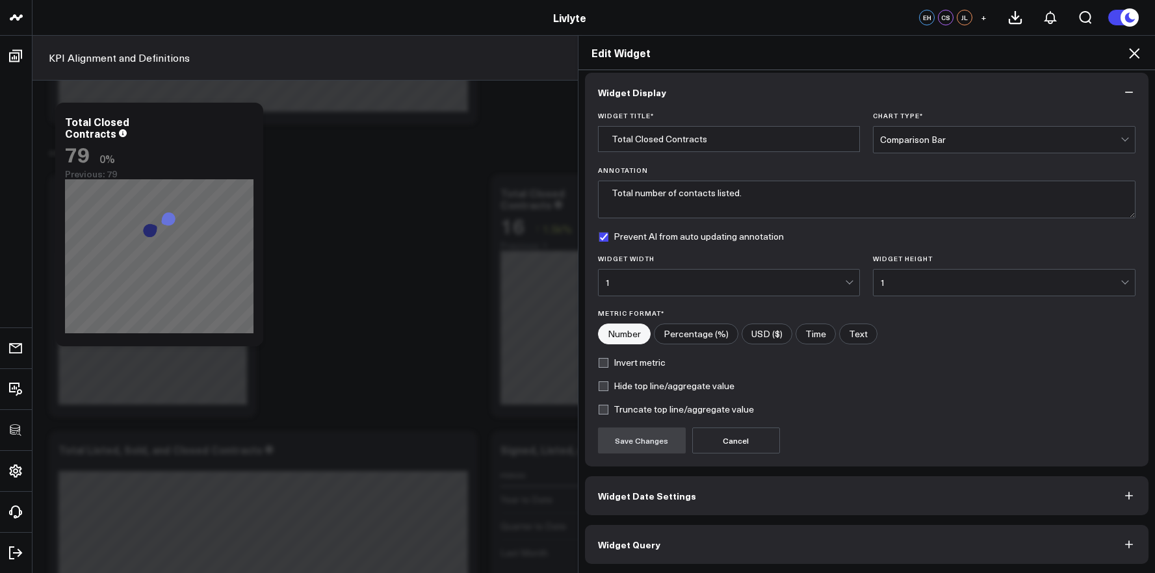
click at [855, 529] on button "Widget Query" at bounding box center [867, 544] width 564 height 39
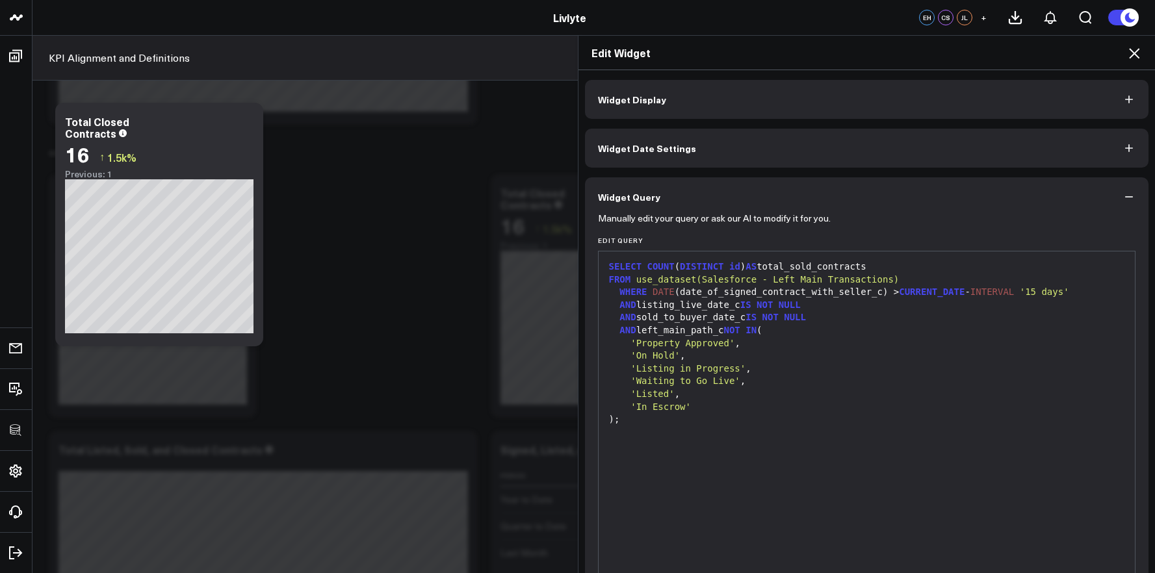
click at [733, 108] on button "Widget Display" at bounding box center [867, 99] width 564 height 39
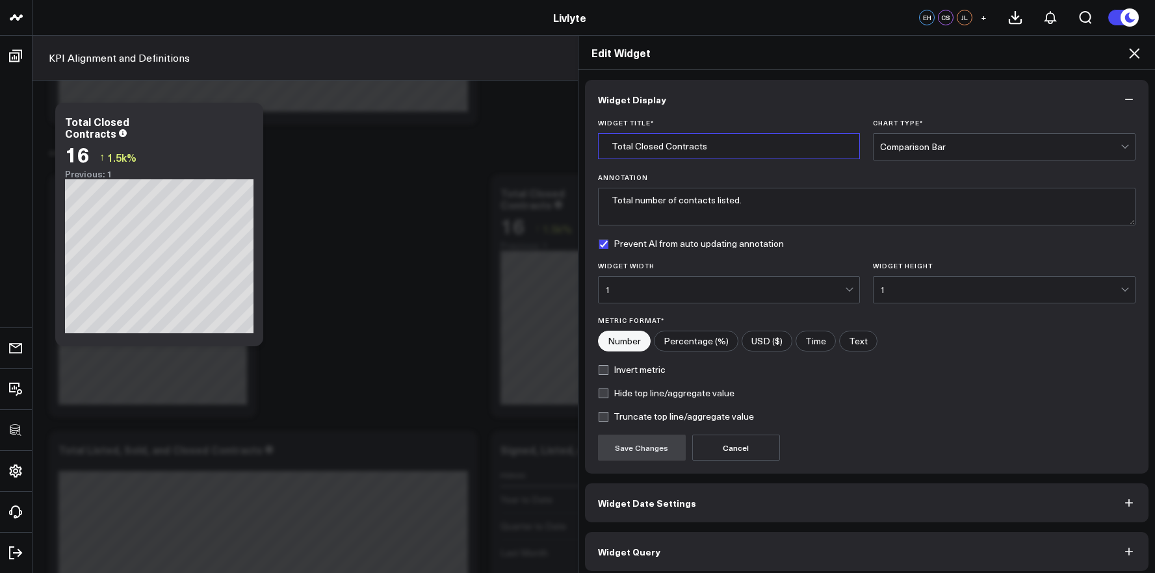
click at [647, 152] on input "Total Closed Contracts" at bounding box center [729, 146] width 263 height 26
type input "Total Sold Contracts"
click at [654, 456] on button "Save Changes" at bounding box center [642, 448] width 88 height 26
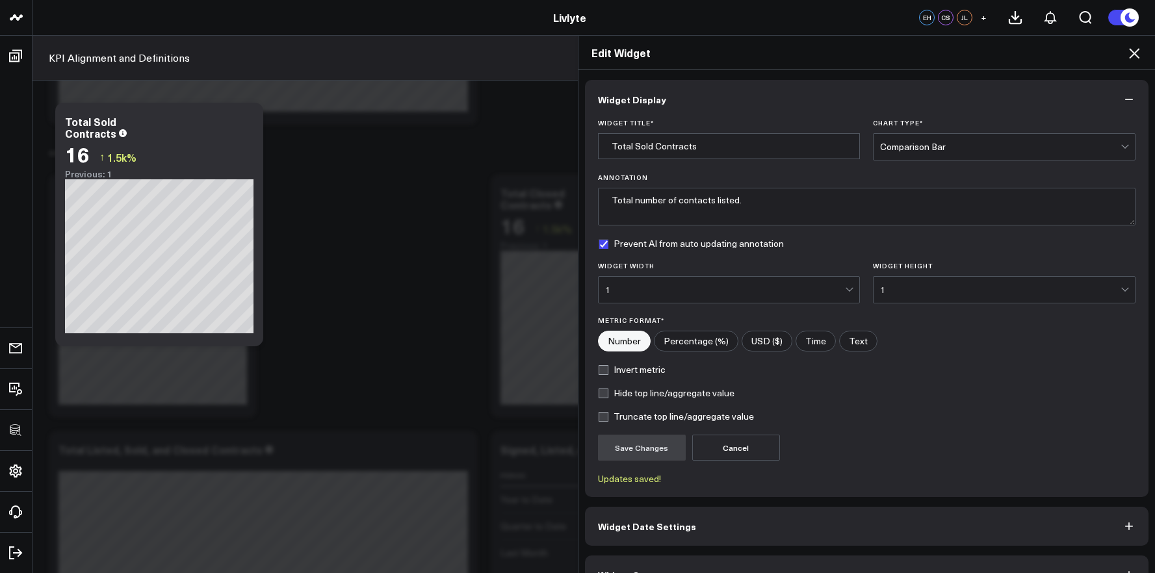
click at [1125, 52] on h2 "Edit Widget" at bounding box center [867, 53] width 551 height 14
click at [1135, 54] on icon at bounding box center [1135, 54] width 16 height 16
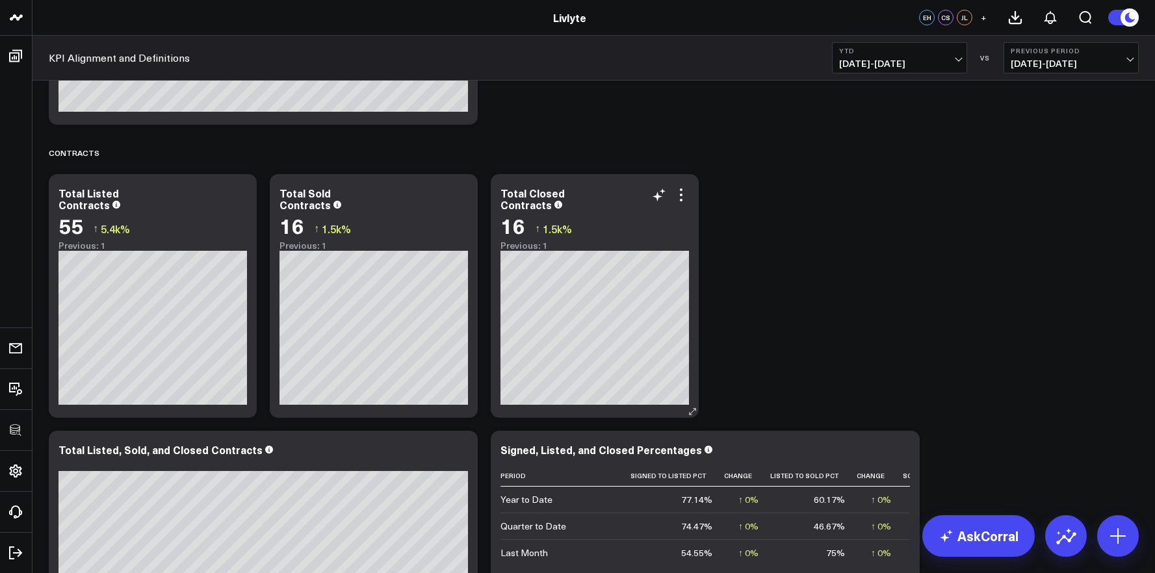
click at [686, 234] on div "16 ↑ 1.5k%" at bounding box center [595, 225] width 189 height 23
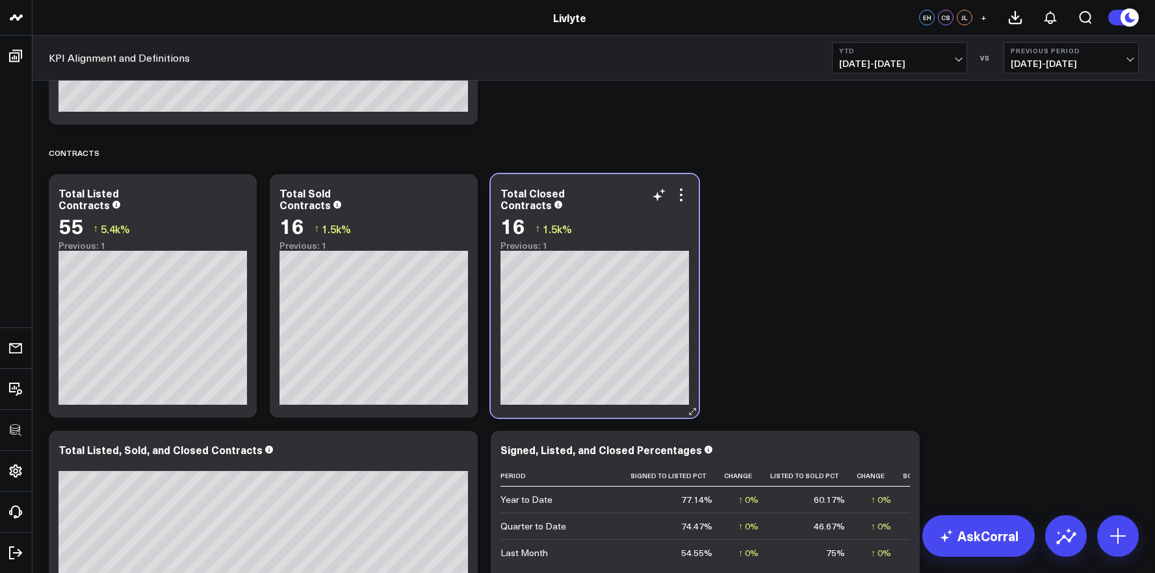
click at [686, 203] on div "Total Closed Contracts" at bounding box center [595, 198] width 189 height 23
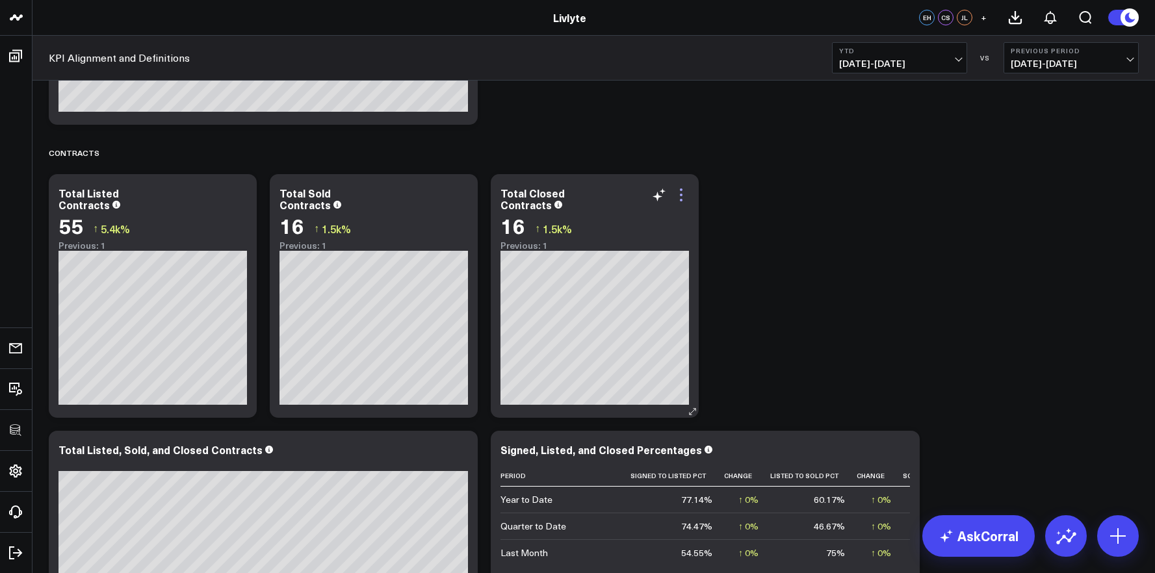
click at [685, 198] on icon at bounding box center [681, 195] width 16 height 16
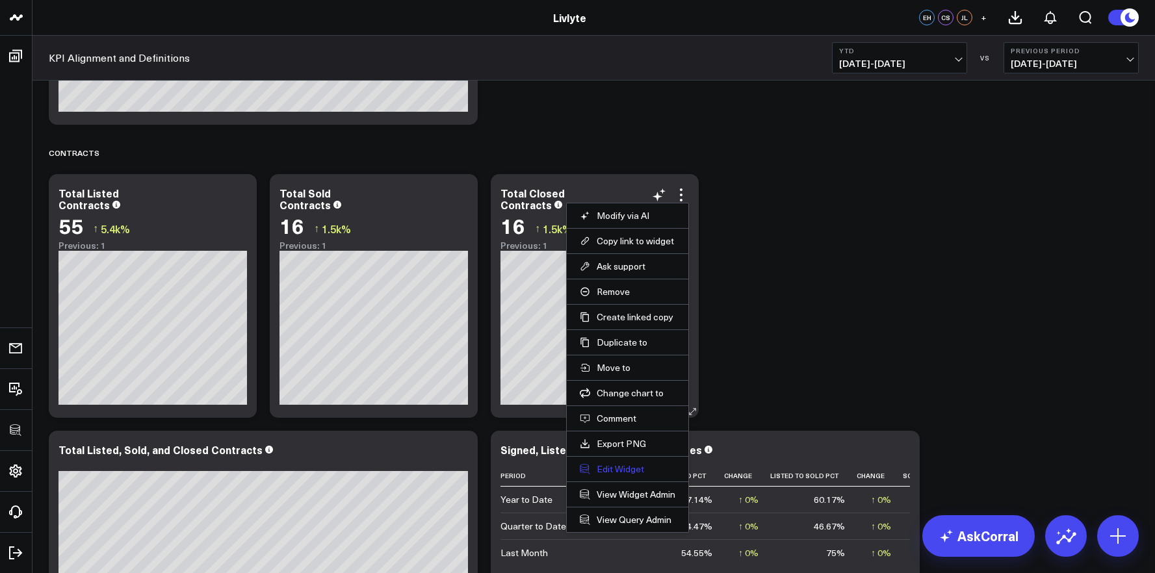
click at [615, 473] on button "Edit Widget" at bounding box center [628, 470] width 96 height 12
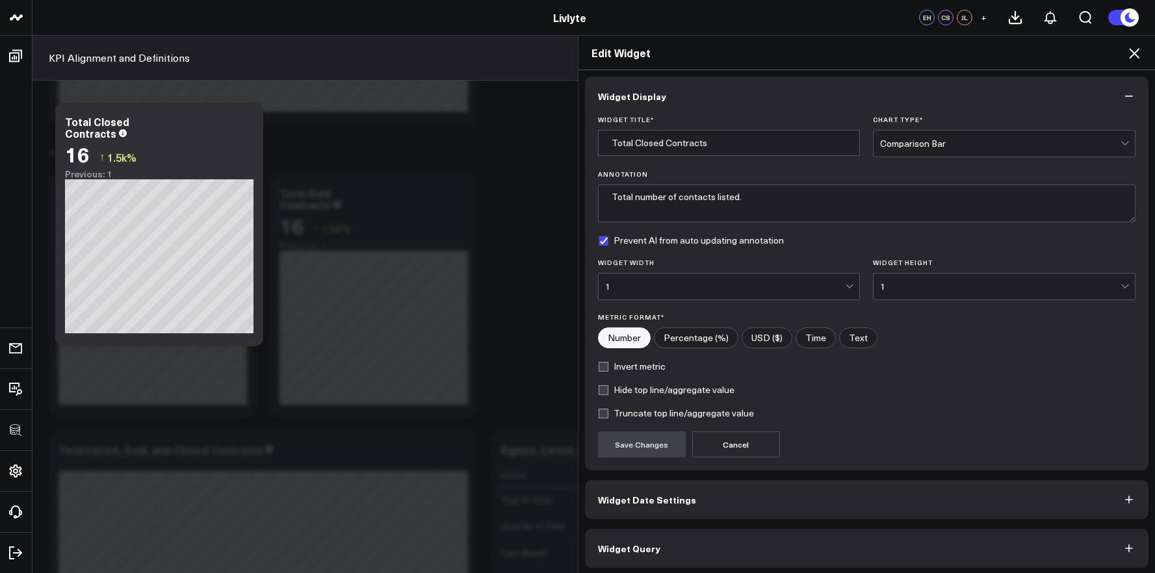
scroll to position [7, 0]
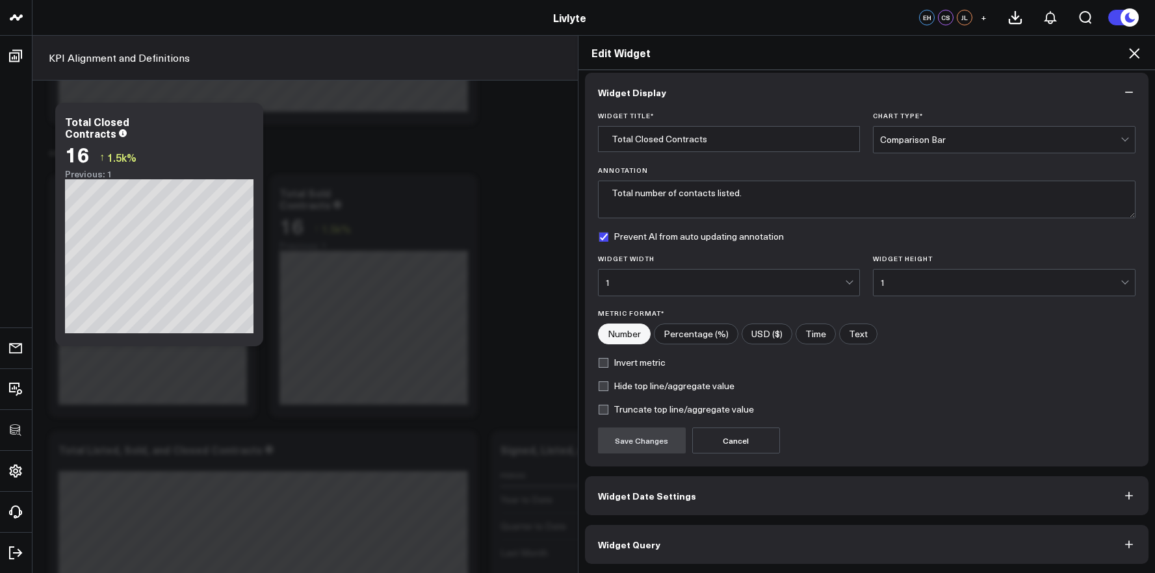
click at [749, 523] on div "Widget Display Widget Title * Total Closed Contracts Chart Type * Comparison Ba…" at bounding box center [867, 318] width 564 height 491
click at [752, 534] on button "Widget Query" at bounding box center [867, 544] width 564 height 39
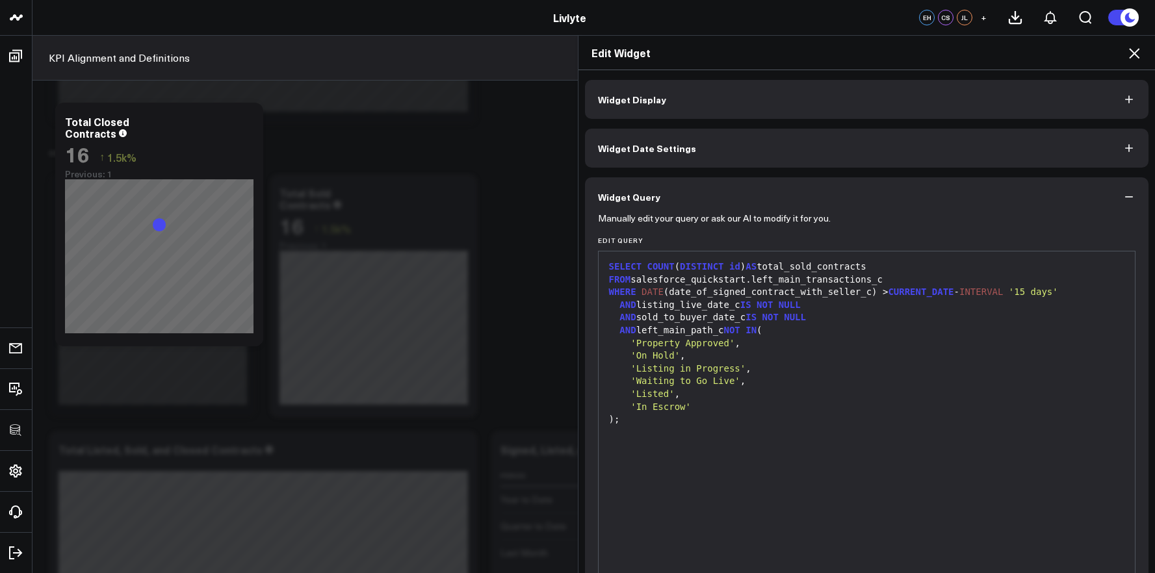
click at [778, 348] on div "'Property Approved' ," at bounding box center [867, 343] width 524 height 13
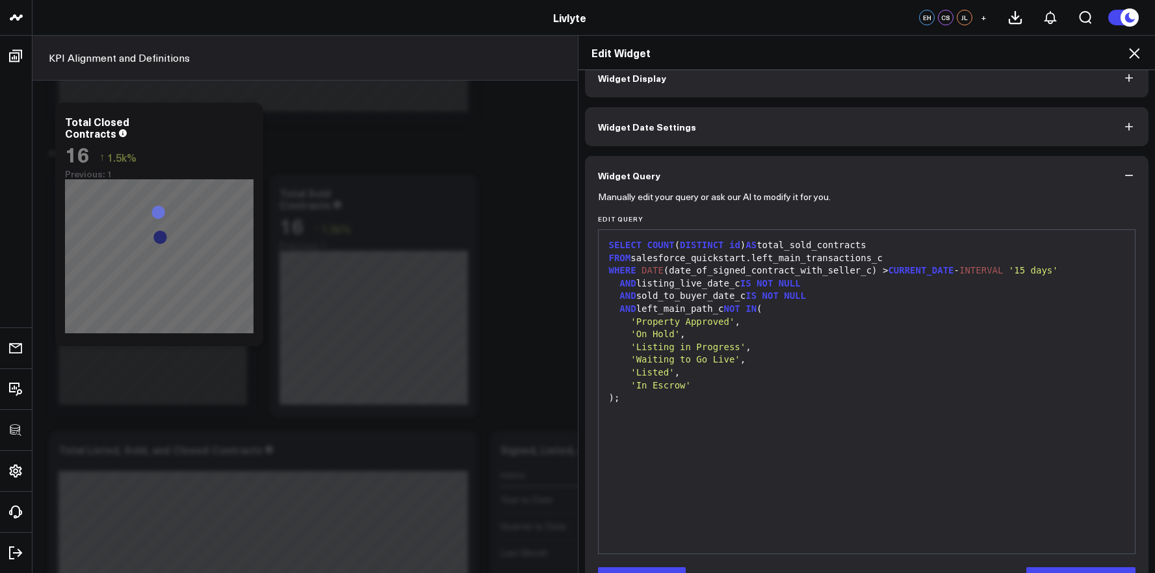
scroll to position [64, 0]
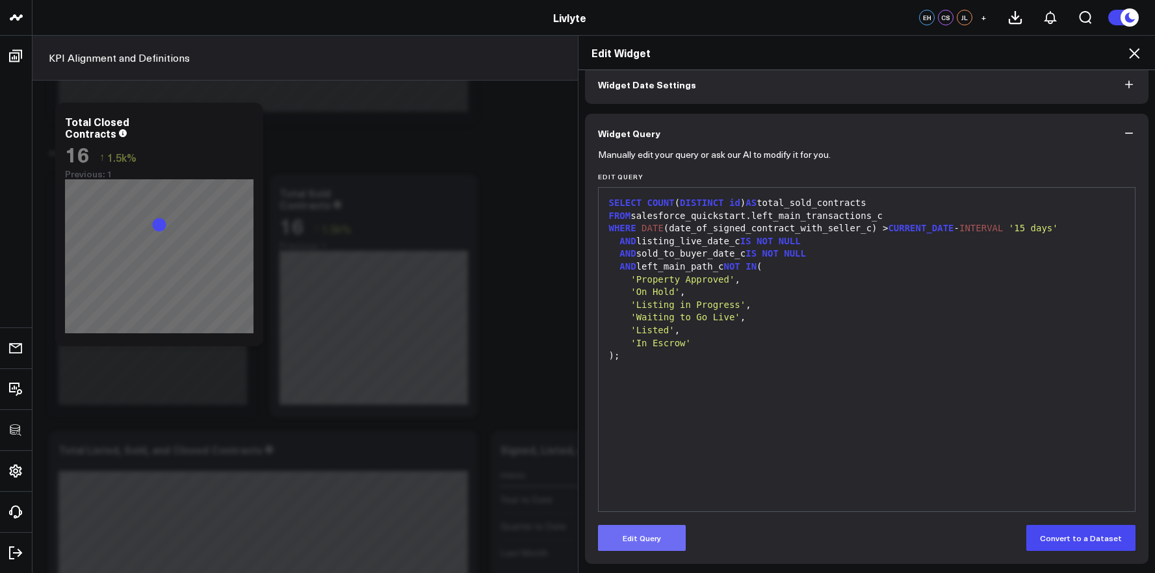
click at [634, 547] on button "Edit Query" at bounding box center [642, 538] width 88 height 26
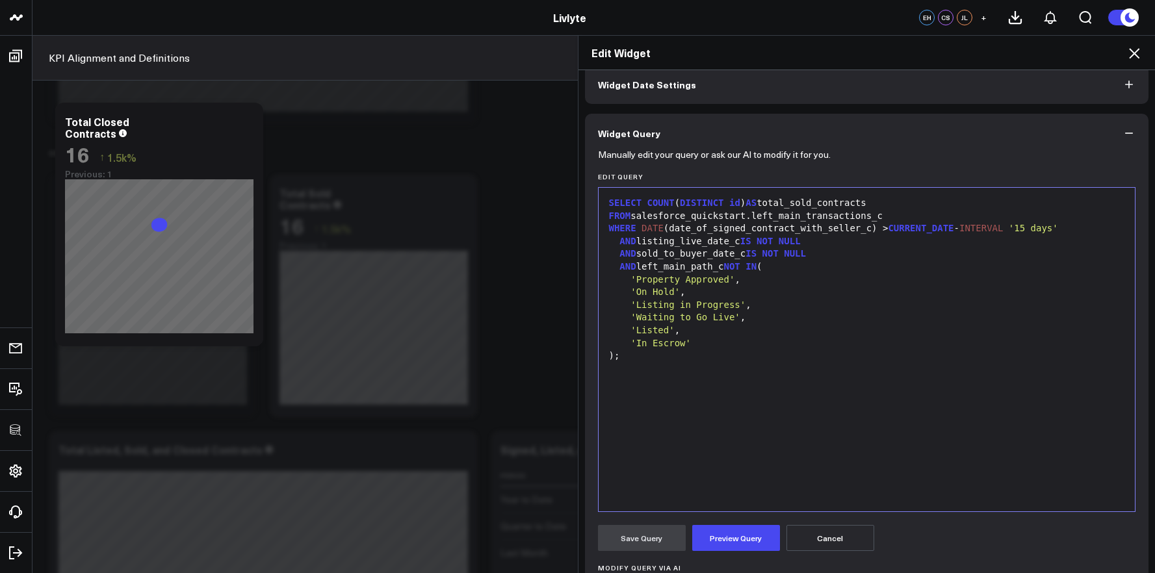
click at [696, 434] on div "SELECT COUNT ( DISTINCT id ) AS total_sold_contracts FROM salesforce_quickstart…" at bounding box center [867, 349] width 524 height 311
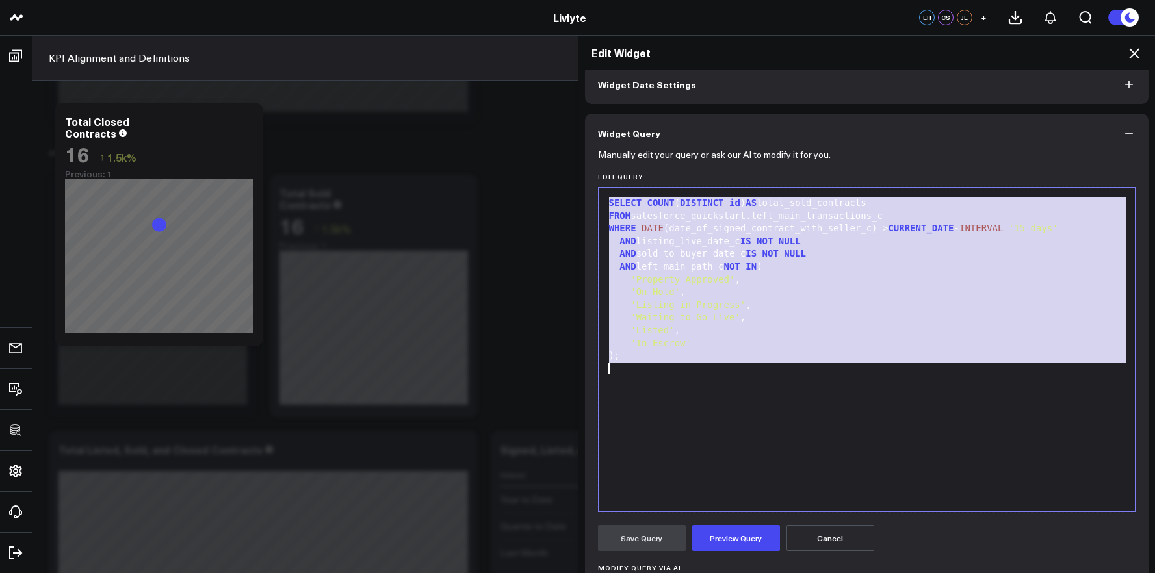
copy div "SELECT COUNT ( DISTINCT id ) AS total_sold_contracts FROM salesforce_quickstart…"
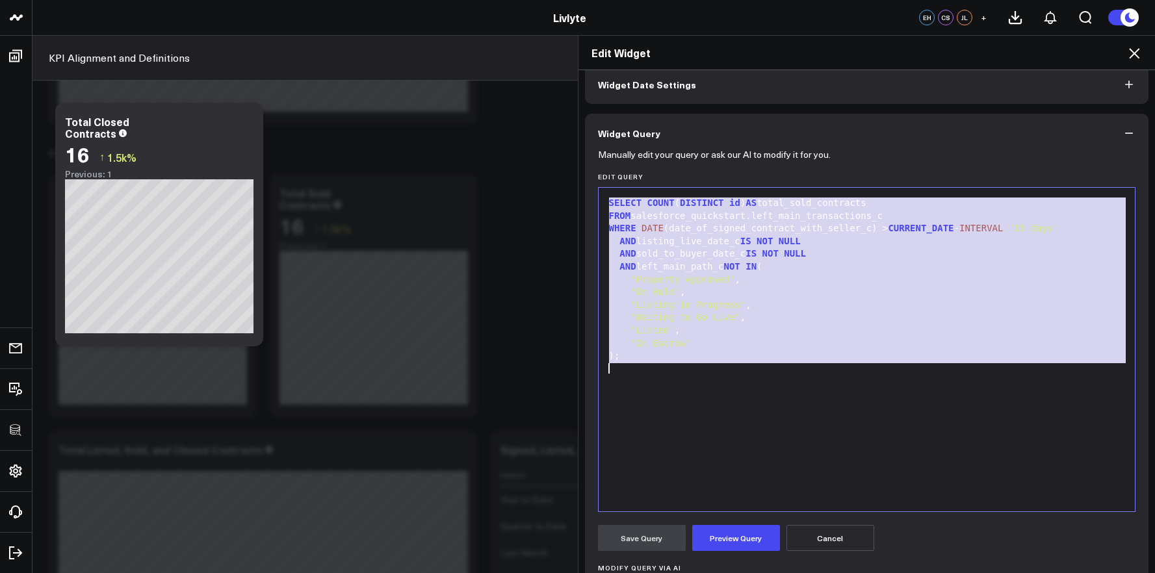
click at [835, 304] on div "'Listing in Progress' ," at bounding box center [867, 305] width 524 height 13
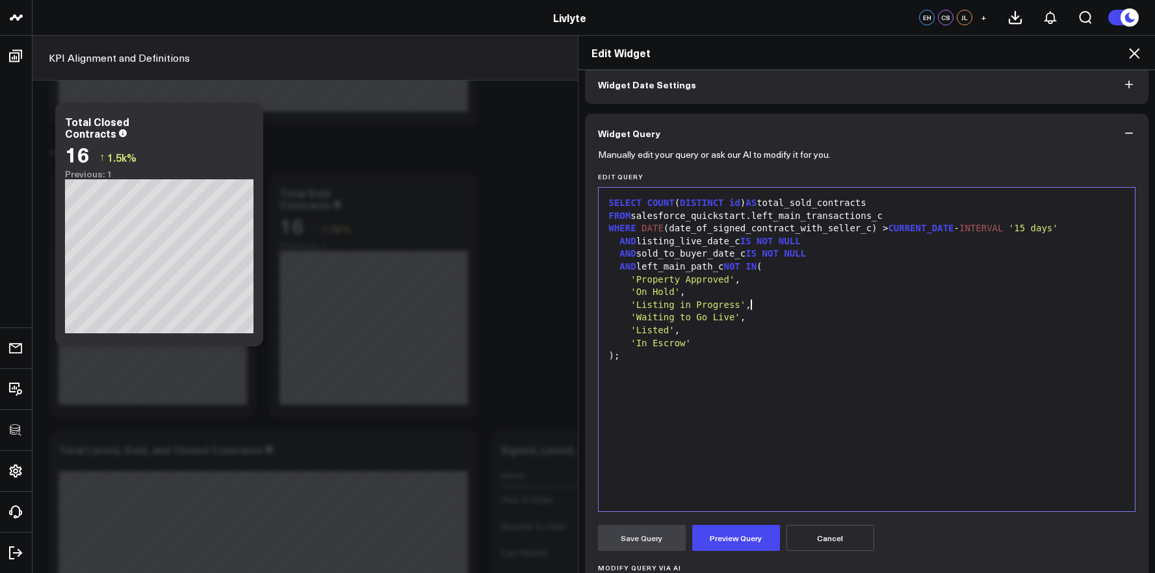
click at [732, 423] on div "SELECT COUNT ( DISTINCT id ) AS total_sold_contracts FROM salesforce_quickstart…" at bounding box center [867, 349] width 524 height 311
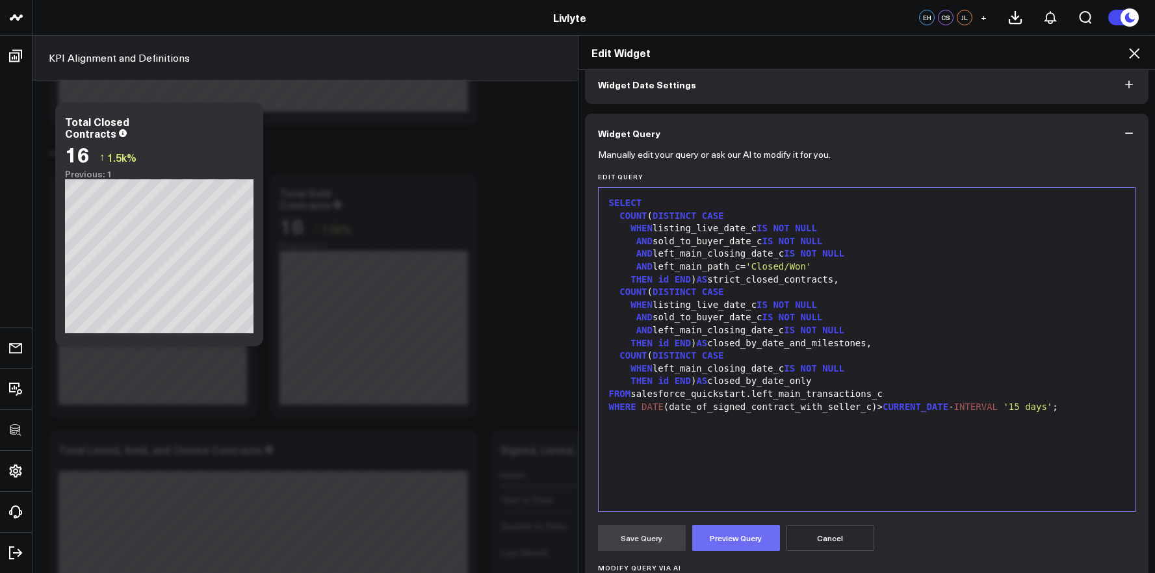
click at [713, 535] on button "Preview Query" at bounding box center [736, 538] width 88 height 26
click at [631, 543] on button "Save Query" at bounding box center [642, 538] width 88 height 26
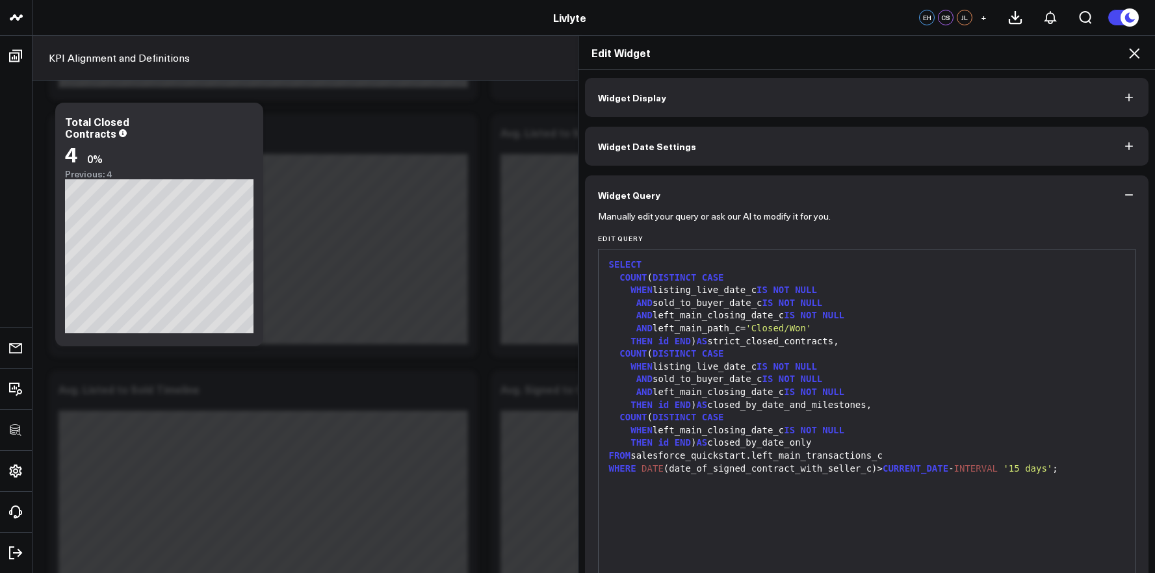
scroll to position [0, 0]
click at [752, 87] on button "Widget Display" at bounding box center [867, 99] width 564 height 39
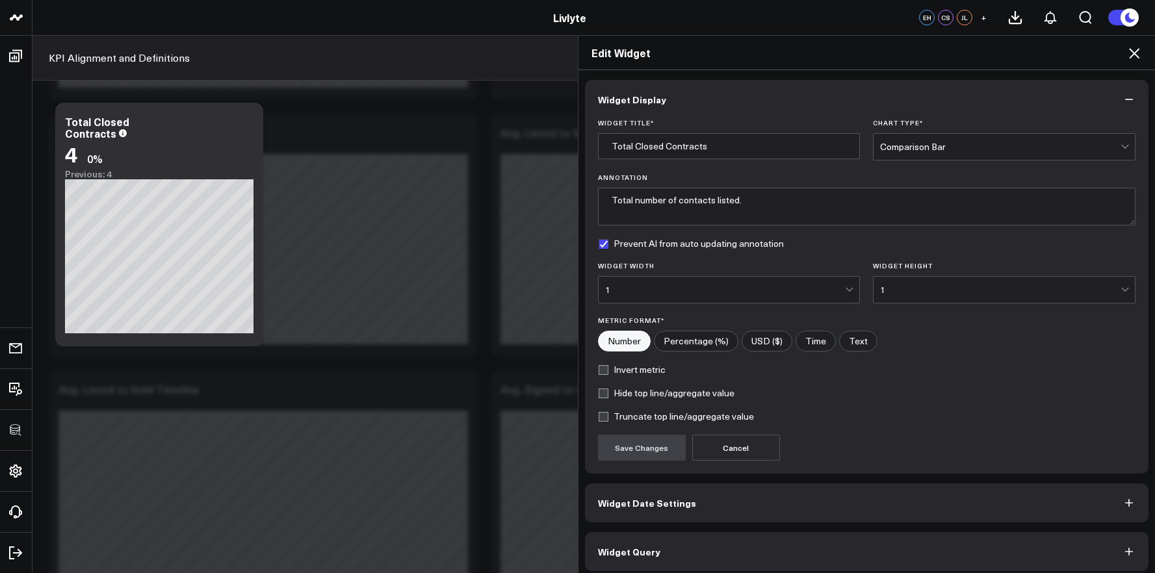
click at [917, 146] on div "Comparison Bar" at bounding box center [1000, 147] width 241 height 10
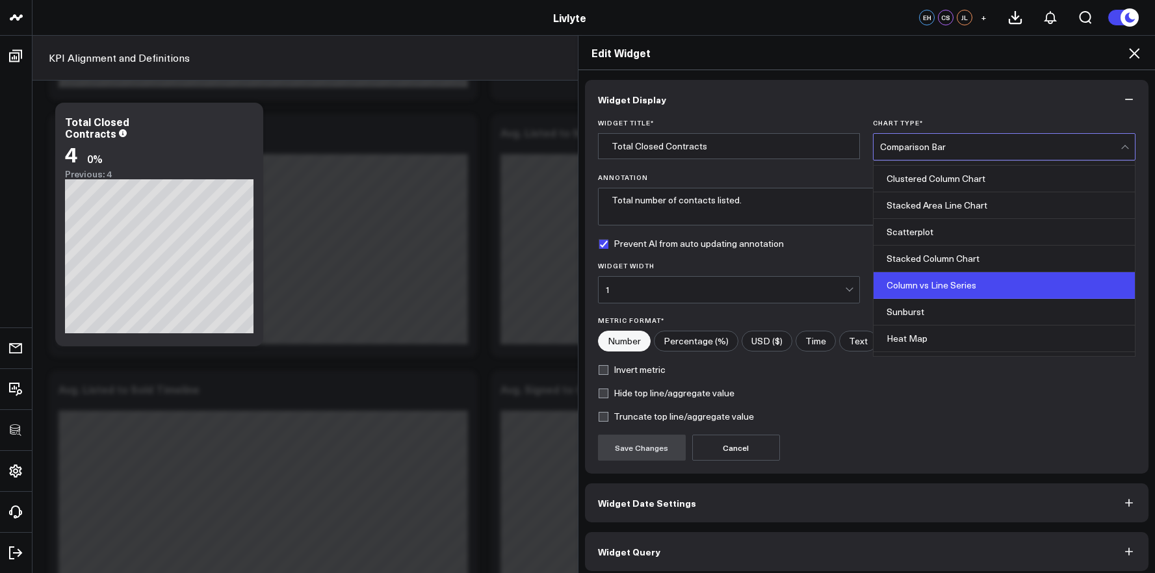
scroll to position [524, 0]
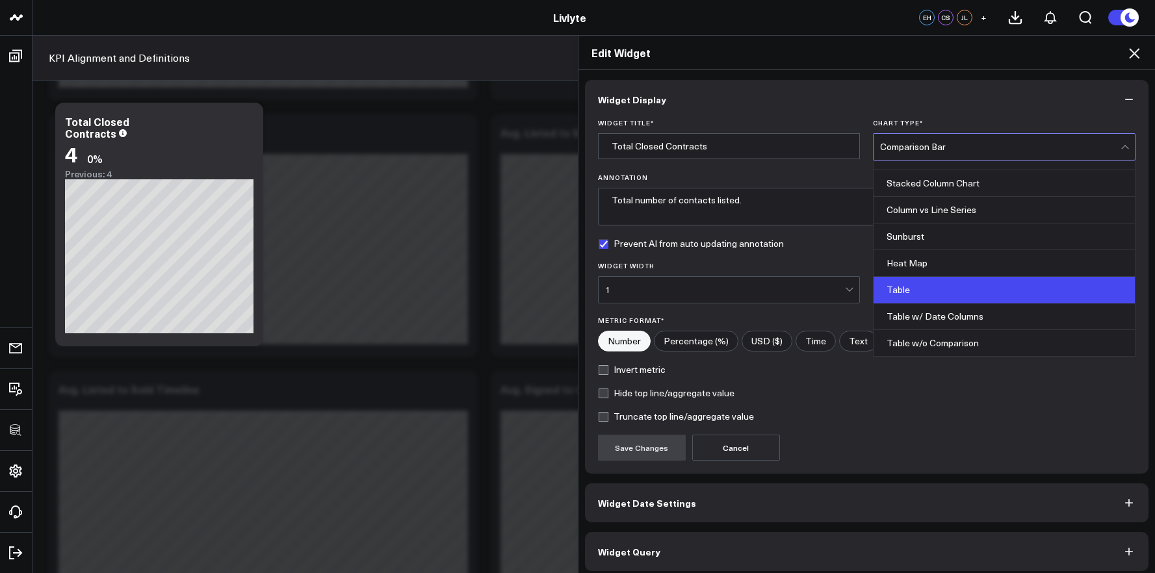
click at [919, 294] on div "Table" at bounding box center [1004, 290] width 261 height 27
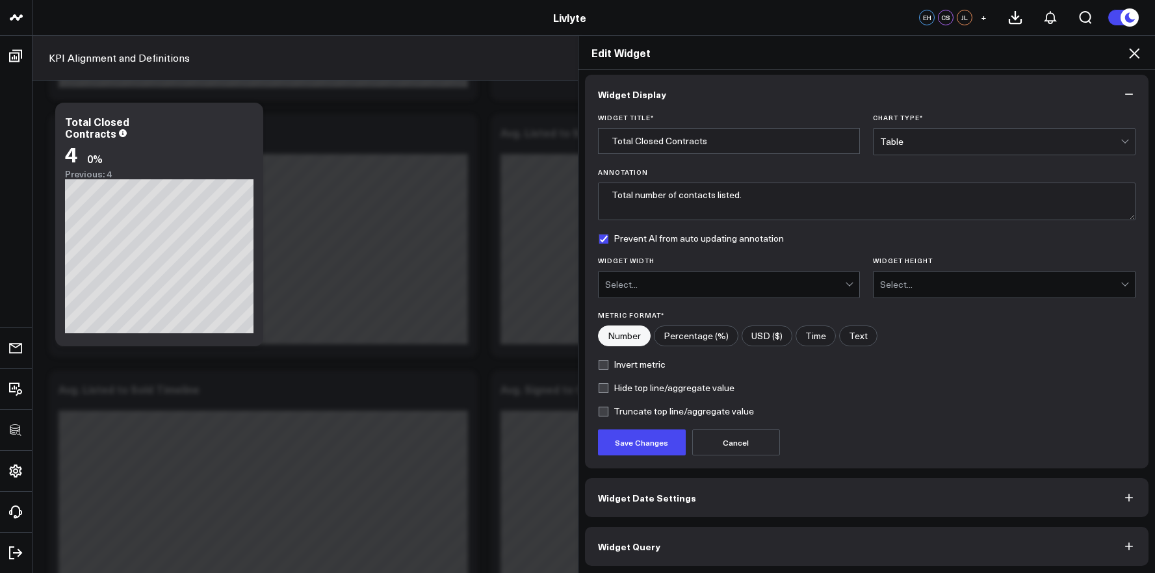
scroll to position [7, 0]
click at [655, 438] on button "Save Changes" at bounding box center [642, 441] width 88 height 26
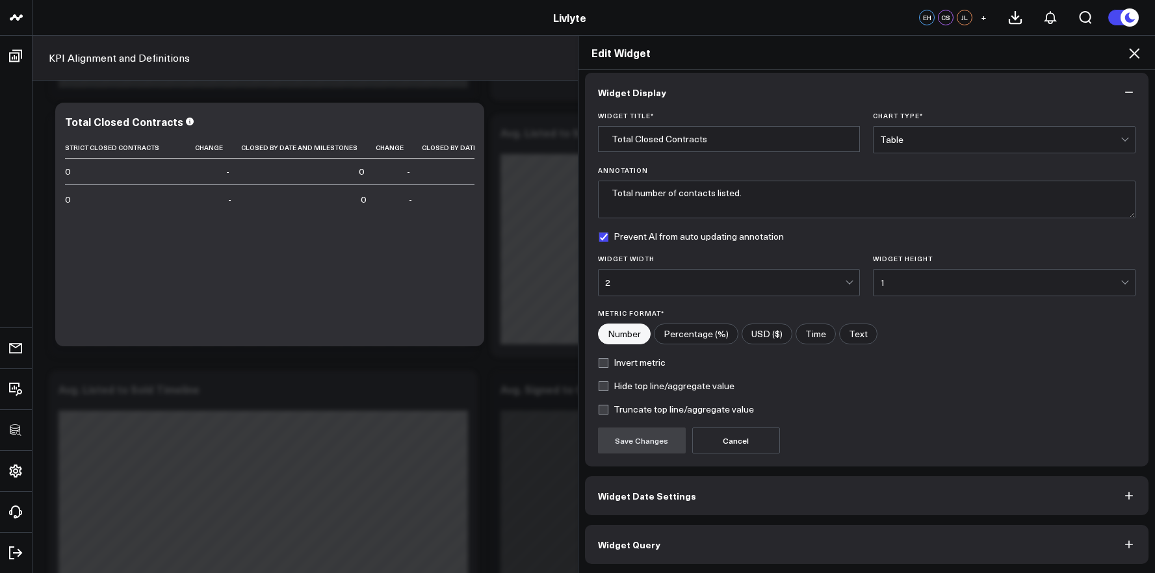
drag, startPoint x: 270, startPoint y: 333, endPoint x: 316, endPoint y: 330, distance: 46.3
click at [316, 330] on div "Edit Widget Widget Display Widget Title * Total Closed Contracts Chart Type * T…" at bounding box center [577, 304] width 1155 height 538
drag, startPoint x: 316, startPoint y: 330, endPoint x: 361, endPoint y: 330, distance: 44.9
click at [361, 328] on div "Edit Widget Widget Display Widget Title * Total Closed Contracts Chart Type * T…" at bounding box center [577, 304] width 1155 height 538
drag, startPoint x: 367, startPoint y: 332, endPoint x: 400, endPoint y: 330, distance: 33.3
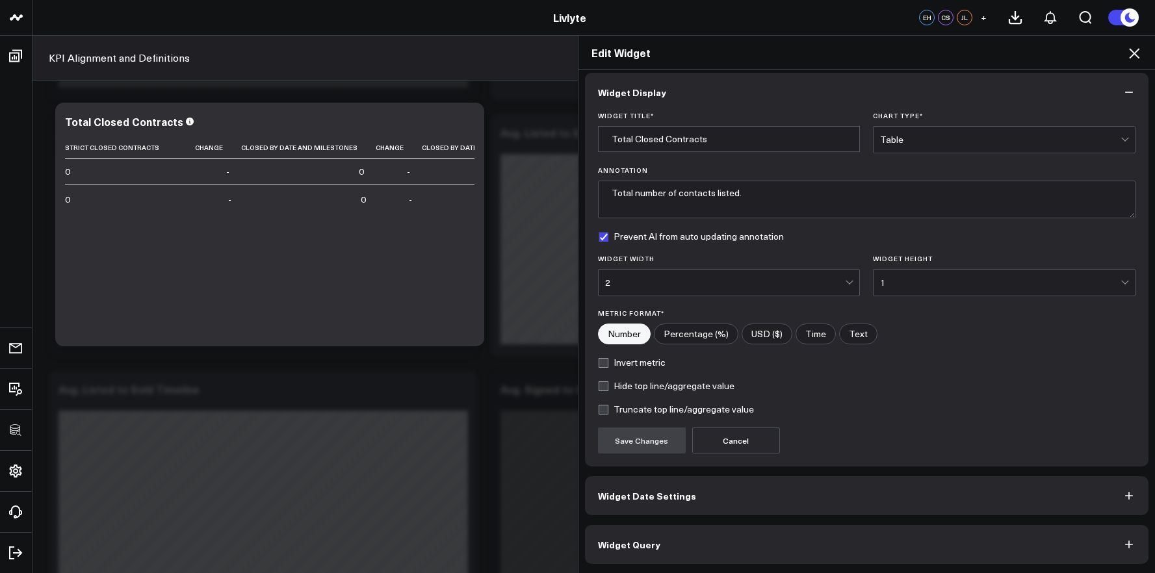
click at [400, 330] on div "Edit Widget Widget Display Widget Title * Total Closed Contracts Chart Type * T…" at bounding box center [577, 304] width 1155 height 538
drag, startPoint x: 399, startPoint y: 331, endPoint x: 443, endPoint y: 329, distance: 44.9
click at [443, 329] on div "Edit Widget Widget Display Widget Title * Total Closed Contracts Chart Type * T…" at bounding box center [577, 304] width 1155 height 538
click at [869, 534] on button "Widget Query" at bounding box center [867, 544] width 564 height 39
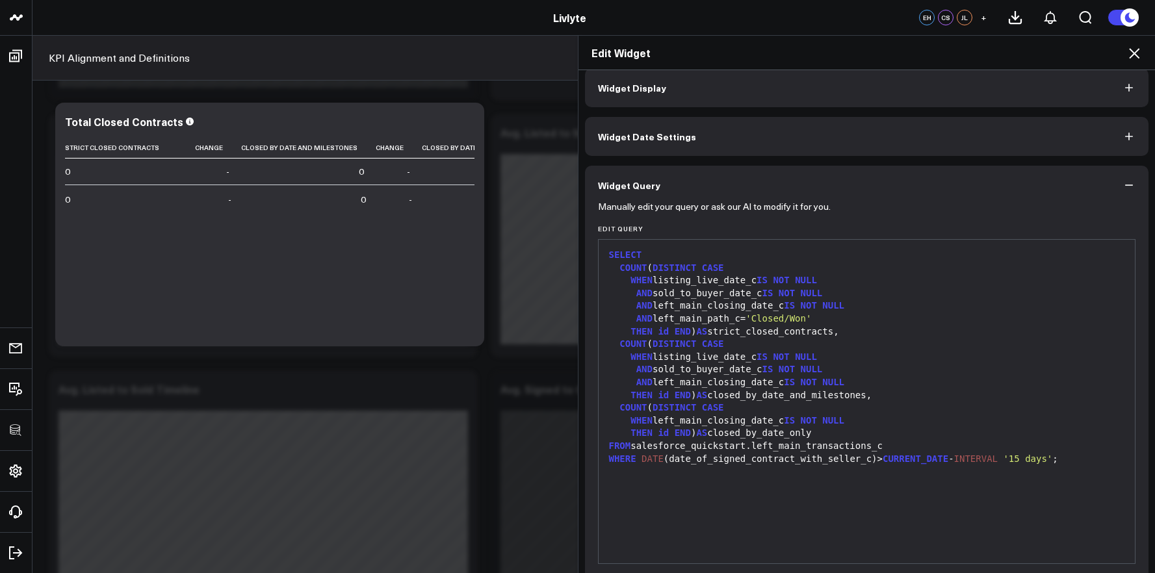
scroll to position [14, 0]
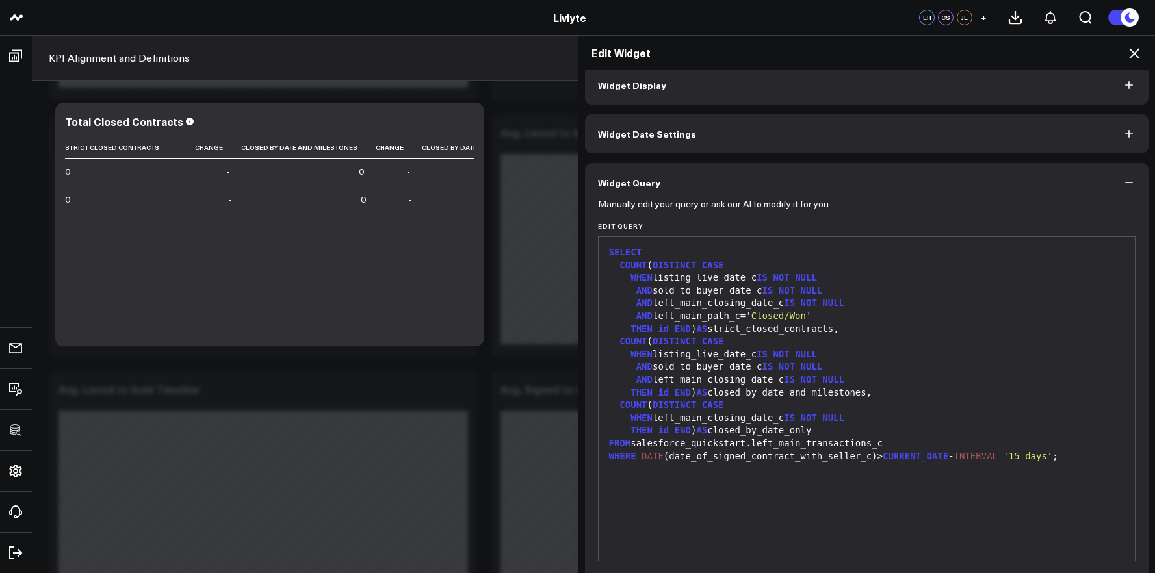
click at [753, 393] on div "THEN id END ) AS closed_by_date_and_milestones," at bounding box center [867, 393] width 524 height 13
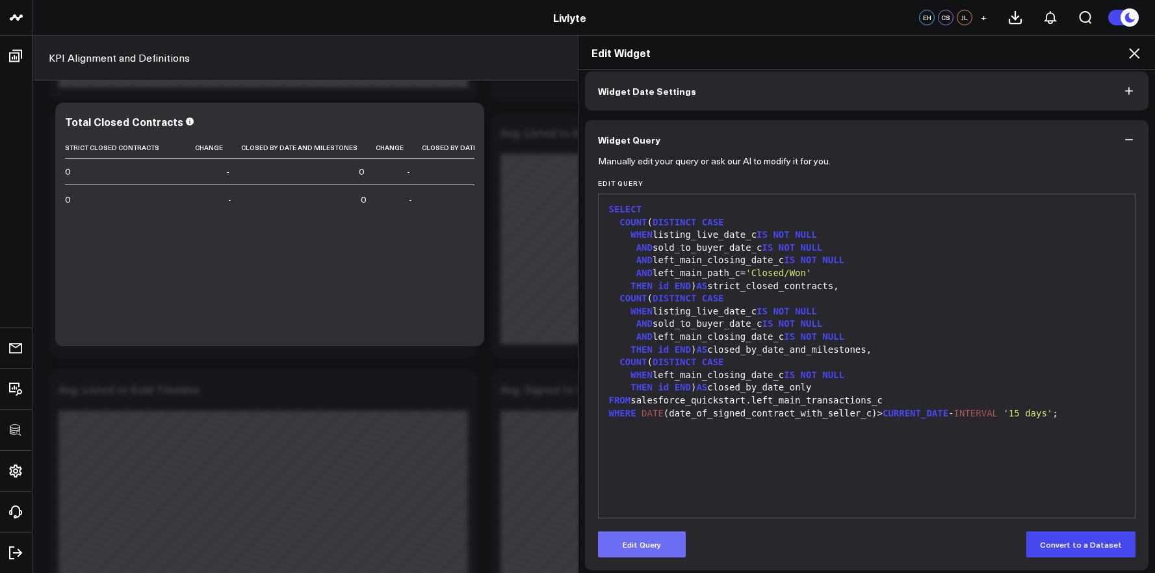
scroll to position [64, 0]
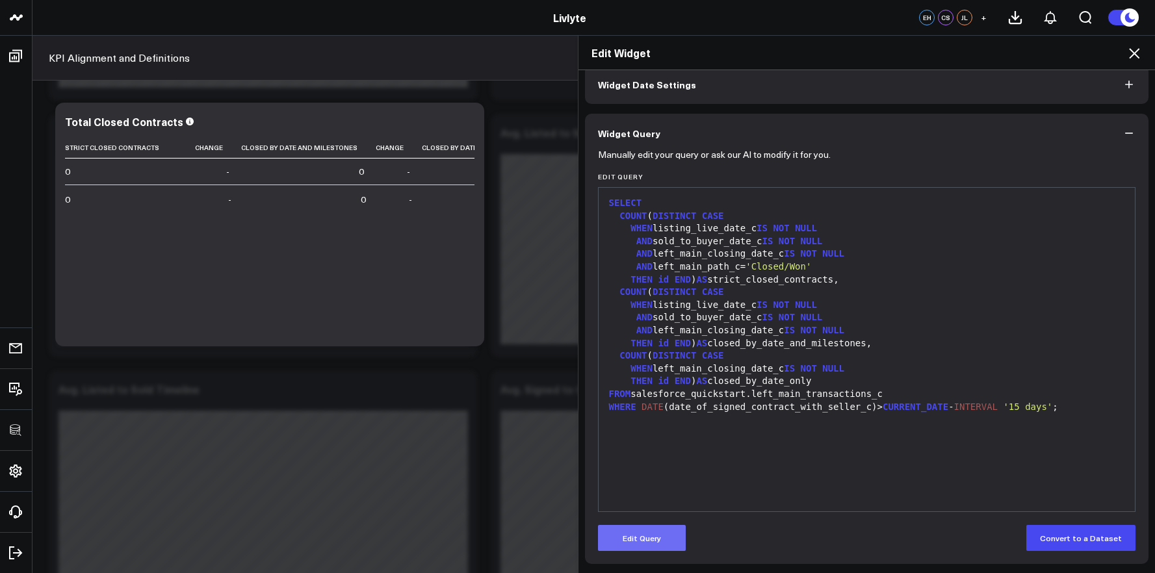
click at [614, 547] on button "Edit Query" at bounding box center [642, 538] width 88 height 26
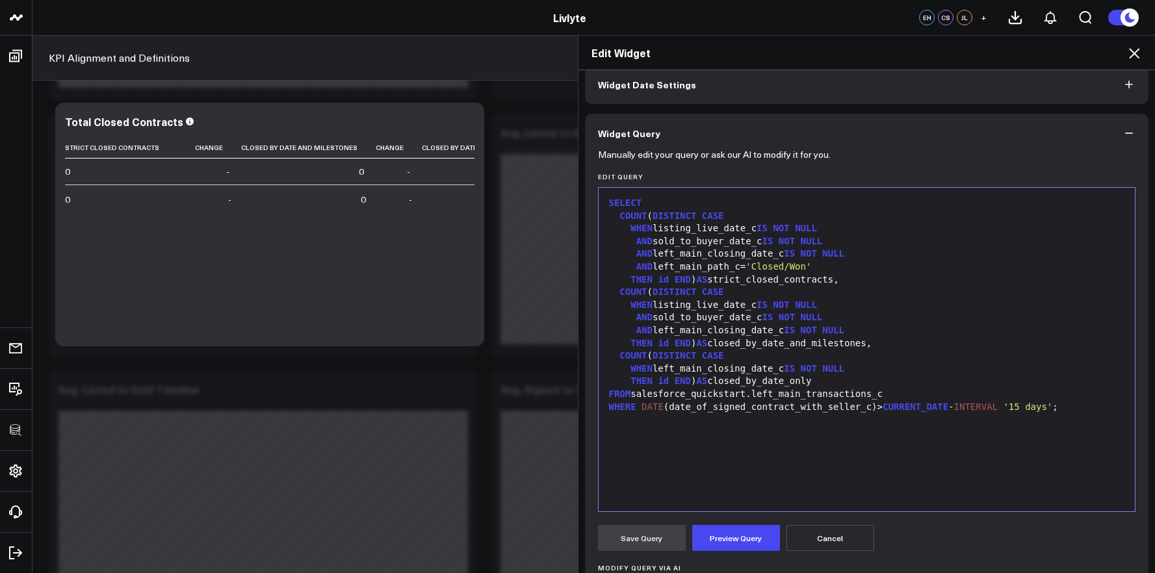
click at [709, 460] on div "SELECT COUNT ( DISTINCT CASE WHEN listing_live_date_c IS NOT NULL AND sold_to_b…" at bounding box center [867, 349] width 524 height 311
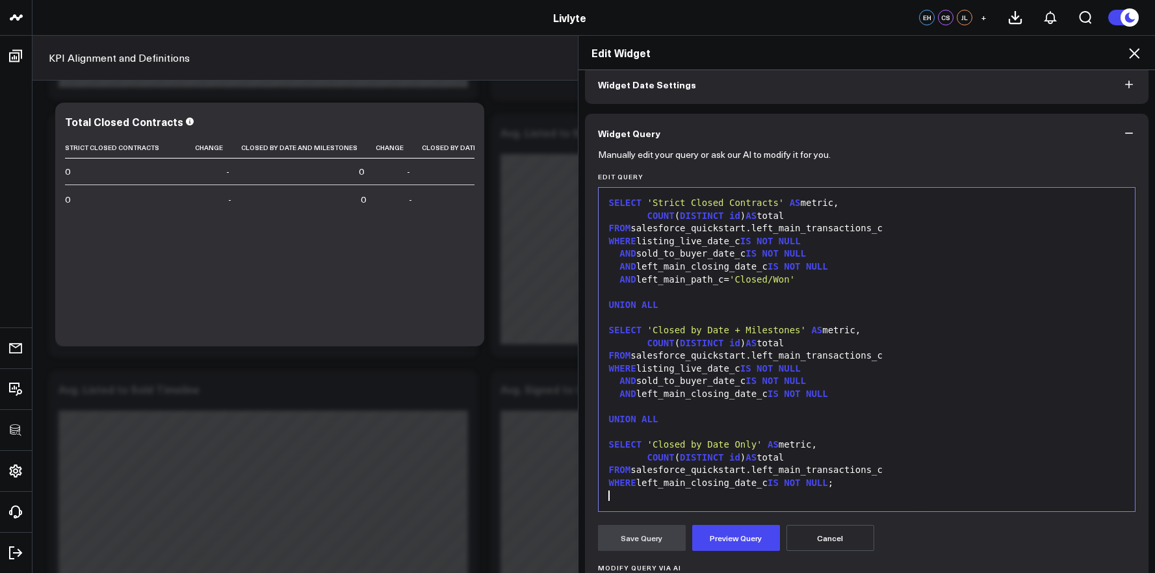
click at [692, 432] on div at bounding box center [867, 432] width 524 height 13
click at [724, 538] on button "Preview Query" at bounding box center [736, 538] width 88 height 26
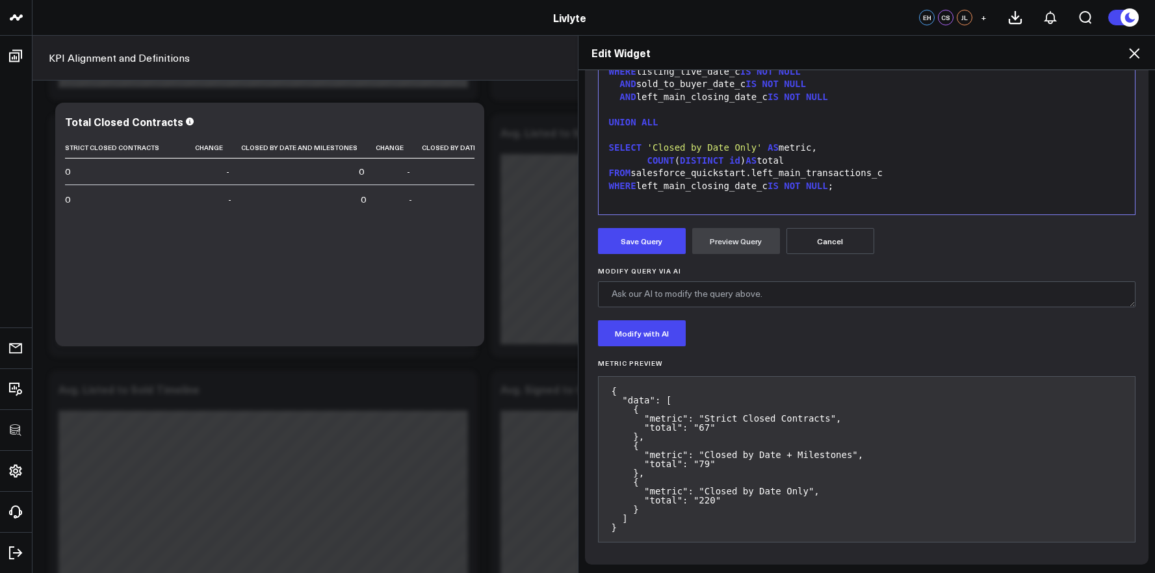
scroll to position [361, 0]
click at [638, 247] on button "Save Query" at bounding box center [642, 241] width 88 height 26
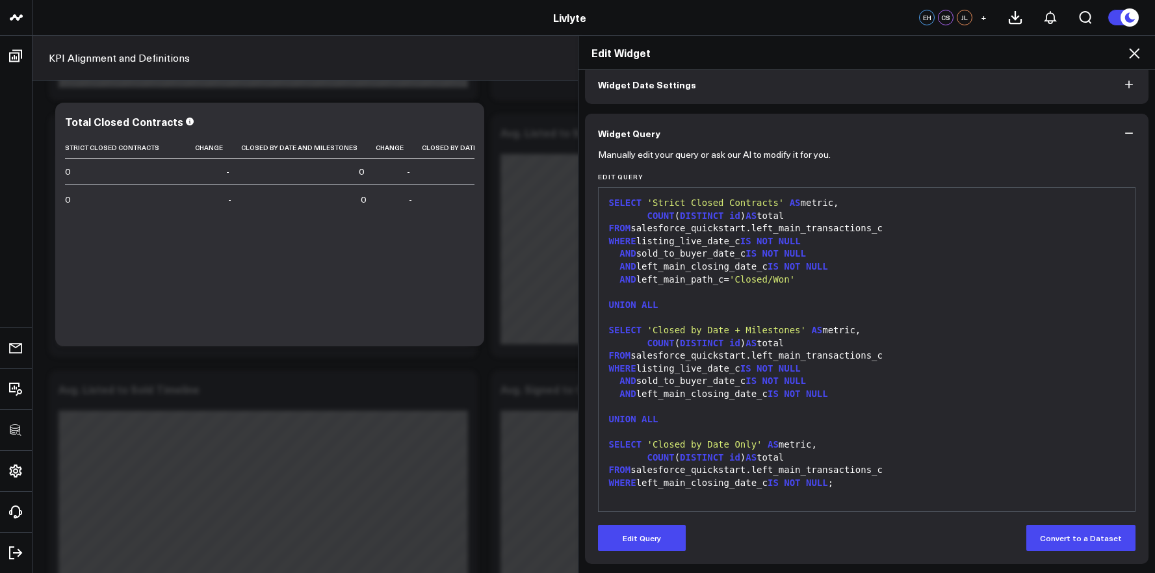
scroll to position [64, 0]
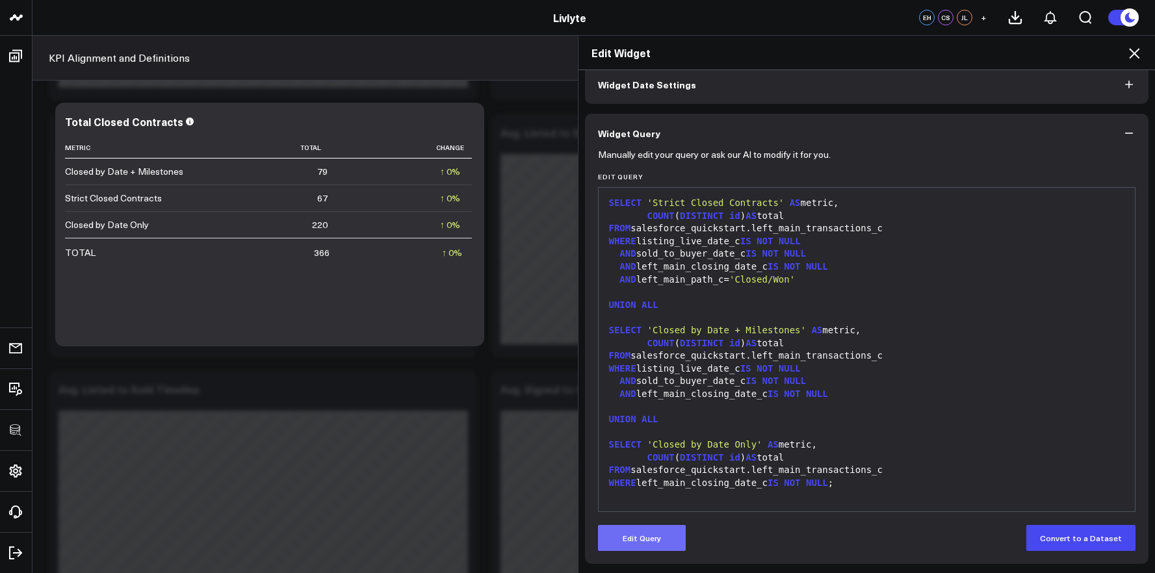
click at [658, 537] on button "Edit Query" at bounding box center [642, 538] width 88 height 26
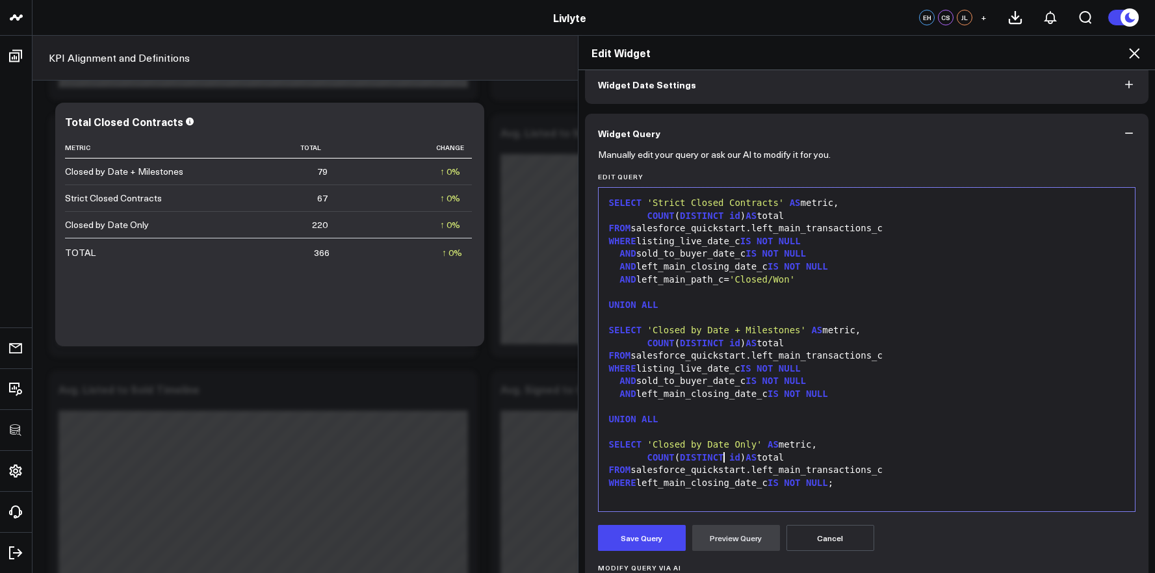
click at [721, 462] on div "COUNT ( DISTINCT id ) AS total" at bounding box center [867, 458] width 524 height 13
click at [868, 480] on div "WHERE left_main_closing_date_c IS NOT NULL ;" at bounding box center [867, 483] width 524 height 13
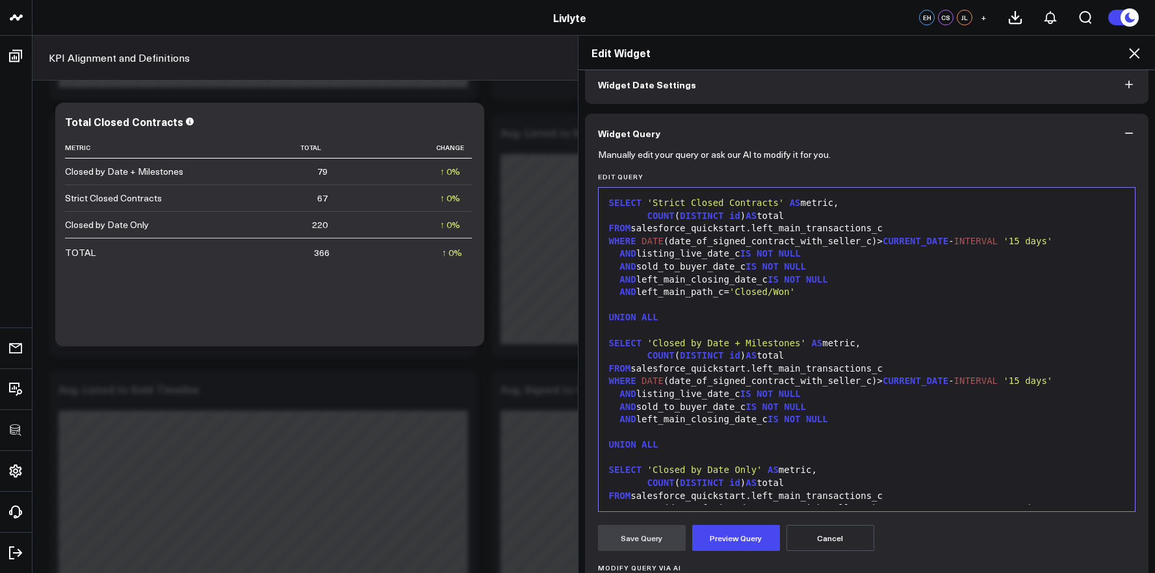
scroll to position [37, 0]
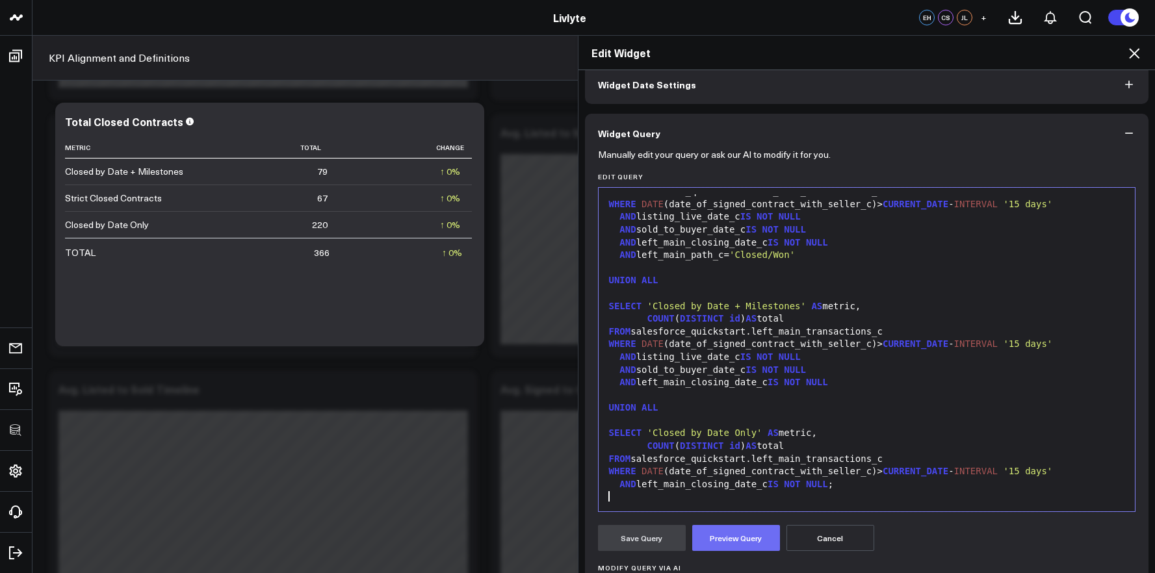
click at [759, 530] on button "Preview Query" at bounding box center [736, 538] width 88 height 26
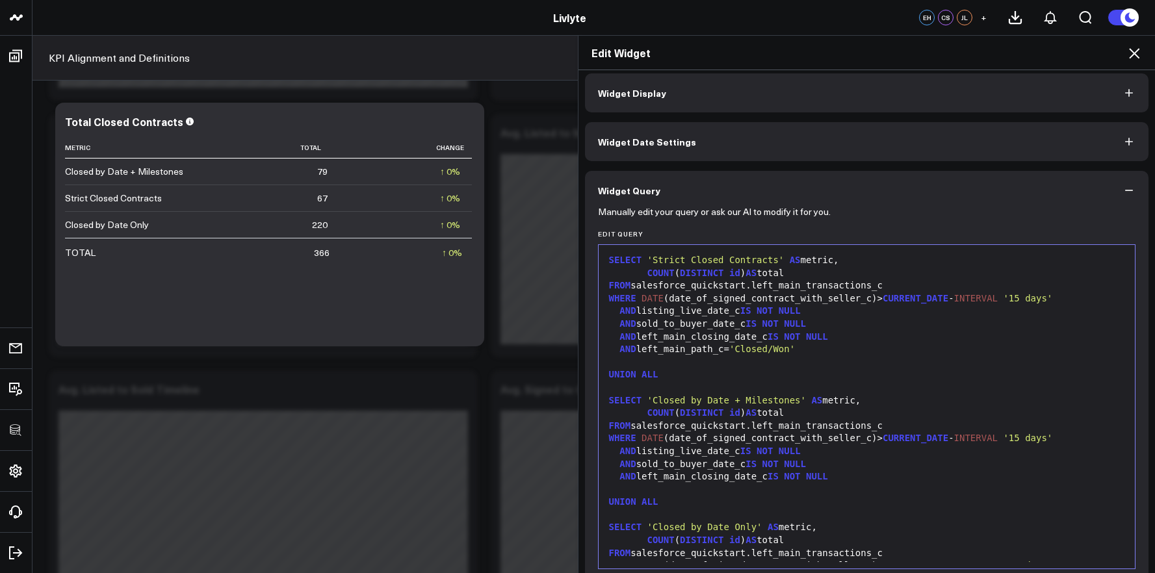
scroll to position [0, 0]
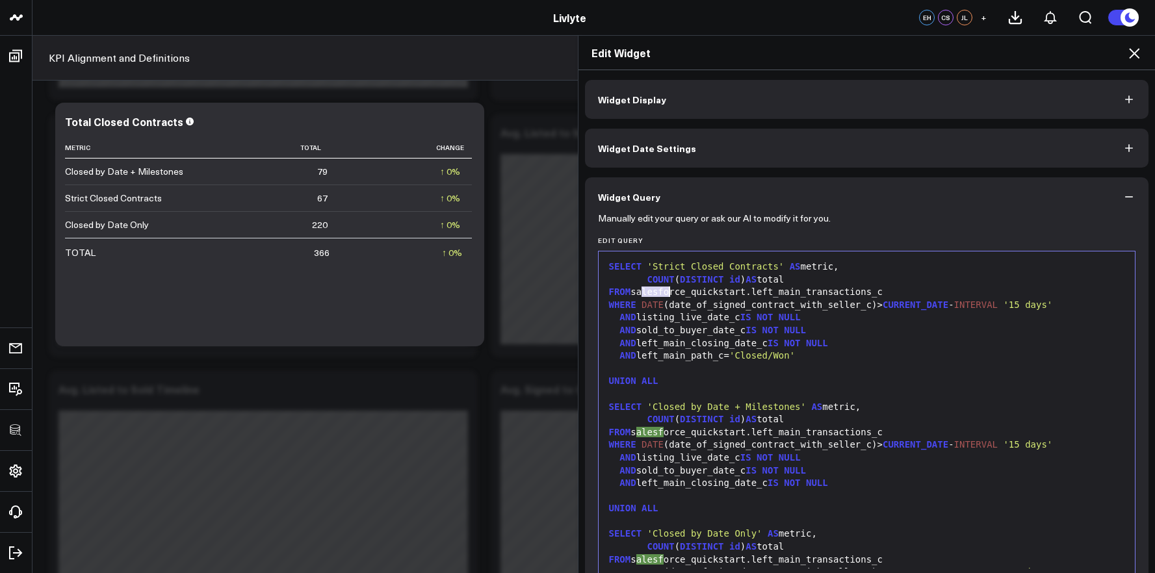
drag, startPoint x: 634, startPoint y: 291, endPoint x: 665, endPoint y: 291, distance: 30.6
click at [665, 291] on div "FROM salesforce_quickstart.left_main_transactions_c" at bounding box center [867, 292] width 524 height 13
click at [714, 304] on div "WHERE DATE (date_of_signed_contract_with_seller_c)> CURRENT_DATE - INTERVAL '15…" at bounding box center [867, 302] width 524 height 13
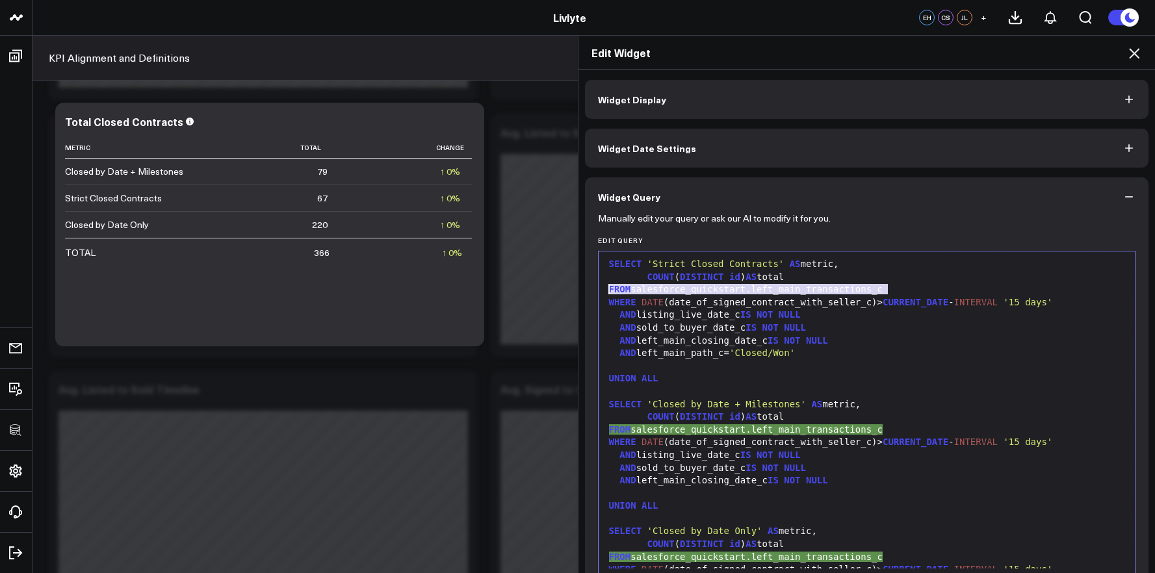
drag, startPoint x: 885, startPoint y: 287, endPoint x: 605, endPoint y: 294, distance: 280.3
click at [605, 294] on div "FROM salesforce_quickstart.left_main_transactions_c" at bounding box center [867, 289] width 524 height 13
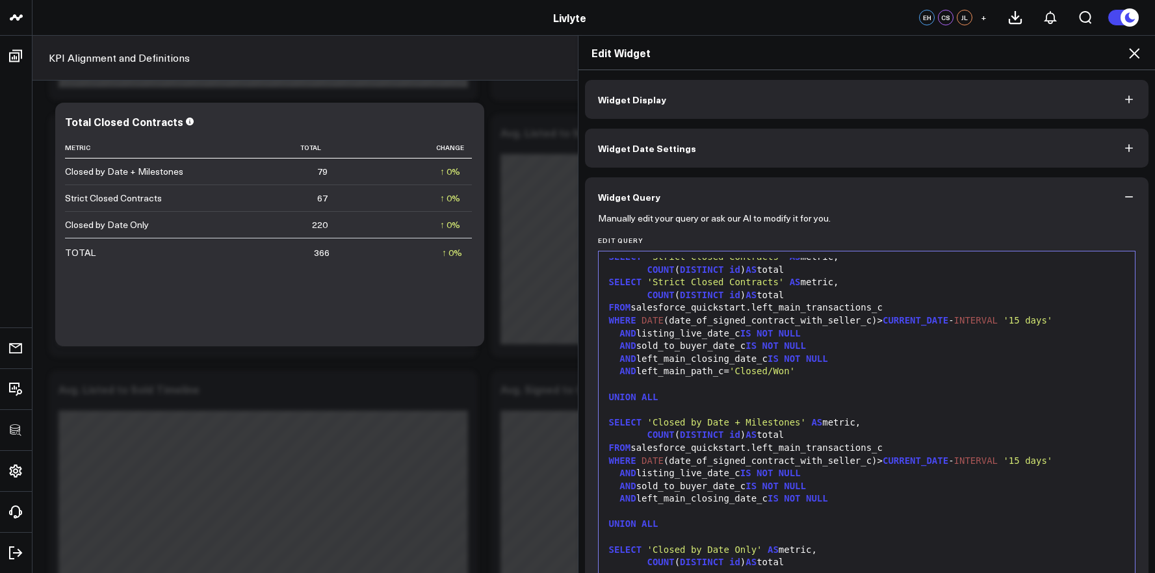
scroll to position [0, 0]
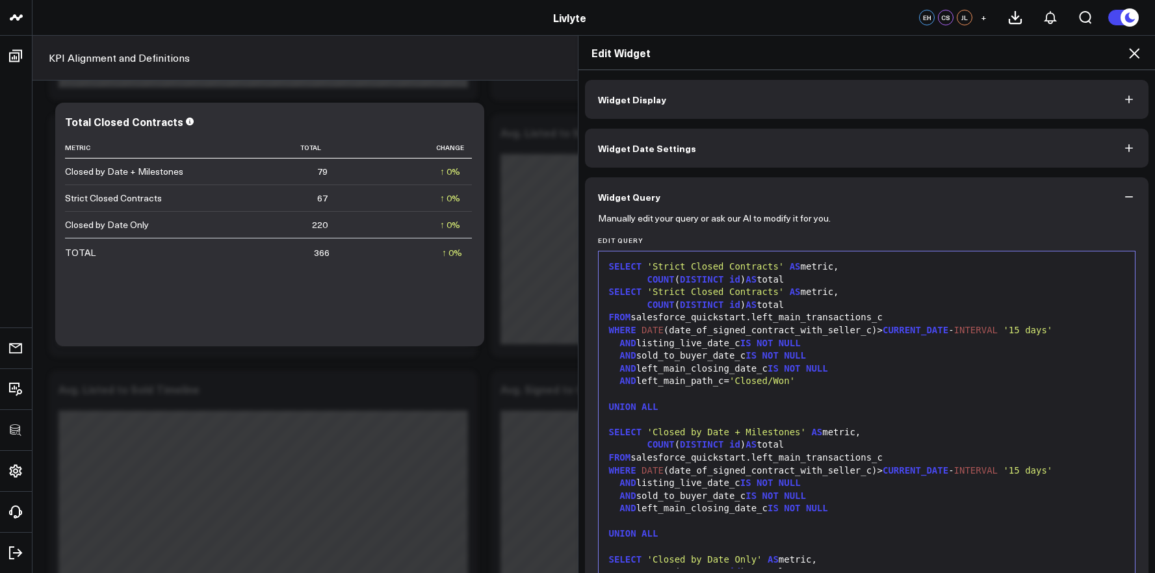
click at [669, 337] on div "AND listing_live_date_c IS NOT NULL" at bounding box center [867, 343] width 524 height 13
click at [673, 315] on div "FROM salesforce_quickstart.left_main_transactions_c" at bounding box center [867, 317] width 524 height 13
click at [720, 341] on div "AND listing_live_date_c IS NOT NULL" at bounding box center [867, 343] width 524 height 13
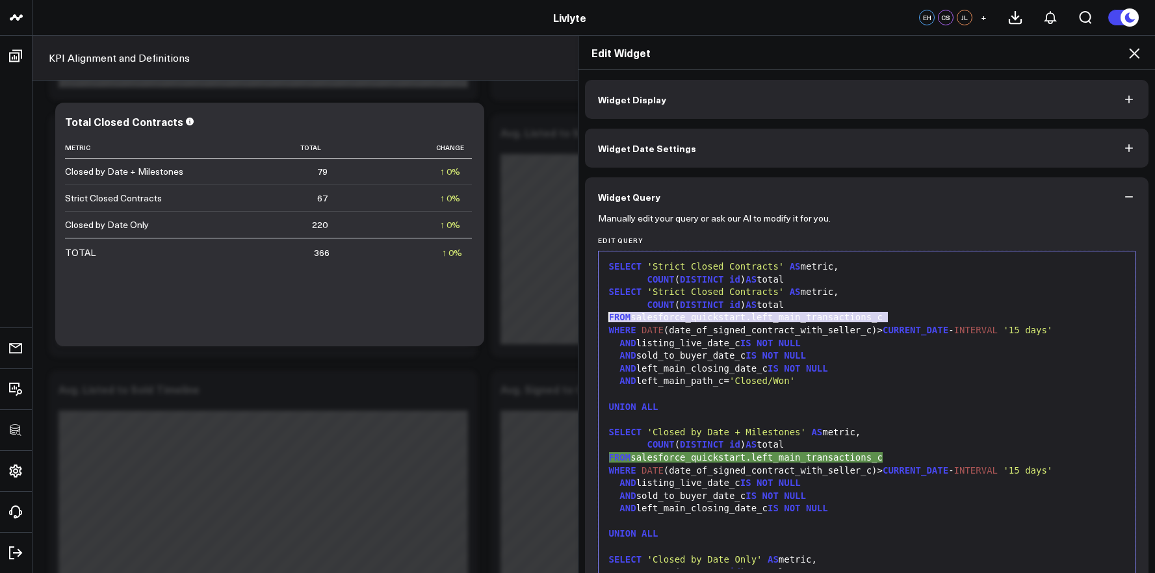
drag, startPoint x: 890, startPoint y: 317, endPoint x: 605, endPoint y: 320, distance: 285.4
click at [605, 320] on div "FROM salesforce_quickstart.left_main_transactions_c" at bounding box center [867, 317] width 524 height 13
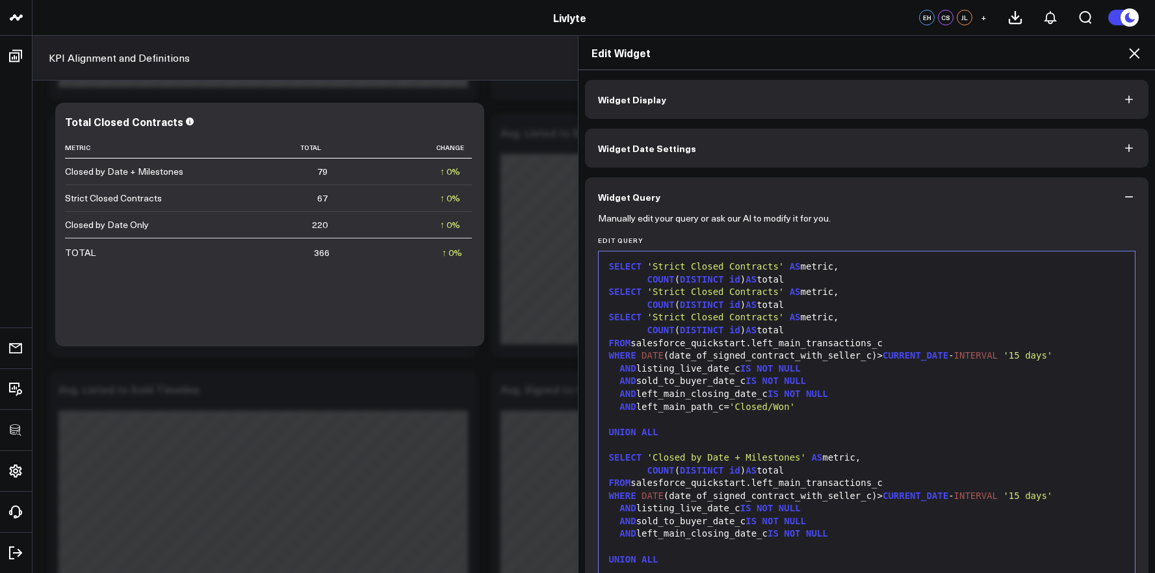
click at [696, 386] on div "AND sold_to_buyer_date_c IS NOT NULL" at bounding box center [867, 381] width 524 height 13
click at [852, 391] on div "AND left_main_closing_date_c IS NOT NULL" at bounding box center [867, 394] width 524 height 13
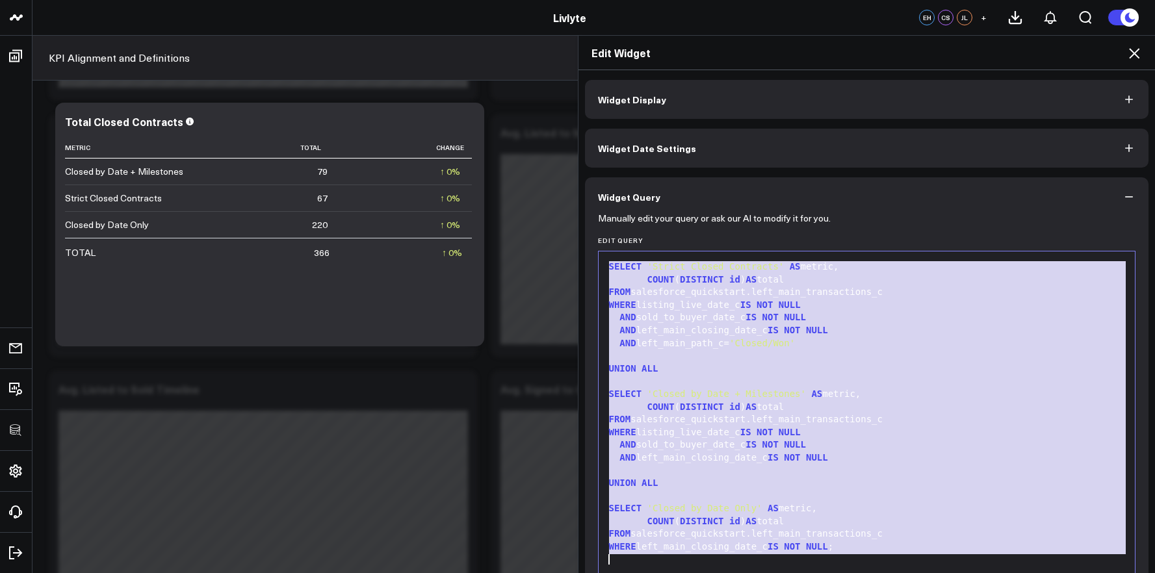
click at [850, 392] on div "SELECT 'Closed by Date + Milestones' AS metric," at bounding box center [867, 394] width 524 height 13
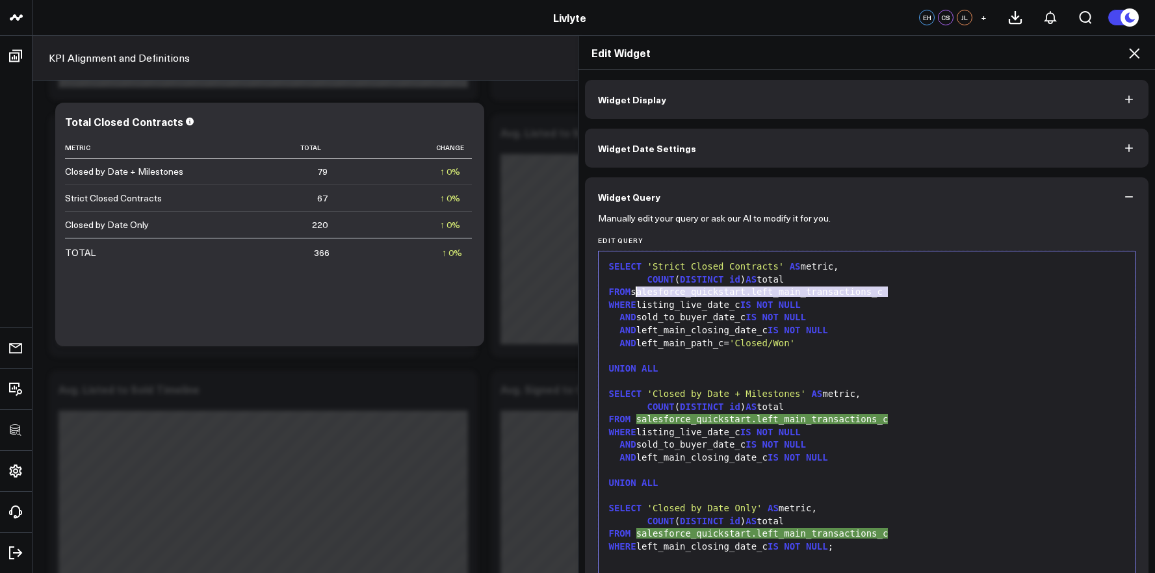
drag, startPoint x: 893, startPoint y: 294, endPoint x: 633, endPoint y: 293, distance: 260.0
click at [633, 293] on div "FROM salesforce_quickstart.left_main_transactions_c" at bounding box center [867, 292] width 524 height 13
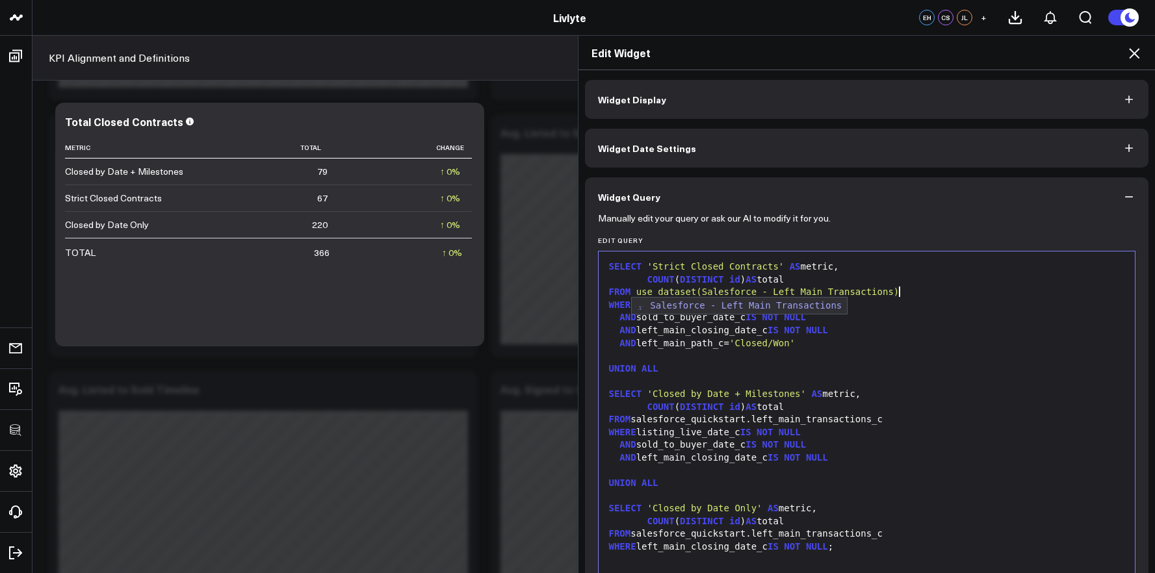
click at [931, 313] on div "AND sold_to_buyer_date_c IS NOT NULL" at bounding box center [867, 317] width 524 height 13
drag, startPoint x: 900, startPoint y: 289, endPoint x: 636, endPoint y: 293, distance: 264.0
click at [636, 293] on div "FROM use_dataset(Salesforce - Left Main Transactions)" at bounding box center [867, 292] width 524 height 13
copy div "use_dataset(Salesforce - Left Main Transactions)"
click at [885, 408] on div "COUNT ( DISTINCT id ) AS total" at bounding box center [867, 407] width 524 height 13
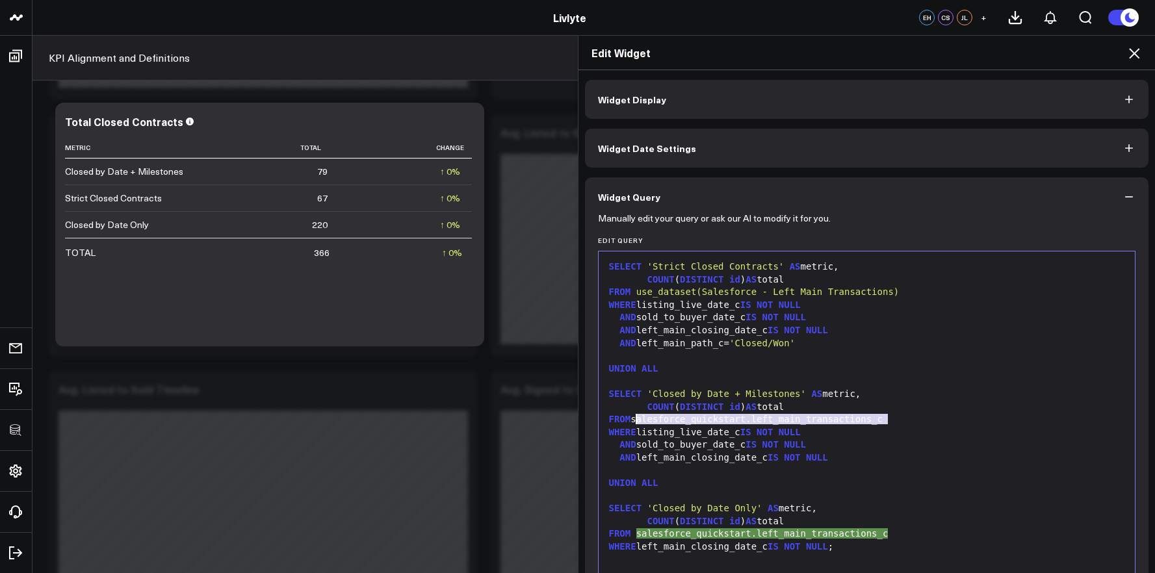
drag, startPoint x: 892, startPoint y: 417, endPoint x: 632, endPoint y: 423, distance: 260.1
click at [632, 423] on div "FROM salesforce_quickstart.left_main_transactions_c" at bounding box center [867, 419] width 524 height 13
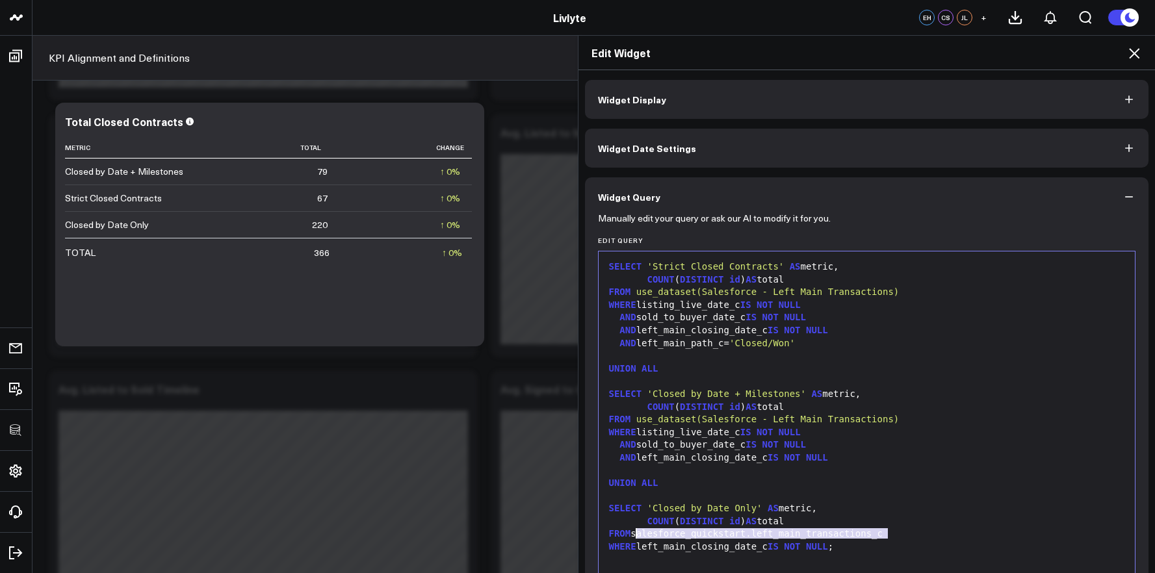
drag, startPoint x: 851, startPoint y: 538, endPoint x: 631, endPoint y: 538, distance: 219.7
click at [631, 538] on div "FROM salesforce_quickstart.left_main_transactions_c" at bounding box center [867, 534] width 524 height 13
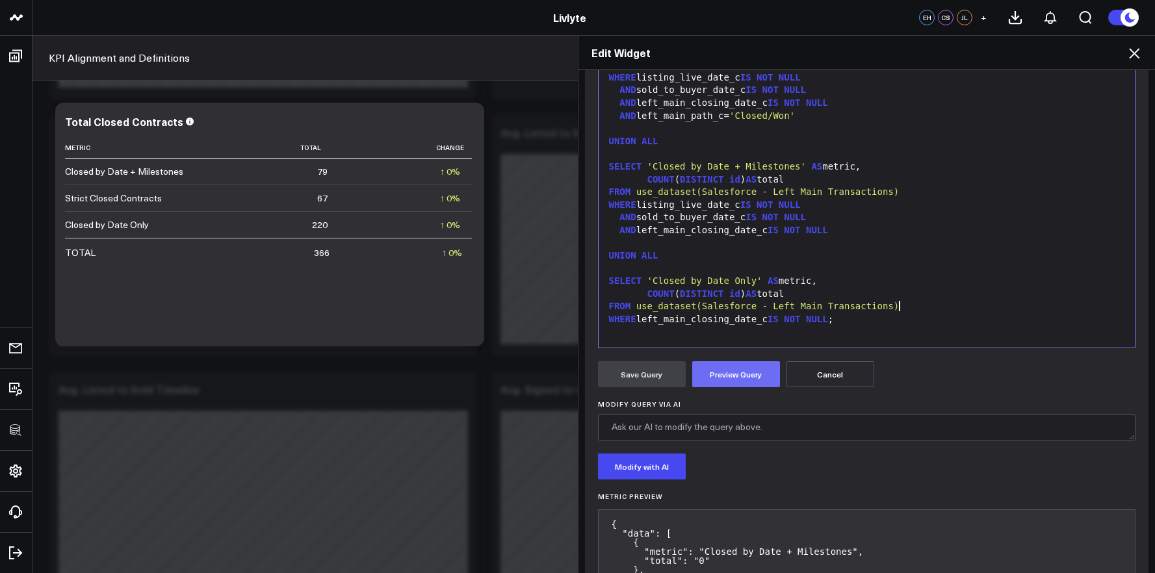
click at [751, 386] on button "Preview Query" at bounding box center [736, 374] width 88 height 26
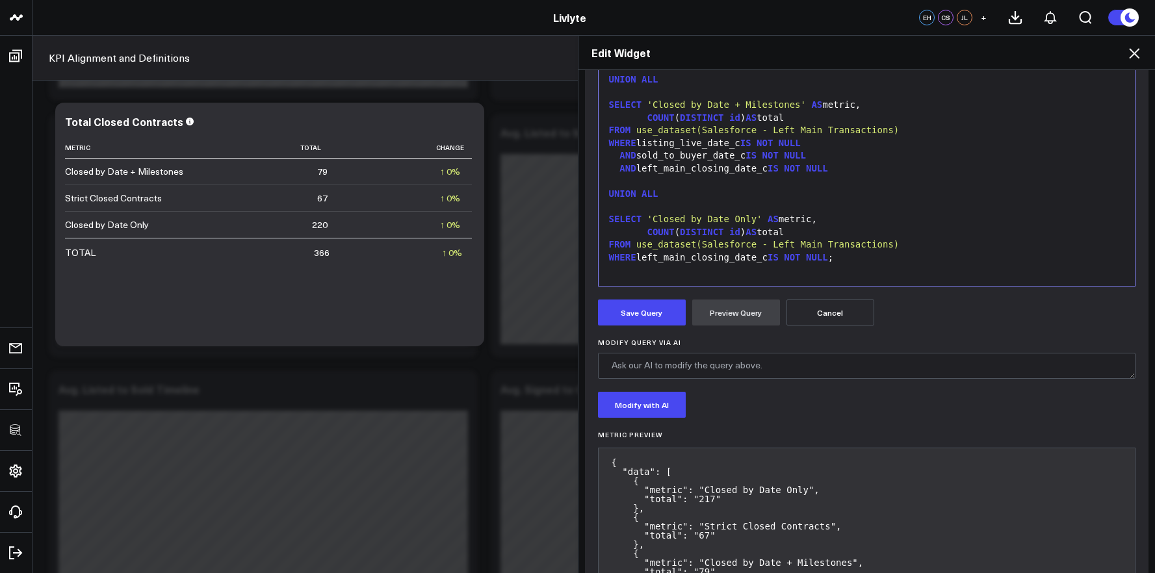
scroll to position [287, 0]
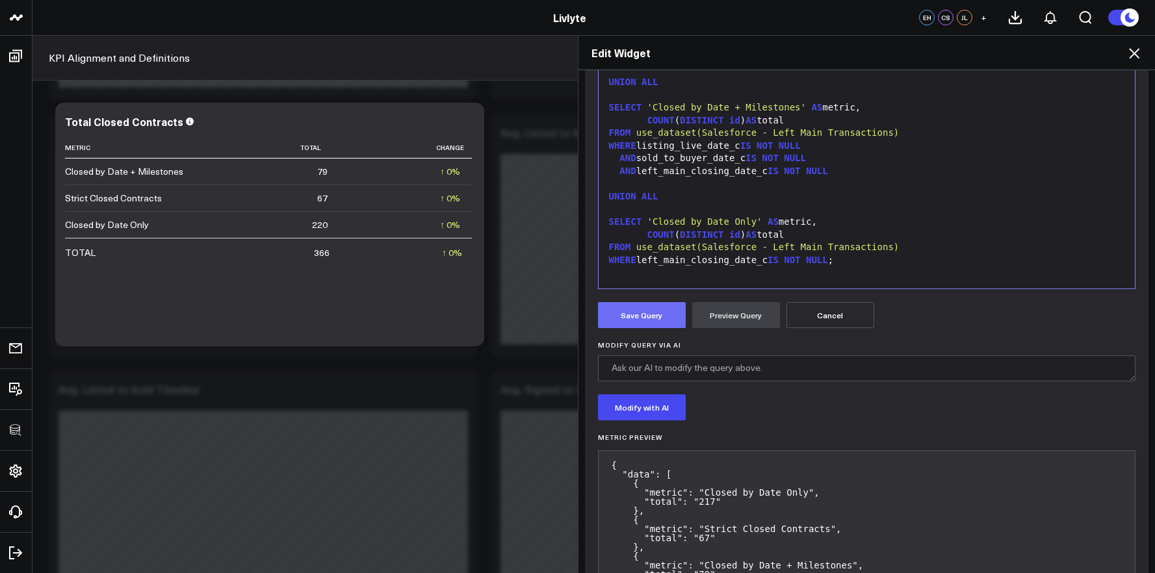
click at [649, 327] on button "Save Query" at bounding box center [642, 315] width 88 height 26
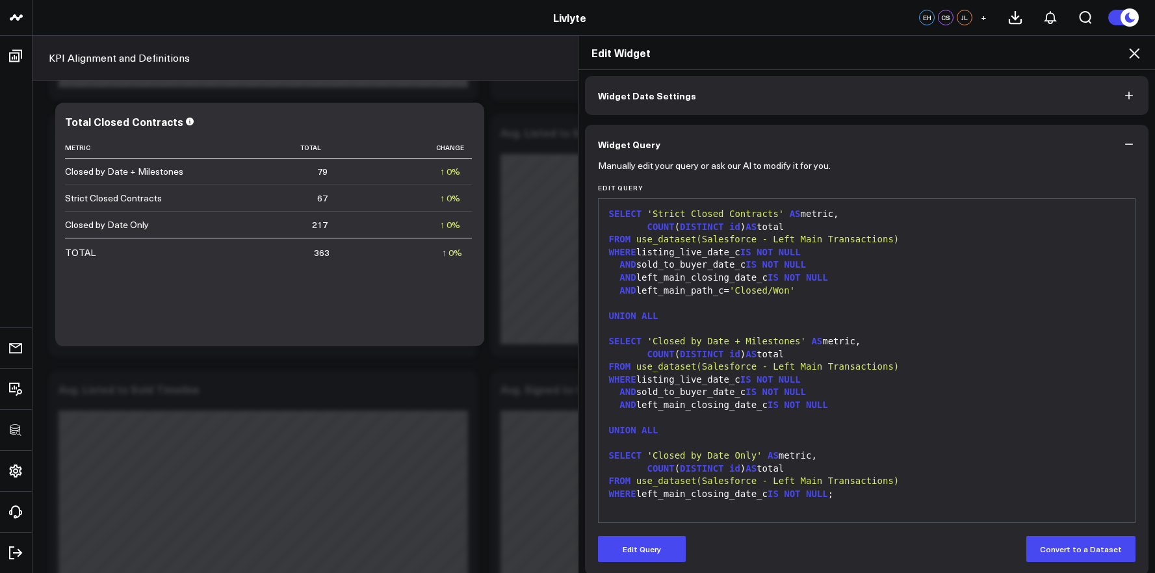
scroll to position [64, 0]
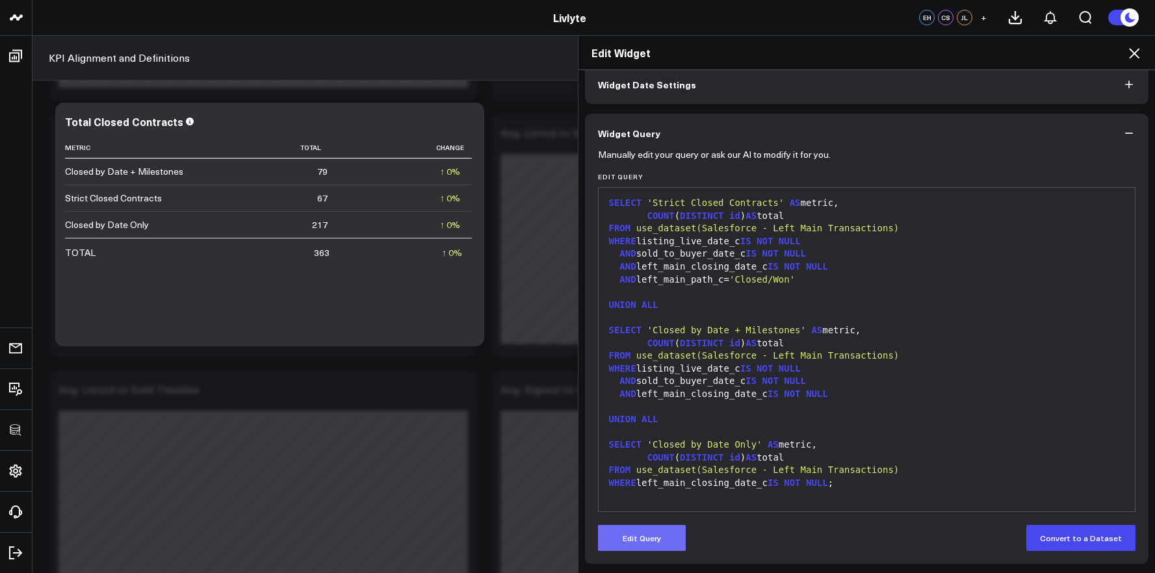
click at [659, 532] on button "Edit Query" at bounding box center [642, 538] width 88 height 26
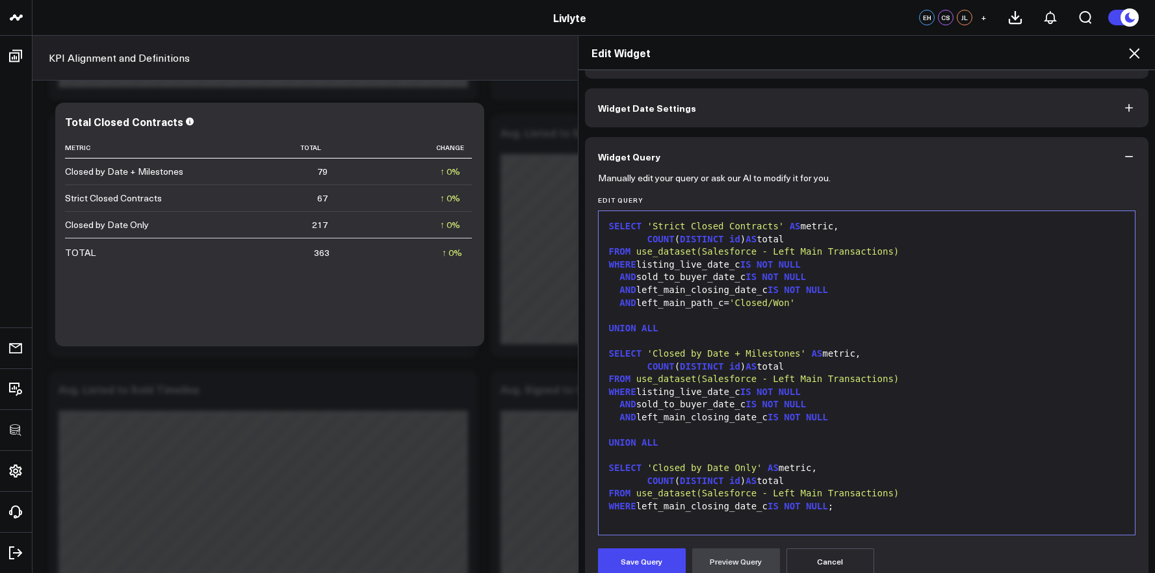
scroll to position [40, 0]
click at [1145, 49] on div "Edit Widget" at bounding box center [867, 53] width 577 height 34
click at [1140, 51] on icon at bounding box center [1135, 54] width 16 height 16
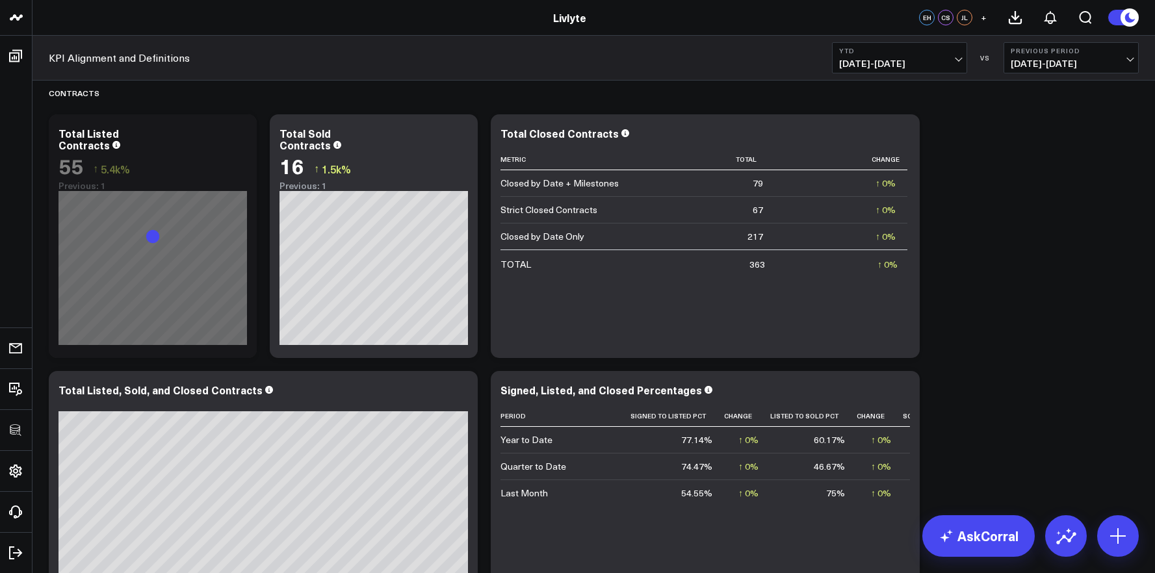
scroll to position [2392, 0]
click at [935, 70] on button "YTD 01/01/25 - 09/18/25" at bounding box center [899, 57] width 135 height 31
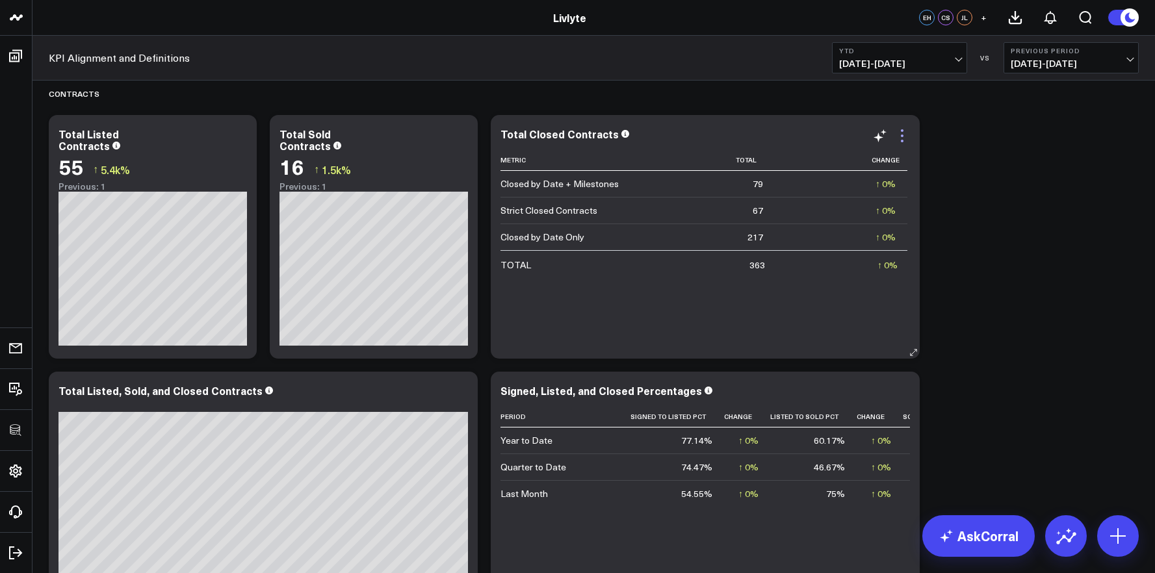
click at [901, 135] on icon at bounding box center [902, 136] width 3 height 3
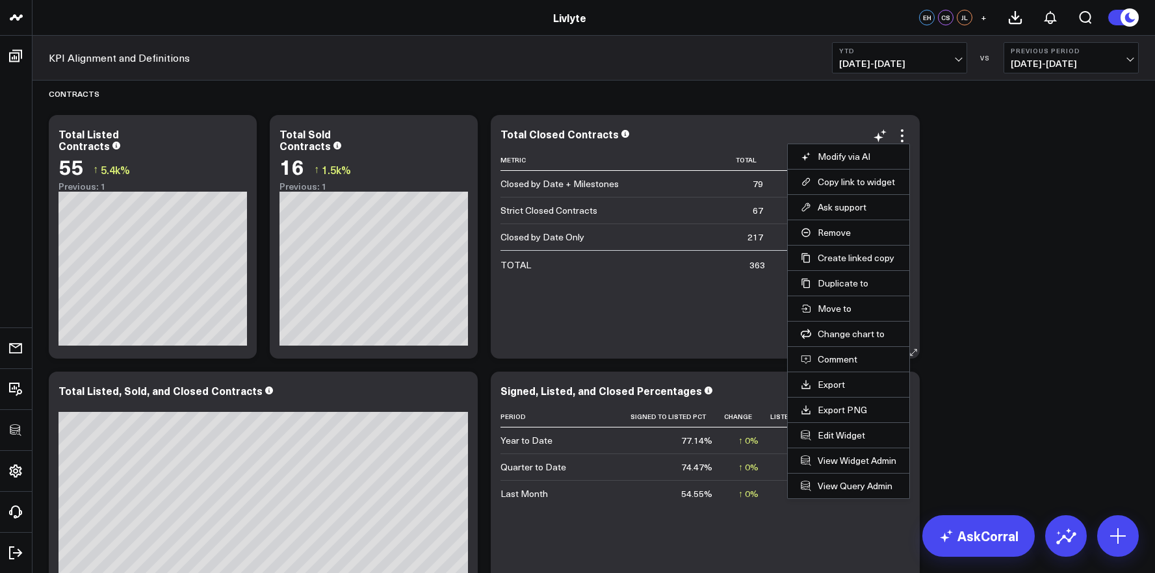
click at [877, 188] on li "Copy link to widget" at bounding box center [849, 181] width 122 height 25
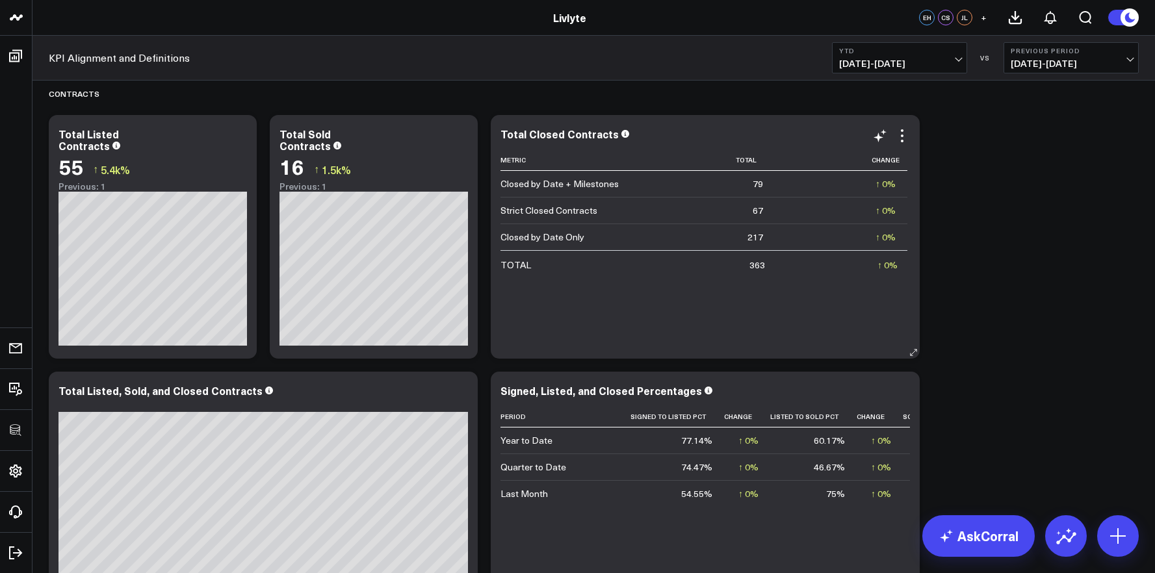
click at [898, 144] on div "Total Closed Contracts Metric Total Change Closed by Date + Milestones 79 ↑ 0% …" at bounding box center [706, 237] width 410 height 218
click at [905, 140] on icon at bounding box center [903, 136] width 16 height 16
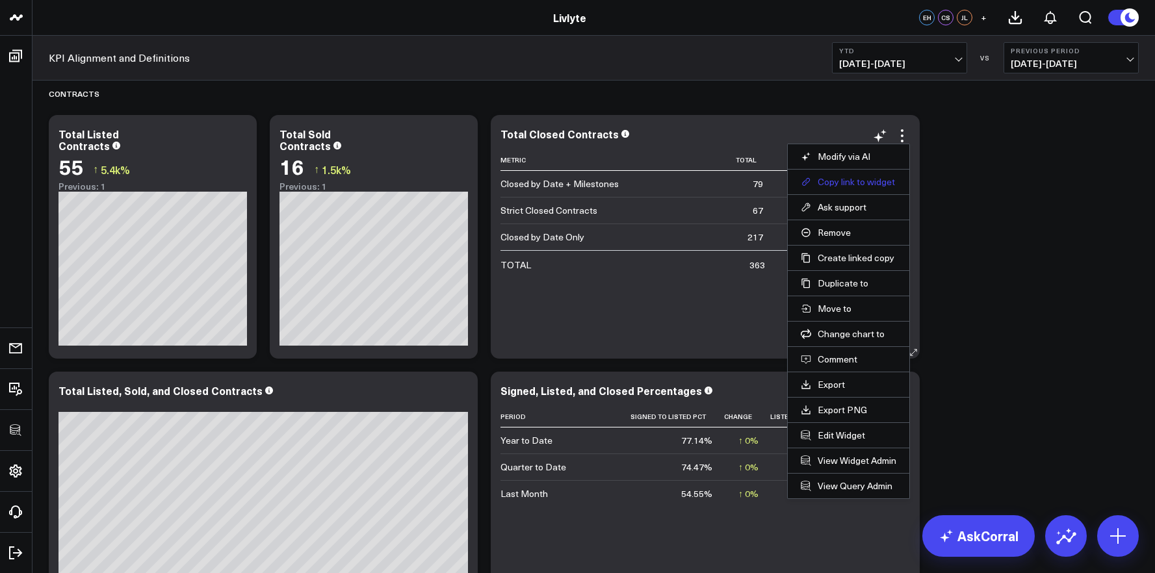
click at [878, 184] on button "Copy link to widget" at bounding box center [849, 182] width 96 height 12
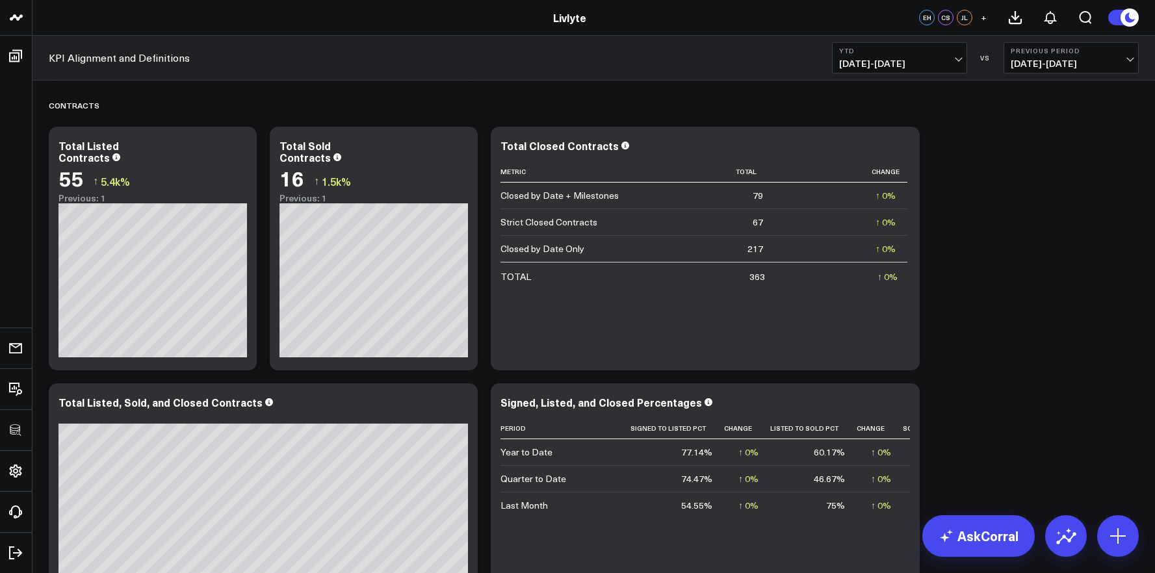
scroll to position [2395, 0]
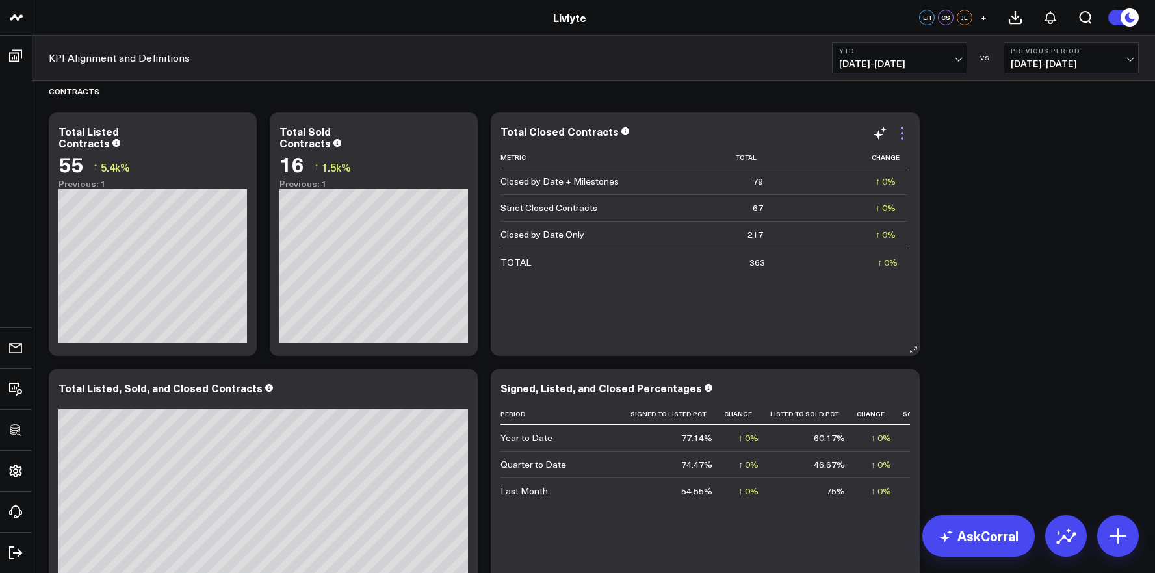
click at [905, 135] on icon at bounding box center [903, 133] width 16 height 16
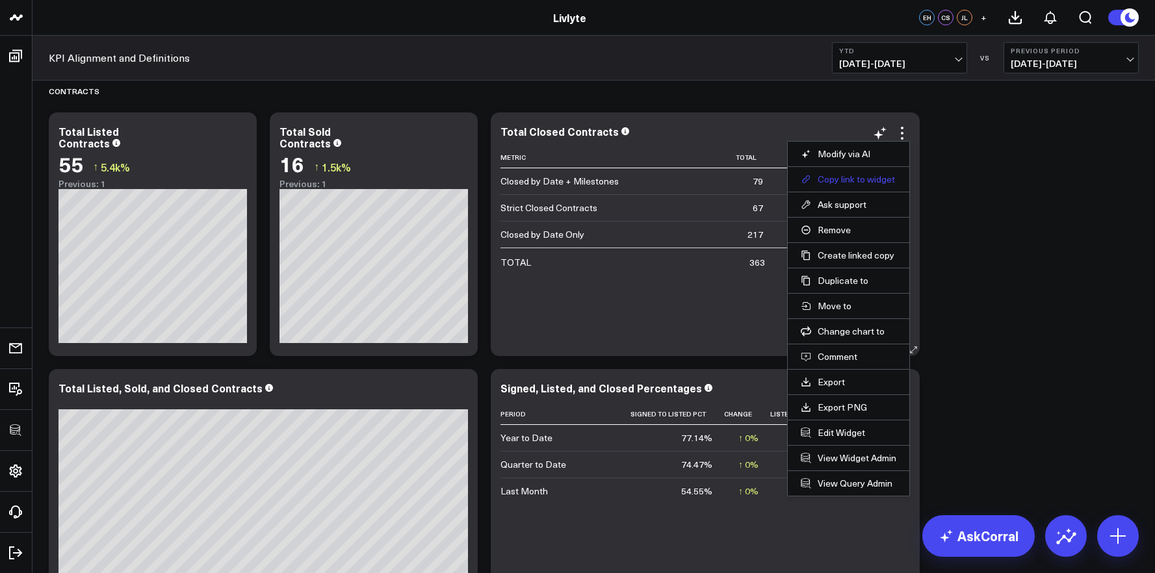
click at [860, 184] on button "Copy link to widget" at bounding box center [849, 180] width 96 height 12
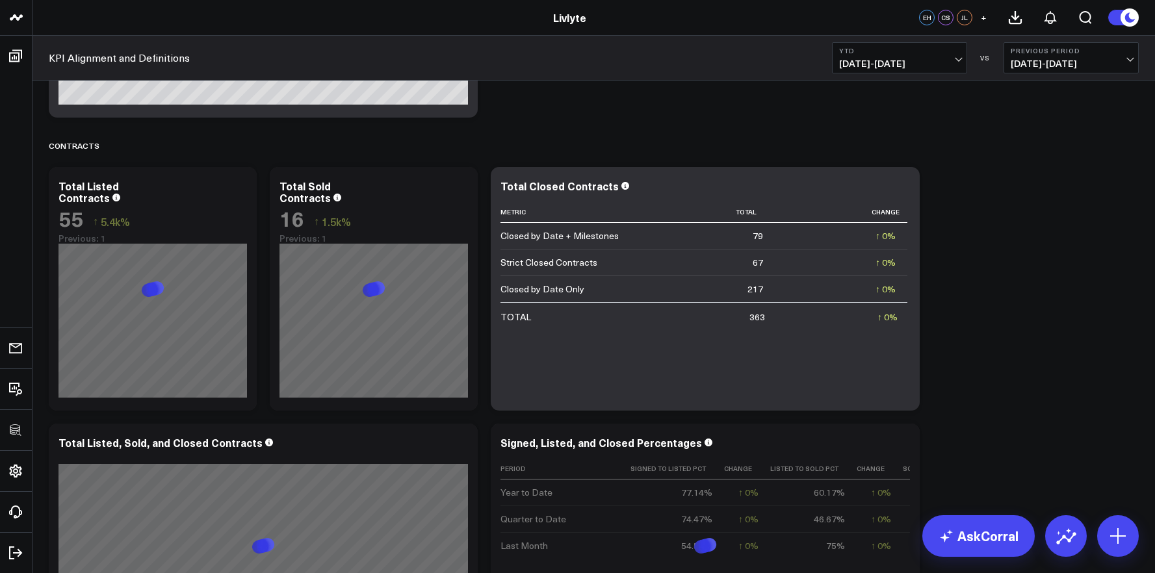
scroll to position [2325, 0]
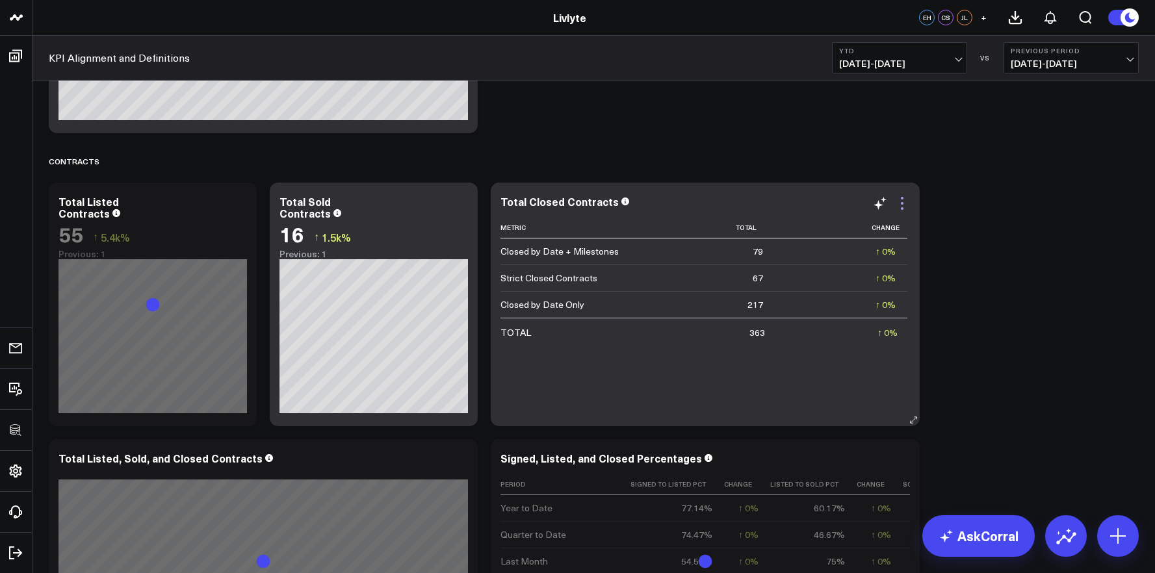
click at [905, 207] on icon at bounding box center [903, 204] width 16 height 16
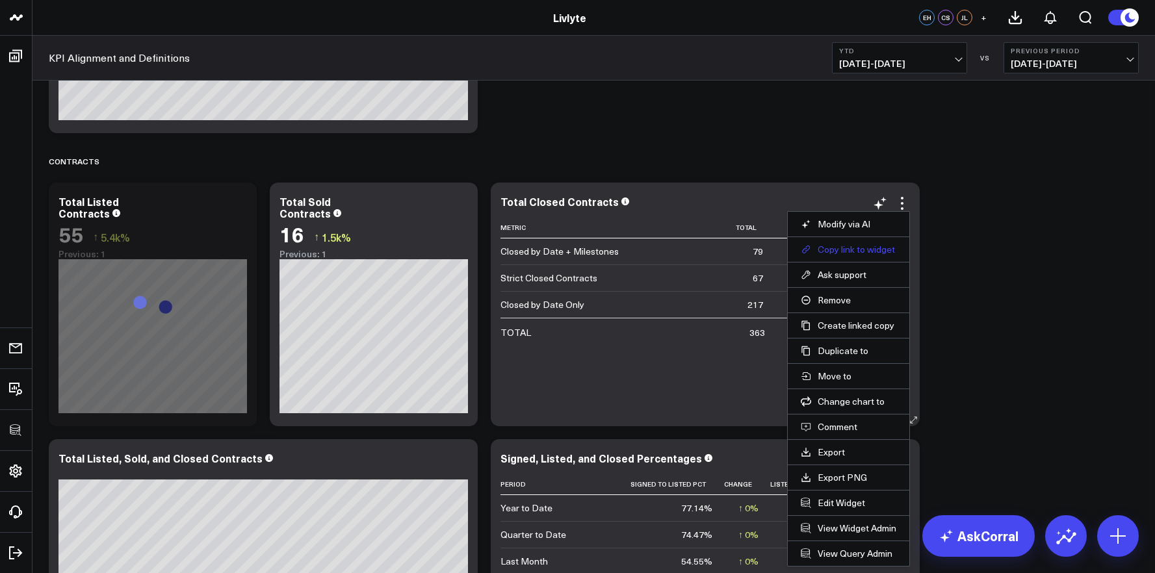
click at [856, 251] on button "Copy link to widget" at bounding box center [849, 250] width 96 height 12
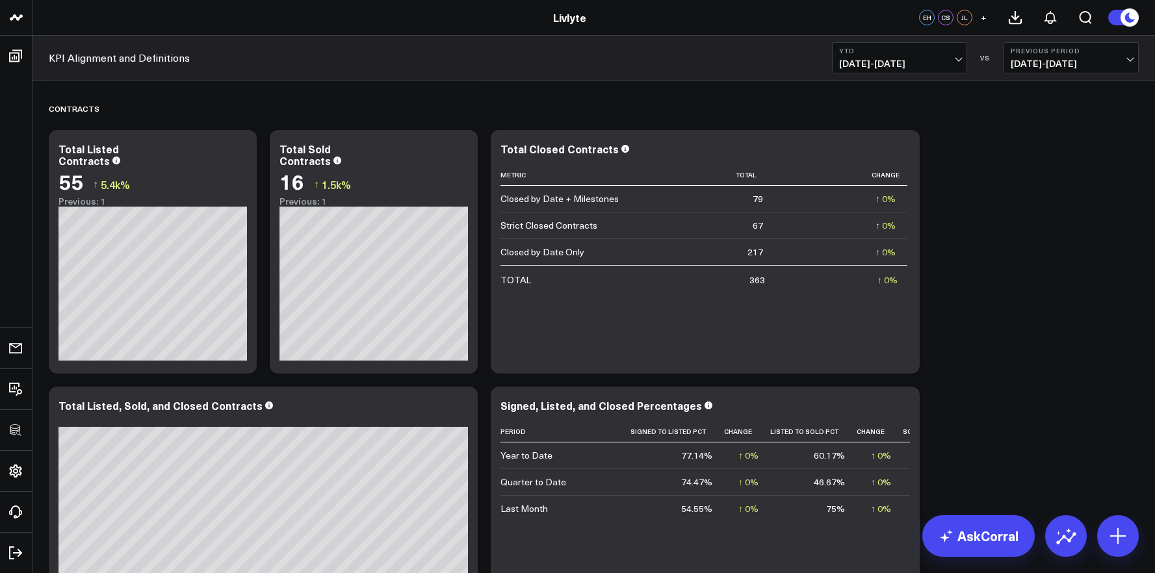
scroll to position [2379, 0]
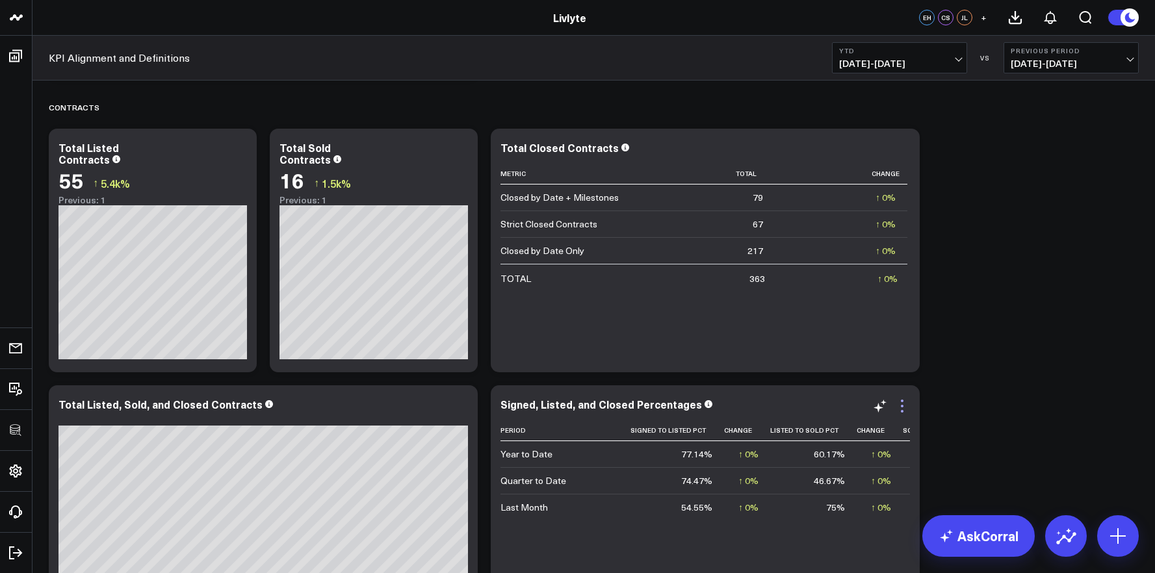
click at [901, 410] on icon at bounding box center [903, 407] width 16 height 16
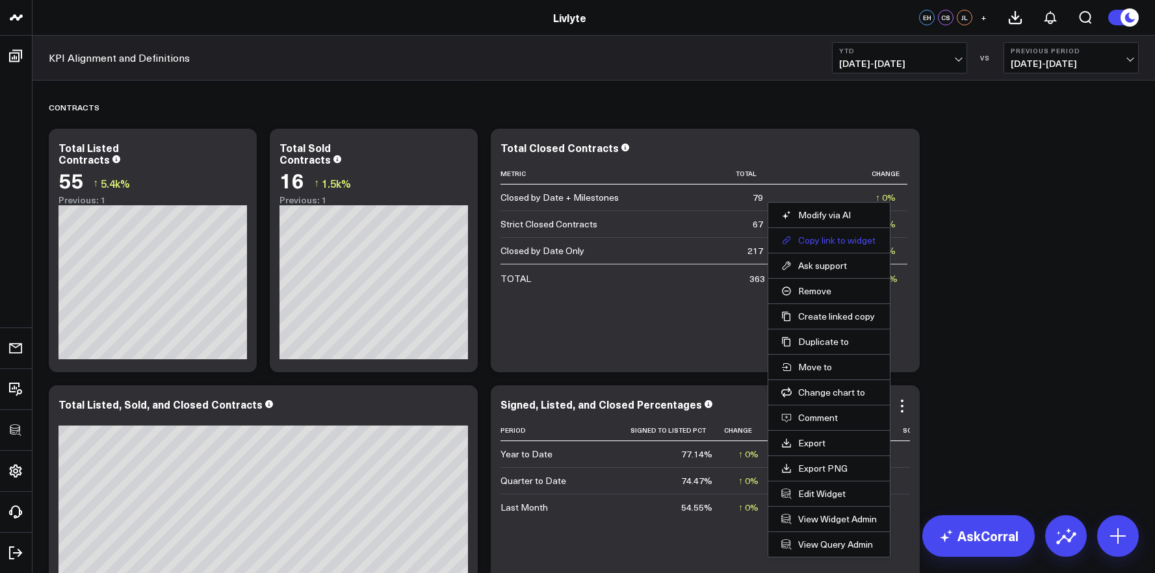
click at [831, 244] on button "Copy link to widget" at bounding box center [829, 241] width 96 height 12
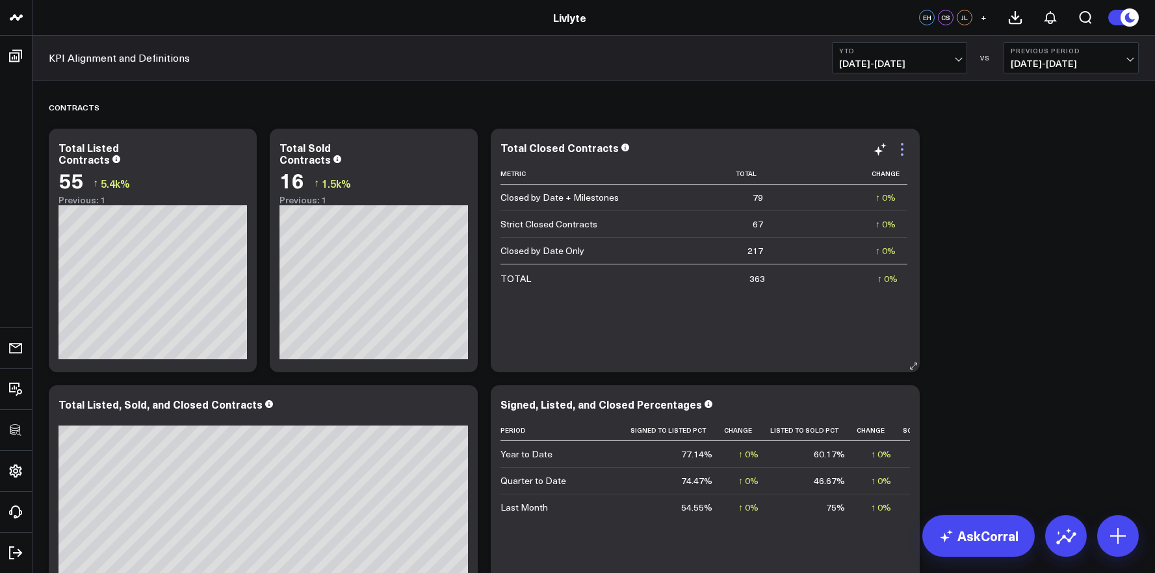
click at [905, 148] on icon at bounding box center [903, 150] width 16 height 16
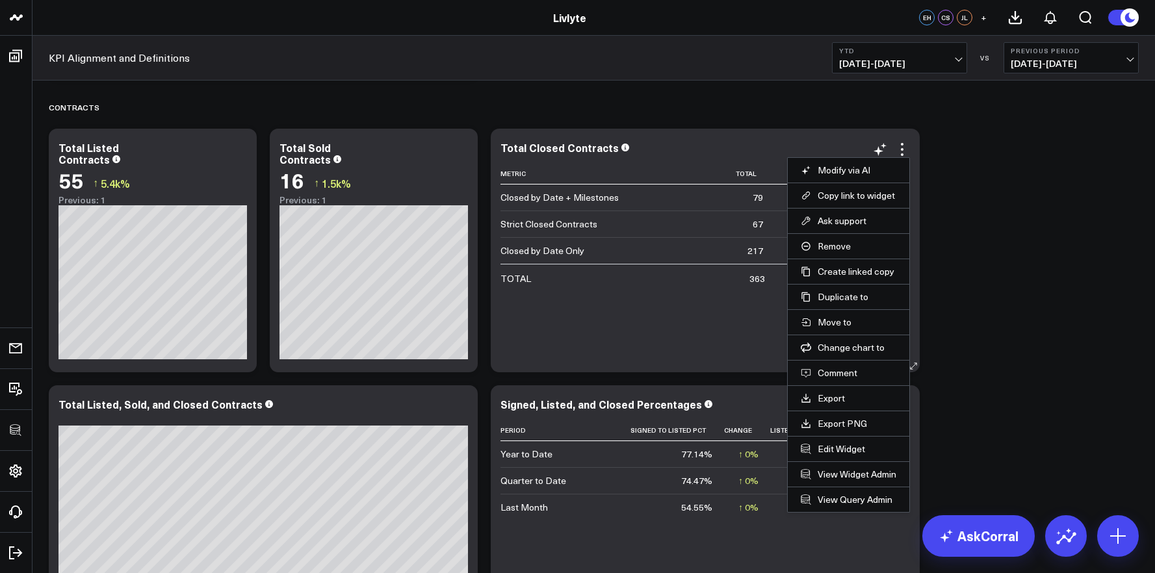
click at [890, 193] on button "Copy link to widget" at bounding box center [849, 196] width 96 height 12
